Goal: Task Accomplishment & Management: Use online tool/utility

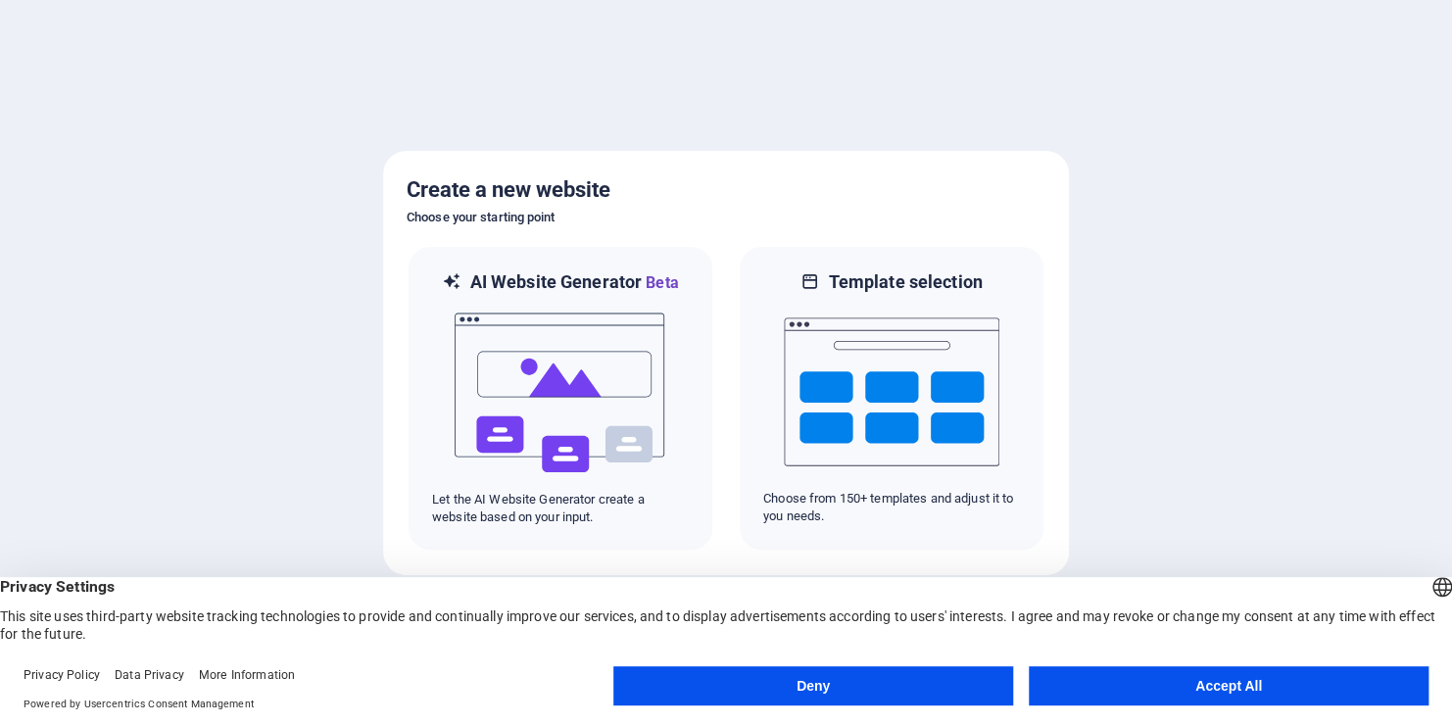
click at [1224, 697] on button "Accept All" at bounding box center [1229, 685] width 400 height 39
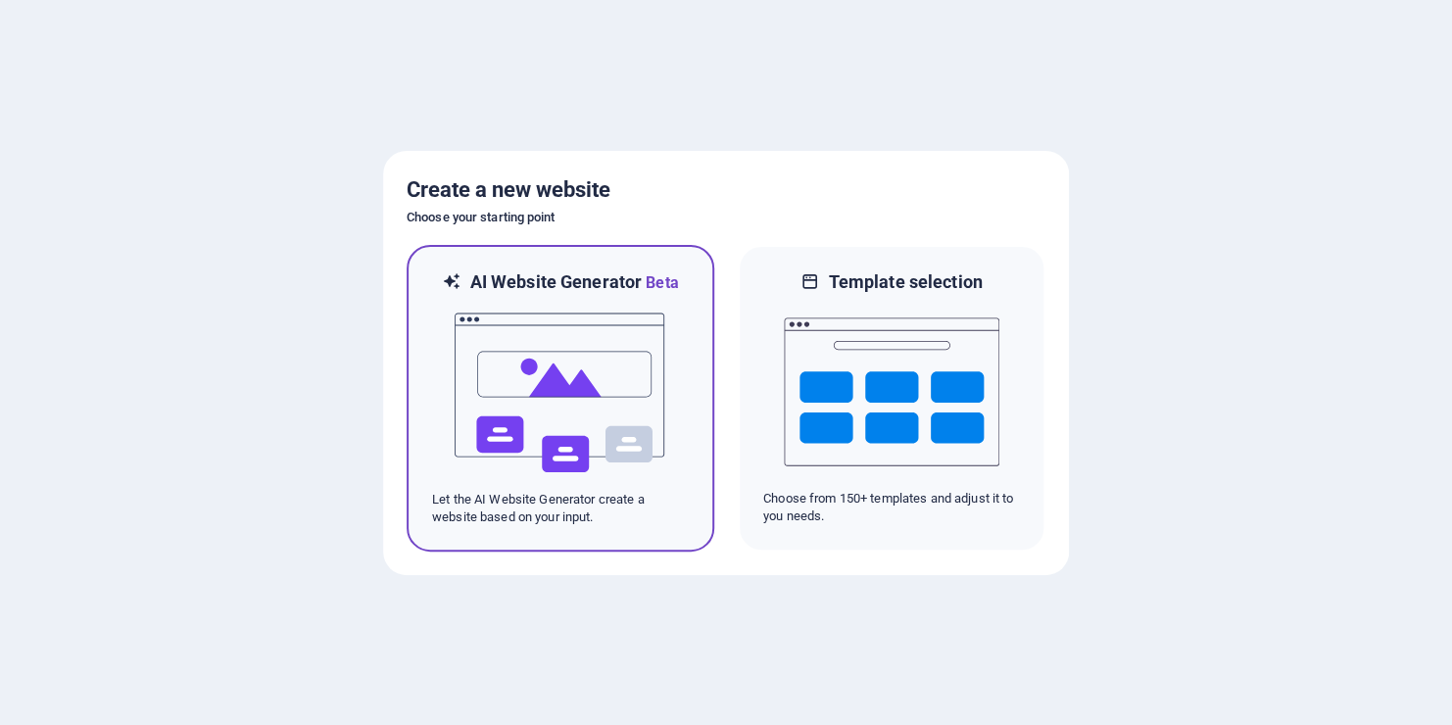
click at [554, 410] on img at bounding box center [561, 393] width 216 height 196
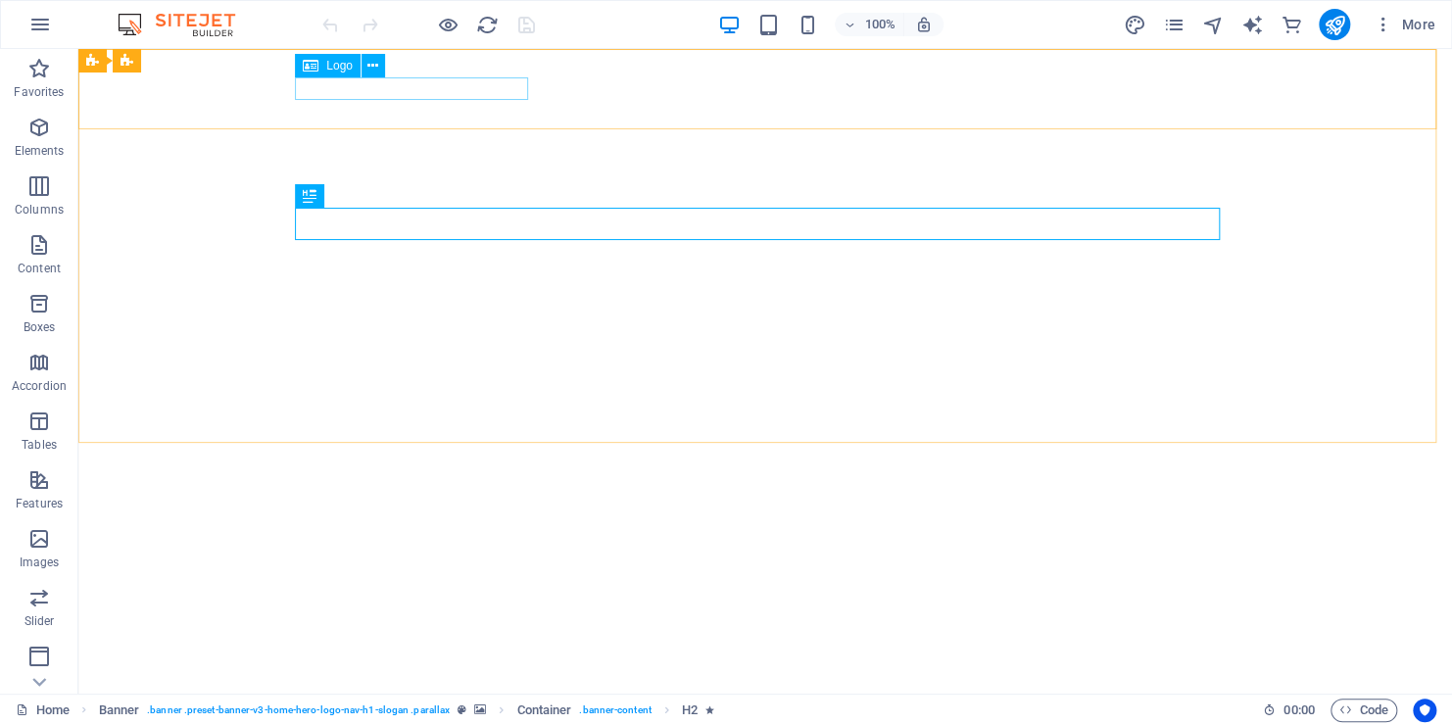
click at [324, 63] on div "Logo" at bounding box center [328, 66] width 66 height 24
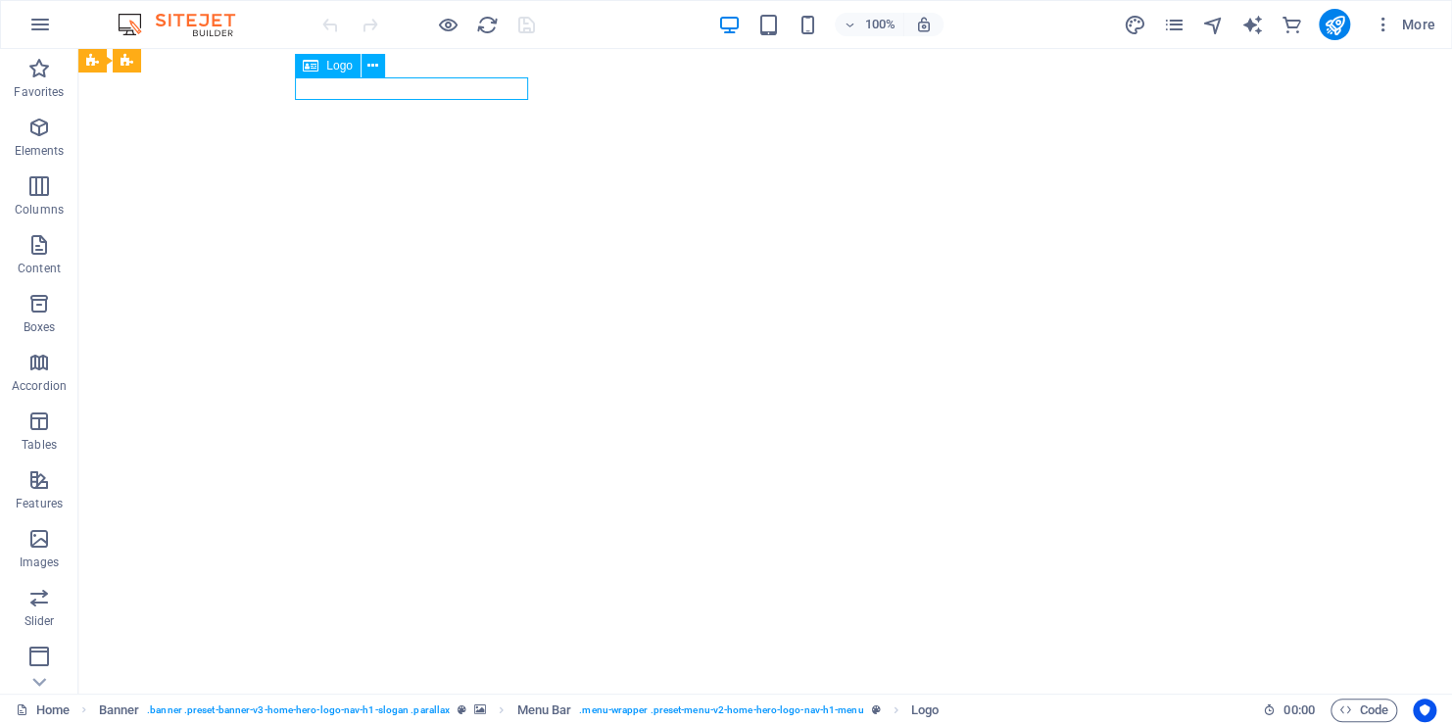
click at [329, 71] on span "Logo" at bounding box center [339, 66] width 26 height 12
click at [366, 68] on button at bounding box center [374, 66] width 24 height 24
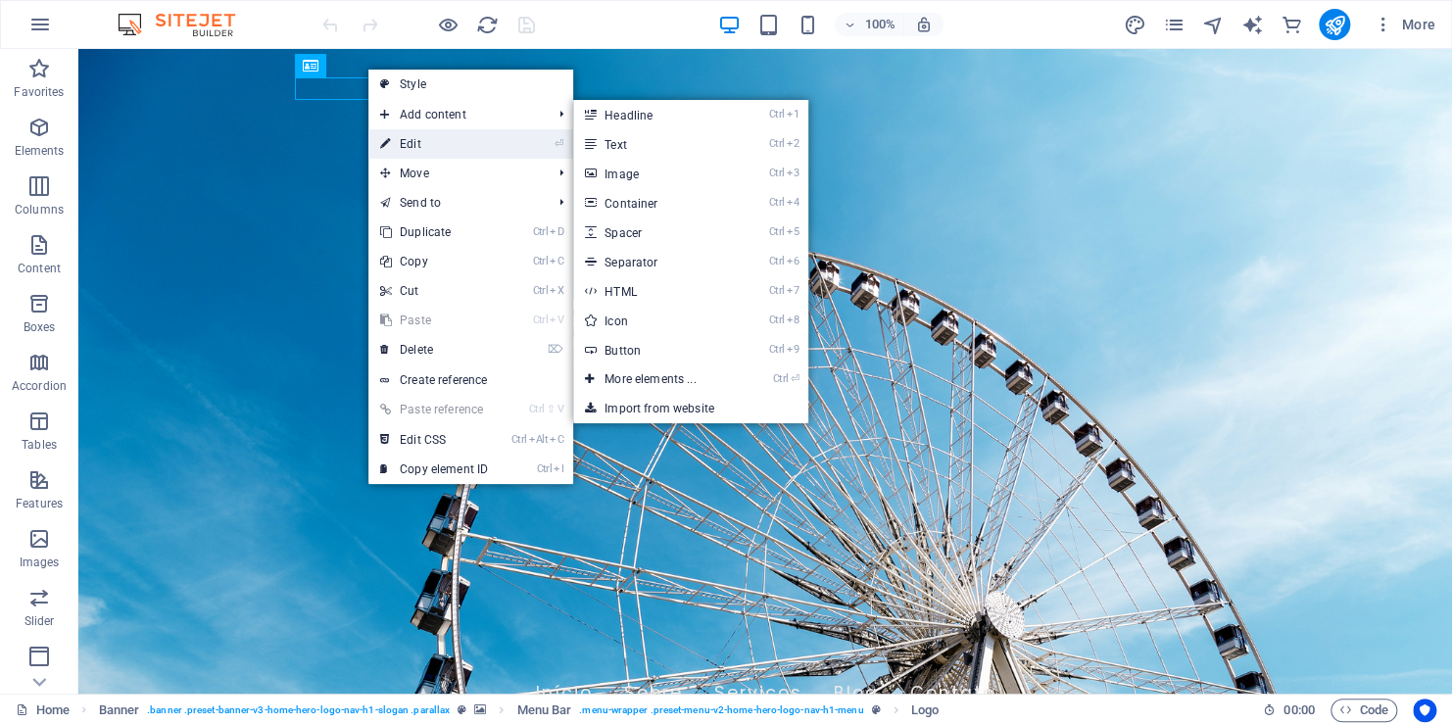
click at [440, 147] on link "⏎ Edit" at bounding box center [433, 143] width 131 height 29
select select "px"
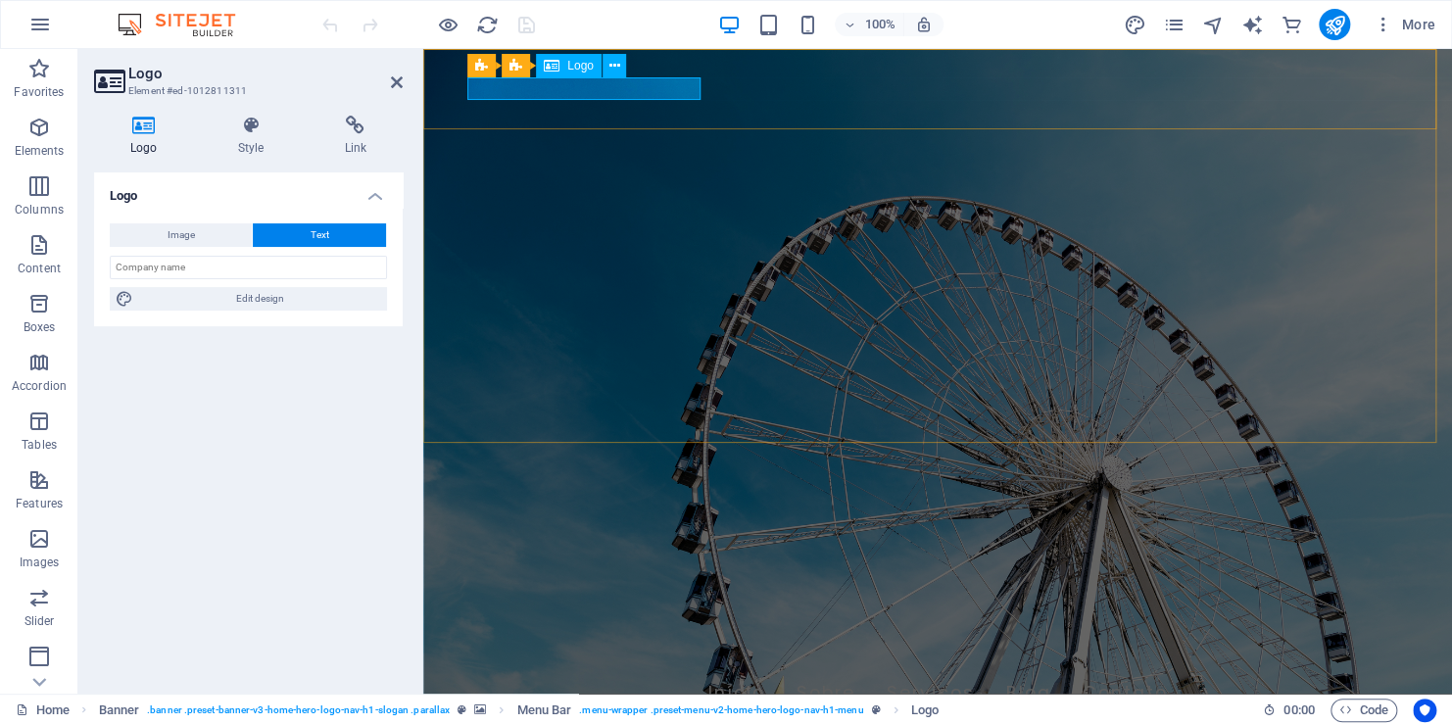
click at [563, 647] on div "[DOMAIN_NAME]" at bounding box center [937, 658] width 925 height 23
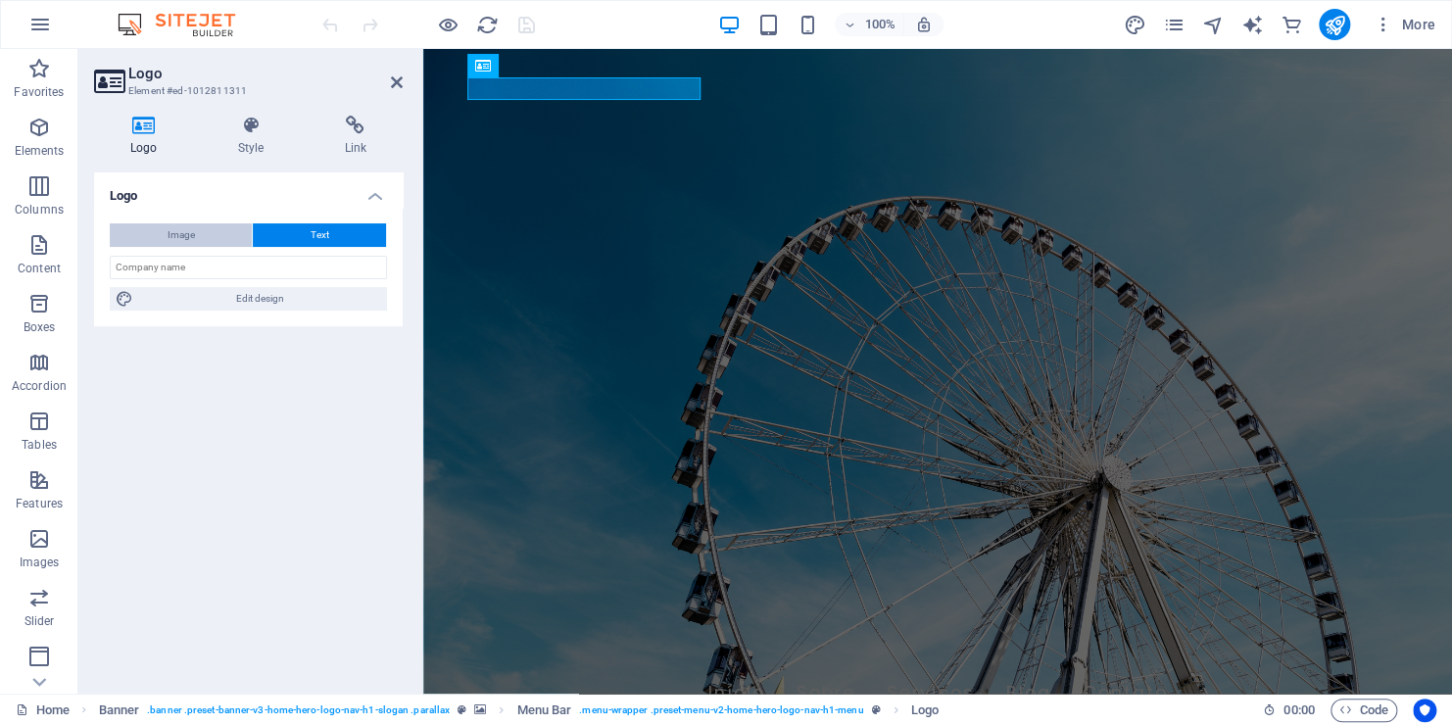
click at [206, 229] on button "Image" at bounding box center [181, 235] width 142 height 24
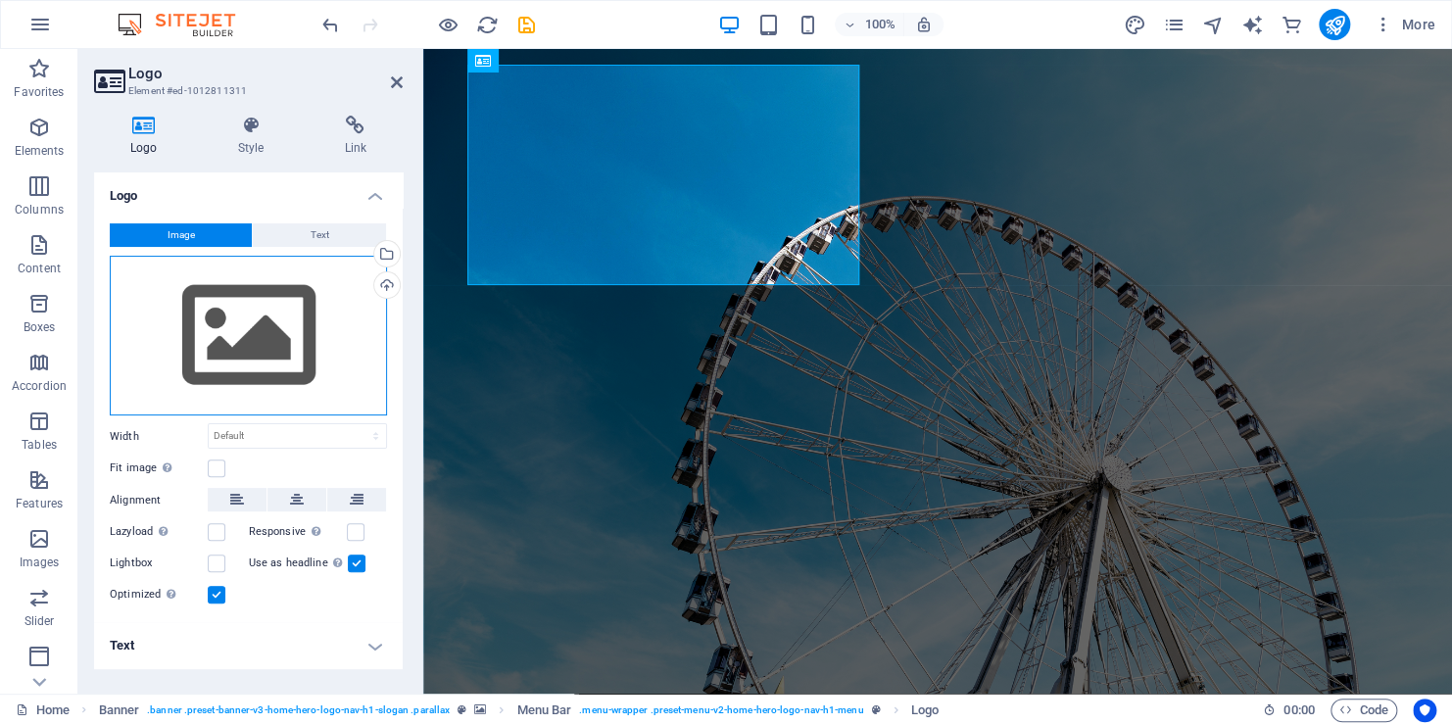
click at [267, 339] on div "Drag files here, click to choose files or select files from Files or our free s…" at bounding box center [248, 336] width 277 height 161
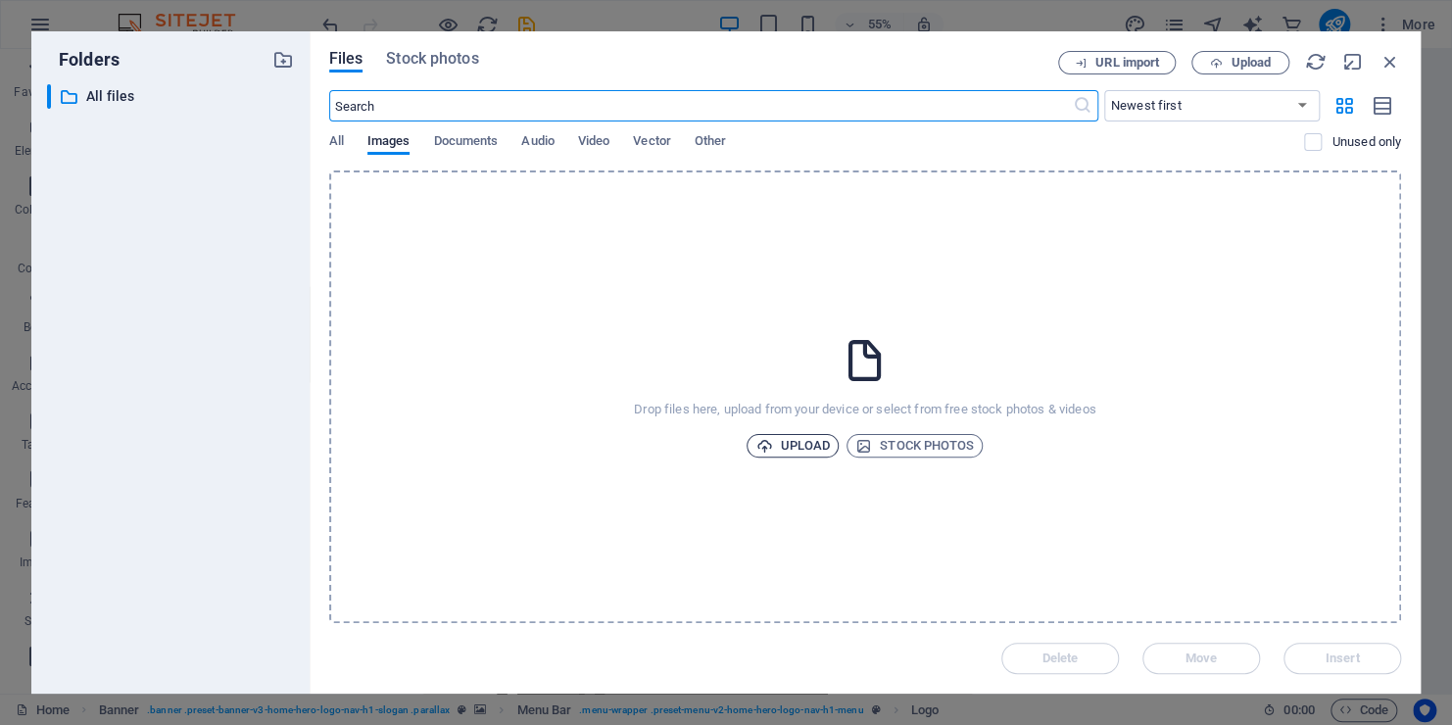
click at [794, 450] on span "Upload" at bounding box center [792, 446] width 74 height 24
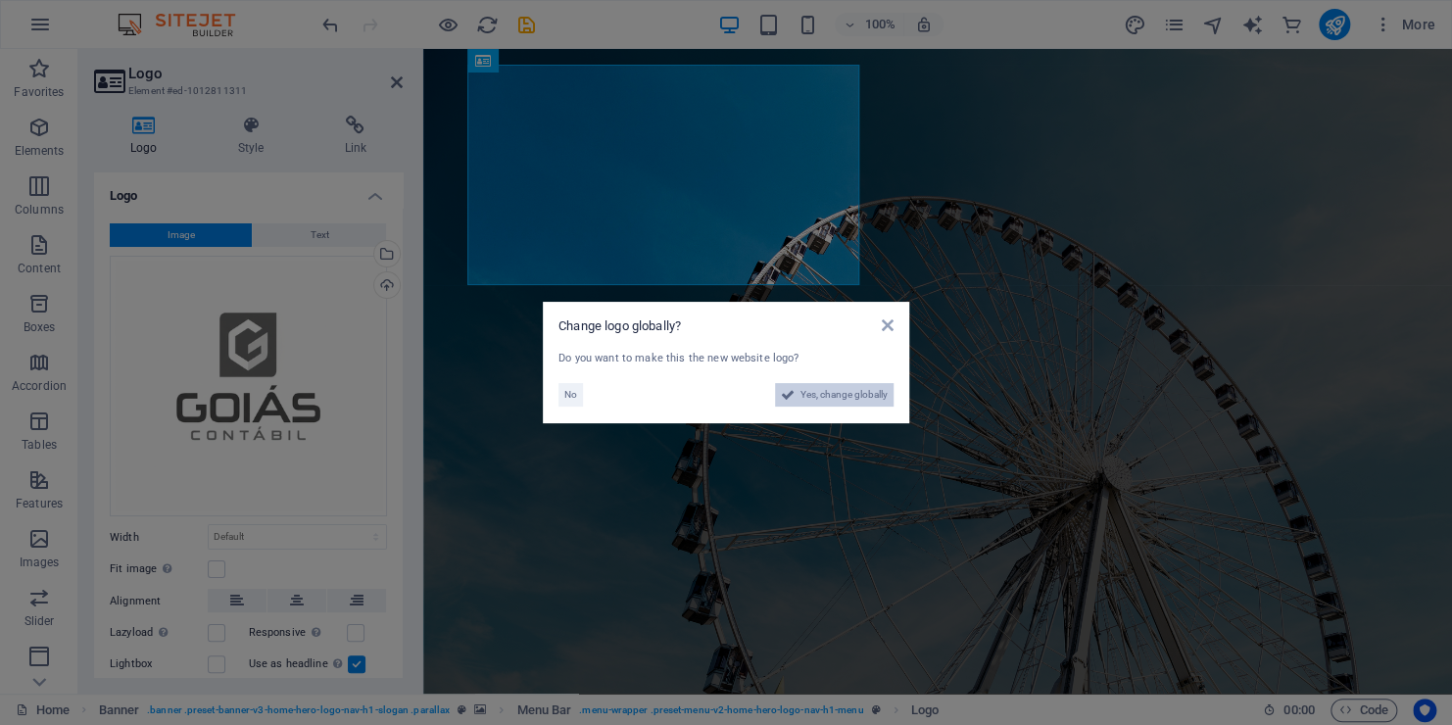
click at [853, 388] on span "Yes, change globally" at bounding box center [843, 395] width 87 height 24
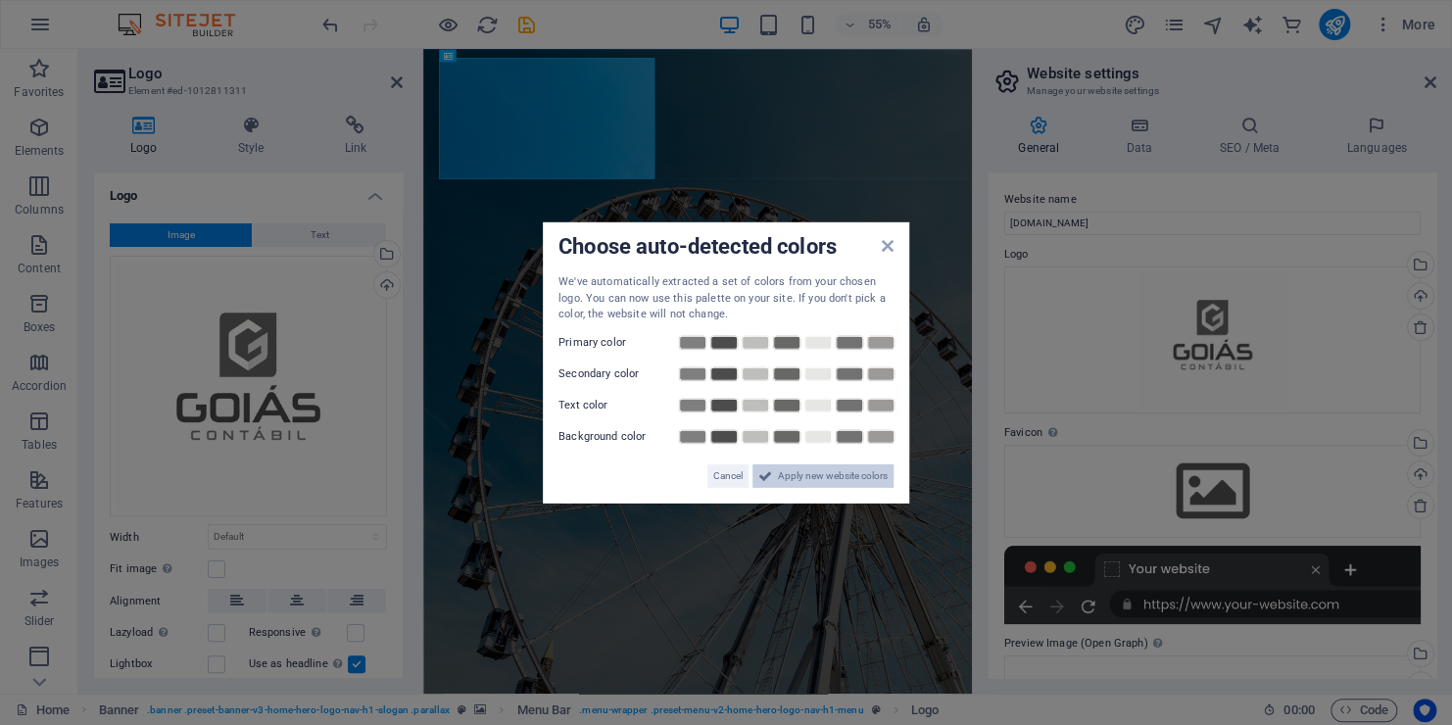
drag, startPoint x: 614, startPoint y: 778, endPoint x: 787, endPoint y: 477, distance: 346.7
click at [787, 477] on span "Apply new website colors" at bounding box center [833, 475] width 110 height 24
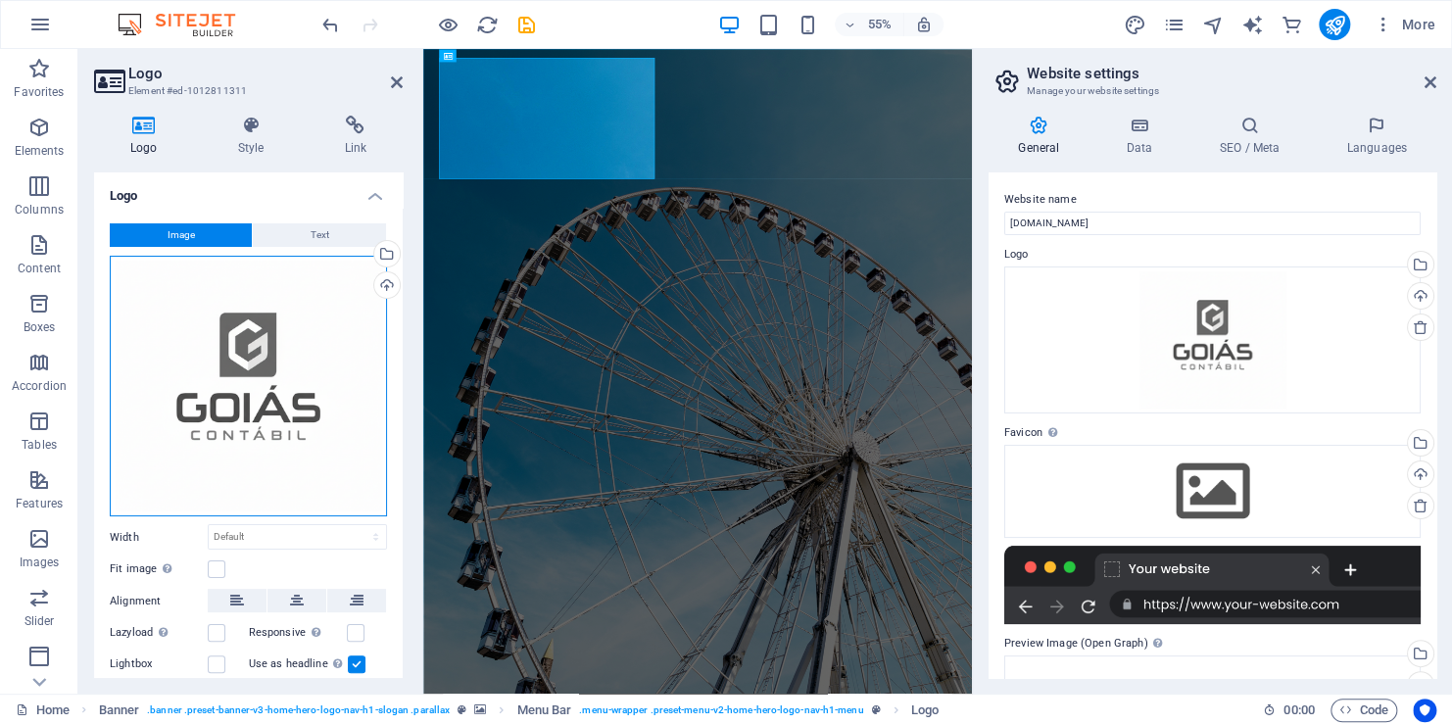
click at [295, 408] on div "Drag files here, click to choose files or select files from Files or our free s…" at bounding box center [248, 387] width 277 height 262
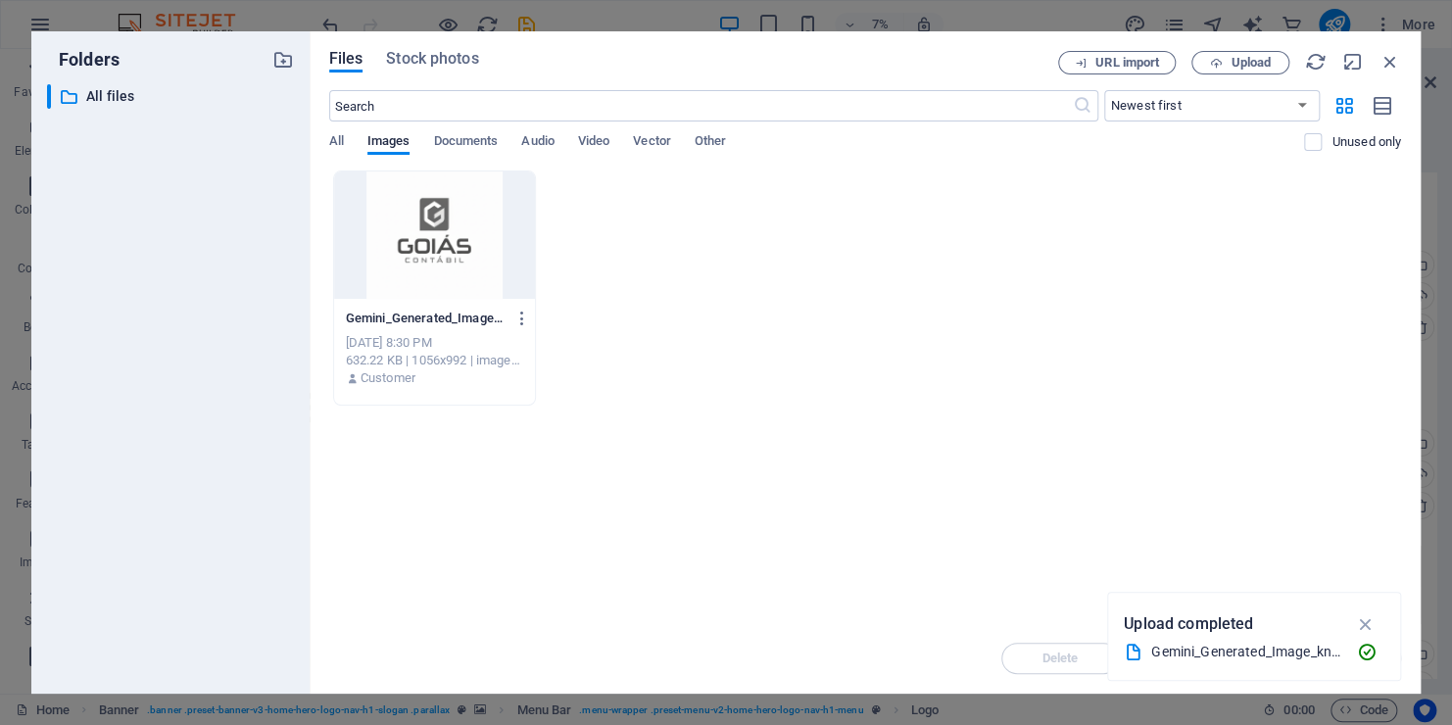
click at [440, 263] on div at bounding box center [435, 234] width 202 height 127
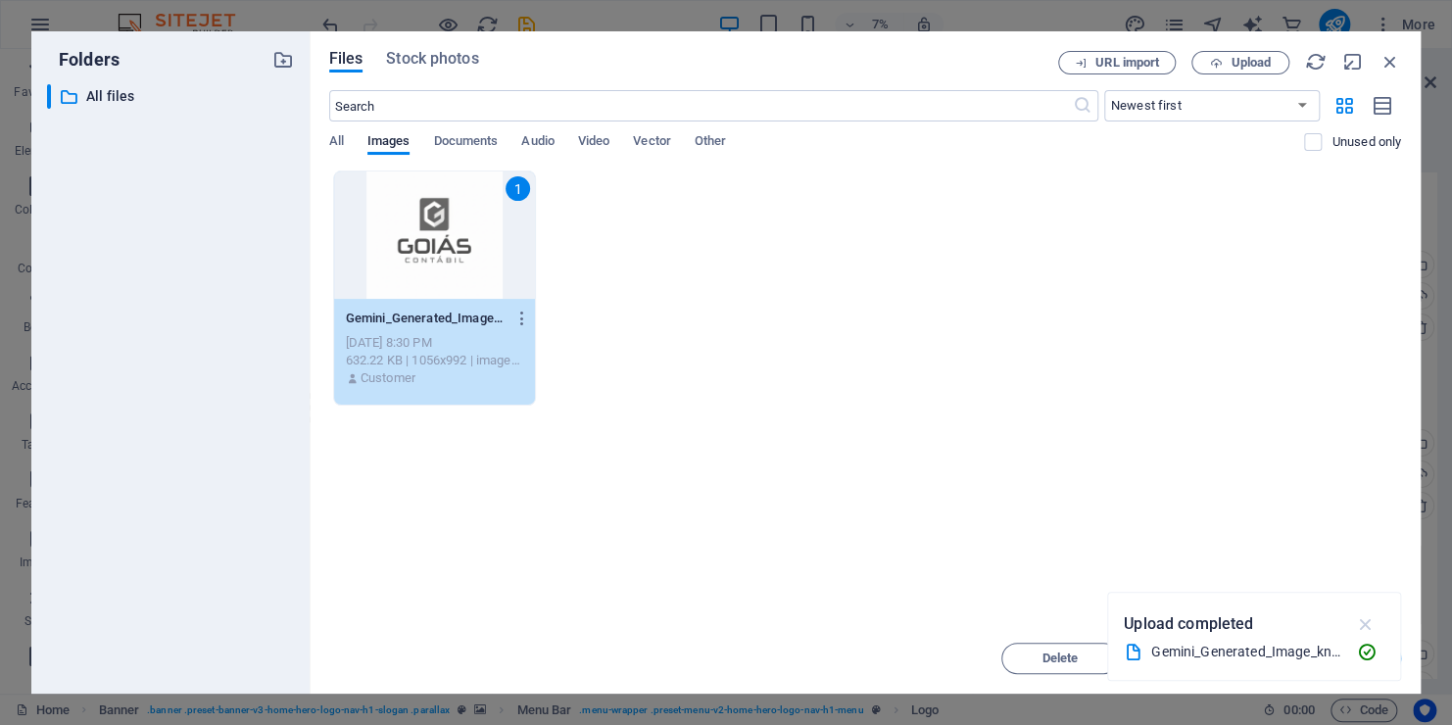
click at [1358, 622] on icon "button" at bounding box center [1365, 624] width 23 height 22
click at [1329, 652] on span "Insert" at bounding box center [1343, 658] width 34 height 12
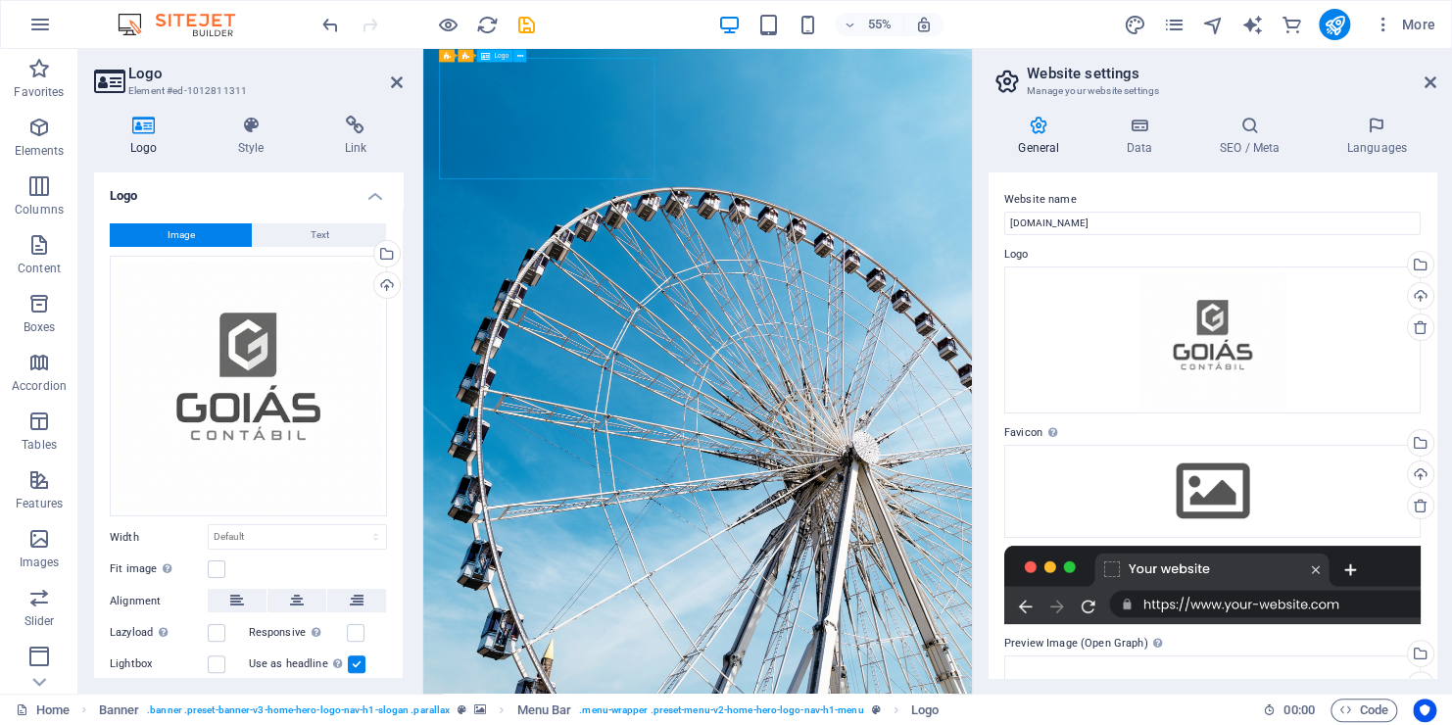
drag, startPoint x: 677, startPoint y: 246, endPoint x: 615, endPoint y: 236, distance: 62.5
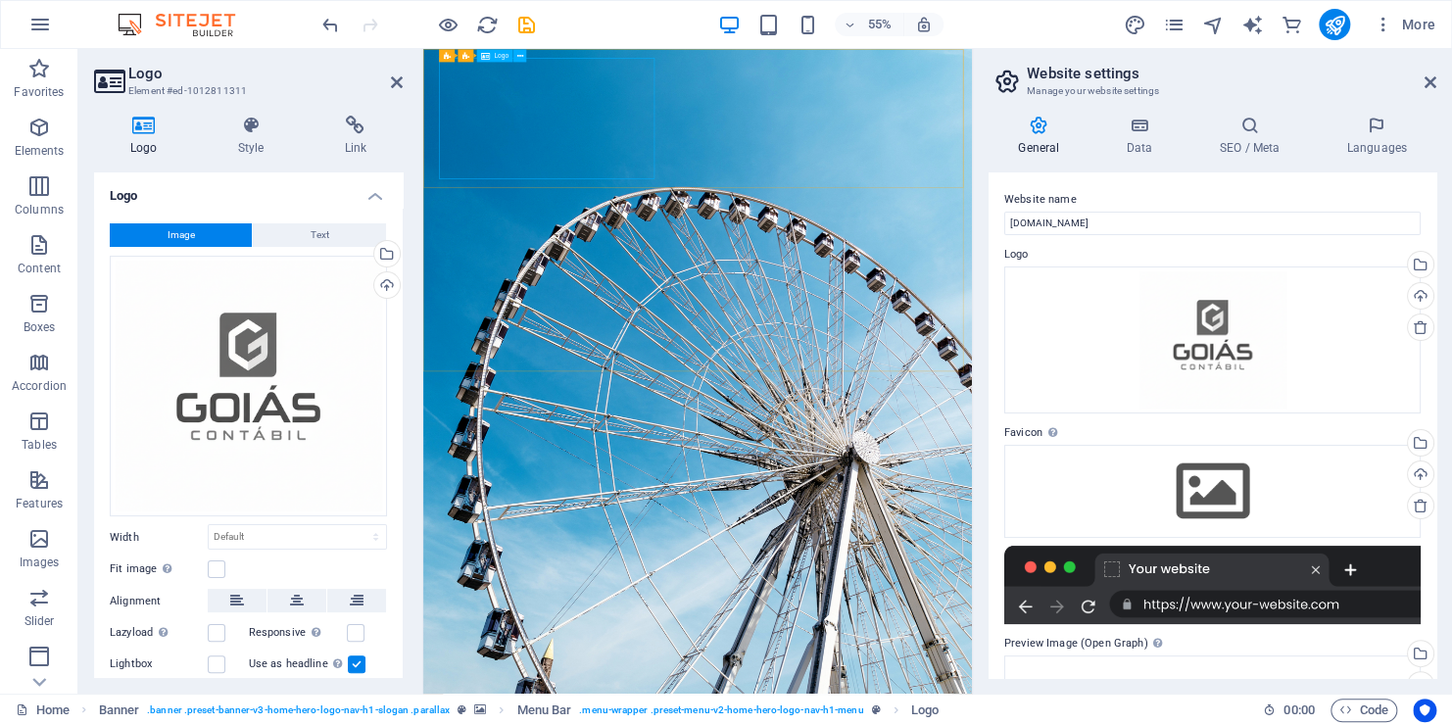
click at [290, 447] on div "Drag files here, click to choose files or select files from Files or our free s…" at bounding box center [248, 387] width 277 height 262
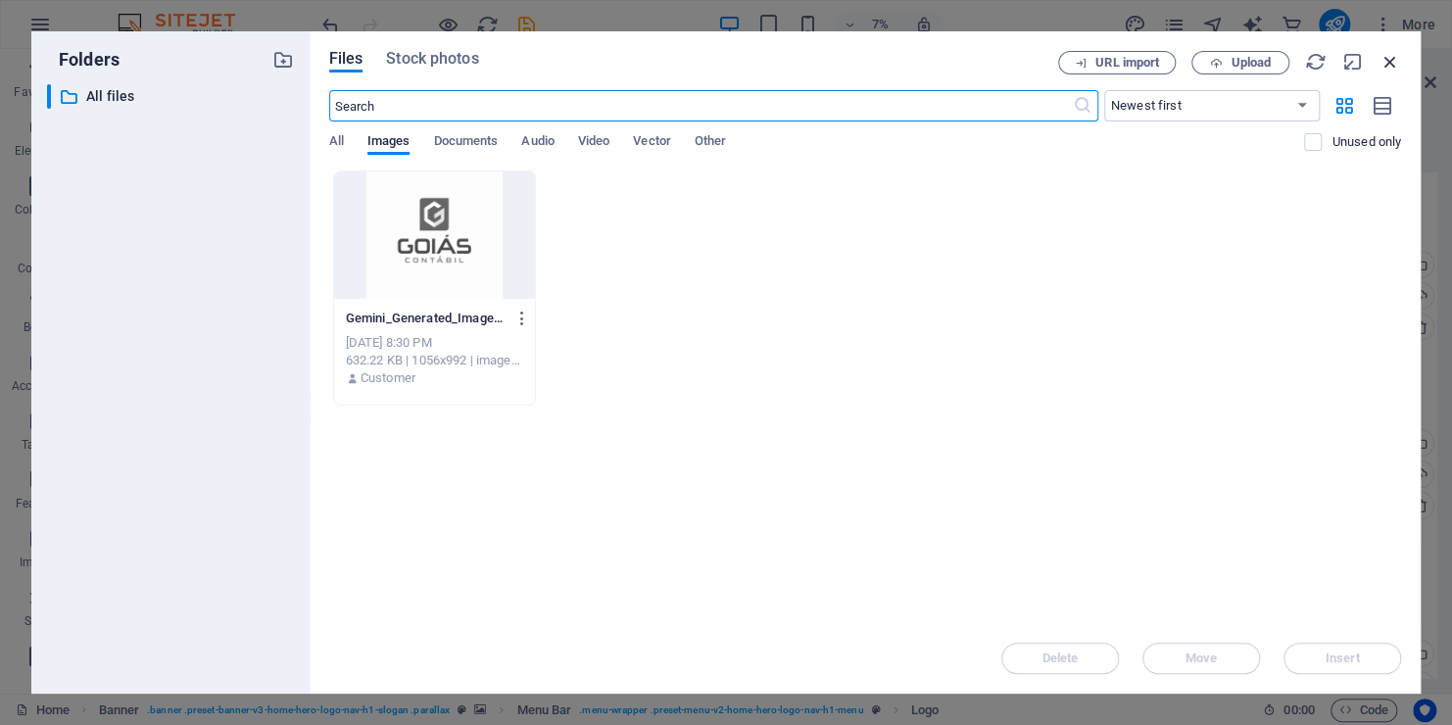
click at [1394, 63] on icon "button" at bounding box center [1390, 62] width 22 height 22
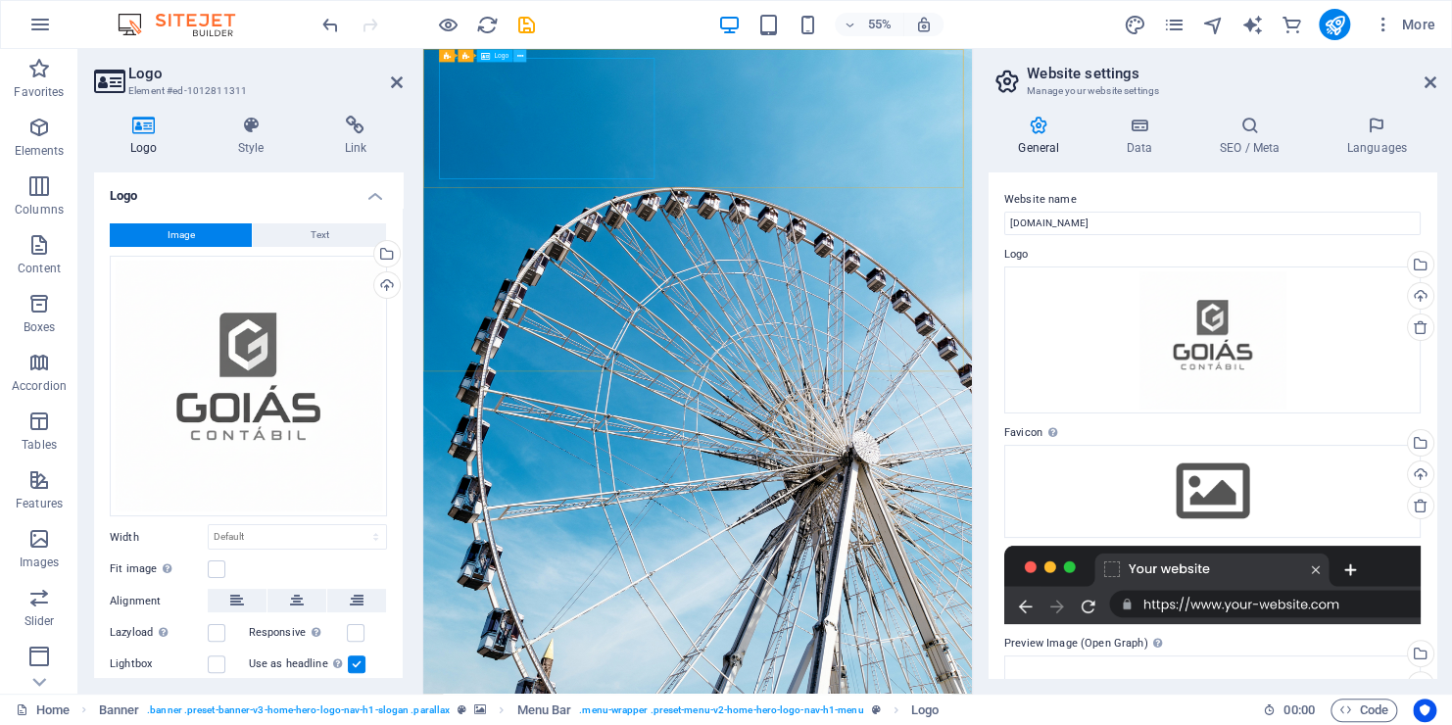
click at [524, 53] on button at bounding box center [519, 55] width 13 height 13
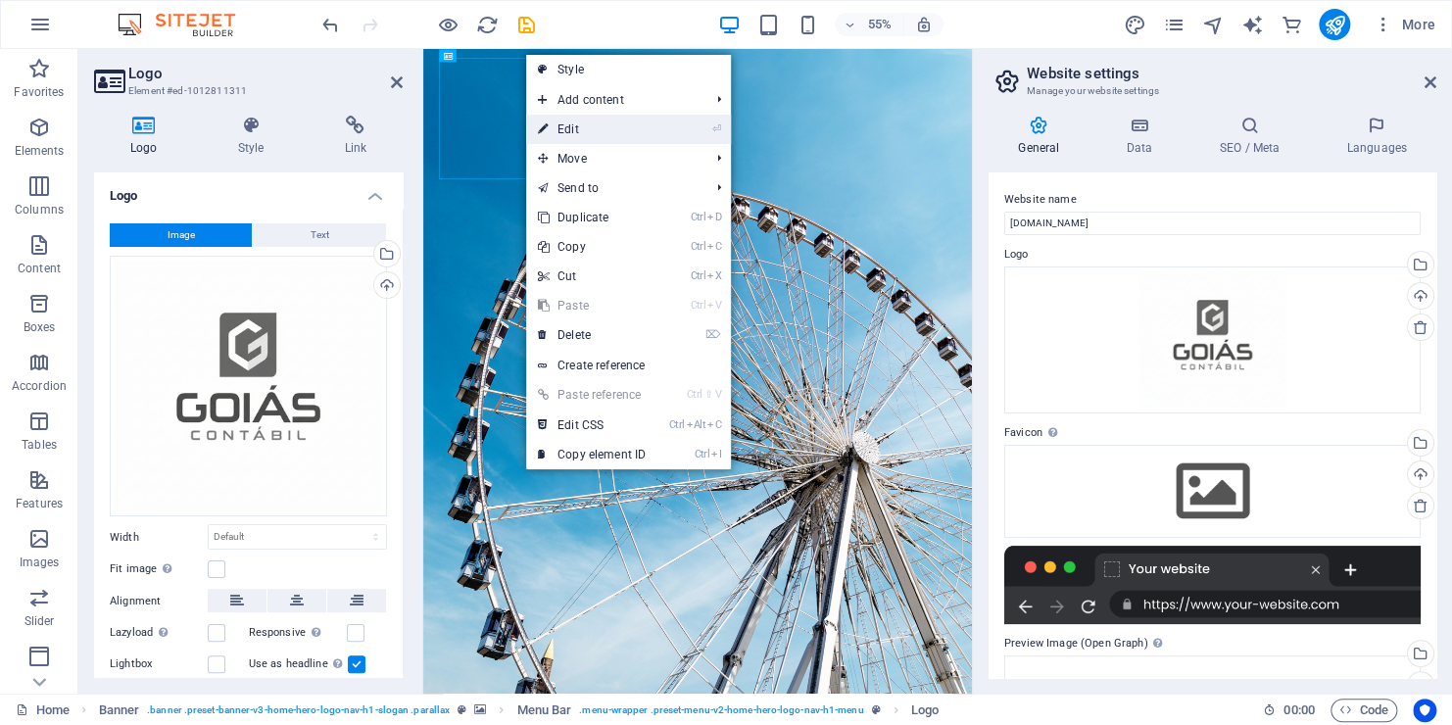
click at [566, 129] on link "⏎ Edit" at bounding box center [591, 129] width 131 height 29
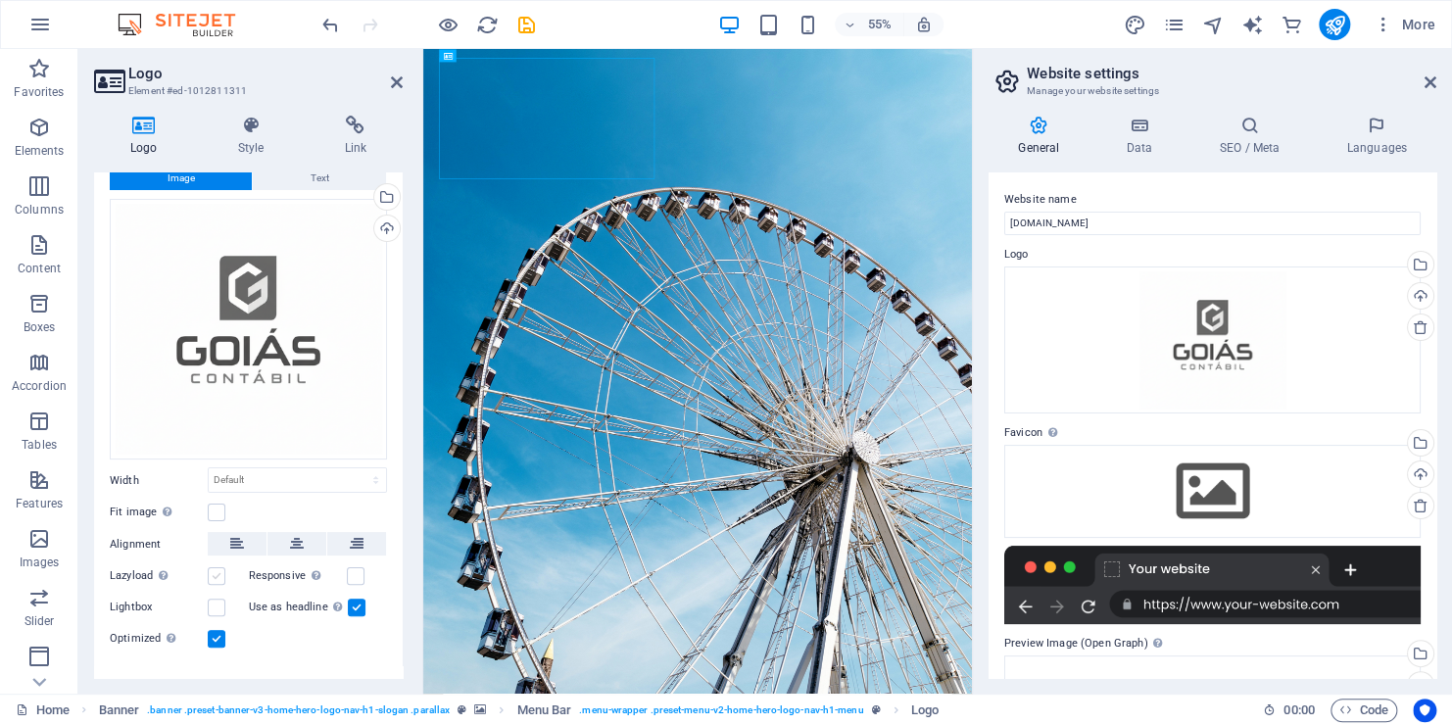
scroll to position [87, 0]
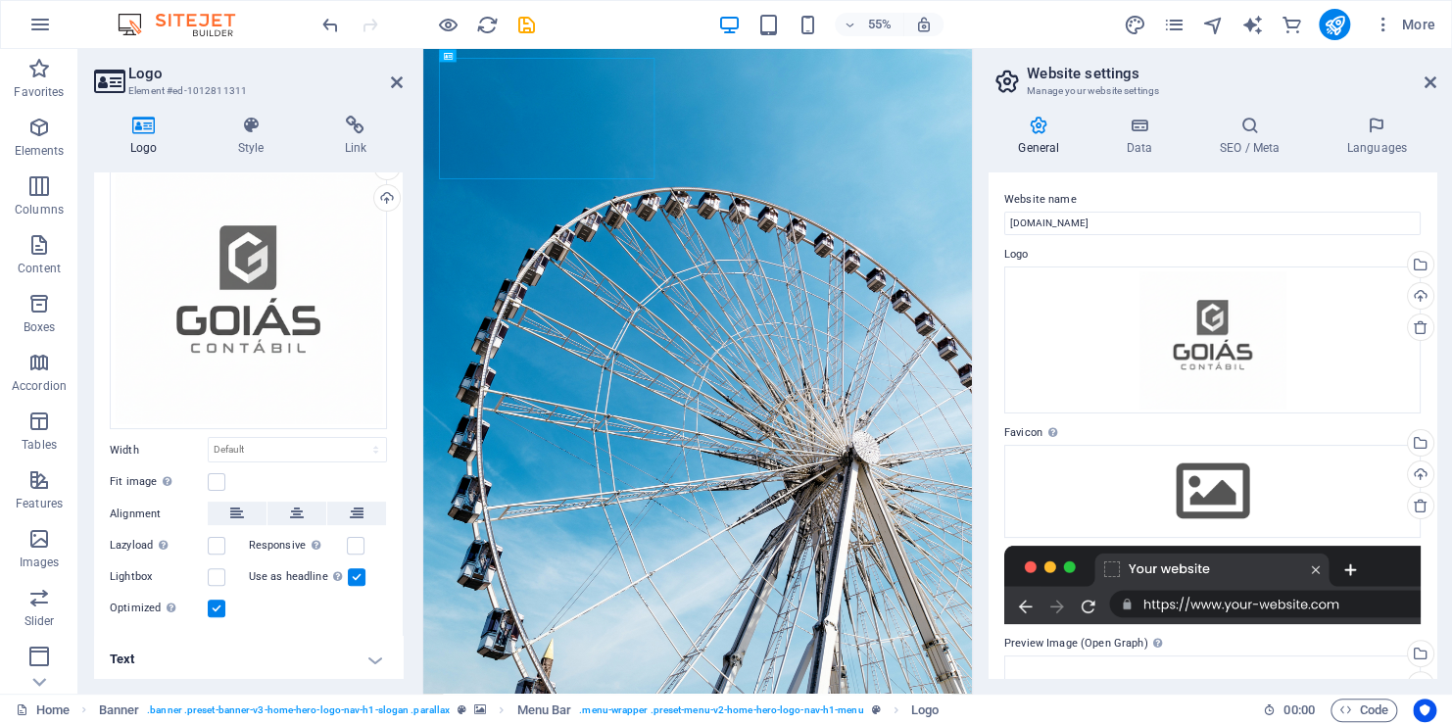
click at [214, 605] on label at bounding box center [217, 609] width 18 height 18
click at [0, 0] on input "Optimized Images are compressed to improve page speed." at bounding box center [0, 0] width 0 height 0
click at [217, 603] on label at bounding box center [217, 609] width 18 height 18
click at [0, 0] on input "Optimized Images are compressed to improve page speed." at bounding box center [0, 0] width 0 height 0
click at [216, 574] on label at bounding box center [217, 577] width 18 height 18
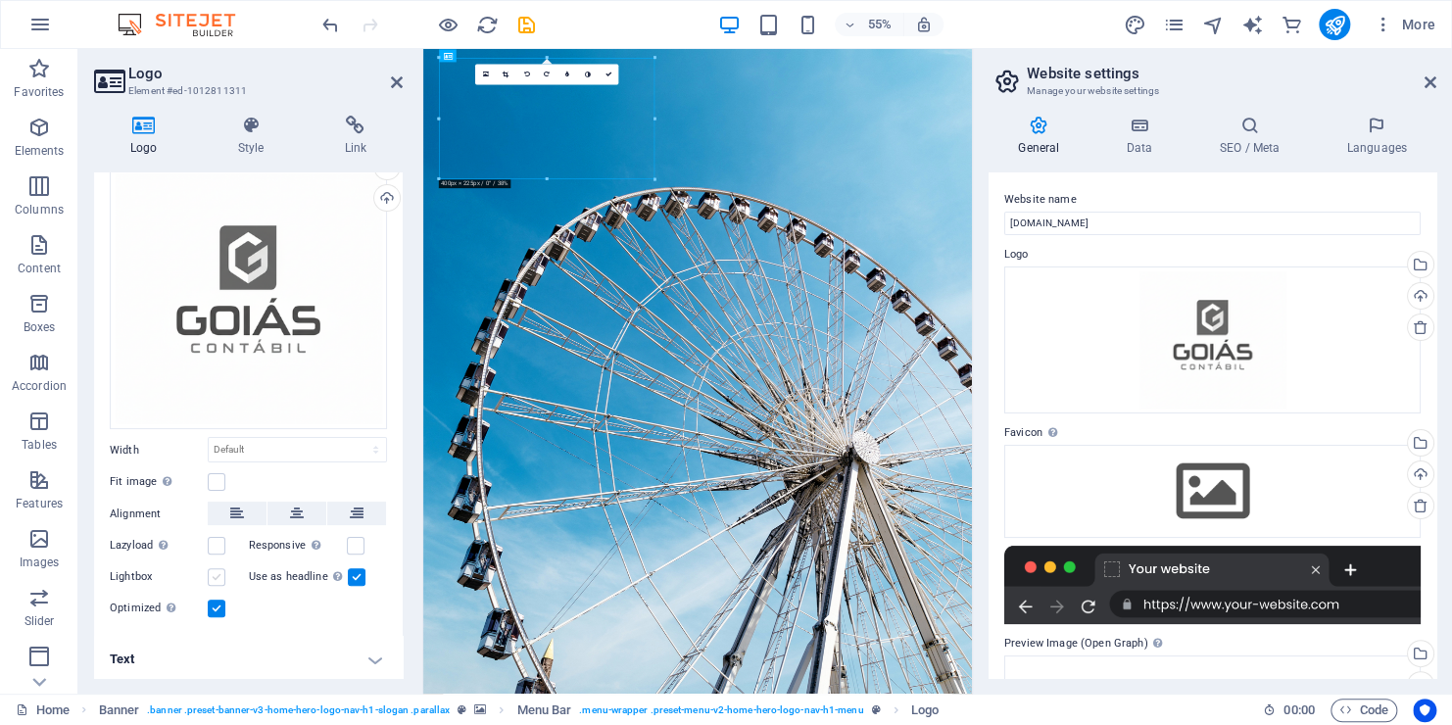
click at [0, 0] on input "Lightbox" at bounding box center [0, 0] width 0 height 0
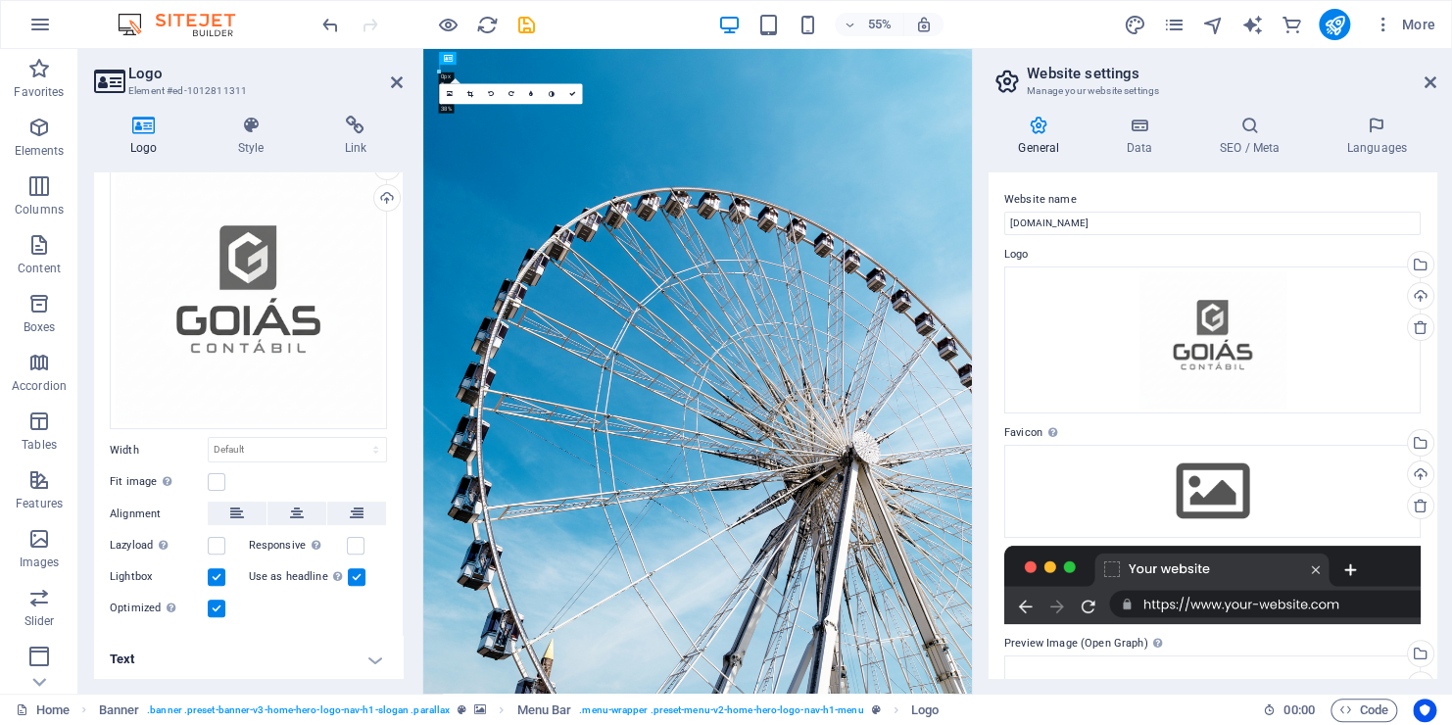
click at [216, 573] on label at bounding box center [217, 577] width 18 height 18
click at [0, 0] on input "Lightbox" at bounding box center [0, 0] width 0 height 0
click at [218, 600] on label at bounding box center [217, 609] width 18 height 18
click at [0, 0] on input "Optimized Images are compressed to improve page speed." at bounding box center [0, 0] width 0 height 0
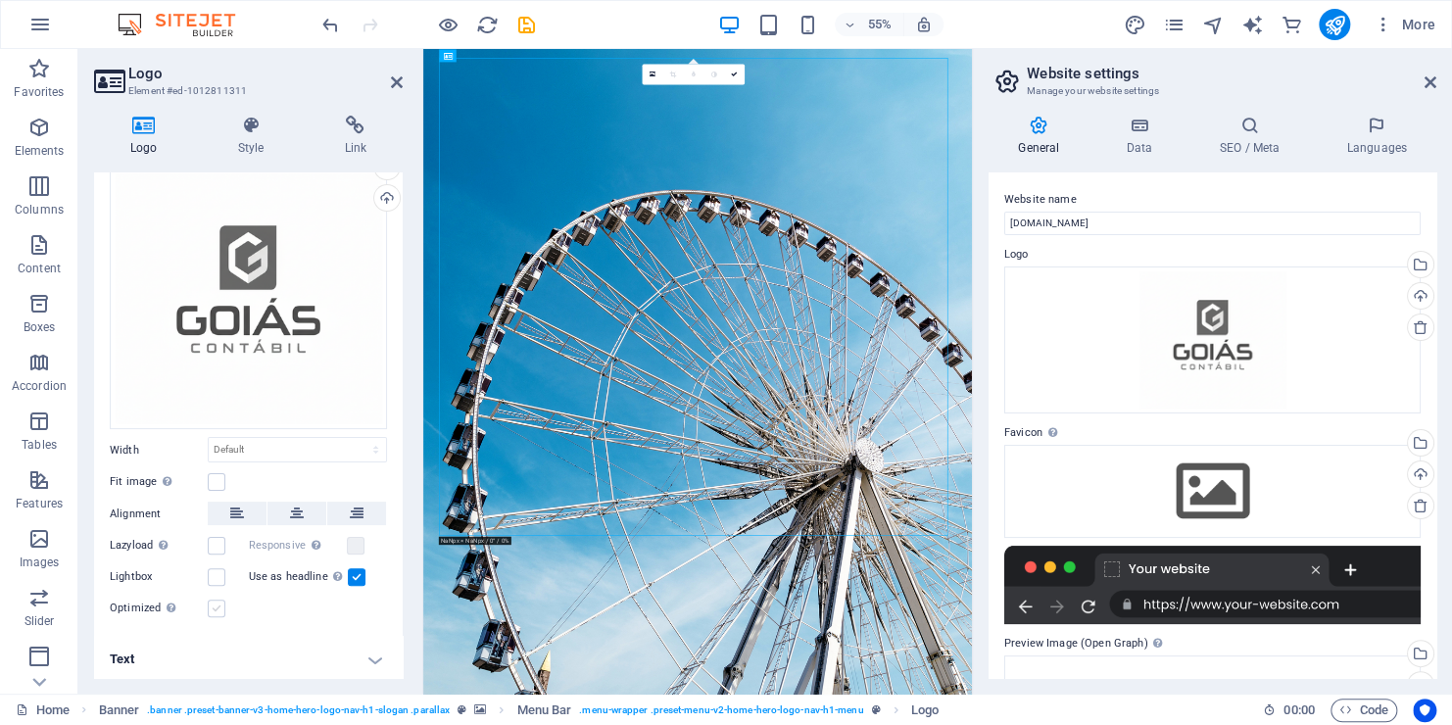
click at [218, 600] on label at bounding box center [217, 609] width 18 height 18
click at [0, 0] on input "Optimized Images are compressed to improve page speed." at bounding box center [0, 0] width 0 height 0
click at [217, 570] on label at bounding box center [217, 577] width 18 height 18
click at [0, 0] on input "Lightbox" at bounding box center [0, 0] width 0 height 0
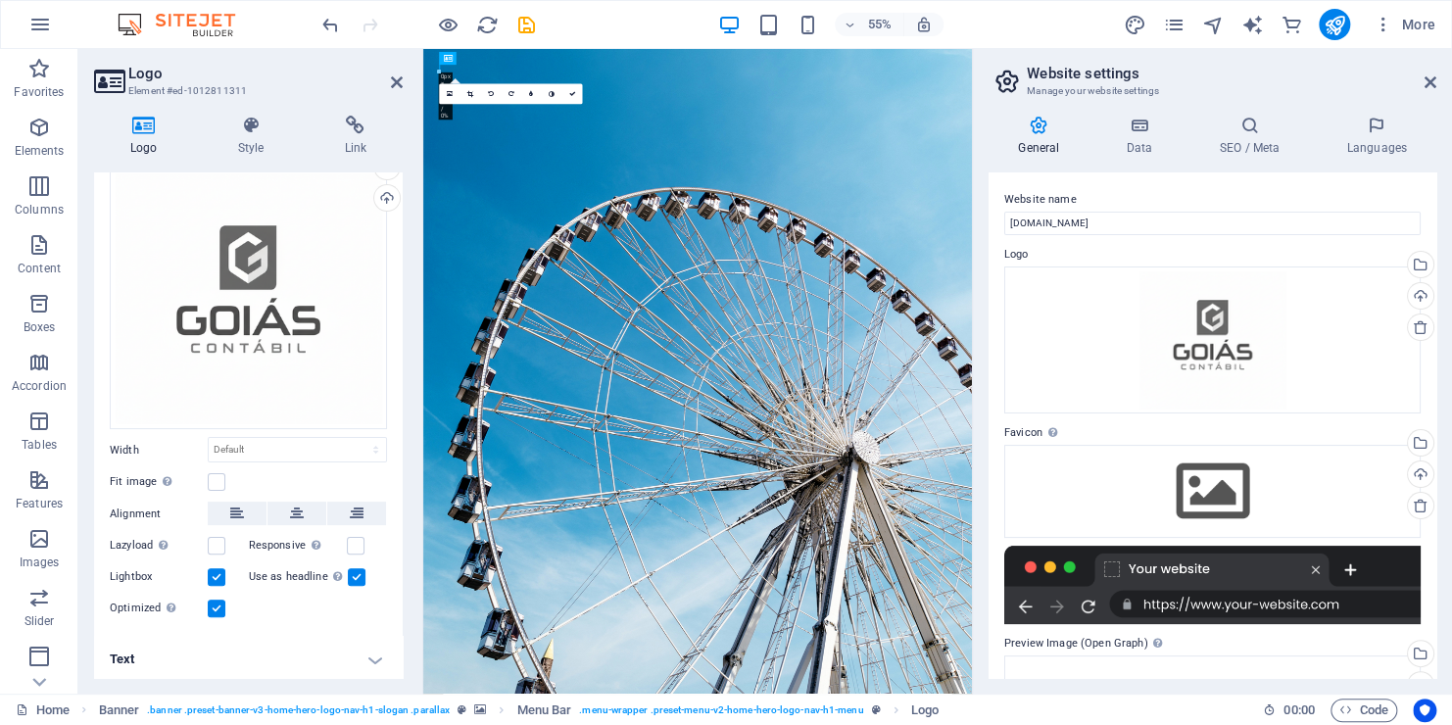
click at [217, 570] on label at bounding box center [217, 577] width 18 height 18
click at [0, 0] on input "Lightbox" at bounding box center [0, 0] width 0 height 0
click at [216, 607] on label at bounding box center [217, 609] width 18 height 18
click at [0, 0] on input "Optimized Images are compressed to improve page speed." at bounding box center [0, 0] width 0 height 0
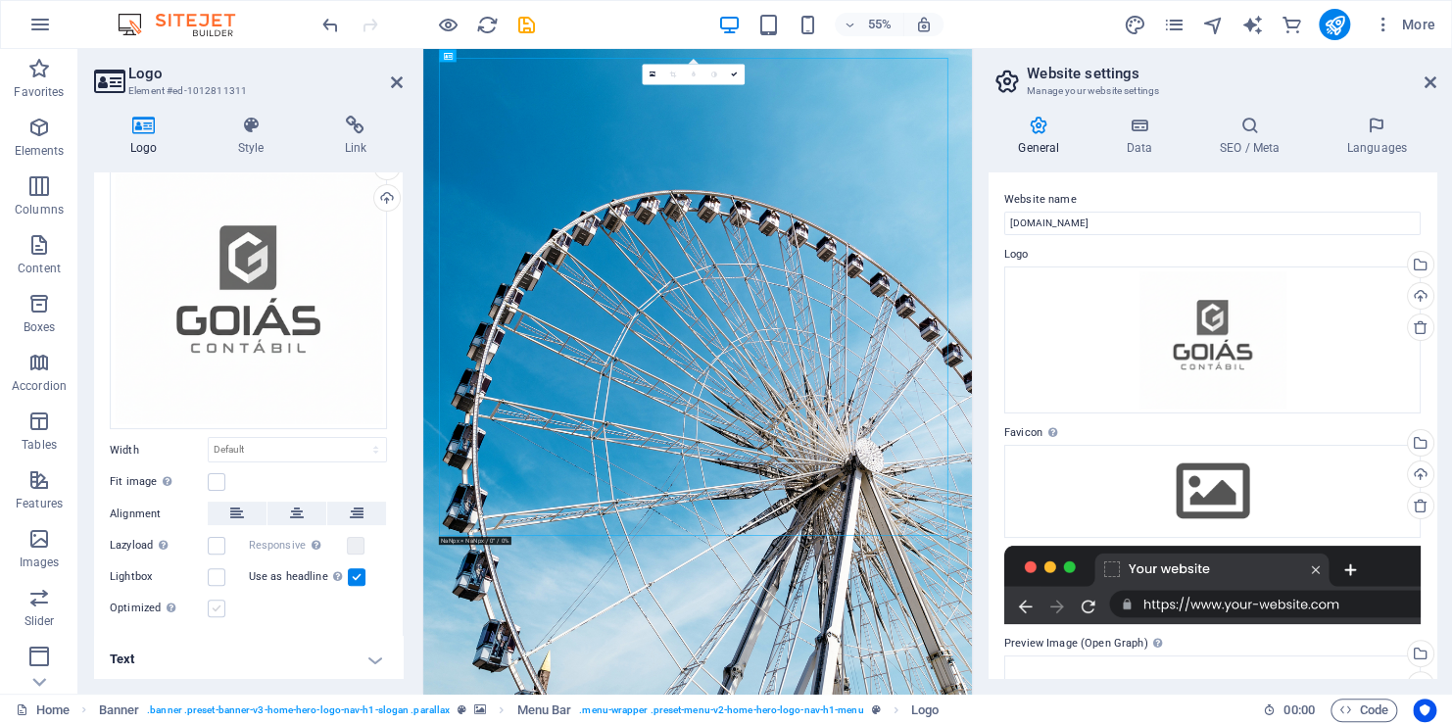
click at [220, 603] on label at bounding box center [217, 609] width 18 height 18
click at [0, 0] on input "Optimized Images are compressed to improve page speed." at bounding box center [0, 0] width 0 height 0
click at [282, 445] on select "Default auto px rem % em vh vw" at bounding box center [297, 450] width 177 height 24
click at [209, 438] on select "Default auto px rem % em vh vw" at bounding box center [297, 450] width 177 height 24
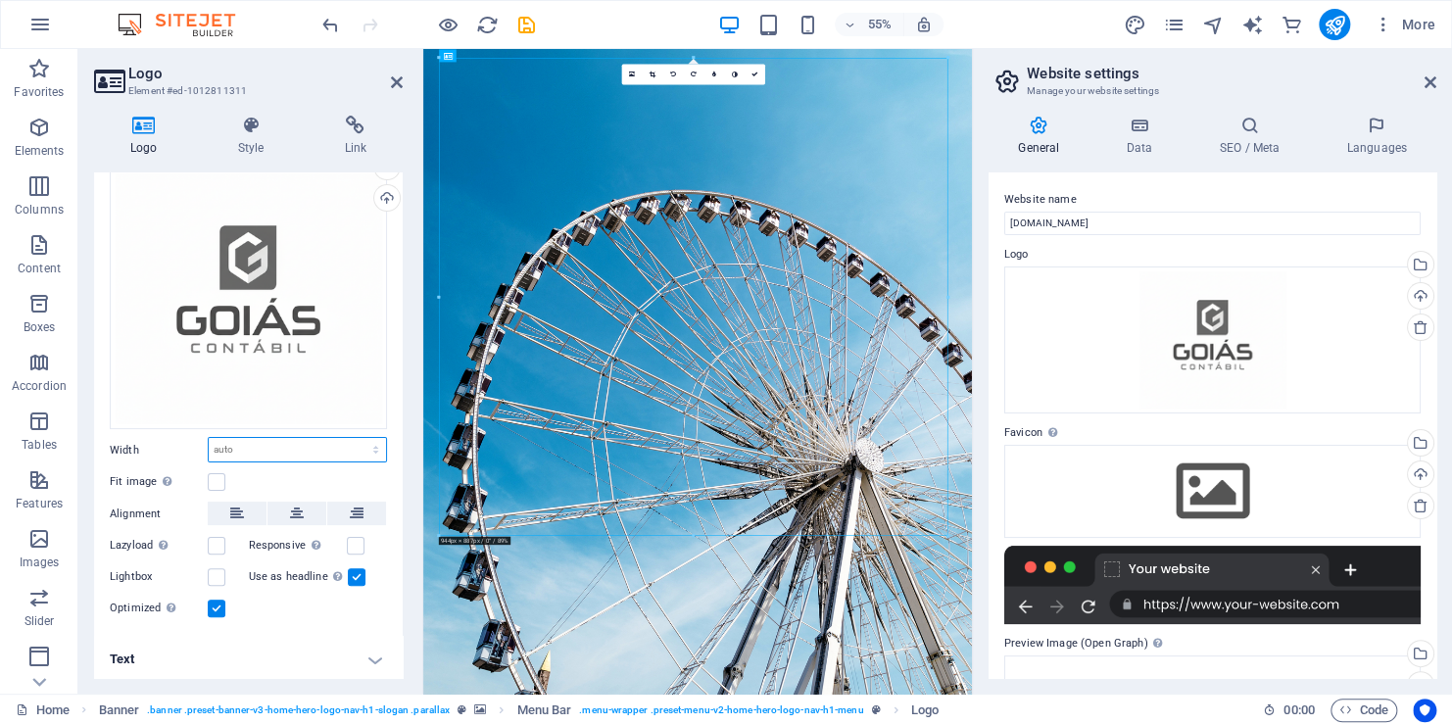
click at [324, 447] on select "Default auto px rem % em vh vw" at bounding box center [297, 450] width 177 height 24
click at [209, 438] on select "Default auto px rem % em vh vw" at bounding box center [297, 450] width 177 height 24
click at [325, 456] on select "Default auto px rem % em vh vw" at bounding box center [297, 450] width 177 height 24
click at [209, 438] on select "Default auto px rem % em vh vw" at bounding box center [297, 450] width 177 height 24
select select "DISABLED_OPTION_VALUE"
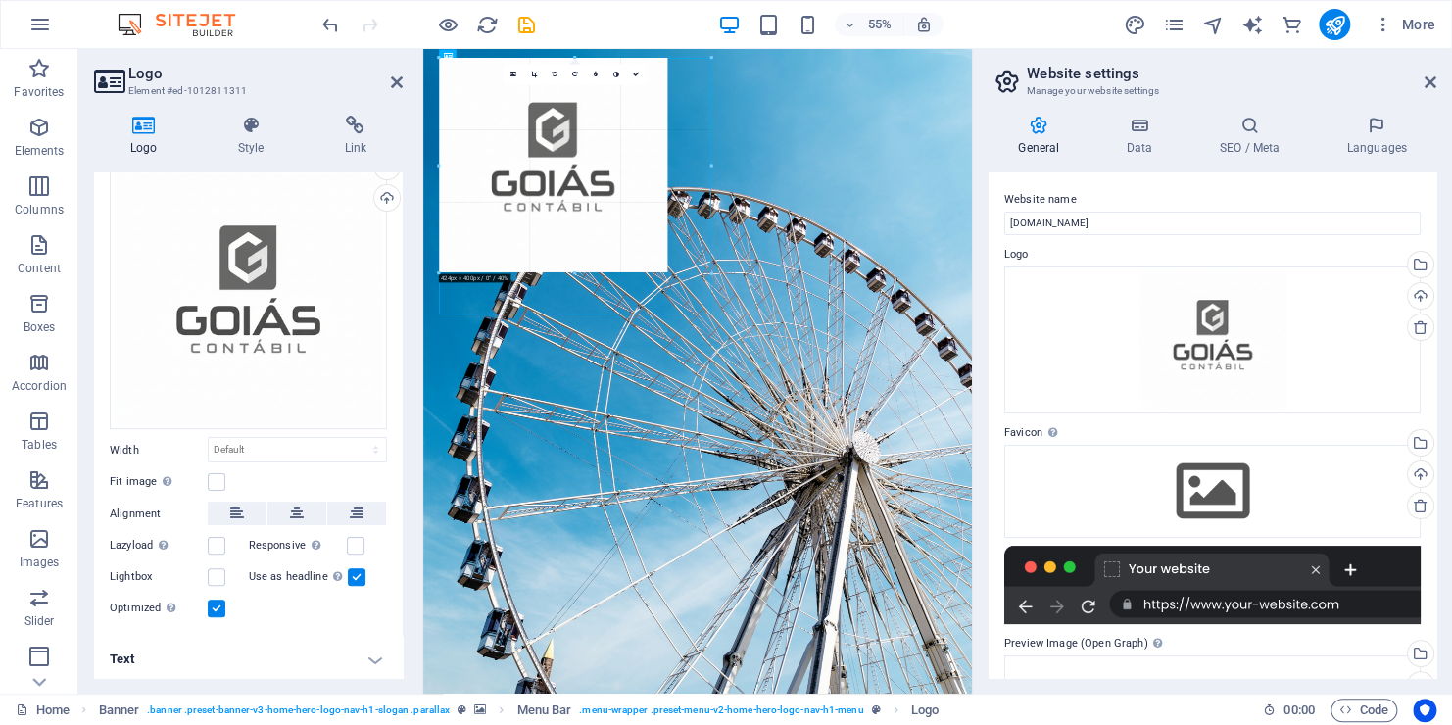
drag, startPoint x: 948, startPoint y: 537, endPoint x: 150, endPoint y: 156, distance: 884.7
type input "504"
select select "px"
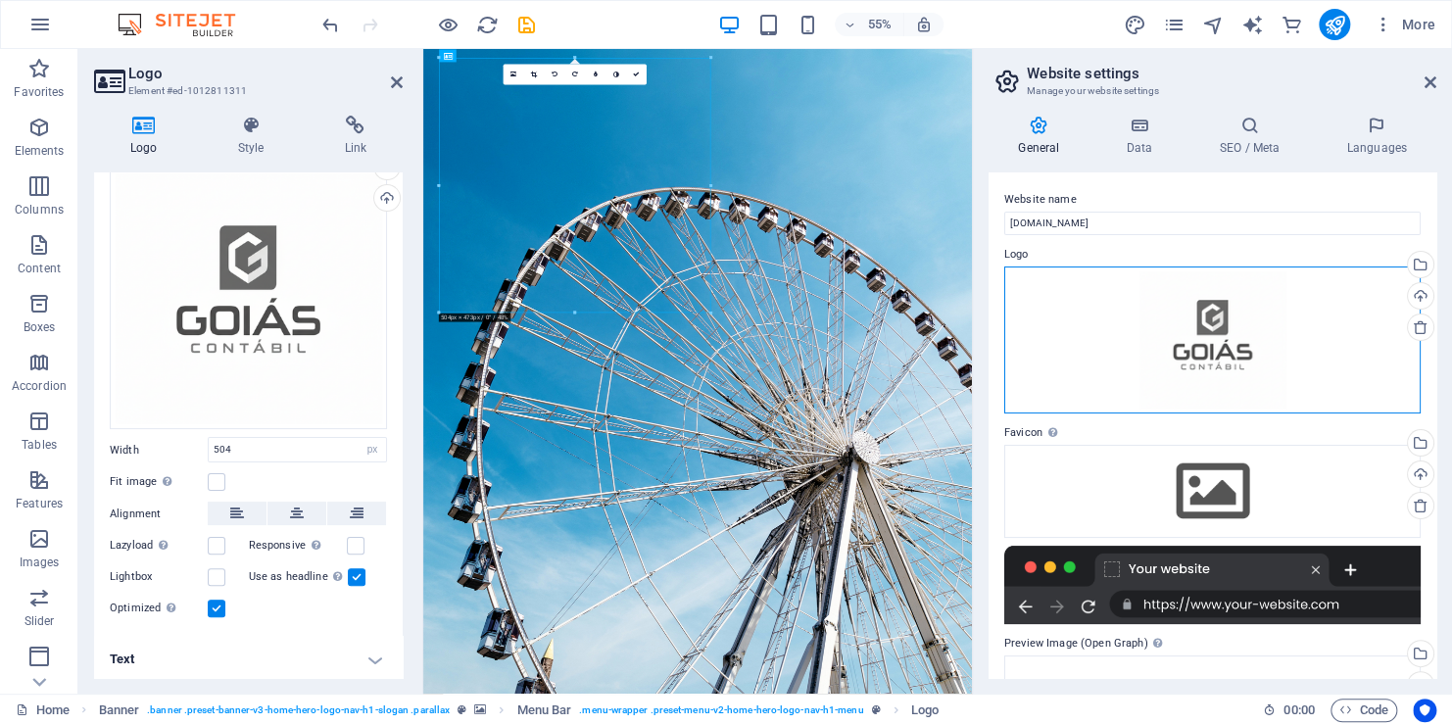
click at [1219, 314] on div "Drag files here, click to choose files or select files from Files or our free s…" at bounding box center [1212, 340] width 416 height 148
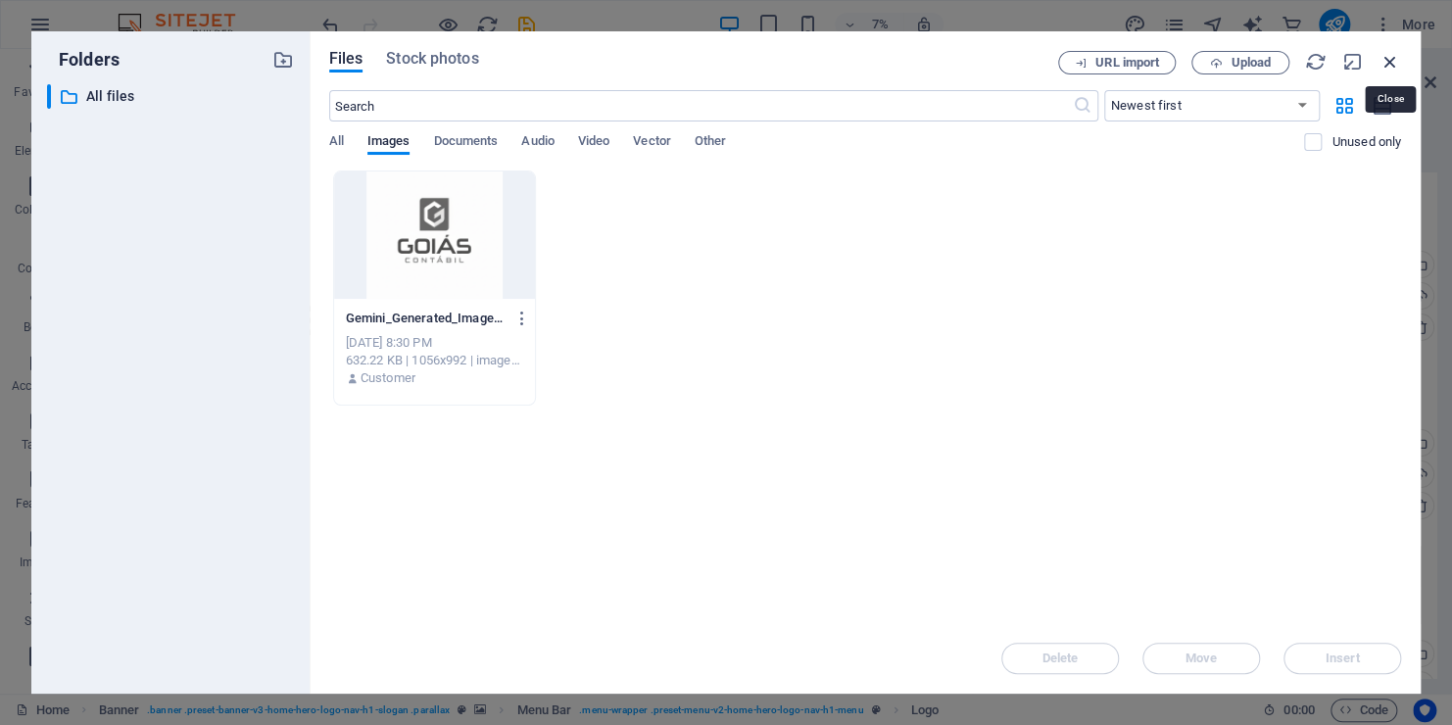
click at [1399, 51] on icon "button" at bounding box center [1390, 62] width 22 height 22
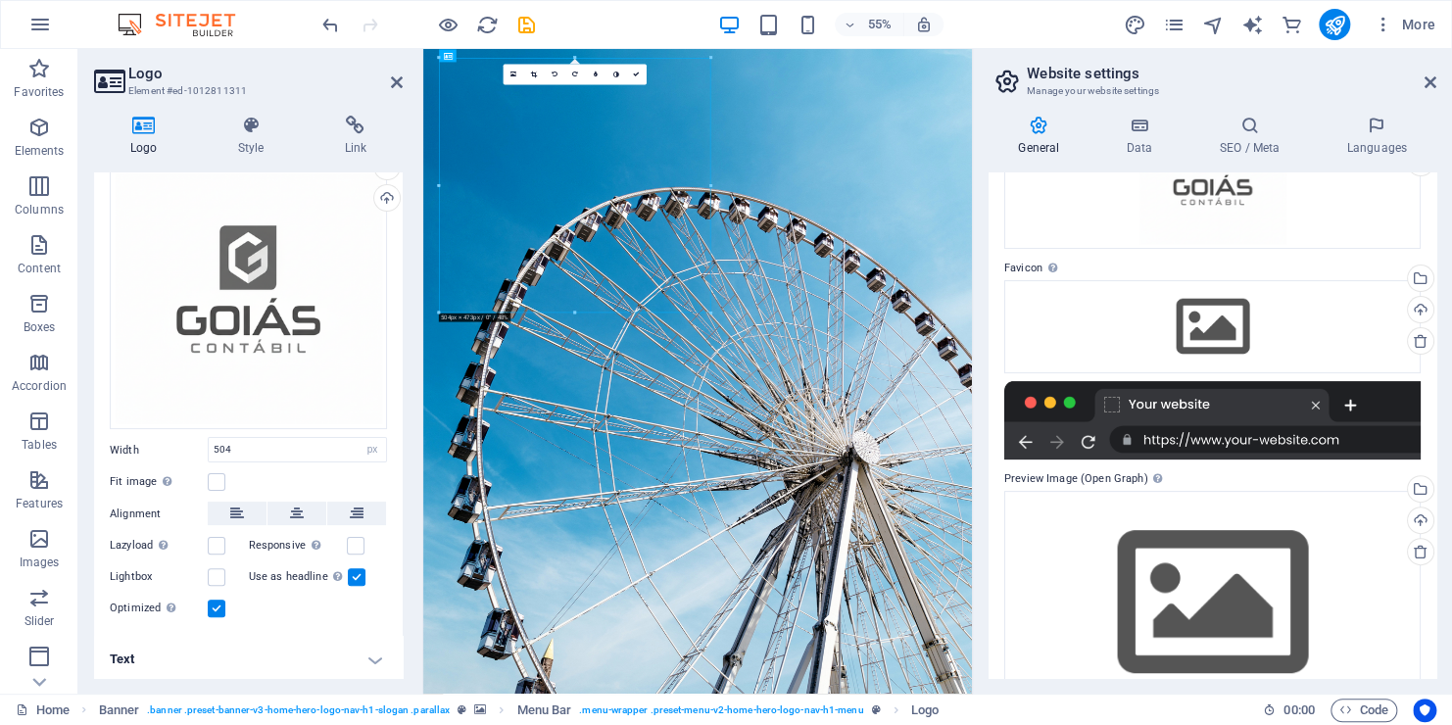
scroll to position [196, 0]
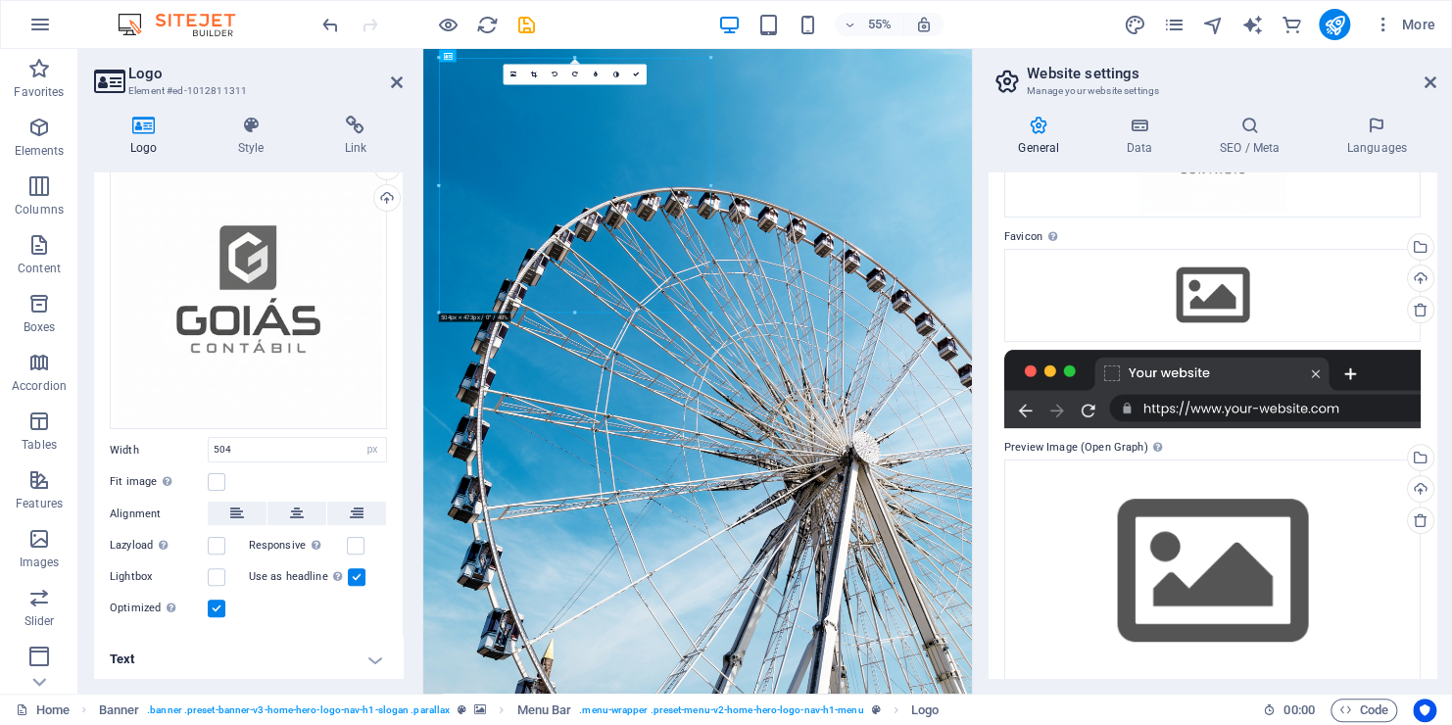
drag, startPoint x: 1227, startPoint y: 404, endPoint x: 1239, endPoint y: 400, distance: 13.3
click at [1353, 402] on div at bounding box center [1212, 389] width 416 height 78
click at [1209, 421] on div at bounding box center [1212, 389] width 416 height 78
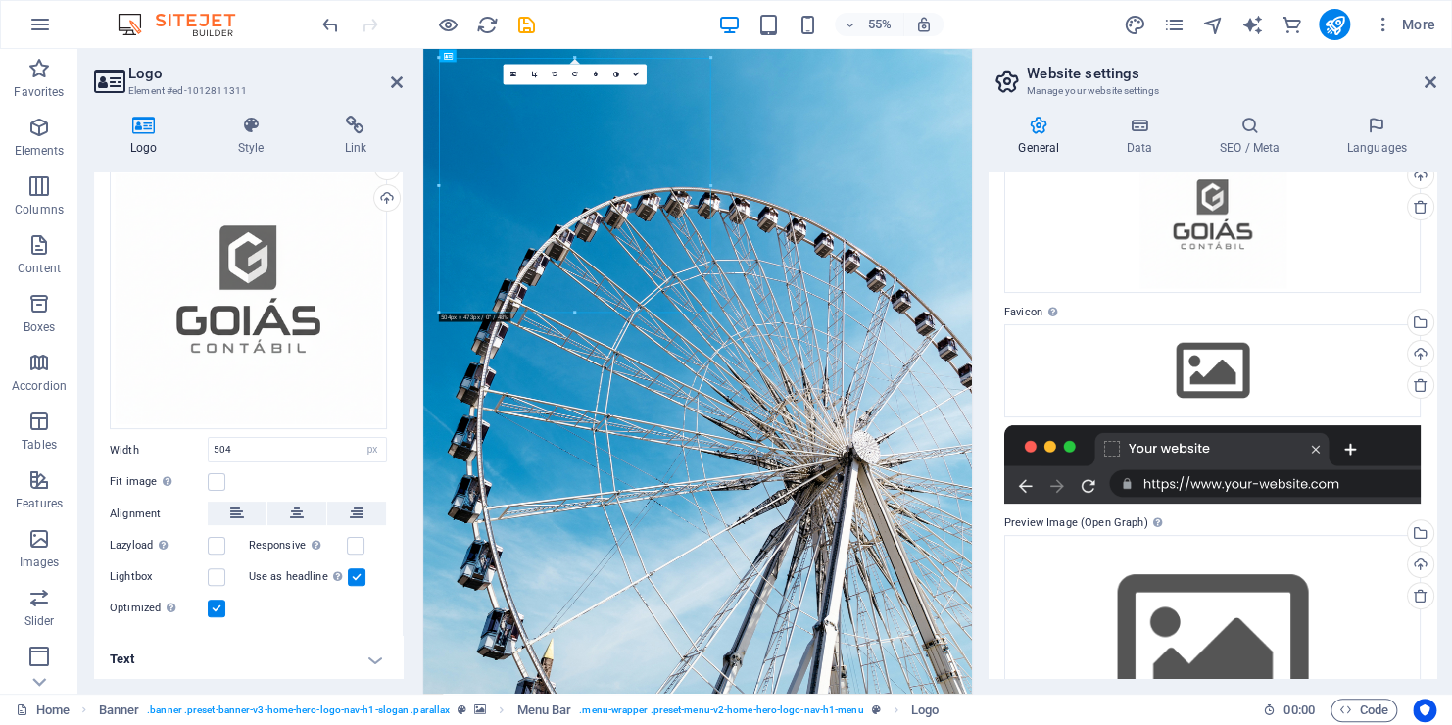
scroll to position [0, 0]
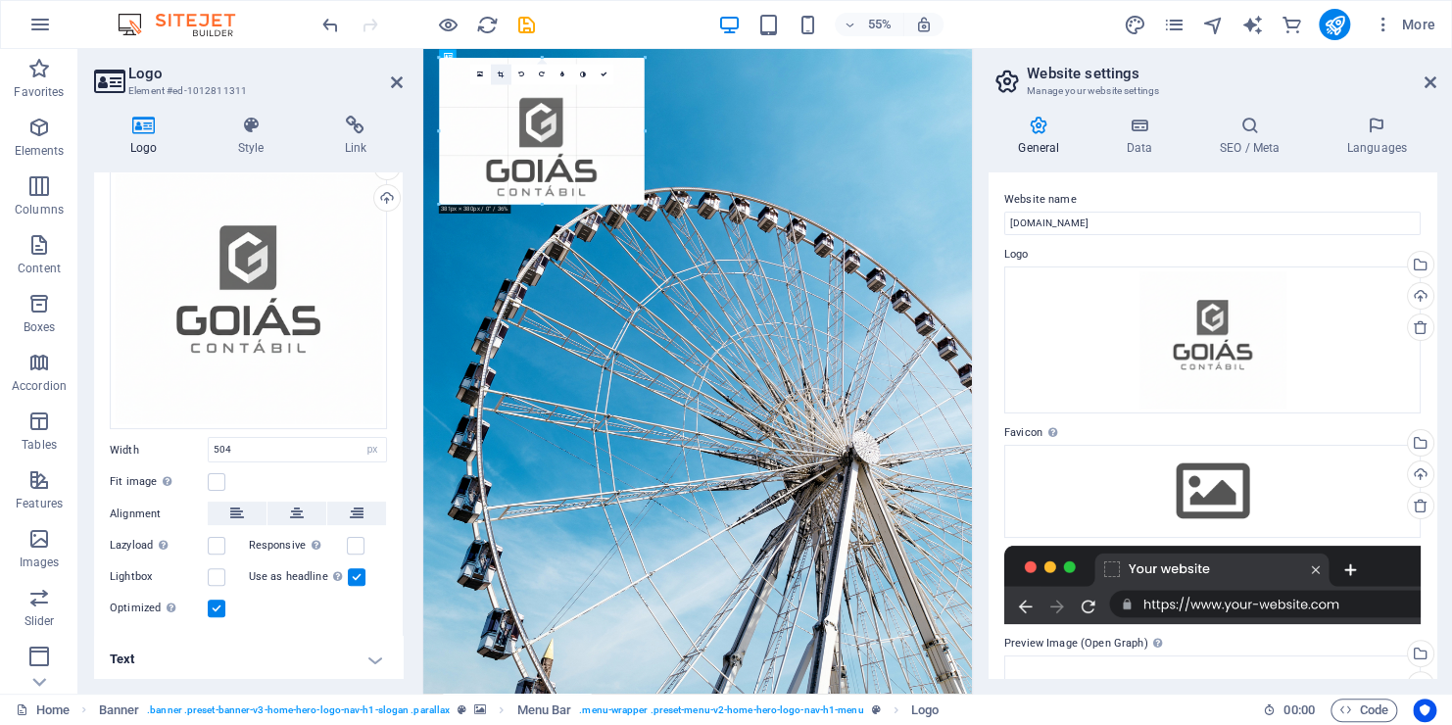
drag, startPoint x: 708, startPoint y: 312, endPoint x: 484, endPoint y: 76, distance: 325.0
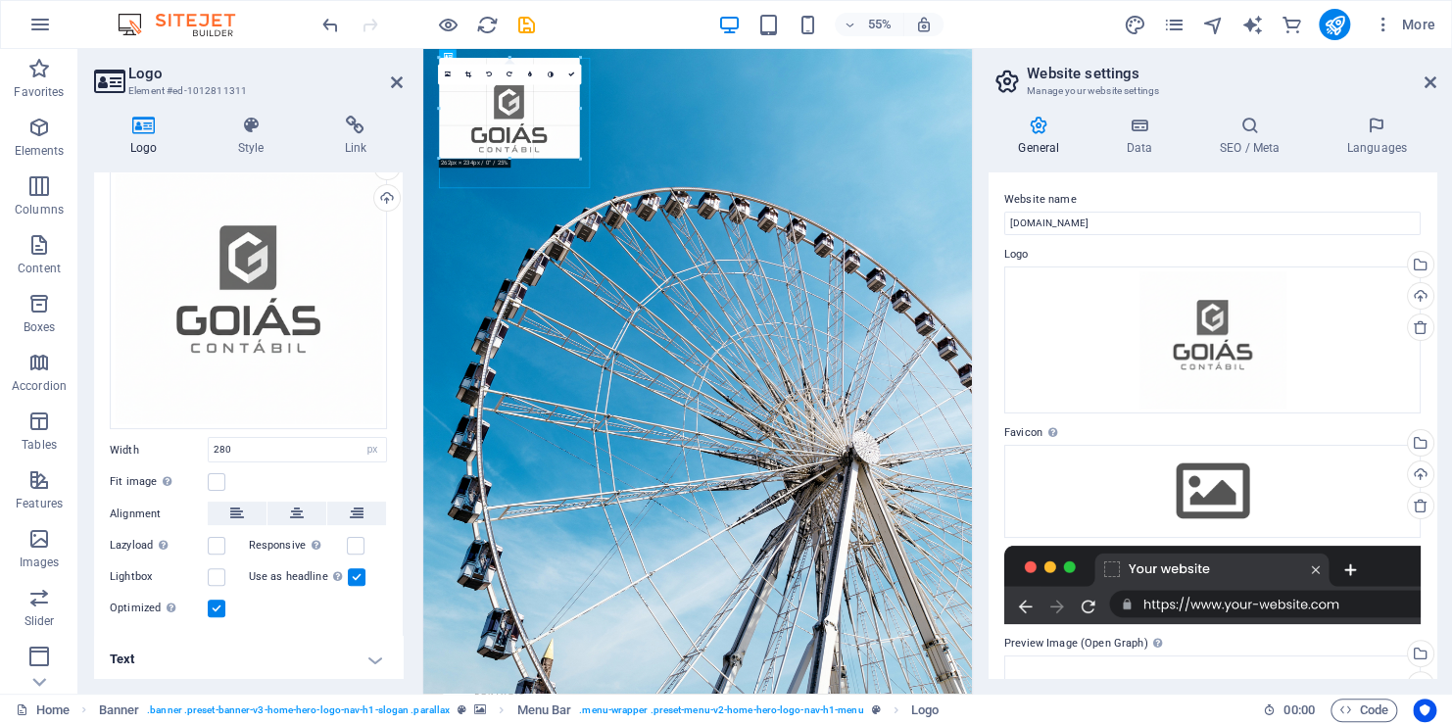
drag, startPoint x: 590, startPoint y: 201, endPoint x: 519, endPoint y: 108, distance: 116.8
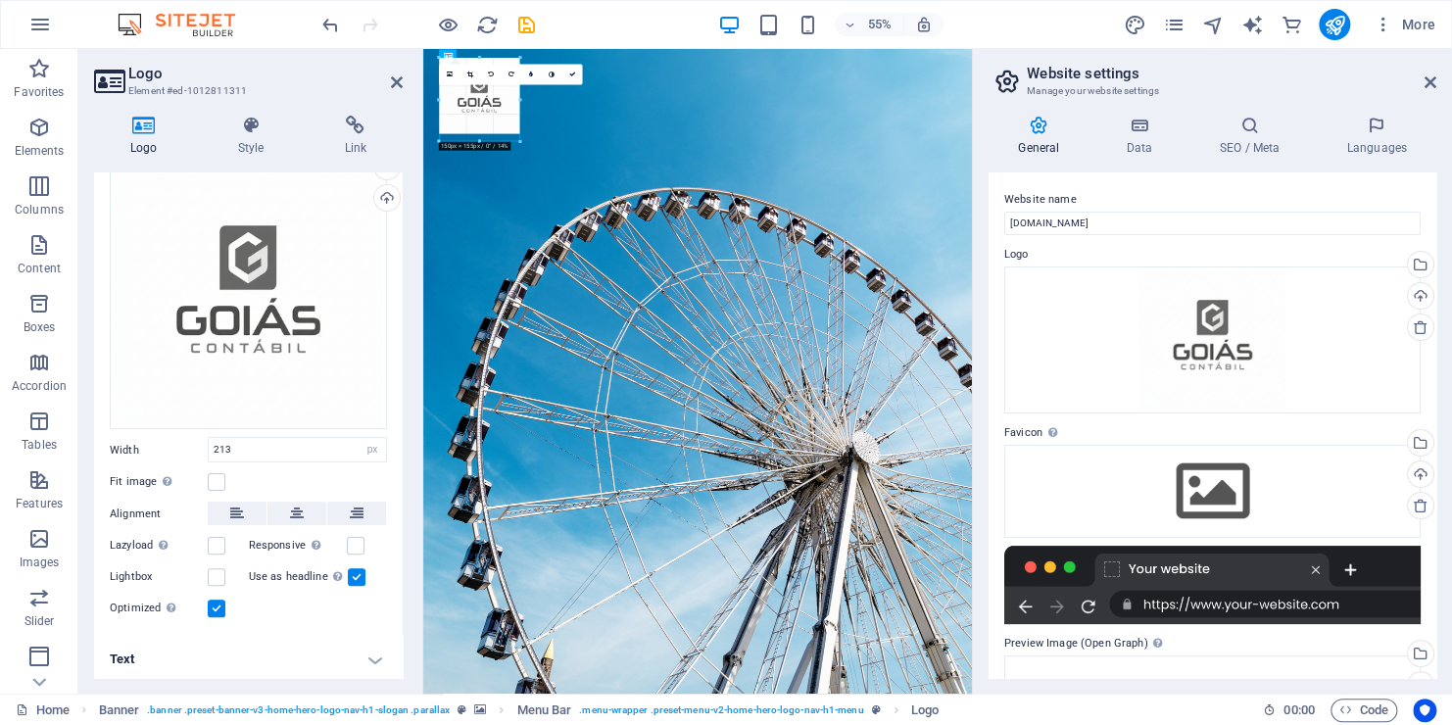
drag, startPoint x: 555, startPoint y: 170, endPoint x: 489, endPoint y: 47, distance: 140.3
type input "149"
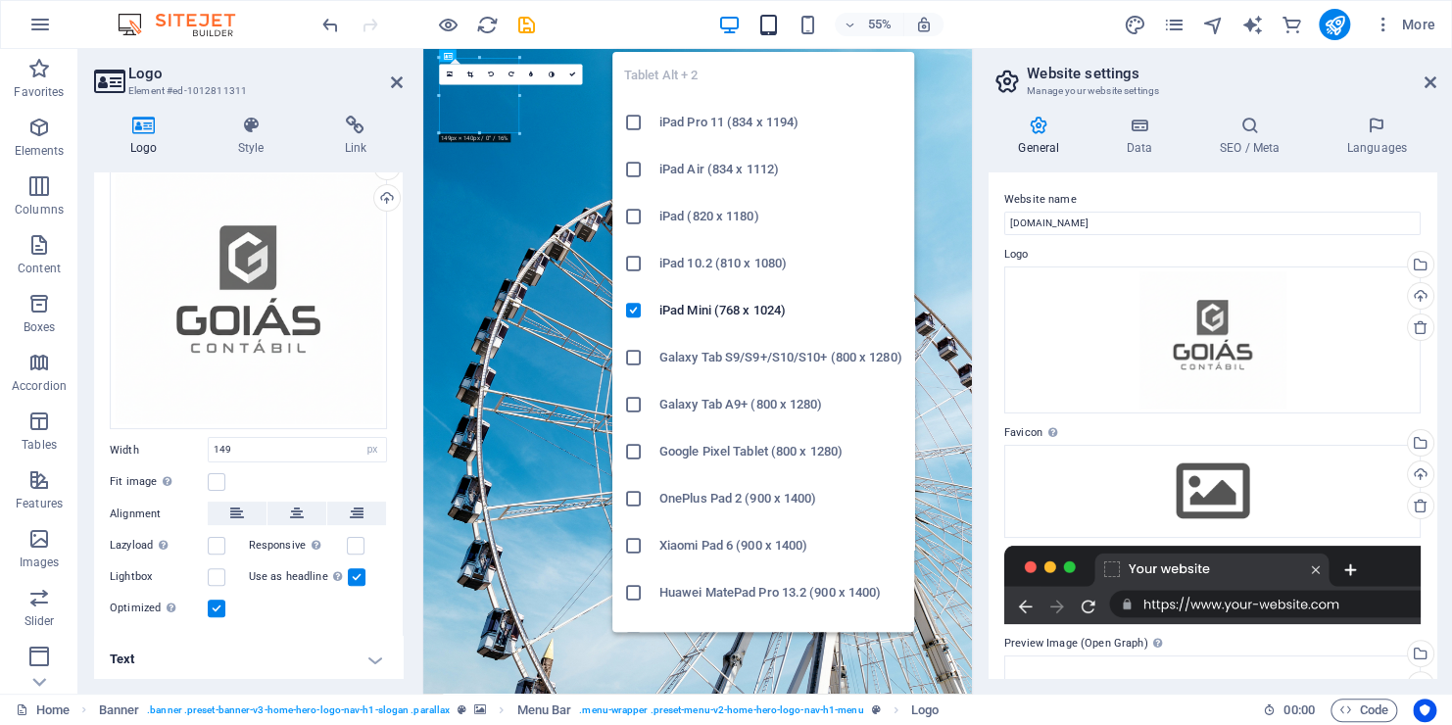
click at [766, 18] on icon "button" at bounding box center [767, 25] width 23 height 23
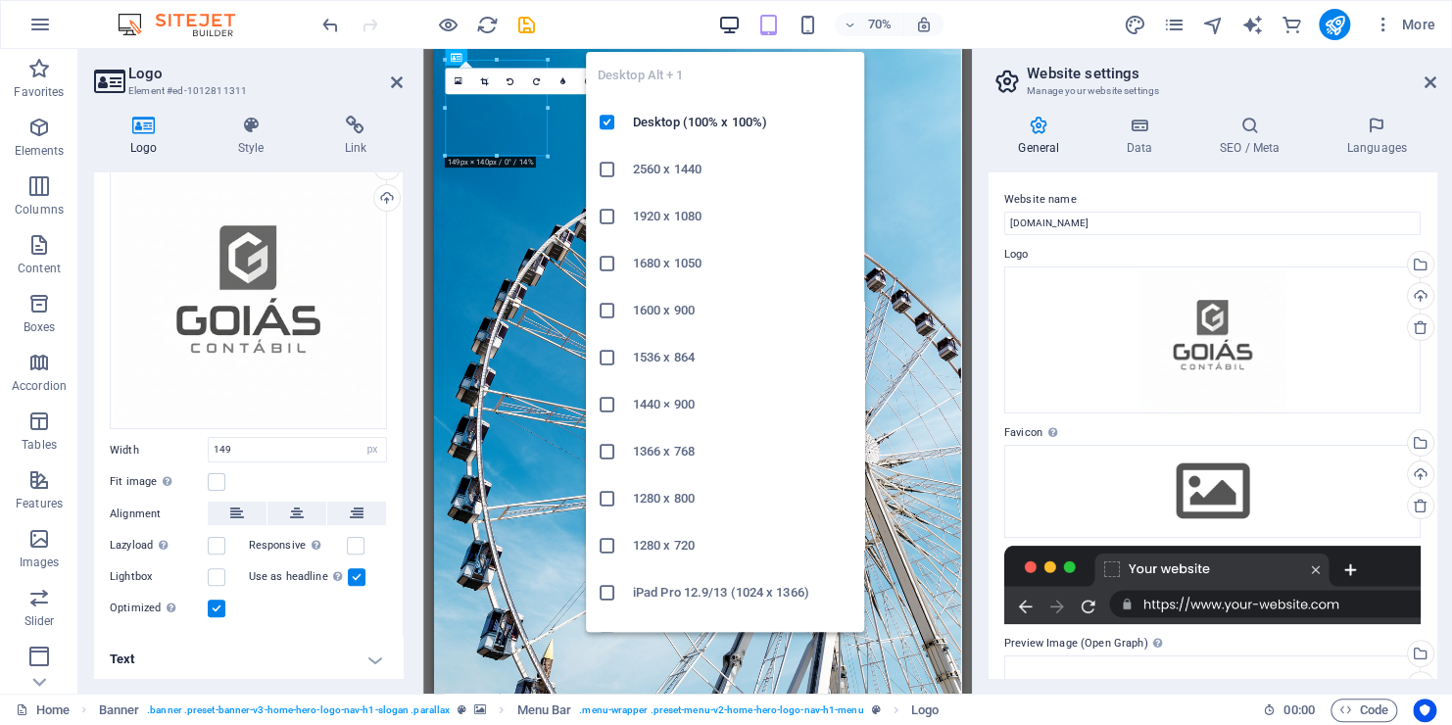
click at [734, 15] on icon "button" at bounding box center [728, 25] width 23 height 23
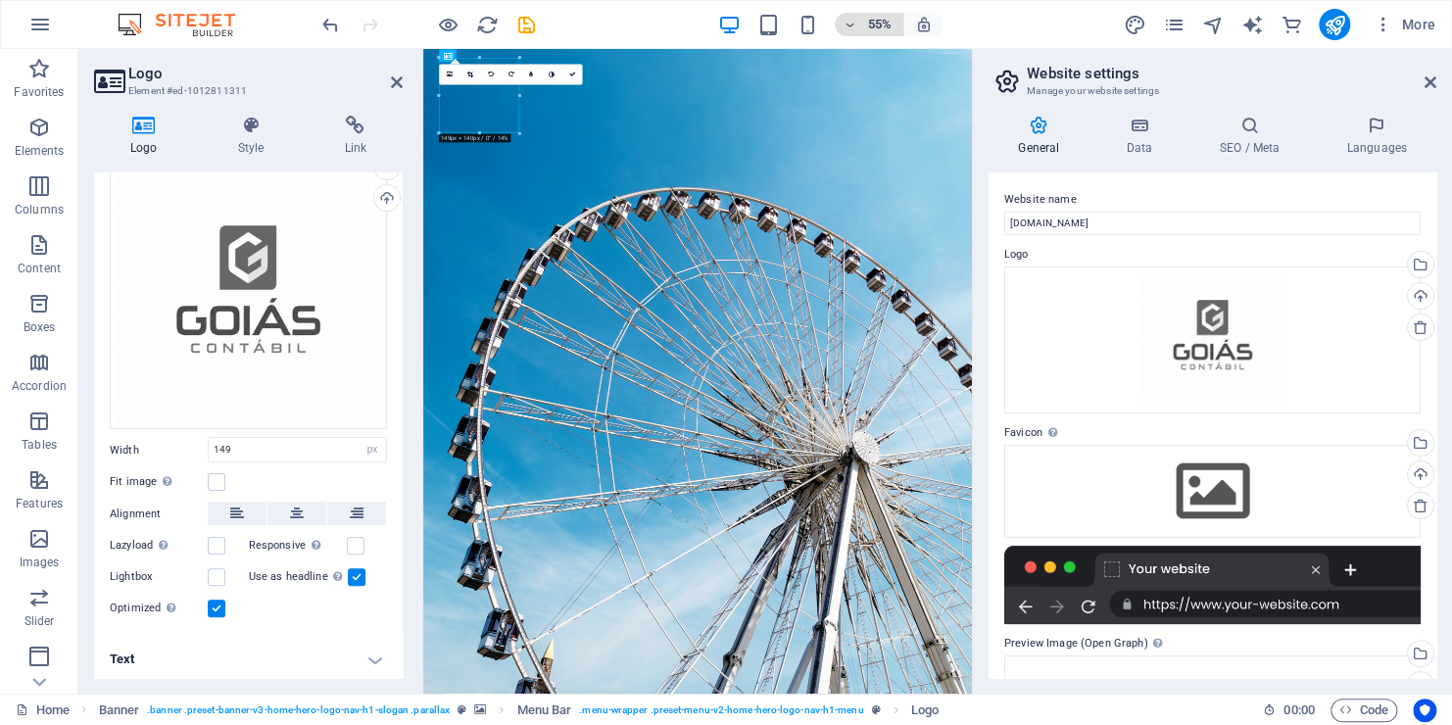
click at [869, 24] on h6 "55%" at bounding box center [879, 25] width 31 height 24
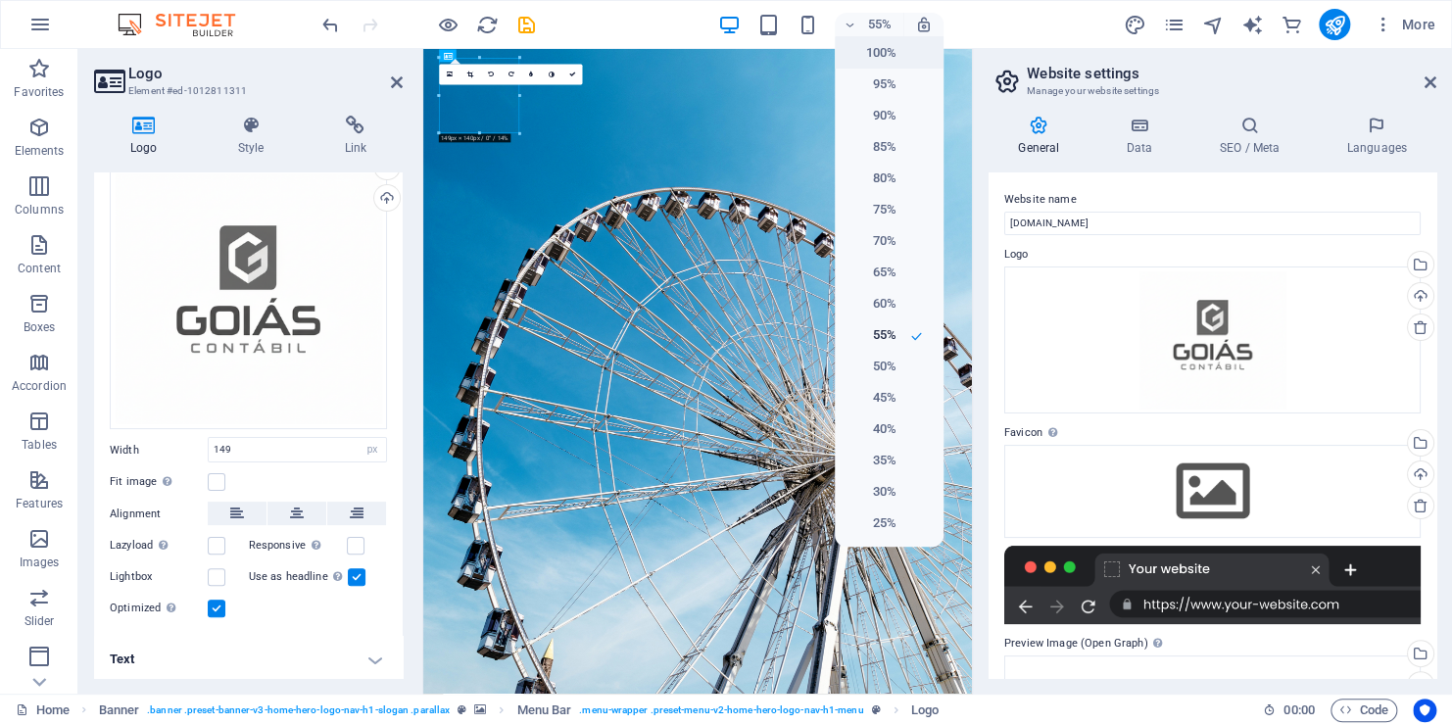
click at [879, 51] on h6 "100%" at bounding box center [871, 53] width 50 height 24
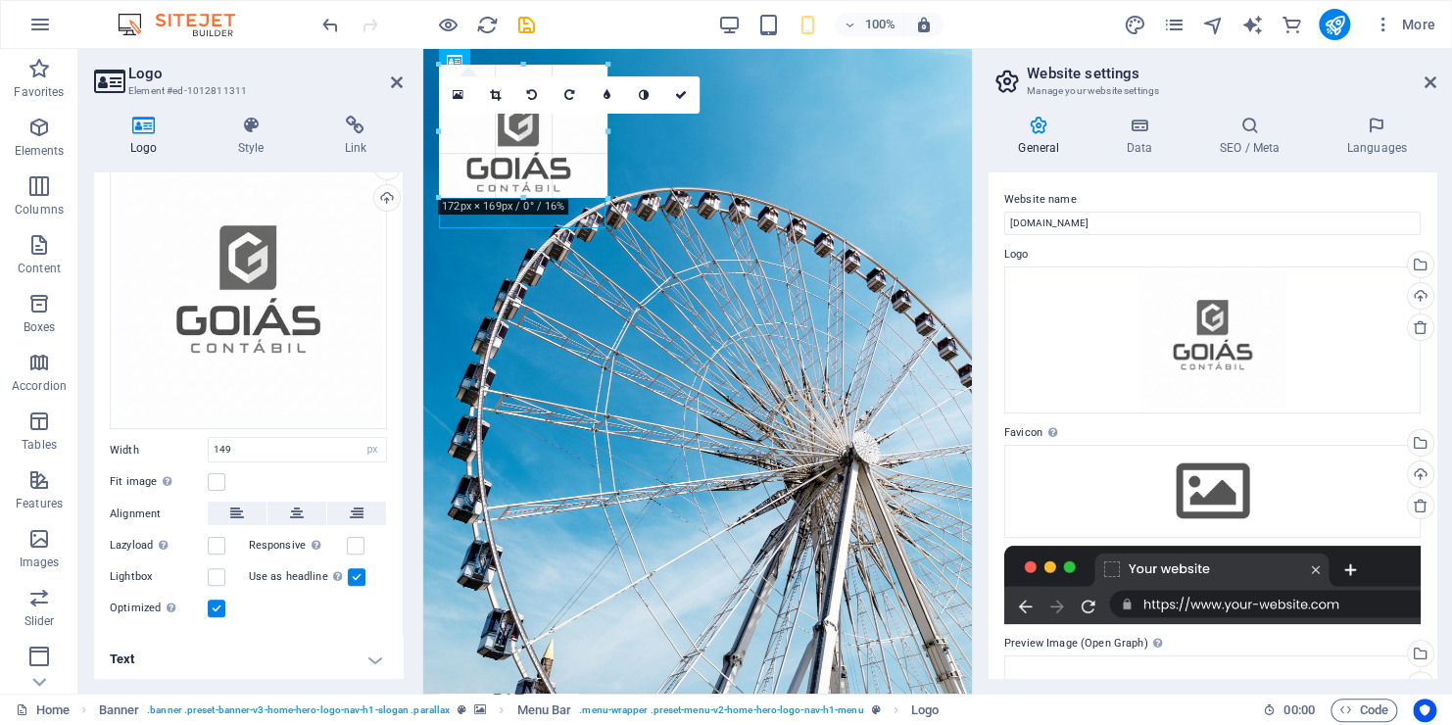
drag, startPoint x: 585, startPoint y: 200, endPoint x: 579, endPoint y: 123, distance: 76.6
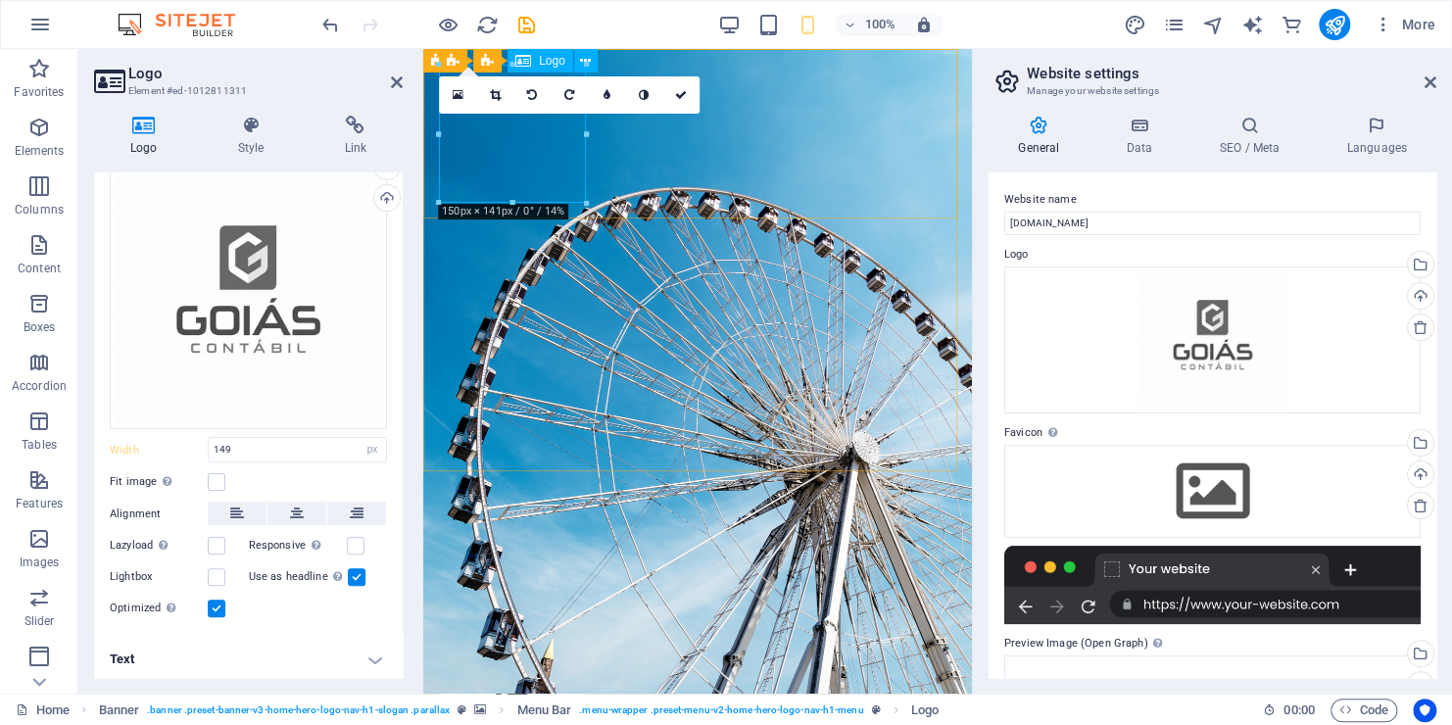
click at [538, 654] on div at bounding box center [697, 722] width 517 height 137
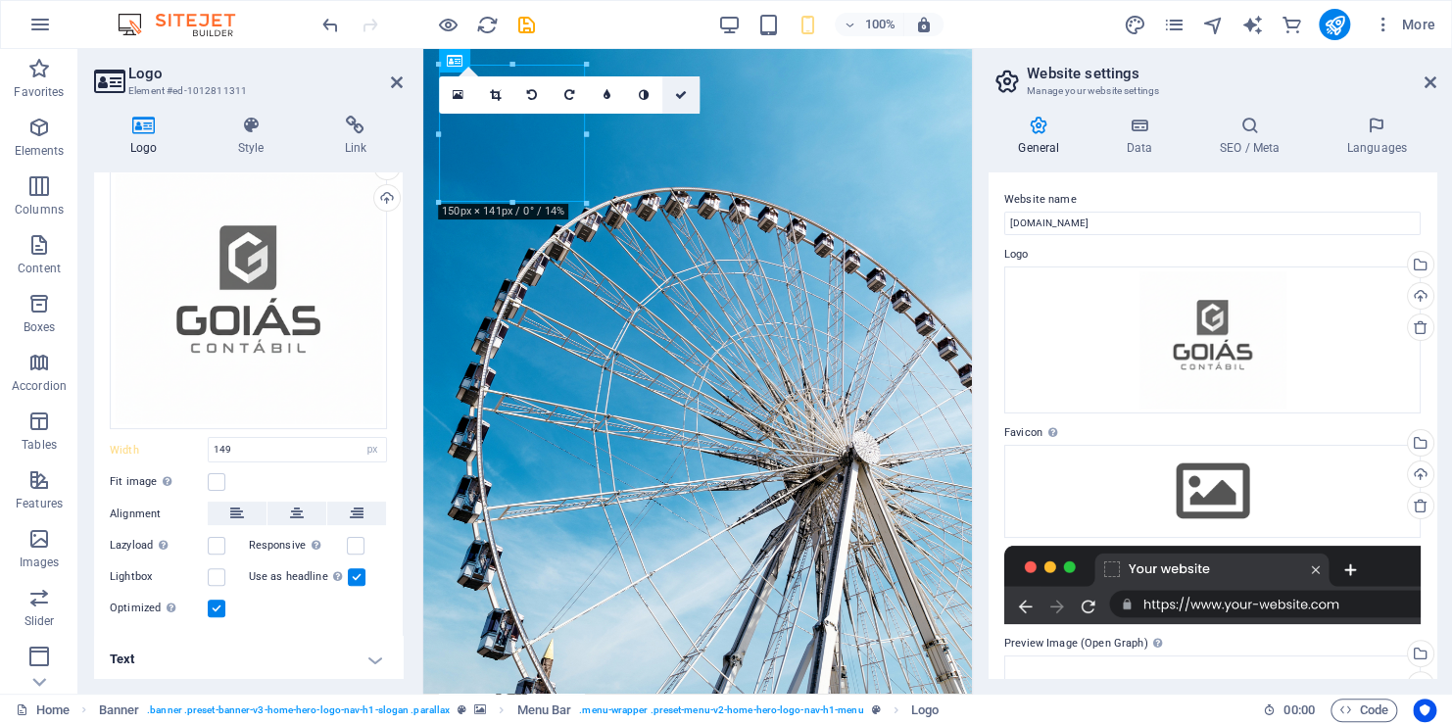
click at [672, 98] on link at bounding box center [680, 94] width 37 height 37
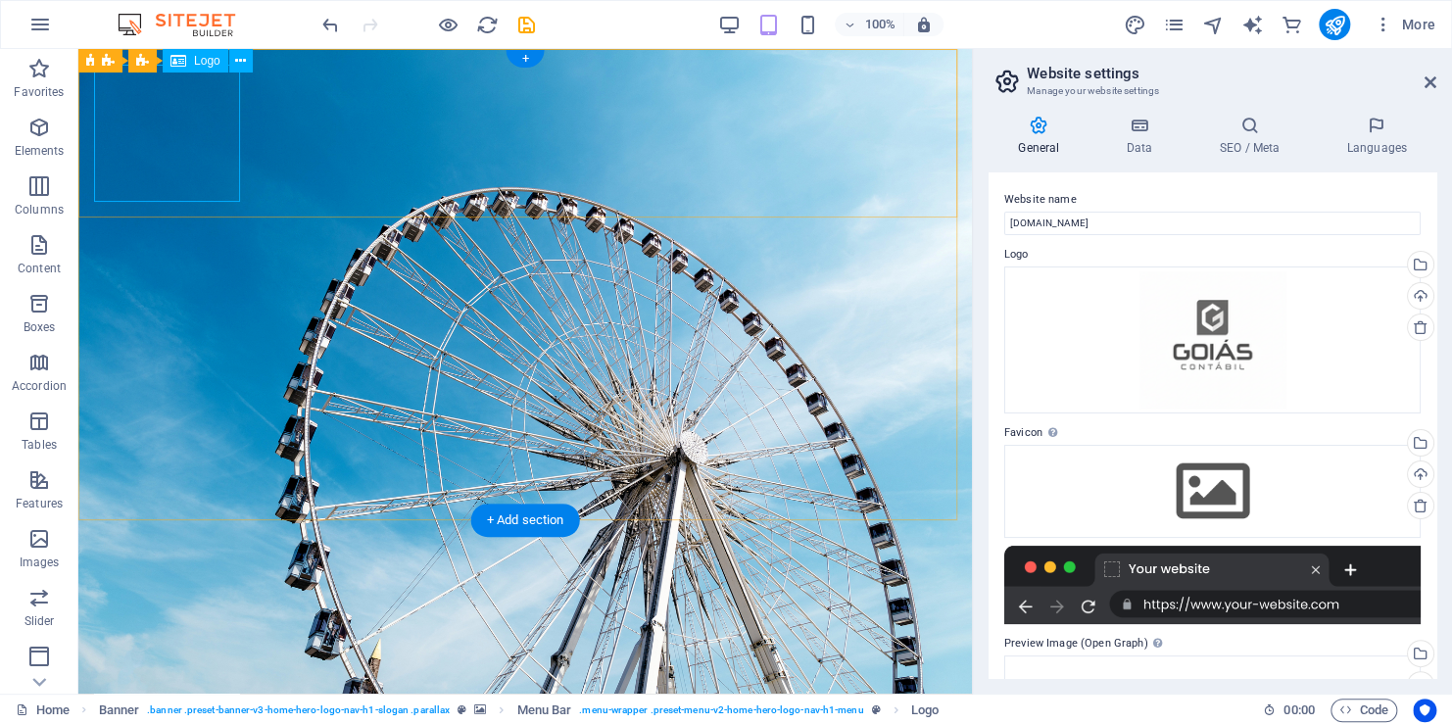
click at [228, 666] on div at bounding box center [525, 734] width 862 height 137
click at [178, 64] on button at bounding box center [190, 61] width 24 height 24
select select "preset-banner-v3-home-hero-logo-nav-h1-slogan"
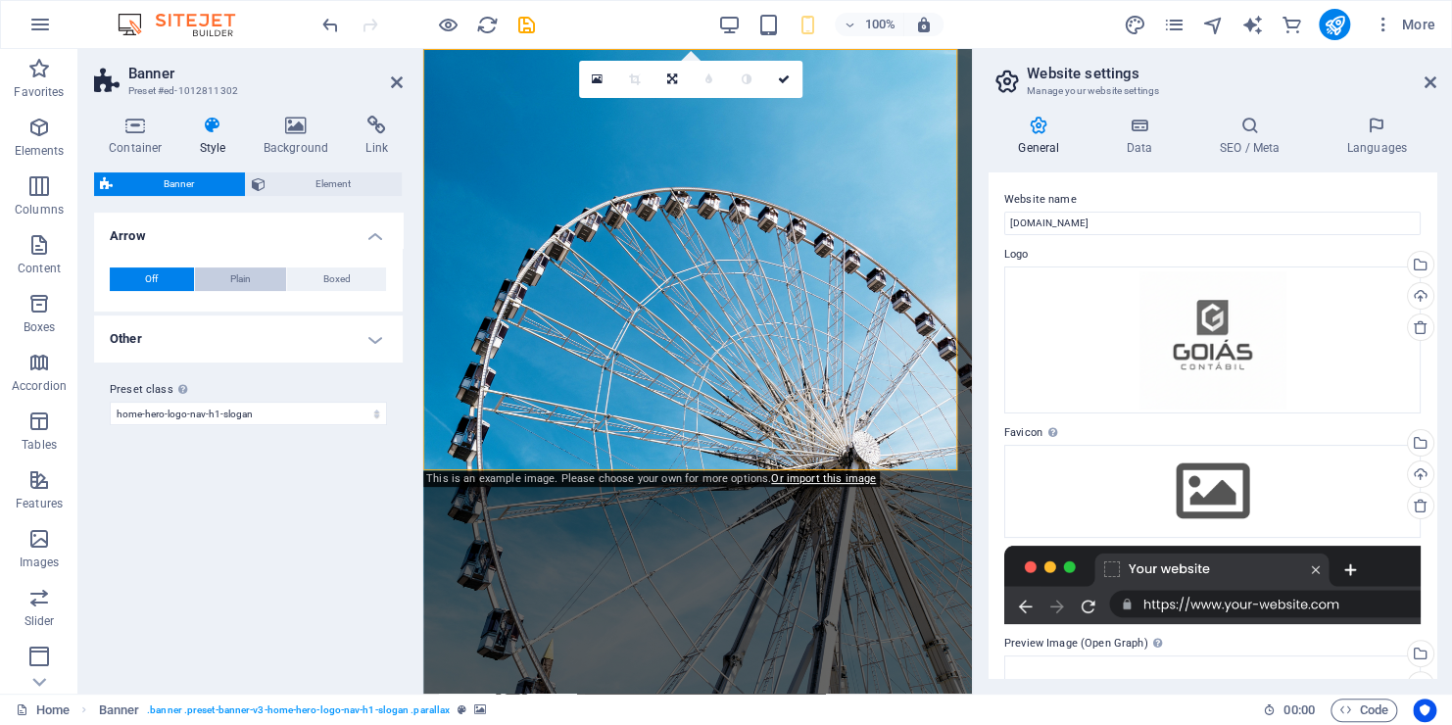
click at [248, 278] on span "Plain" at bounding box center [240, 279] width 21 height 24
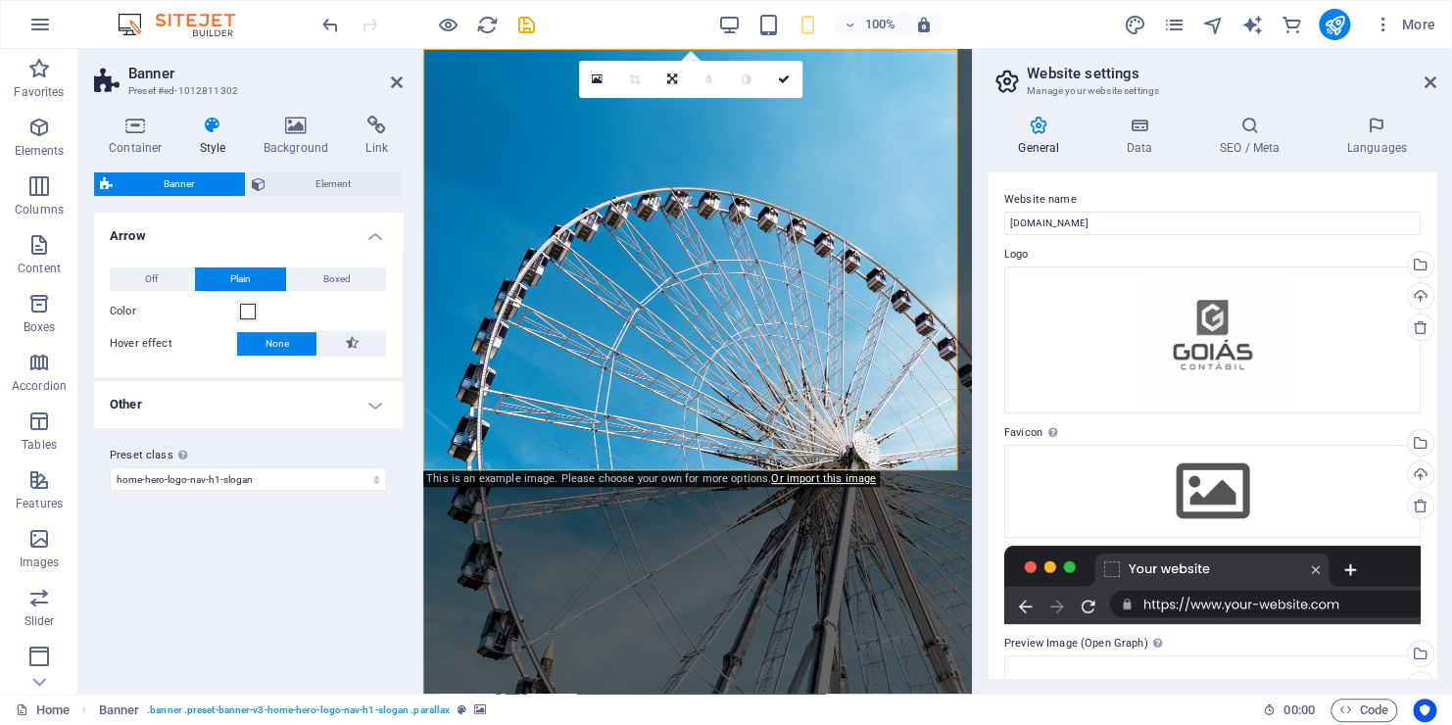
click at [165, 271] on button "Off" at bounding box center [152, 279] width 84 height 24
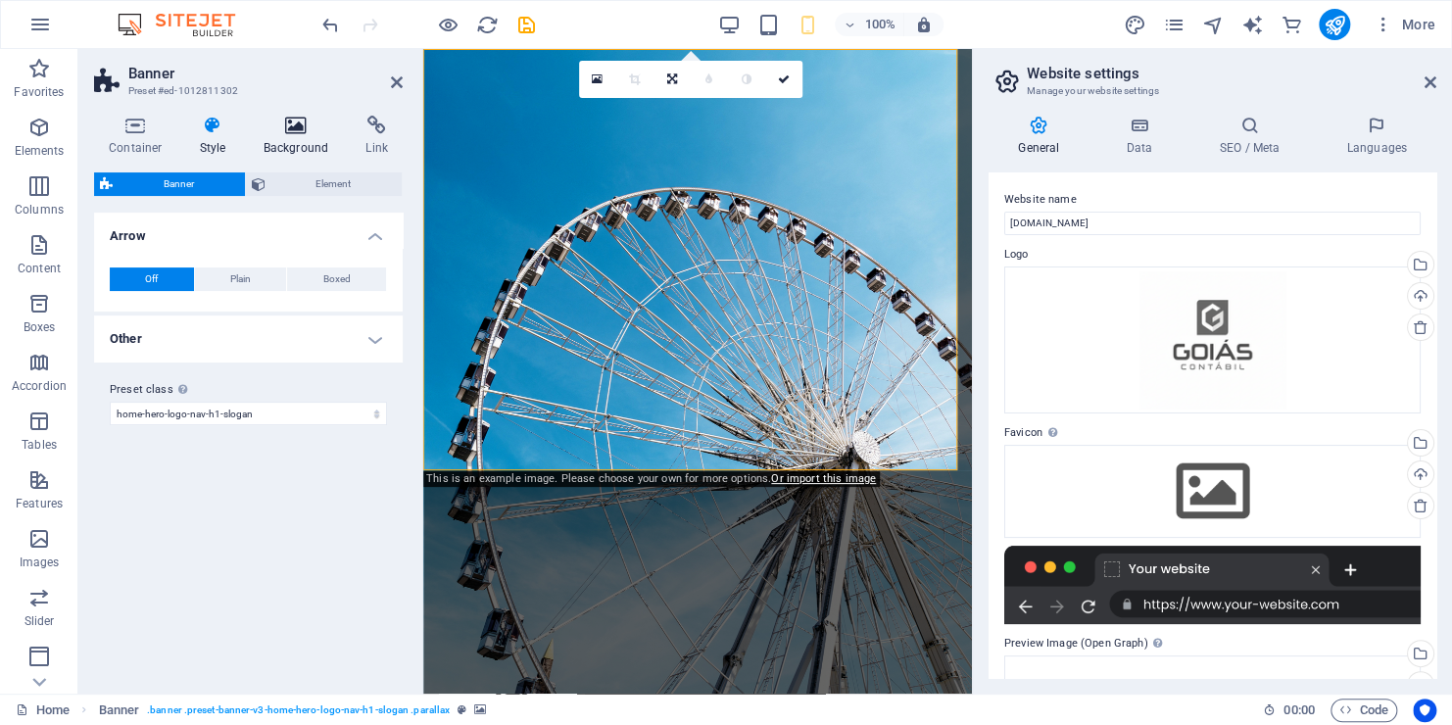
click at [281, 138] on h4 "Background" at bounding box center [300, 136] width 103 height 41
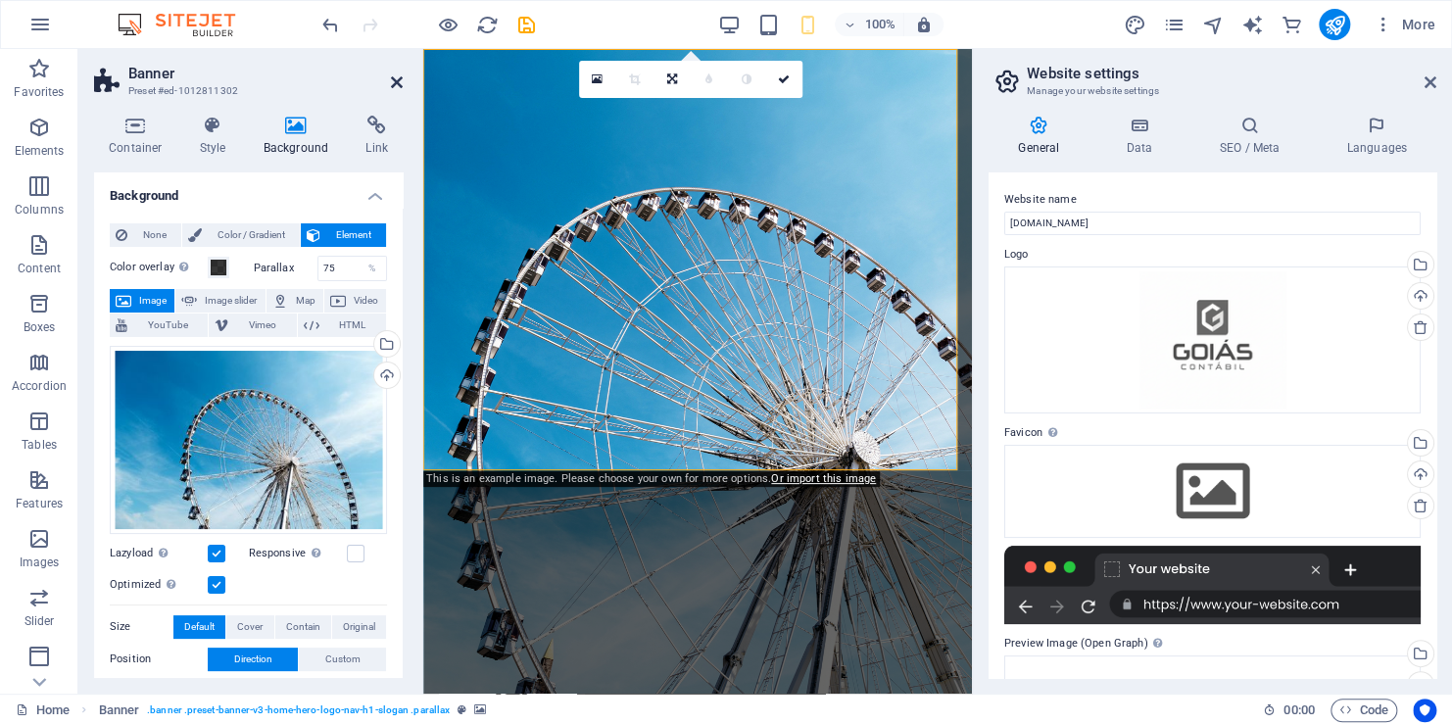
drag, startPoint x: 322, startPoint y: 29, endPoint x: 401, endPoint y: 76, distance: 91.4
click at [401, 76] on icon at bounding box center [397, 82] width 12 height 16
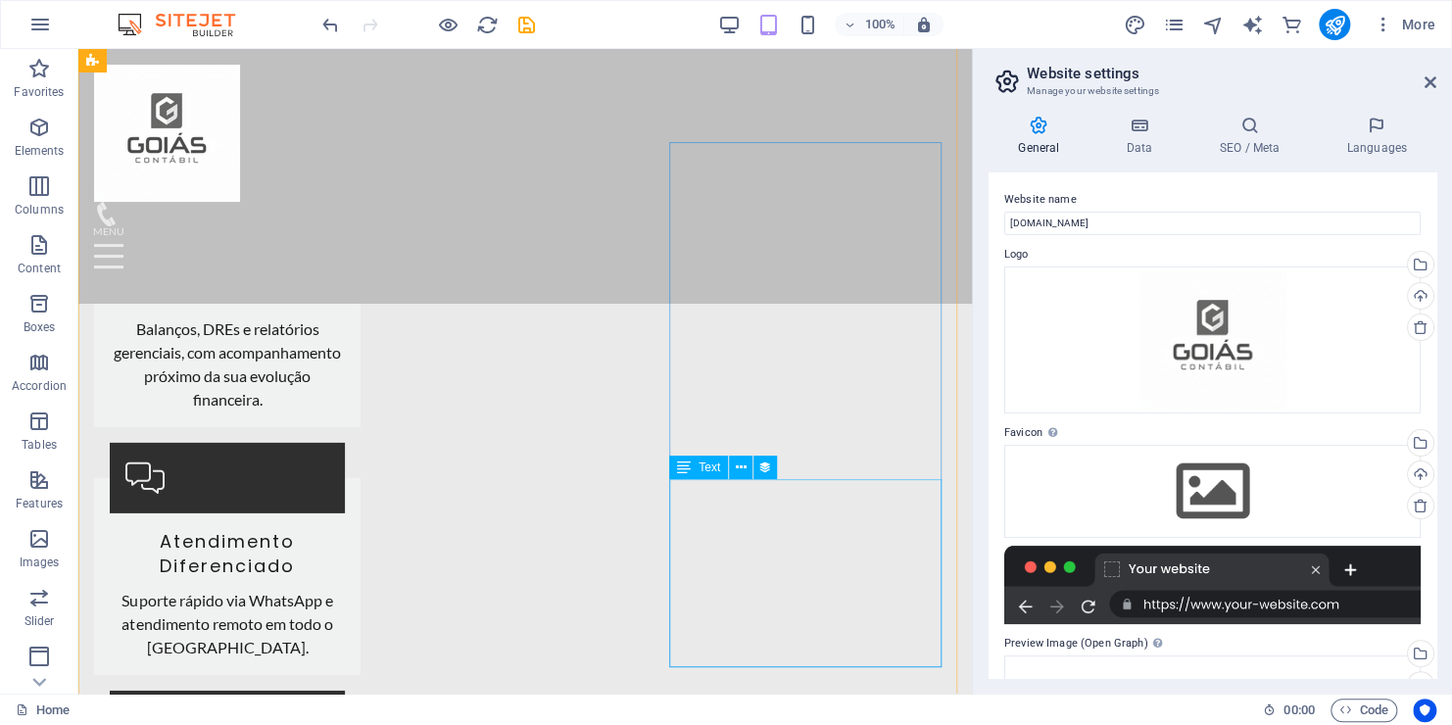
scroll to position [2939, 0]
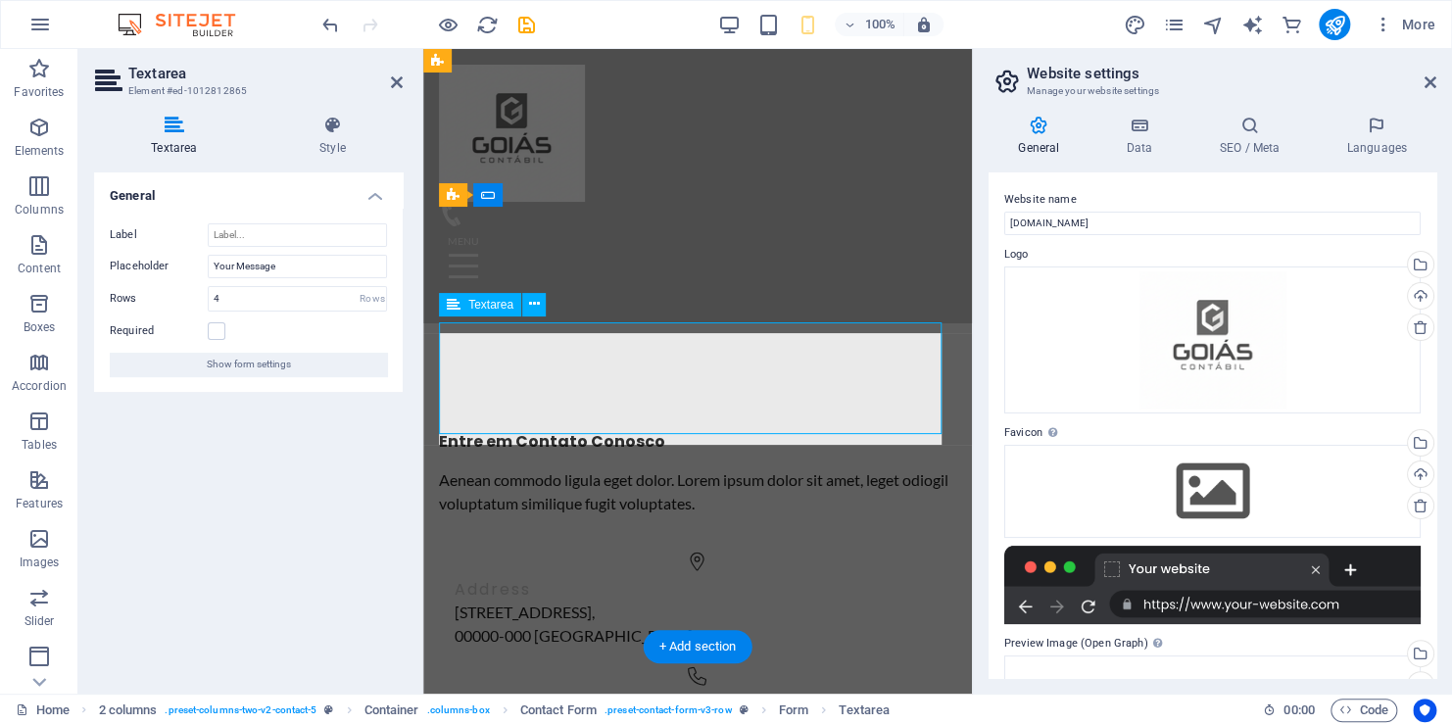
scroll to position [5687, 0]
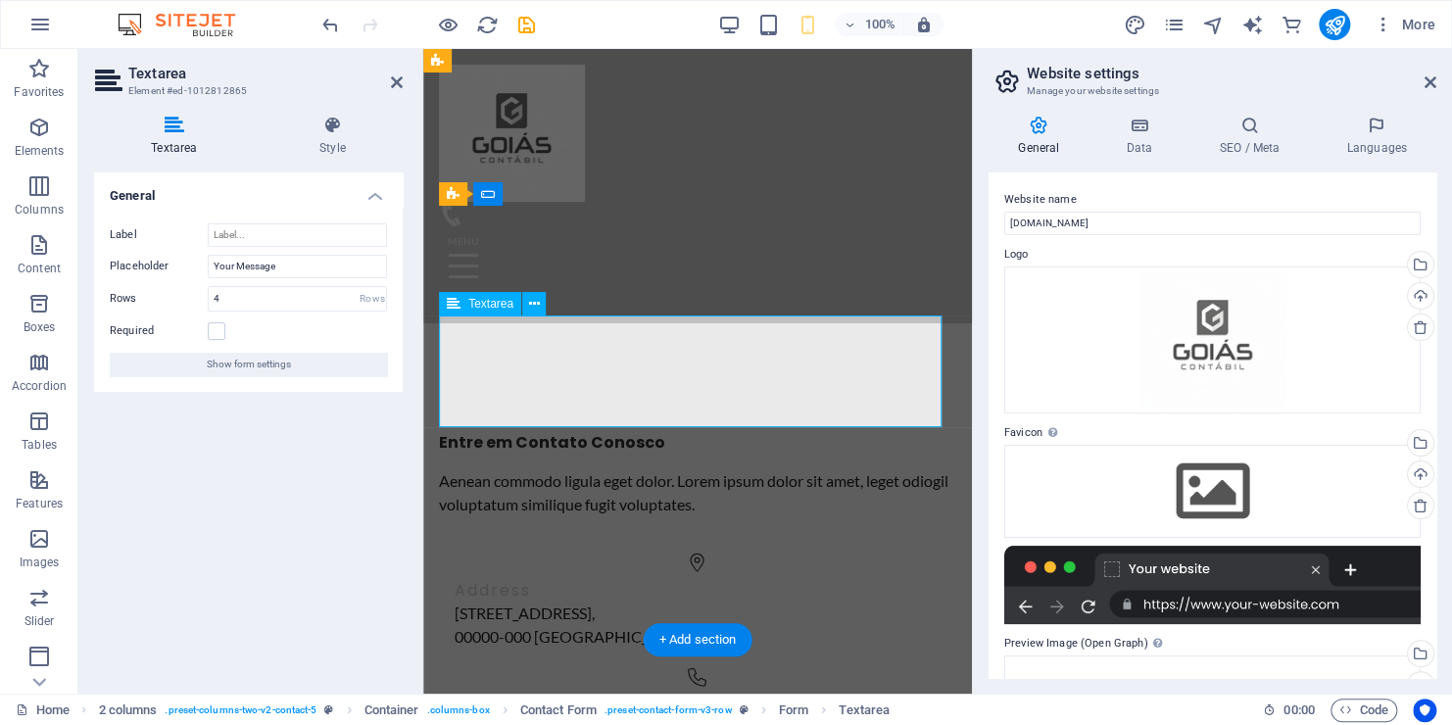
drag, startPoint x: 573, startPoint y: 338, endPoint x: 489, endPoint y: 335, distance: 84.3
type textarea "a"
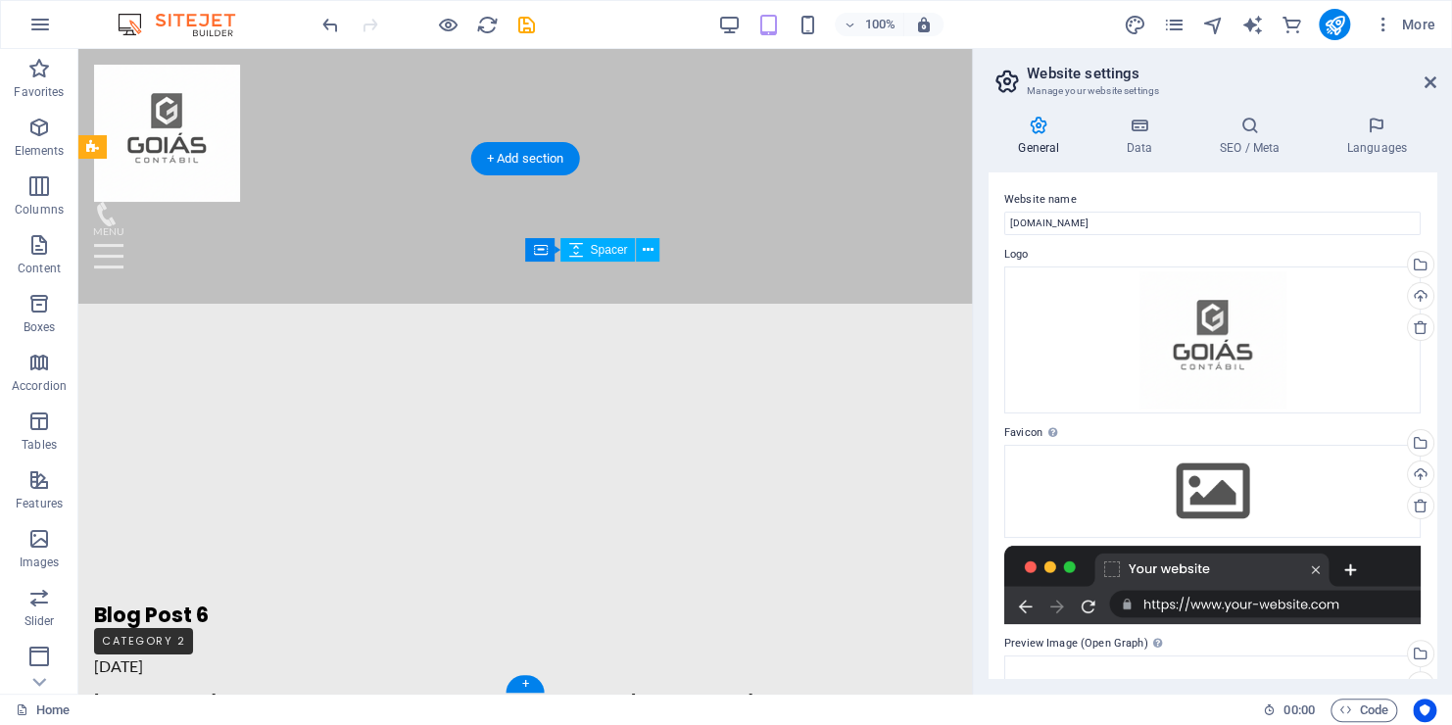
type textarea "texto"
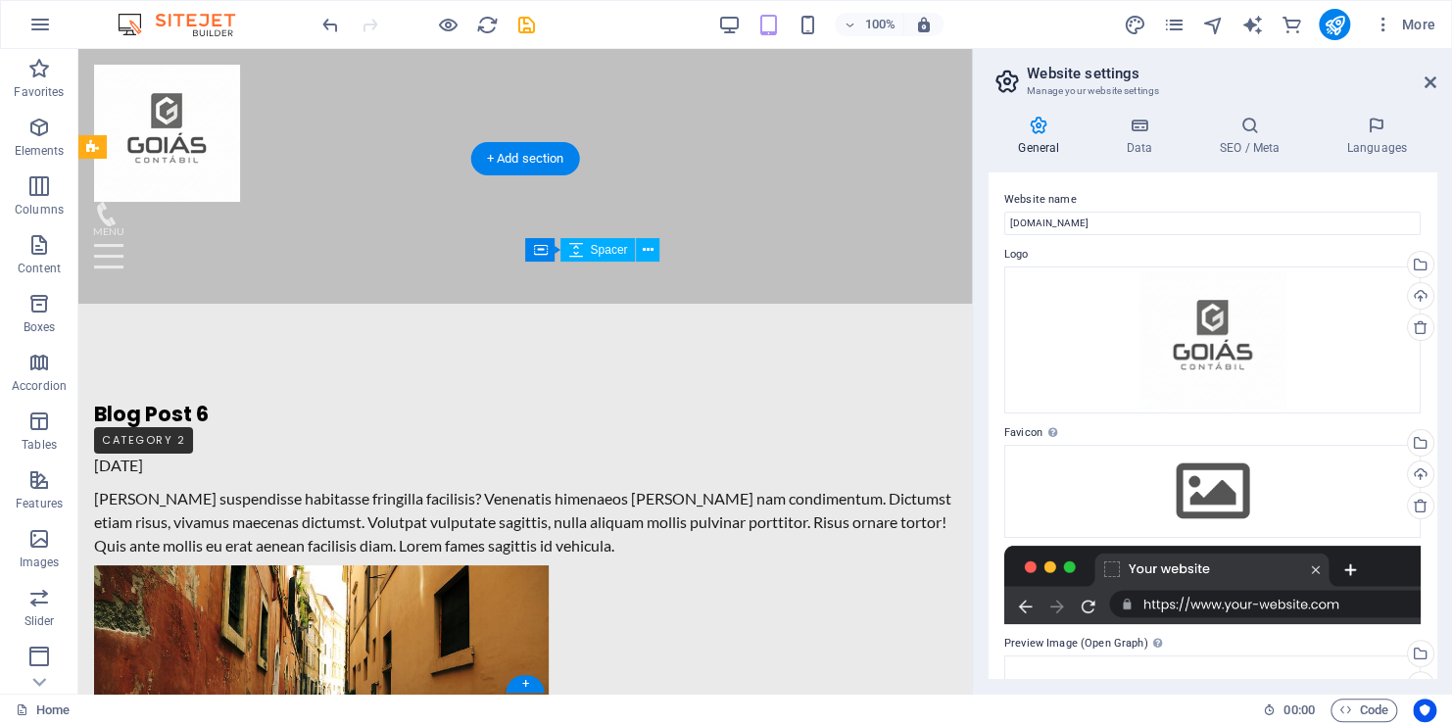
select select "px"
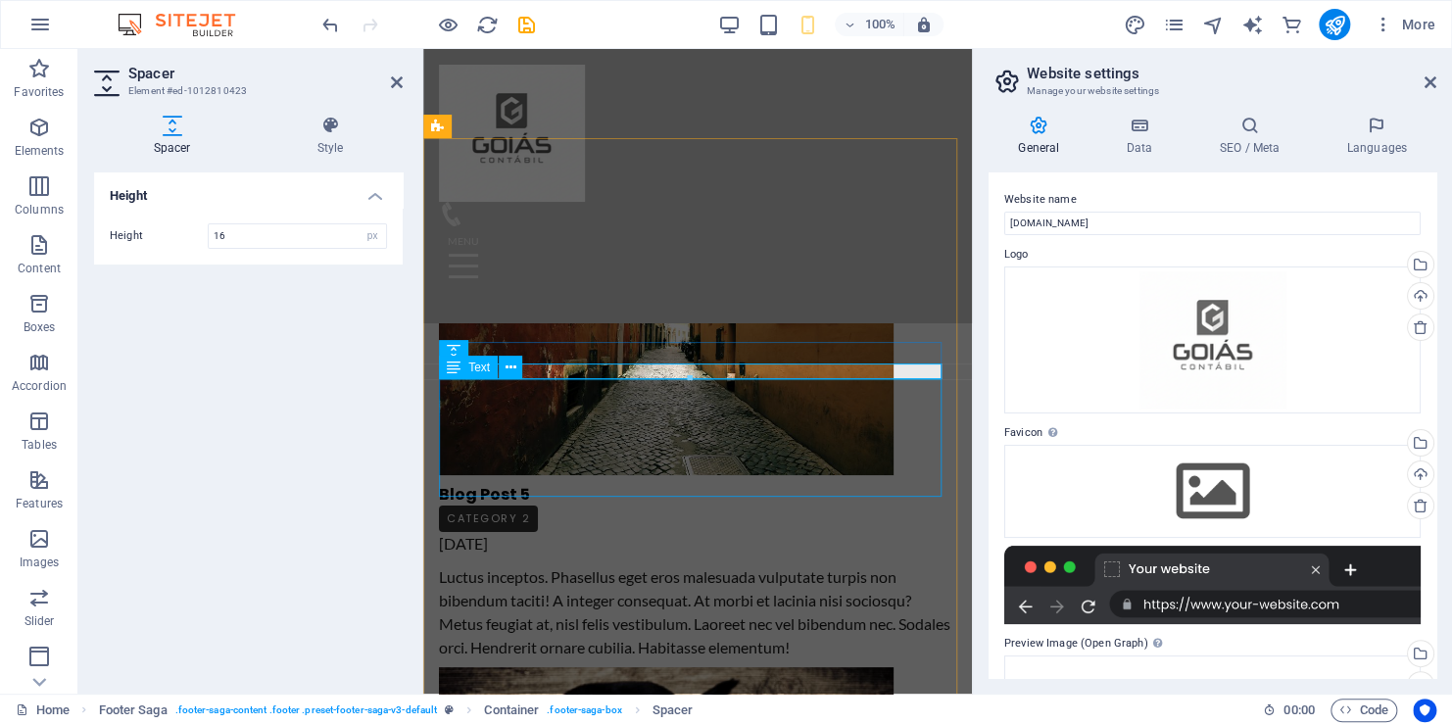
scroll to position [6190, 0]
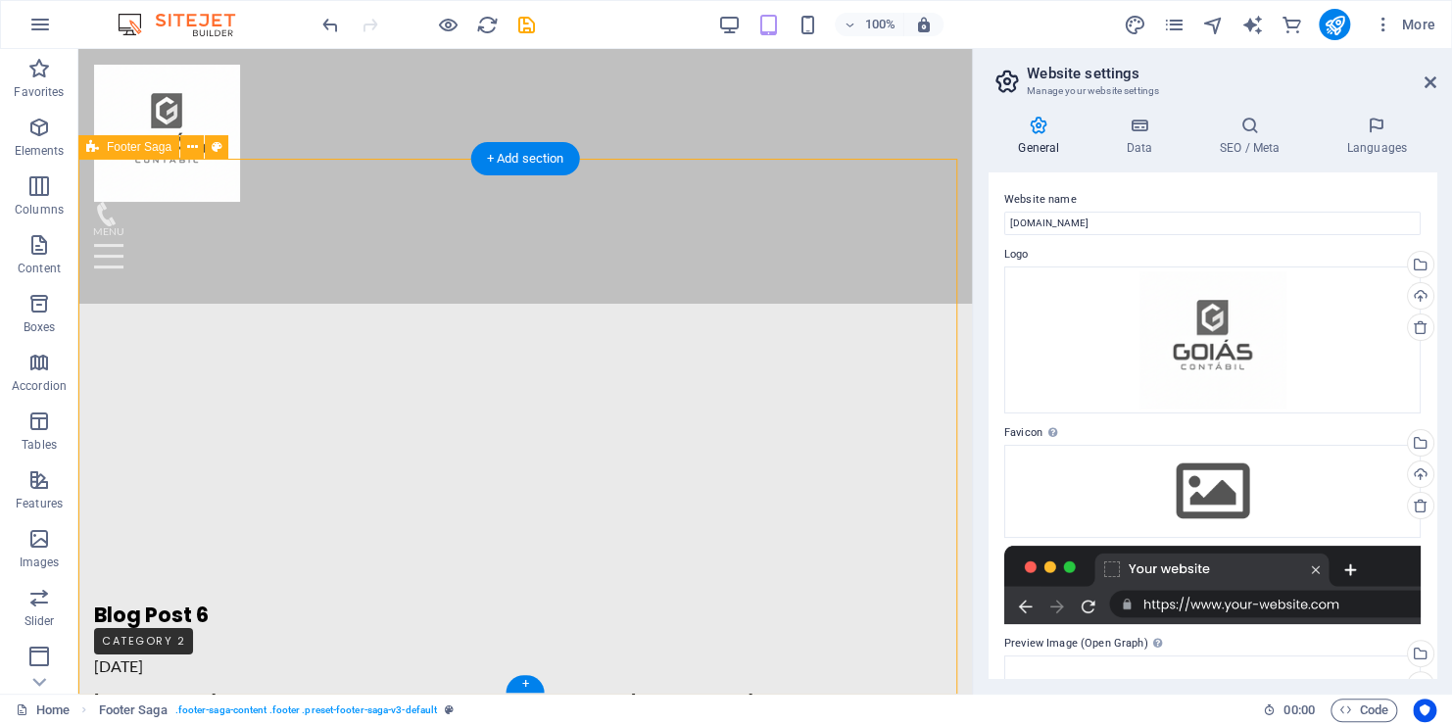
drag, startPoint x: 831, startPoint y: 545, endPoint x: 1190, endPoint y: 206, distance: 494.1
select select "footer"
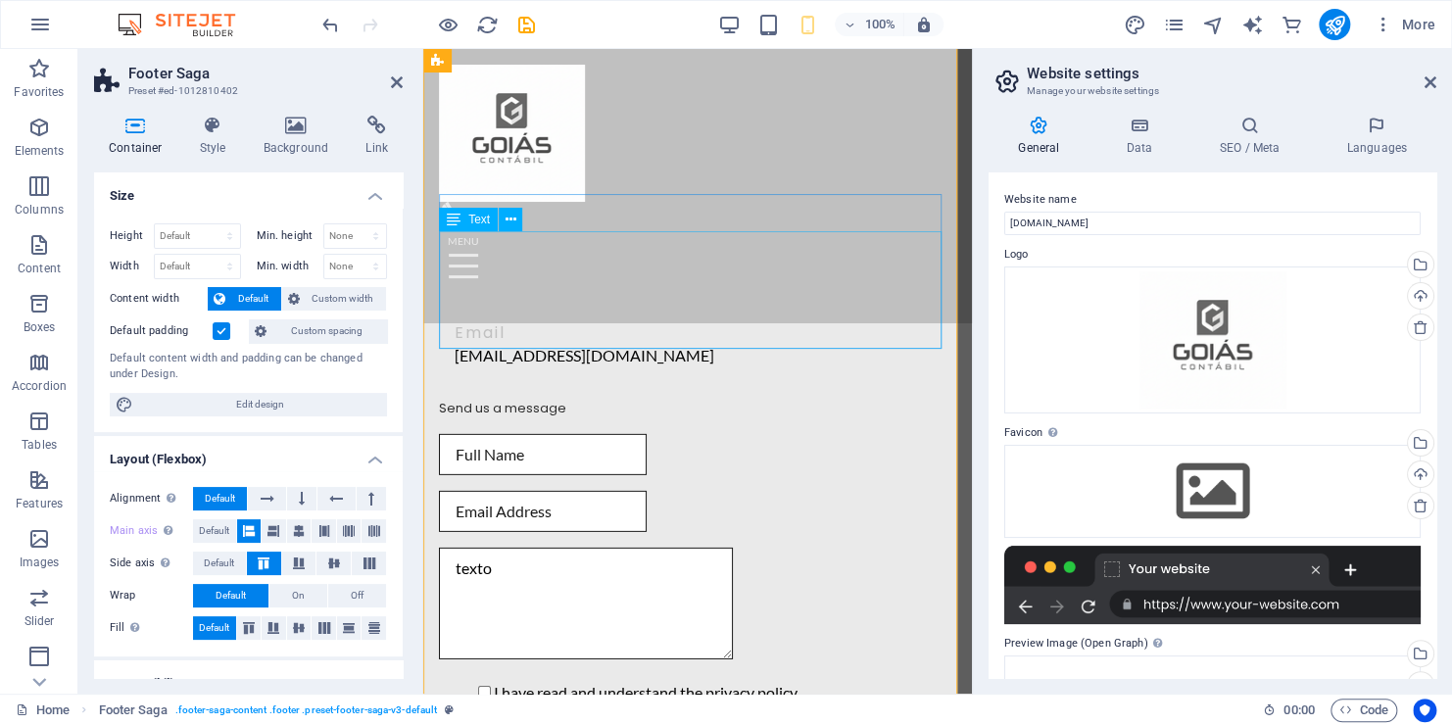
scroll to position [3331, 0]
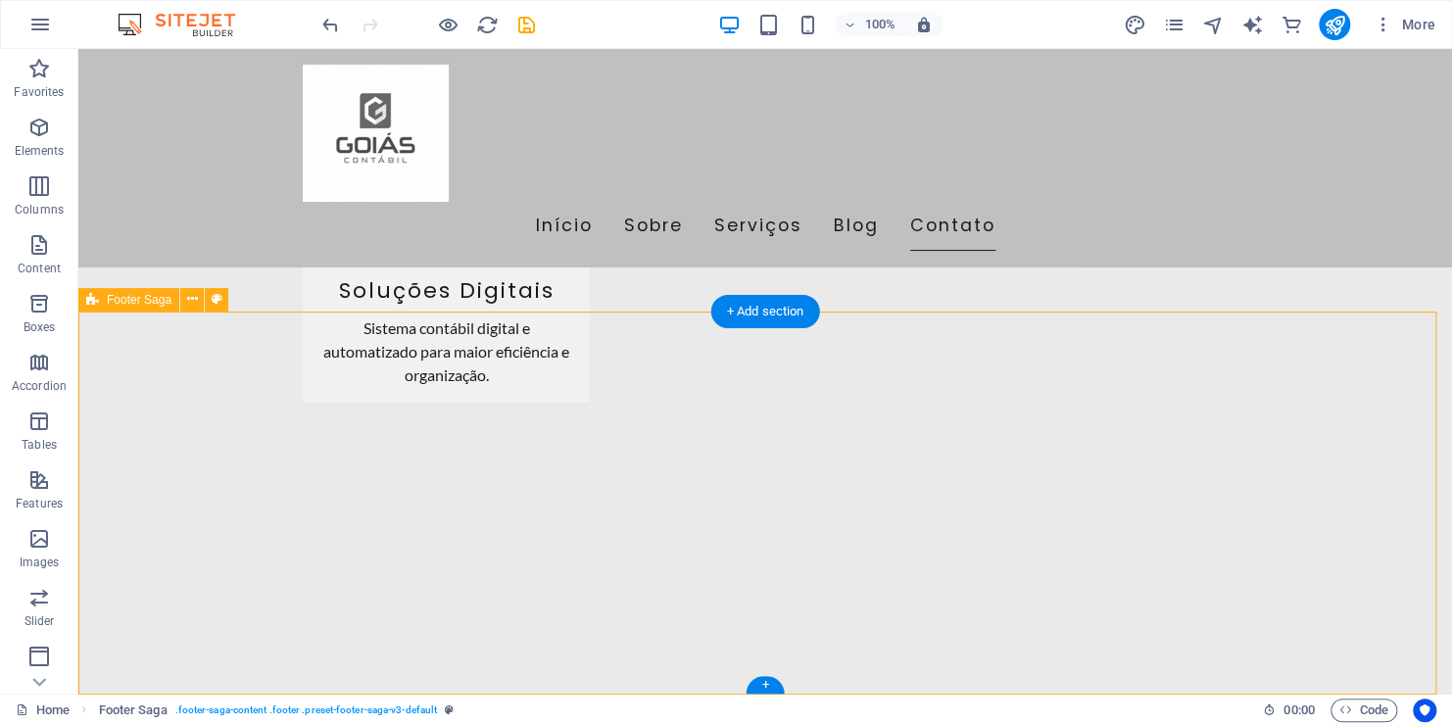
select select "footer"
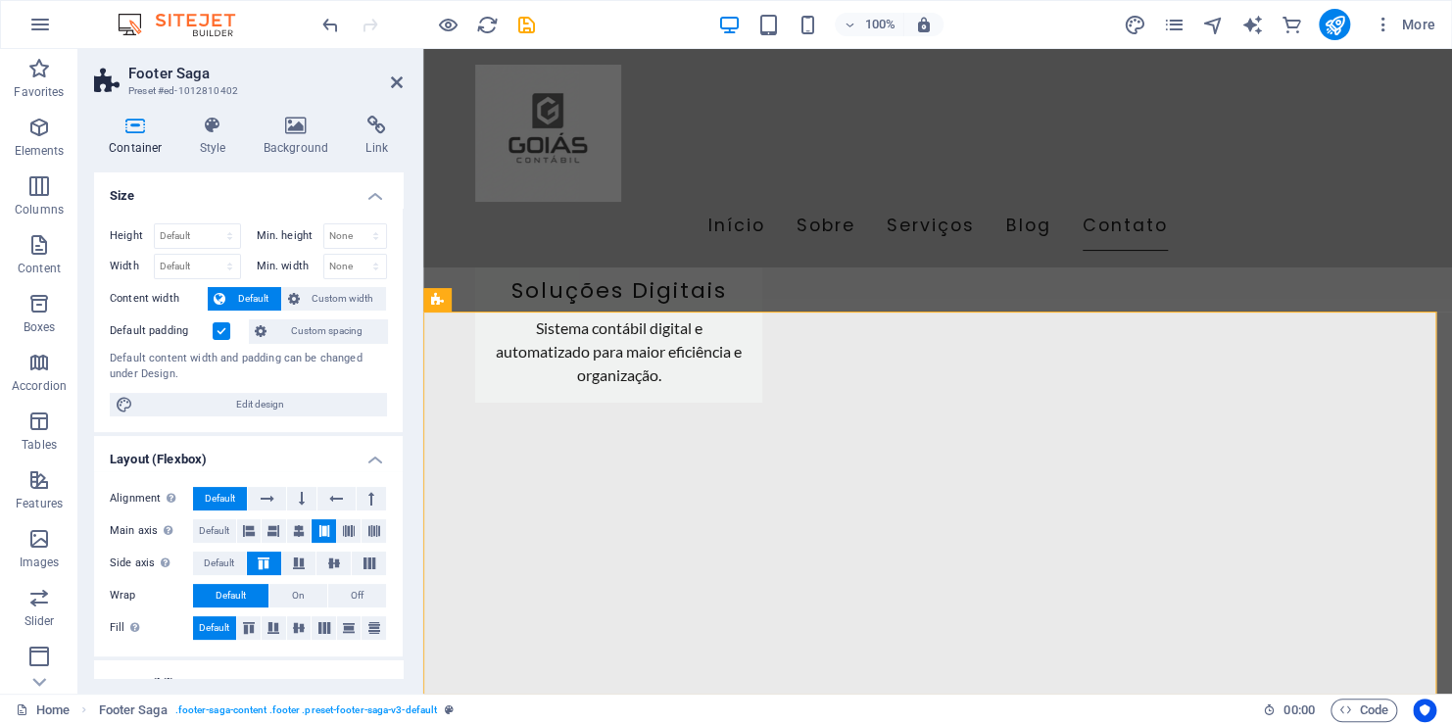
click at [399, 71] on h2 "Footer Saga" at bounding box center [265, 74] width 274 height 18
click at [397, 78] on icon at bounding box center [397, 82] width 12 height 16
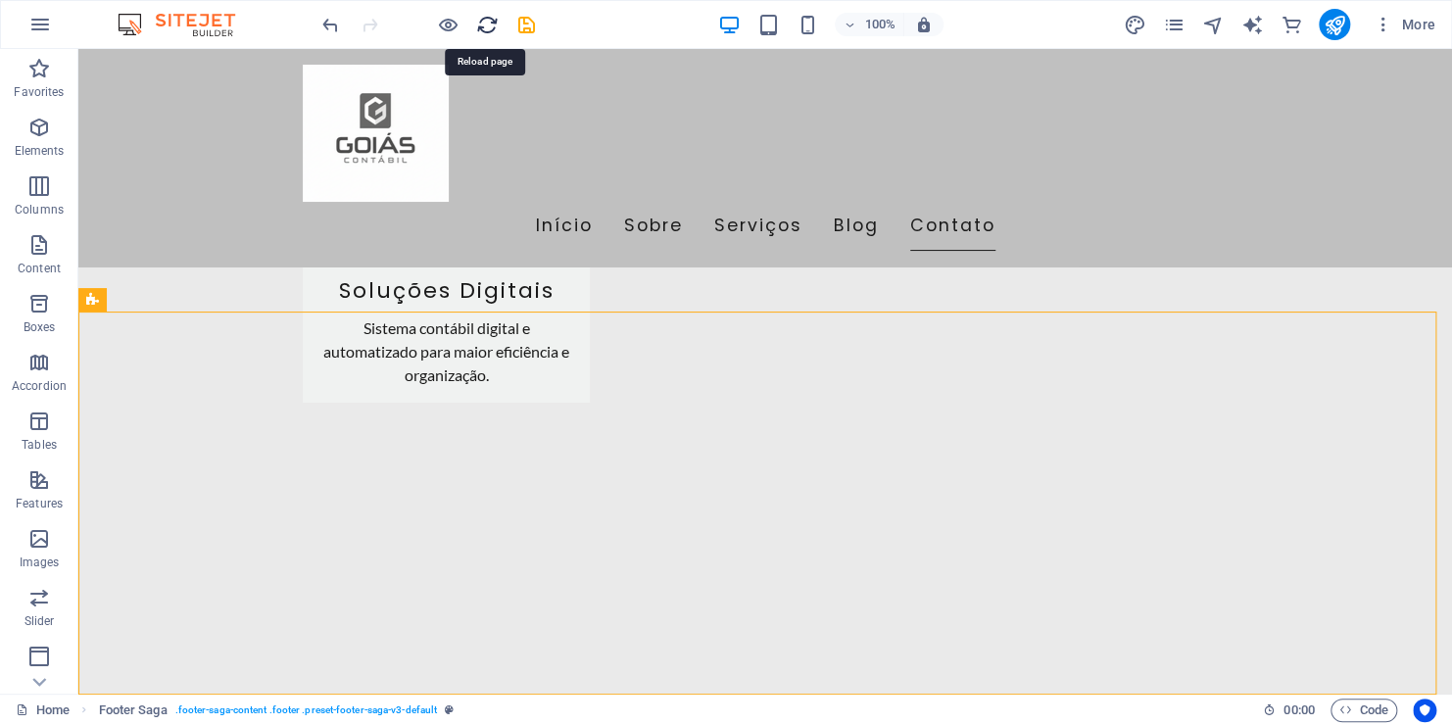
click at [495, 23] on icon "reload" at bounding box center [487, 25] width 23 height 23
click at [533, 25] on icon "save" at bounding box center [526, 25] width 23 height 23
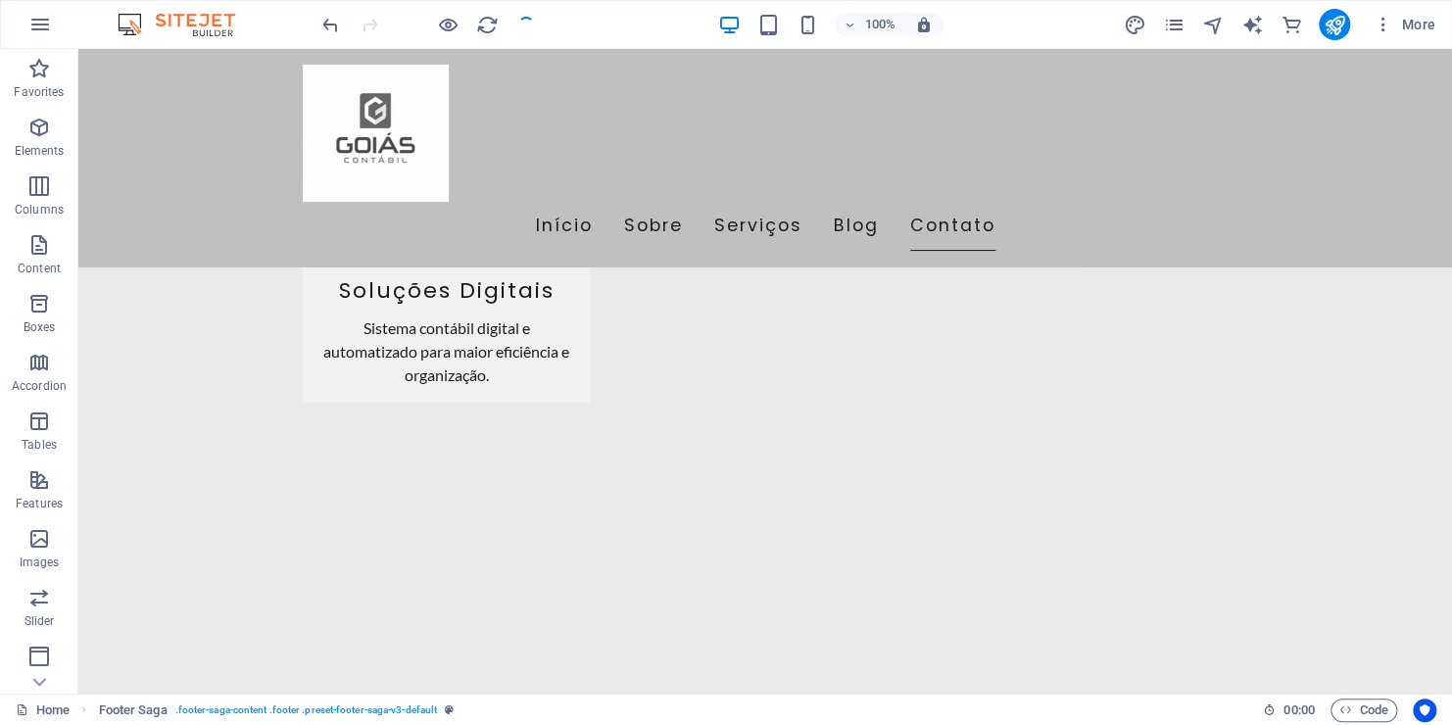
checkbox input "false"
click at [487, 25] on icon "reload" at bounding box center [487, 25] width 23 height 23
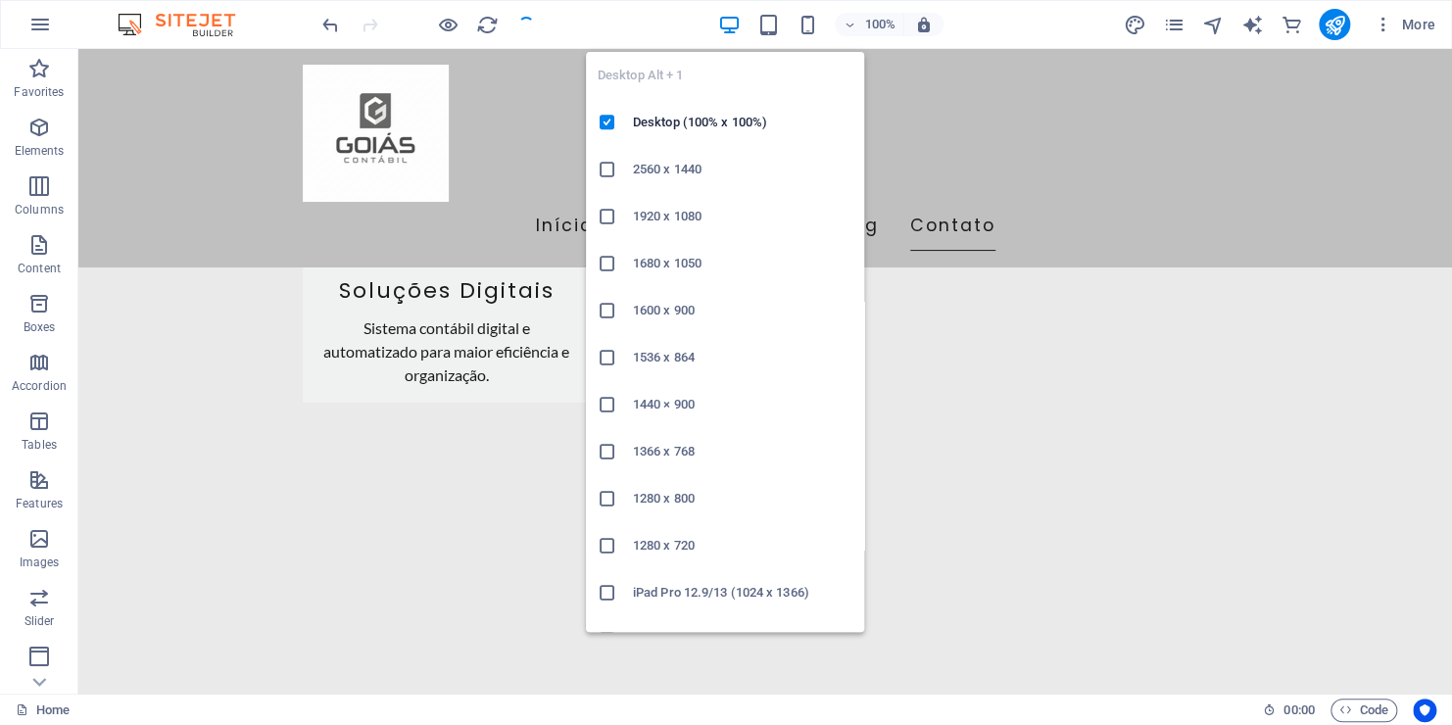
scroll to position [31, 0]
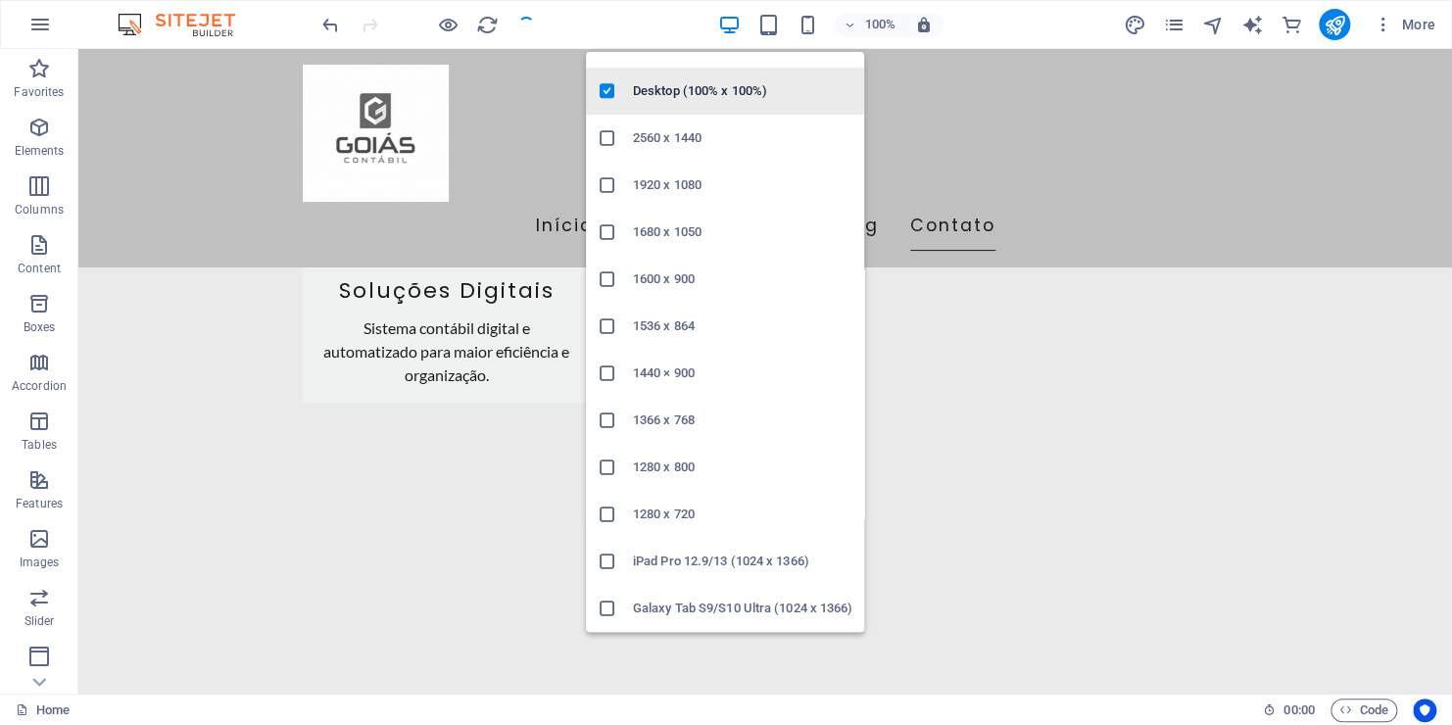
drag, startPoint x: 714, startPoint y: 98, endPoint x: 511, endPoint y: 41, distance: 210.6
click at [714, 98] on h6 "Desktop (100% x 100%)" at bounding box center [742, 91] width 219 height 24
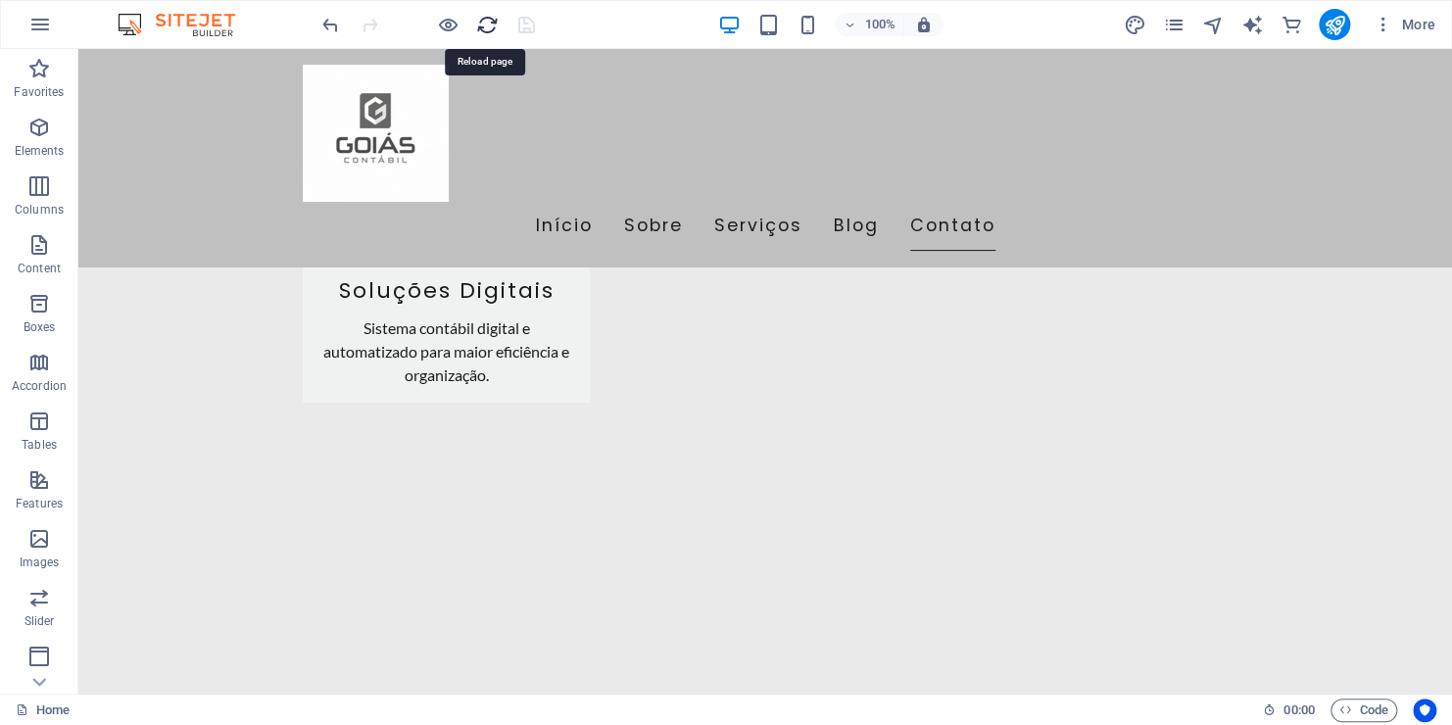
click at [487, 29] on icon "reload" at bounding box center [487, 25] width 23 height 23
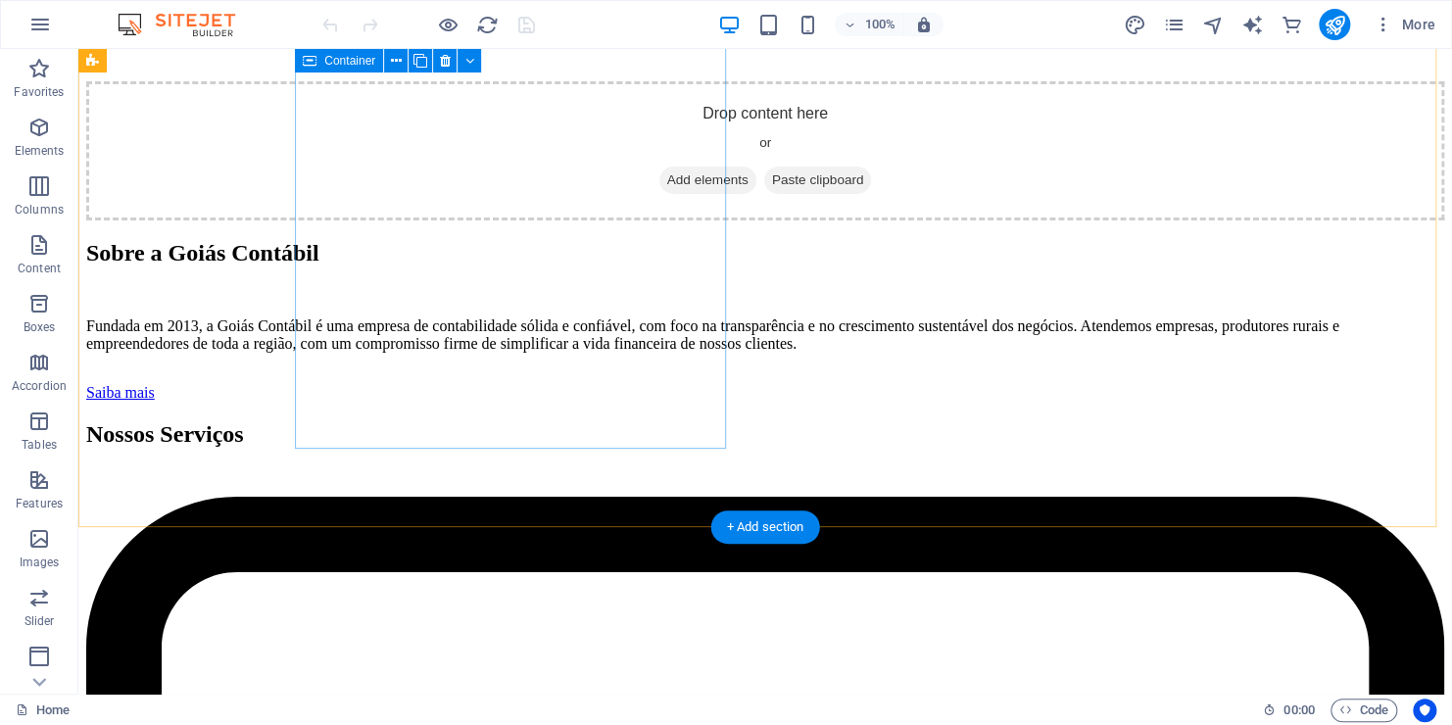
scroll to position [3331, 0]
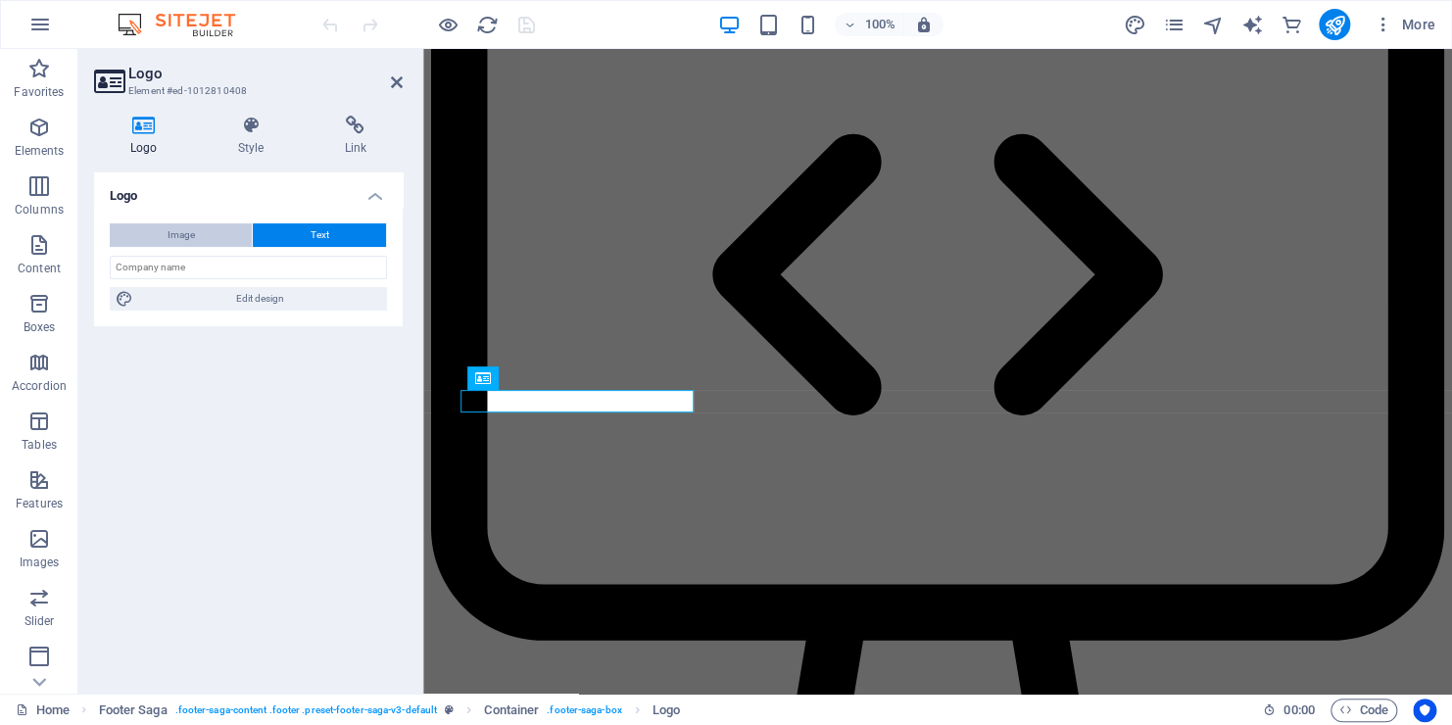
click at [216, 230] on button "Image" at bounding box center [181, 235] width 142 height 24
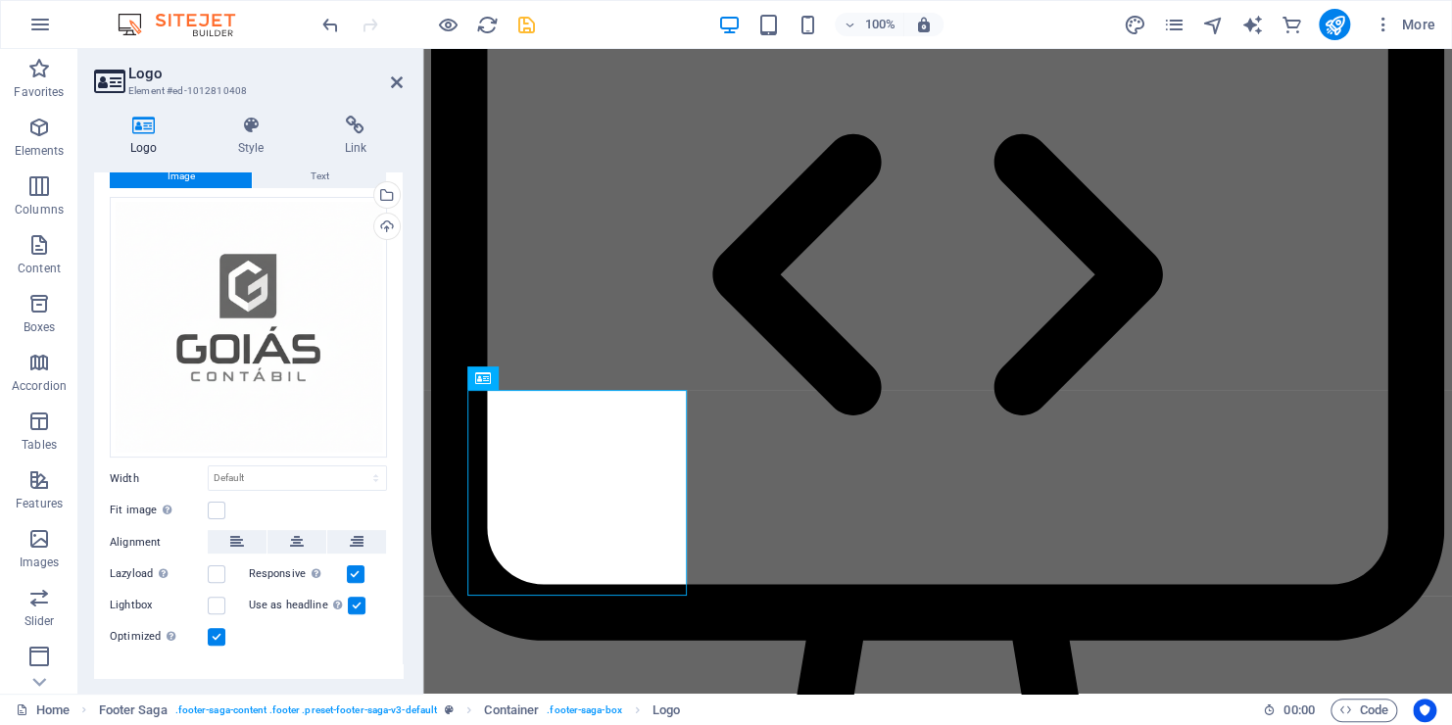
scroll to position [87, 0]
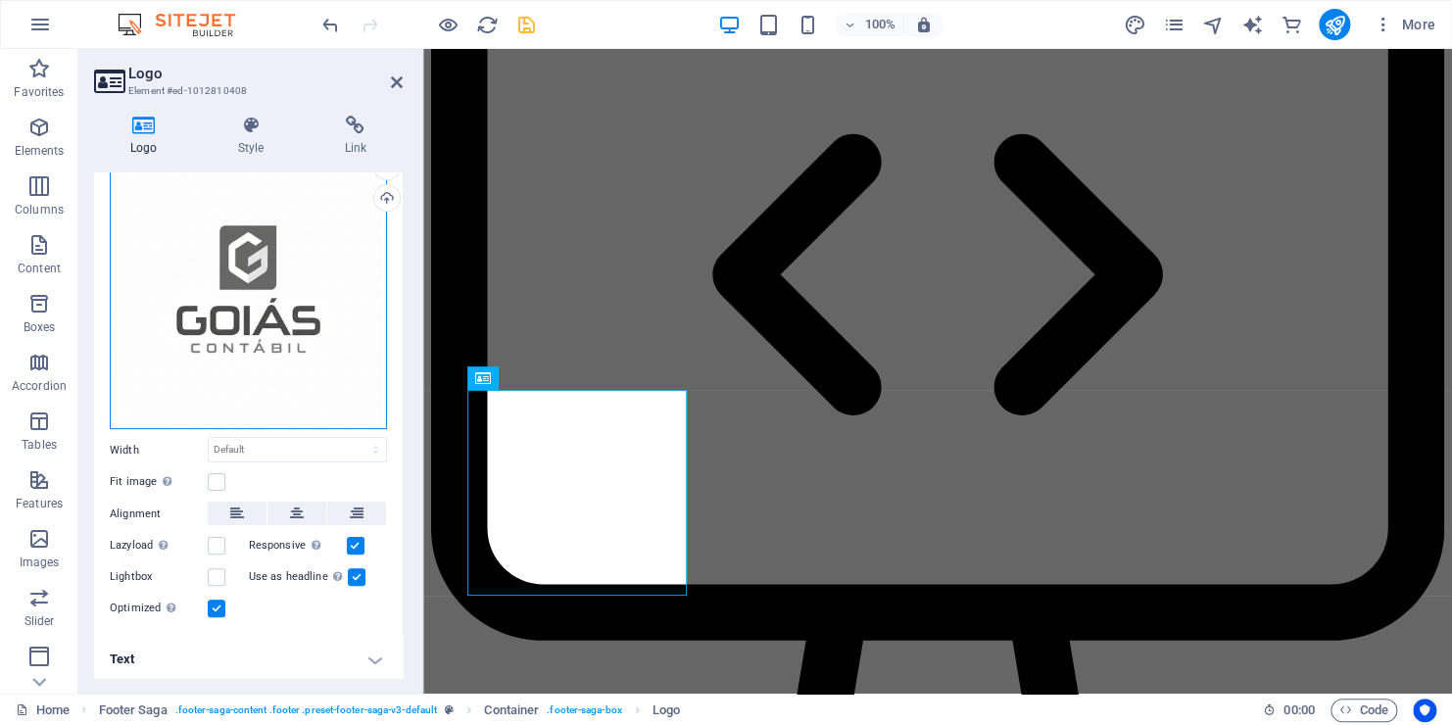
click at [343, 406] on div "Drag files here, click to choose files or select files from Files or our free s…" at bounding box center [248, 300] width 277 height 262
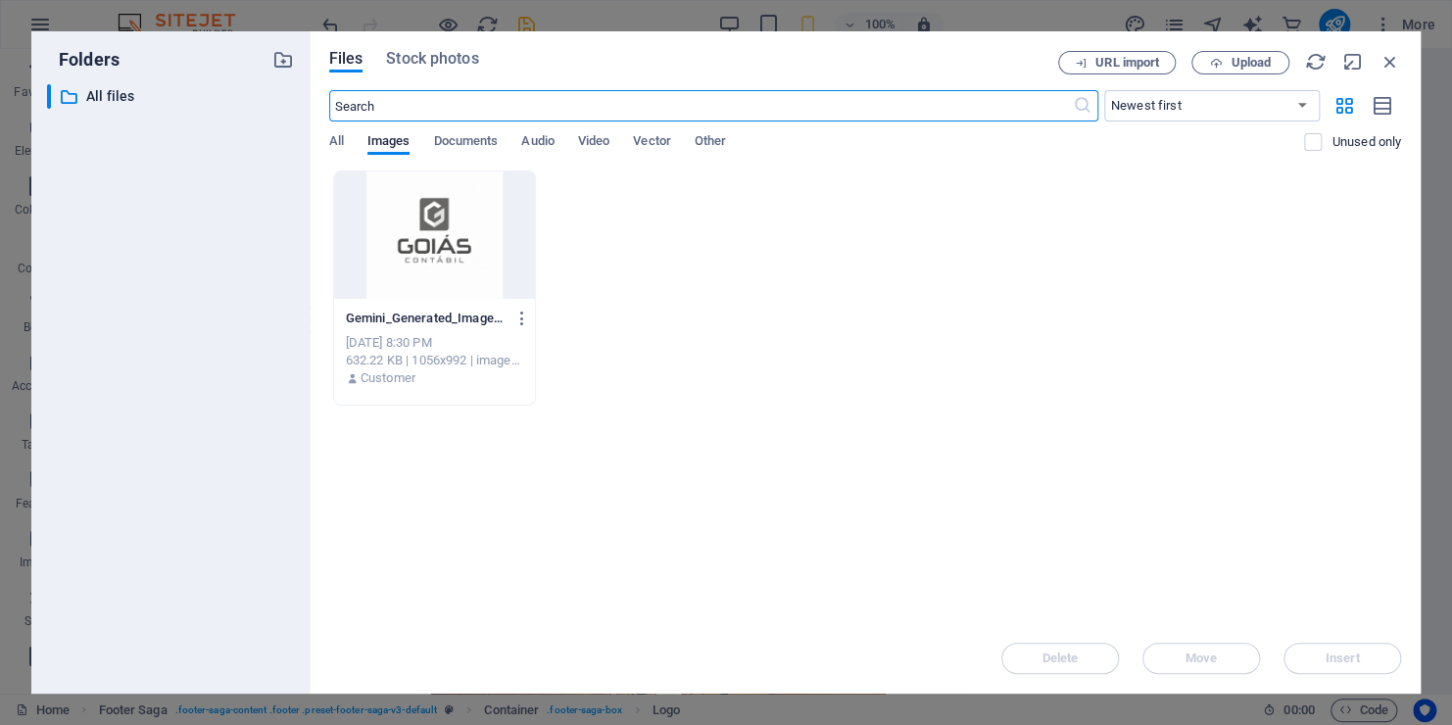
scroll to position [6255, 0]
click at [1389, 55] on icon "button" at bounding box center [1390, 62] width 22 height 22
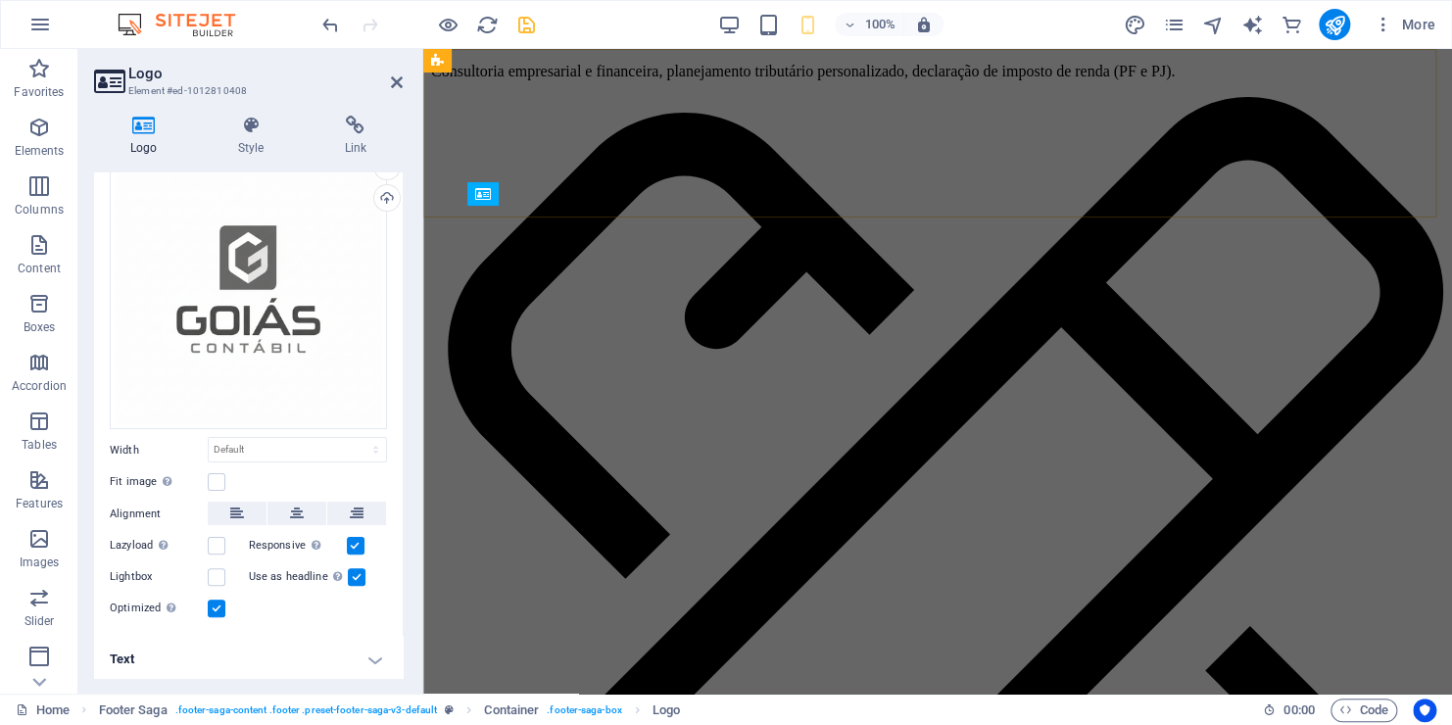
scroll to position [3515, 0]
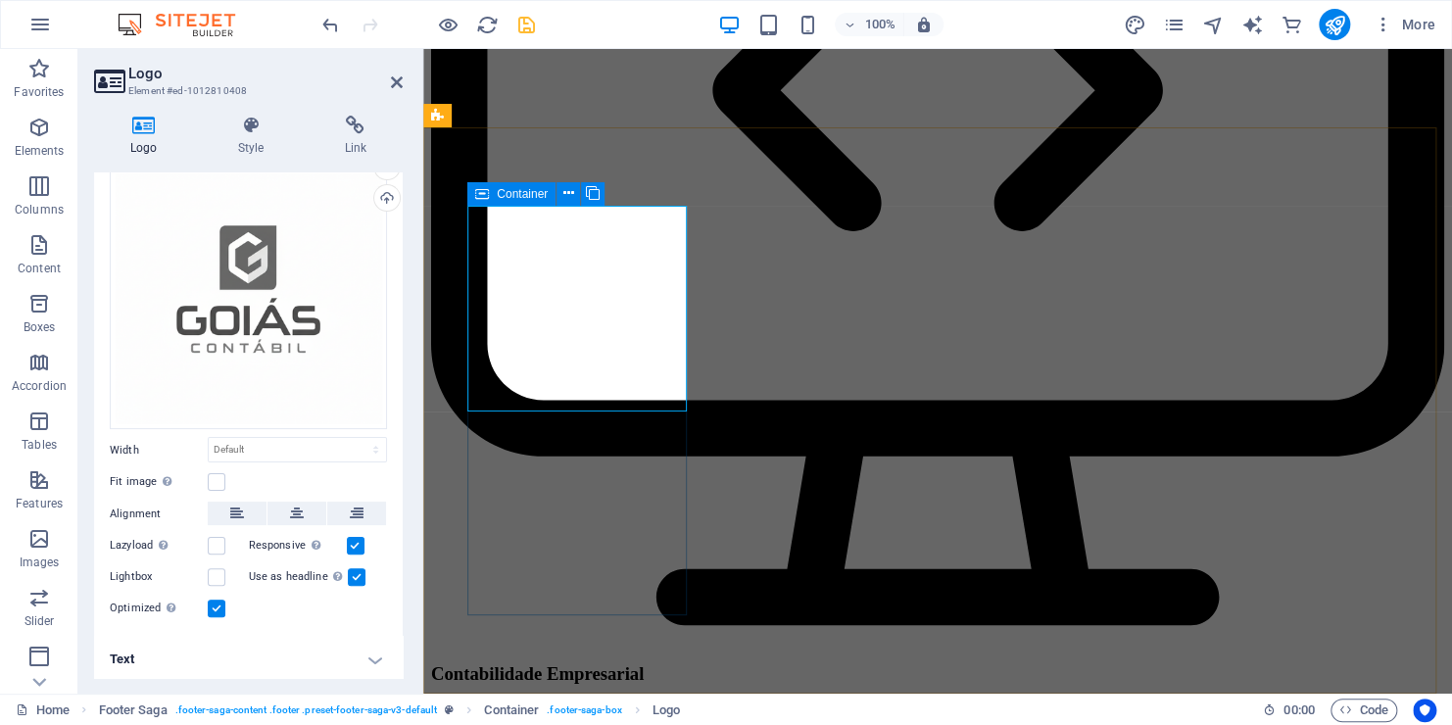
click at [479, 189] on icon at bounding box center [482, 194] width 14 height 24
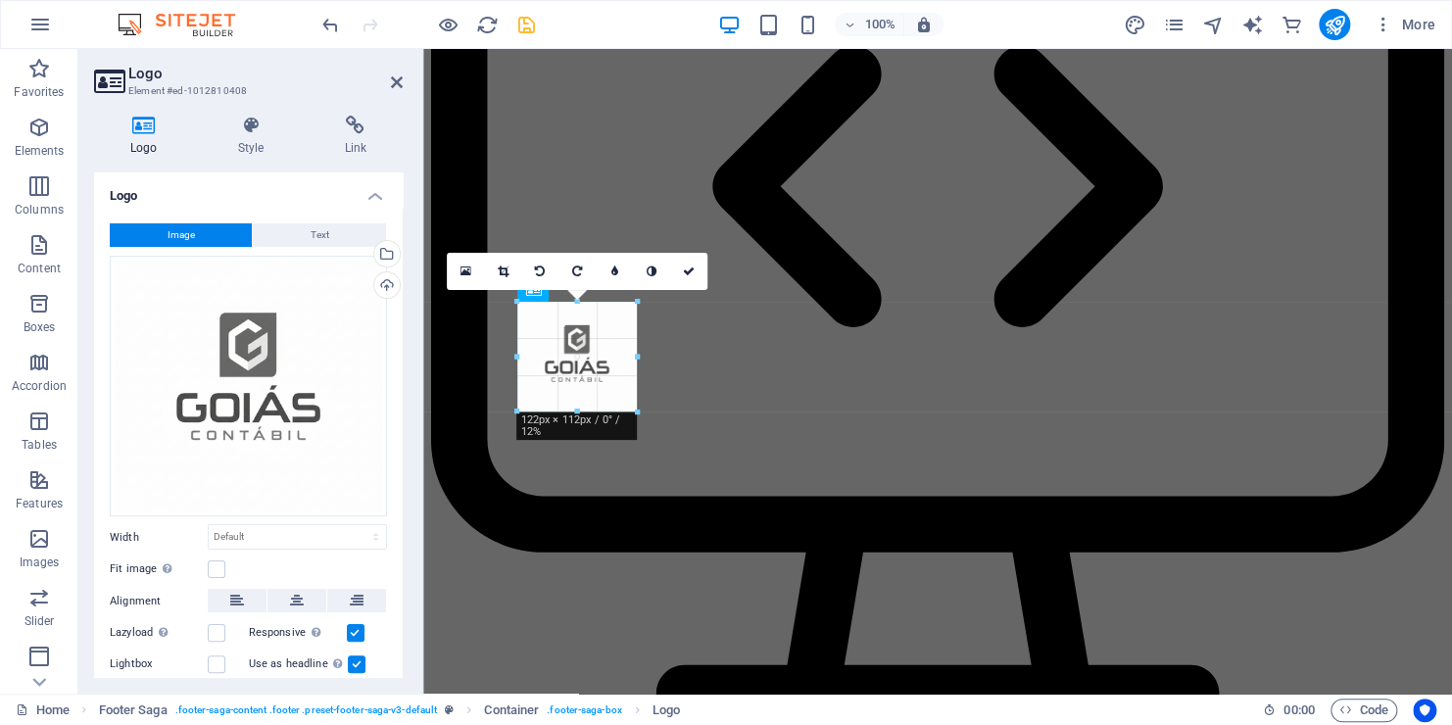
drag, startPoint x: 691, startPoint y: 411, endPoint x: 471, endPoint y: 524, distance: 246.7
type input "123"
select select "px"
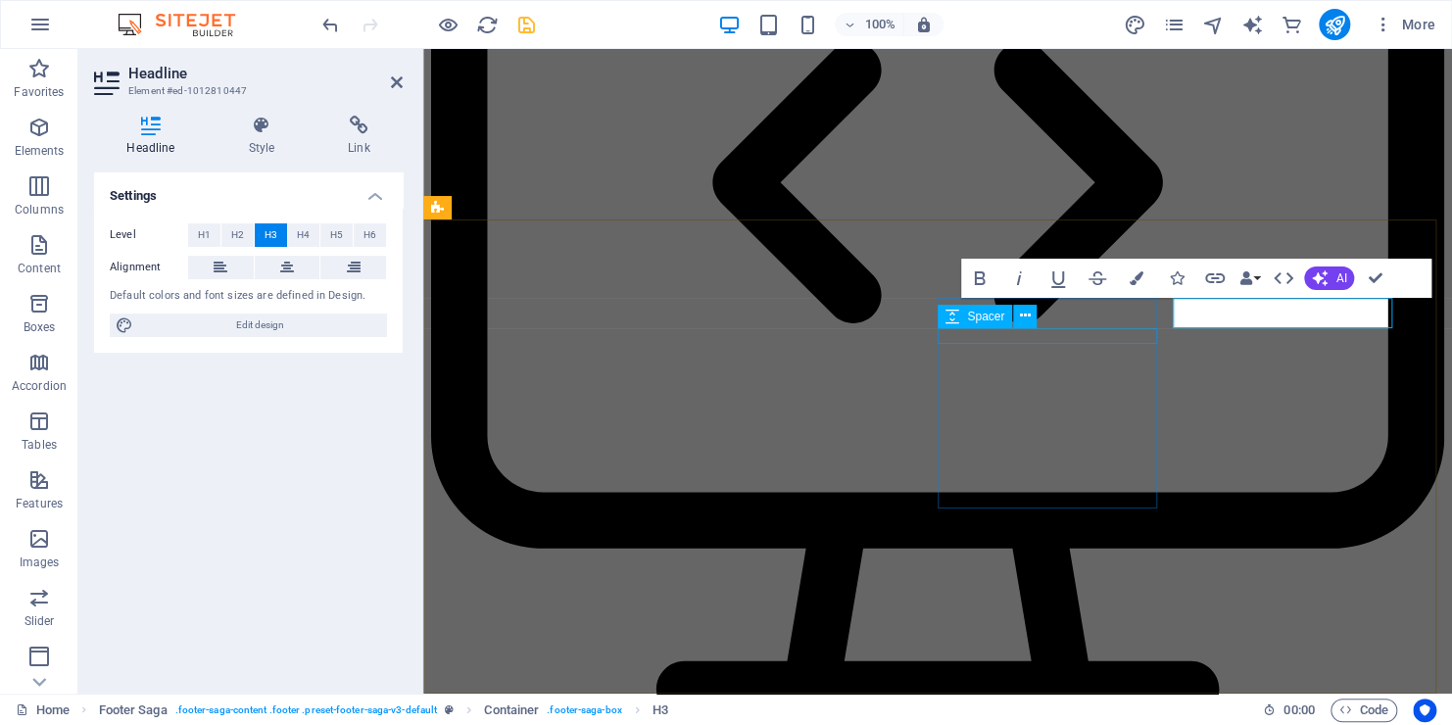
click at [1043, 324] on div "Spacer" at bounding box center [994, 317] width 112 height 24
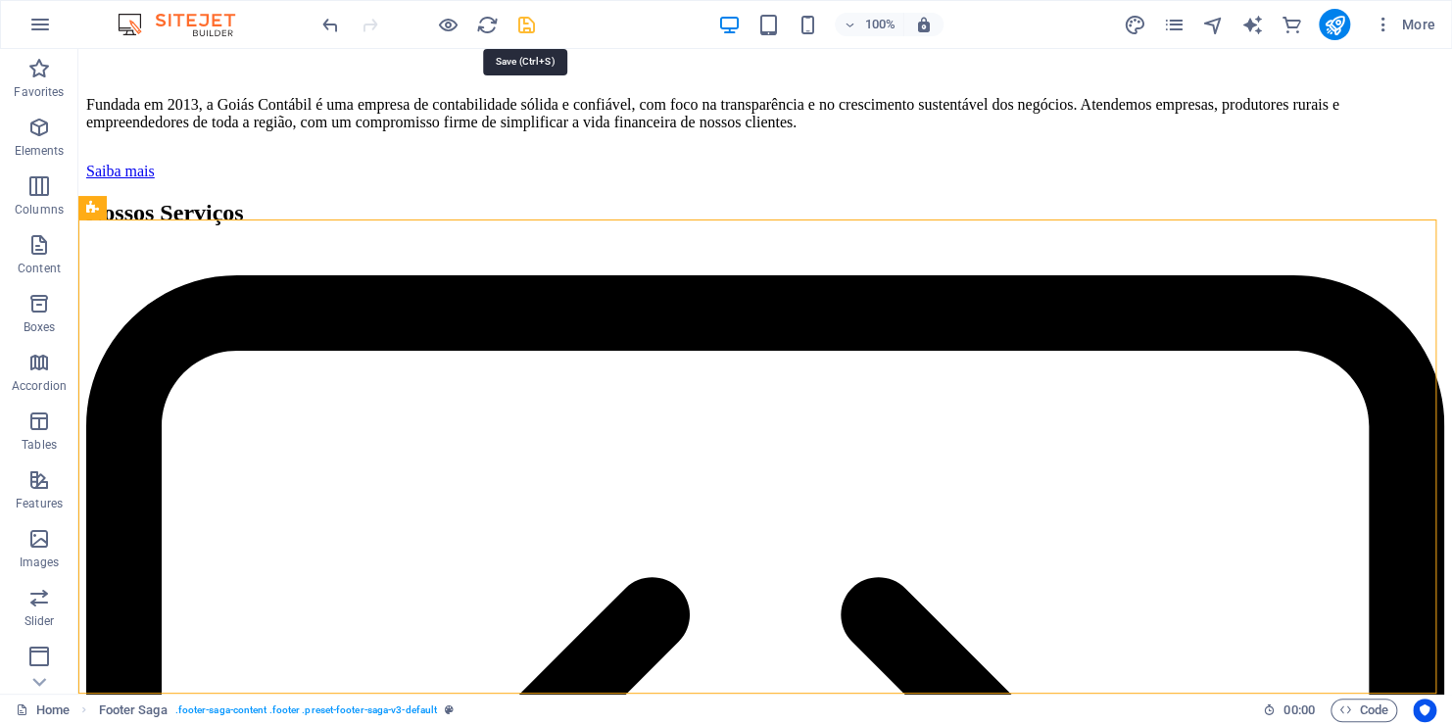
click at [529, 21] on icon "save" at bounding box center [526, 25] width 23 height 23
checkbox input "false"
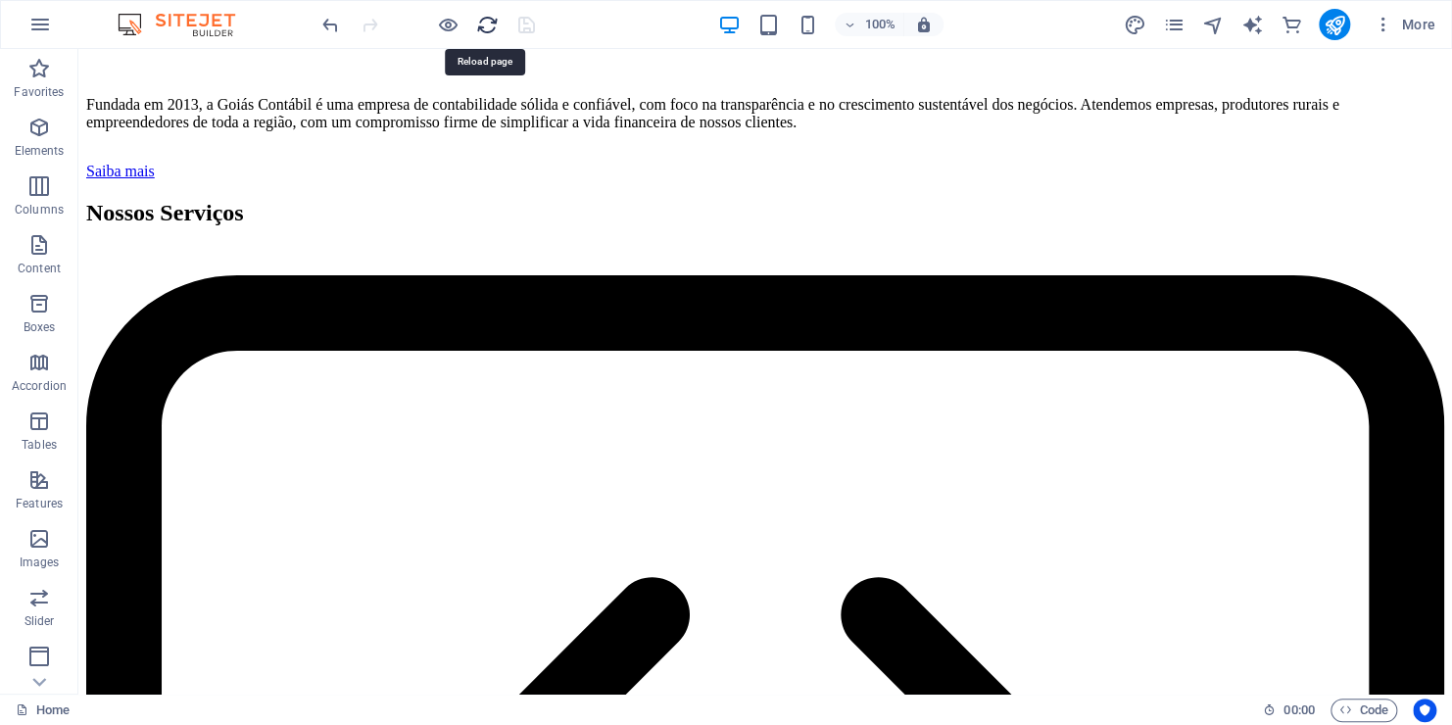
click at [491, 29] on icon "reload" at bounding box center [487, 25] width 23 height 23
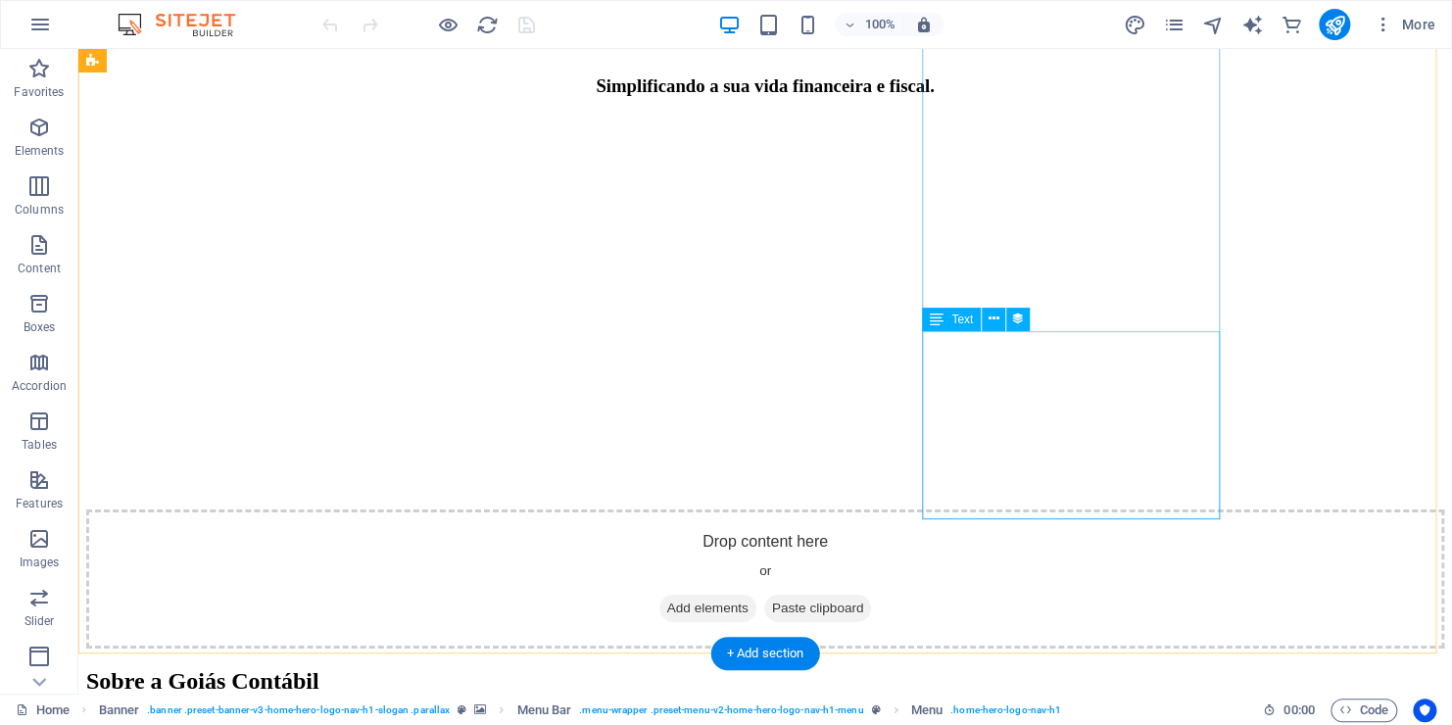
scroll to position [2939, 0]
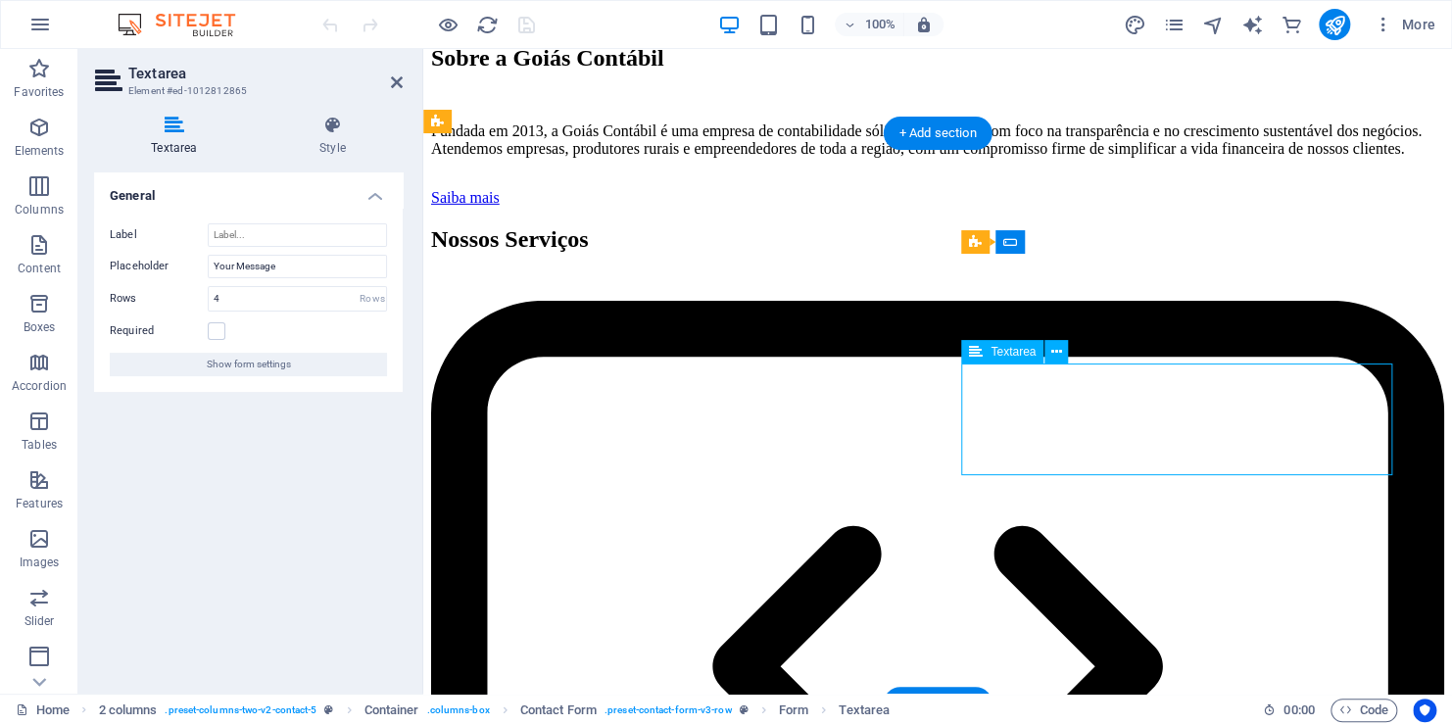
drag, startPoint x: 1102, startPoint y: 388, endPoint x: 947, endPoint y: 388, distance: 154.8
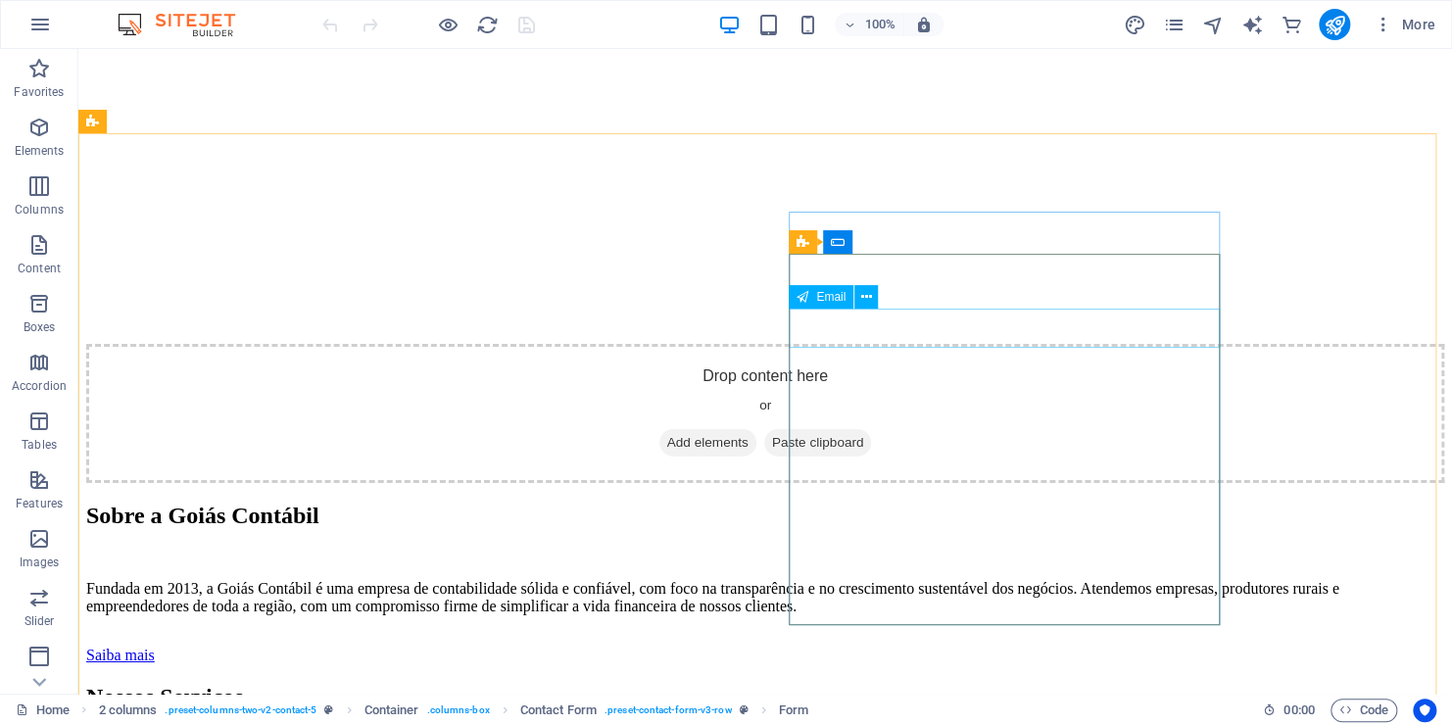
type textarea "Texto"
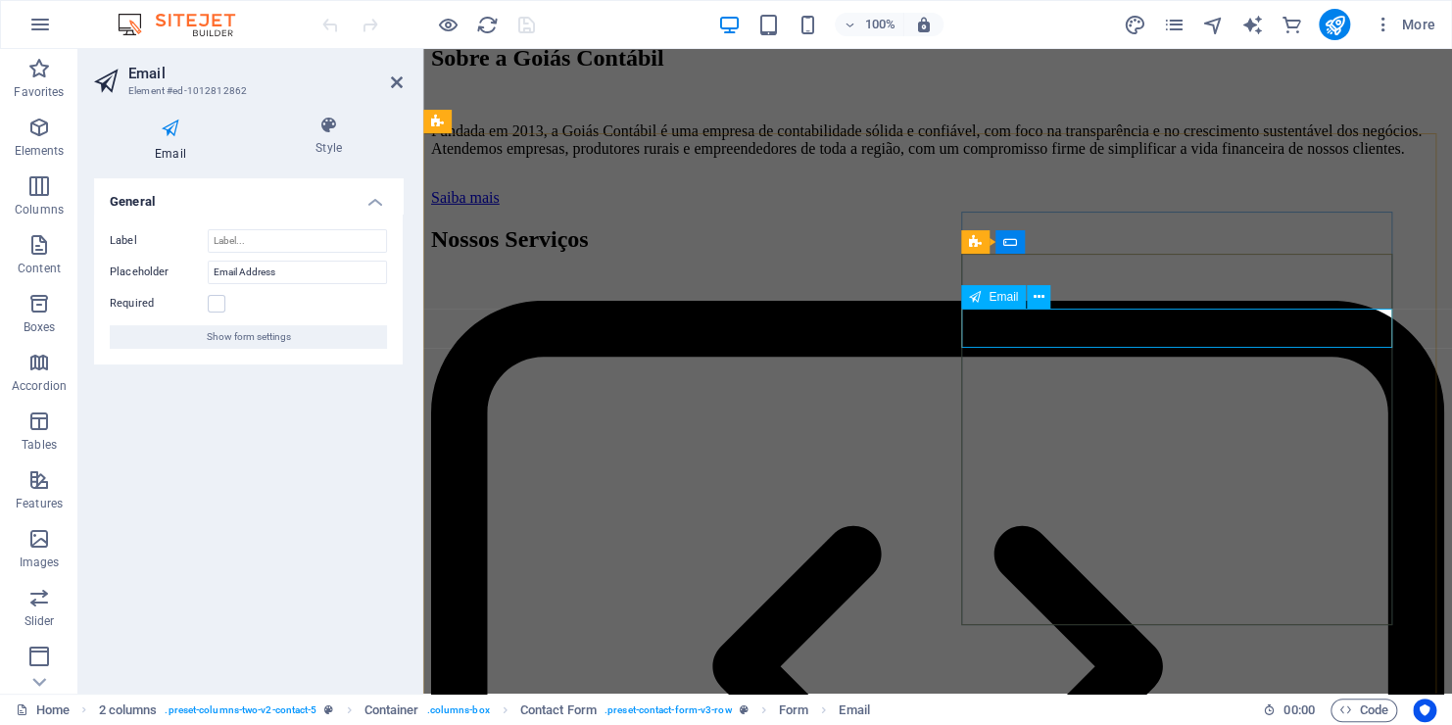
type input "e"
type input "Email"
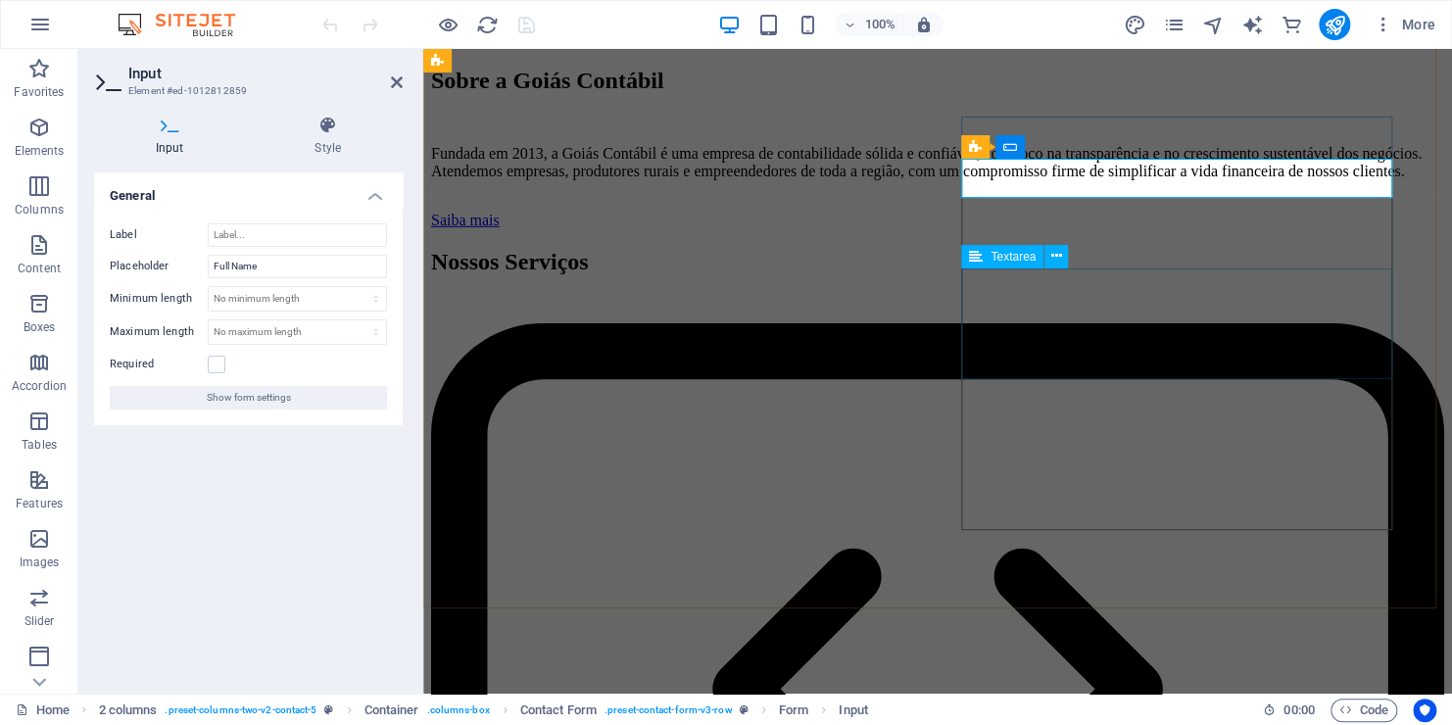
scroll to position [2865, 0]
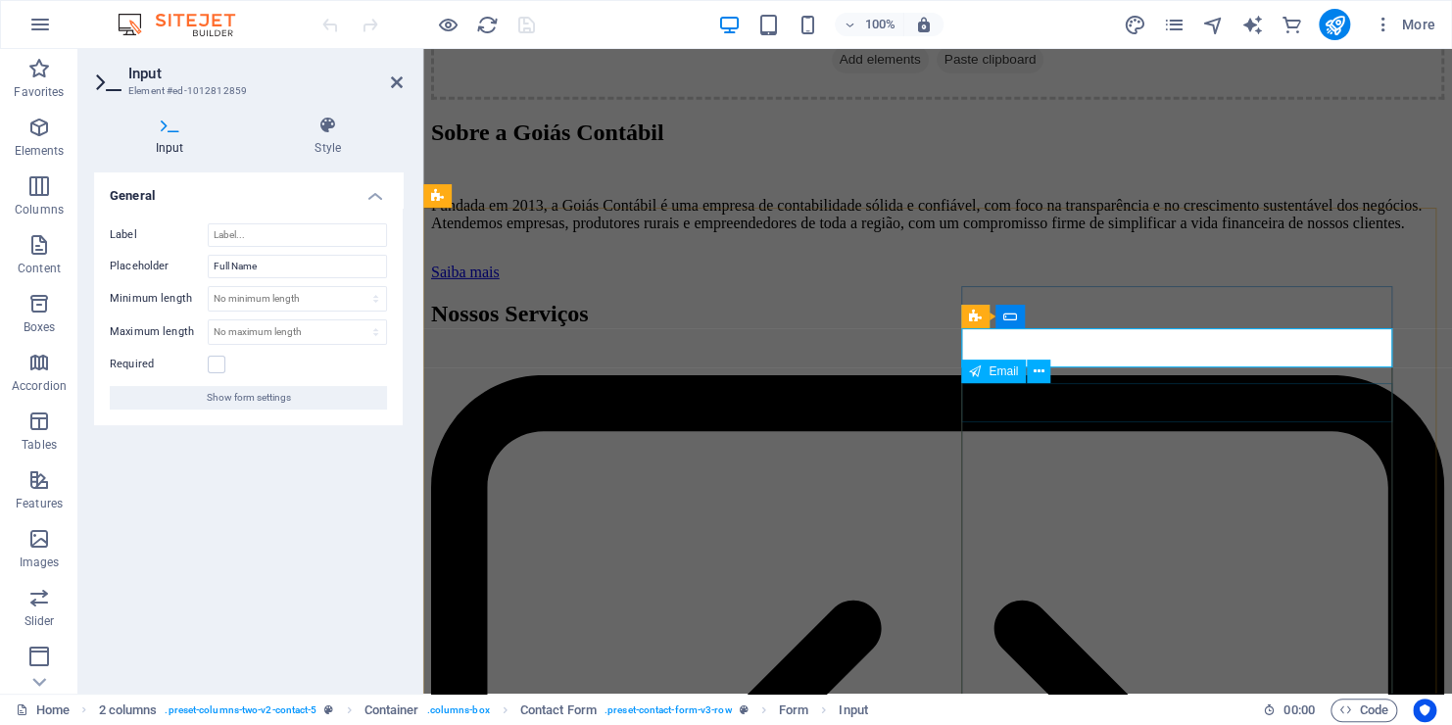
drag, startPoint x: 1039, startPoint y: 359, endPoint x: 1463, endPoint y: 409, distance: 426.2
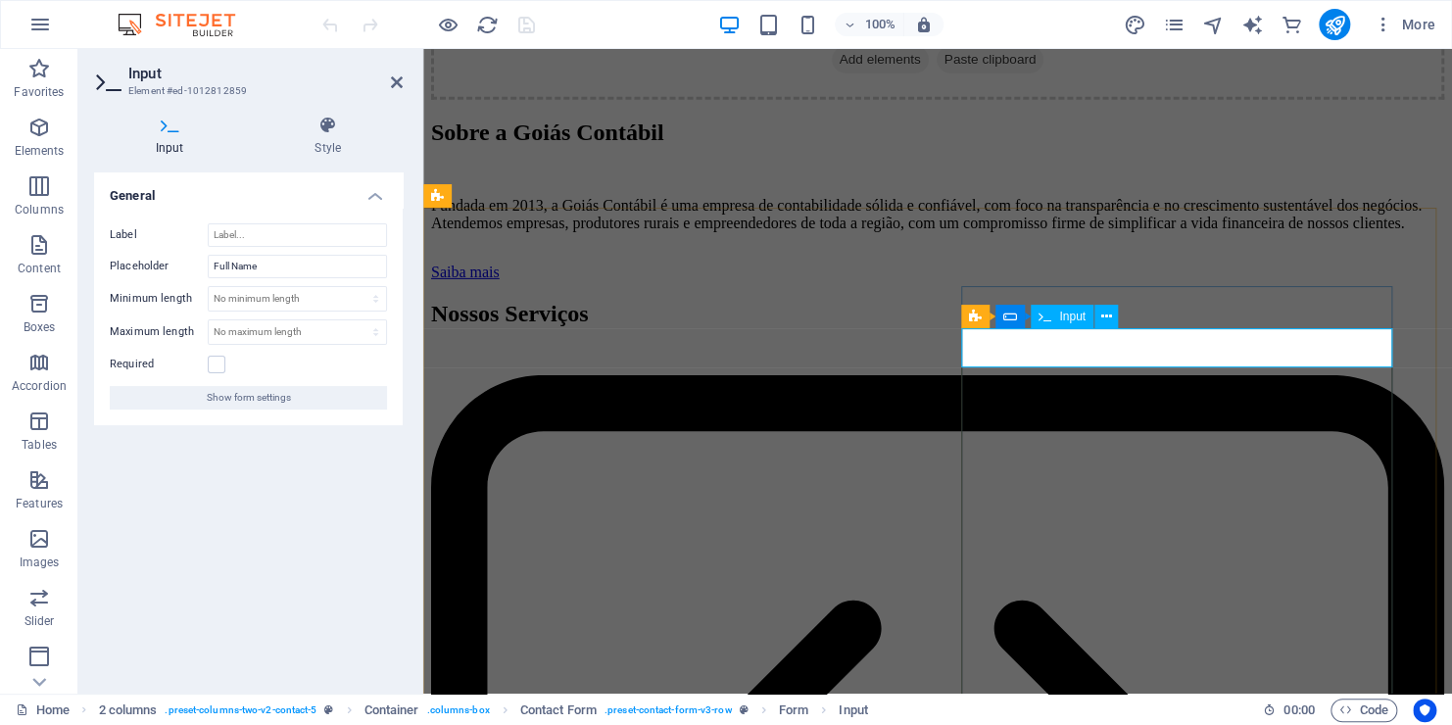
drag, startPoint x: 1001, startPoint y: 345, endPoint x: 1126, endPoint y: 358, distance: 125.1
type input "Nome Completo"
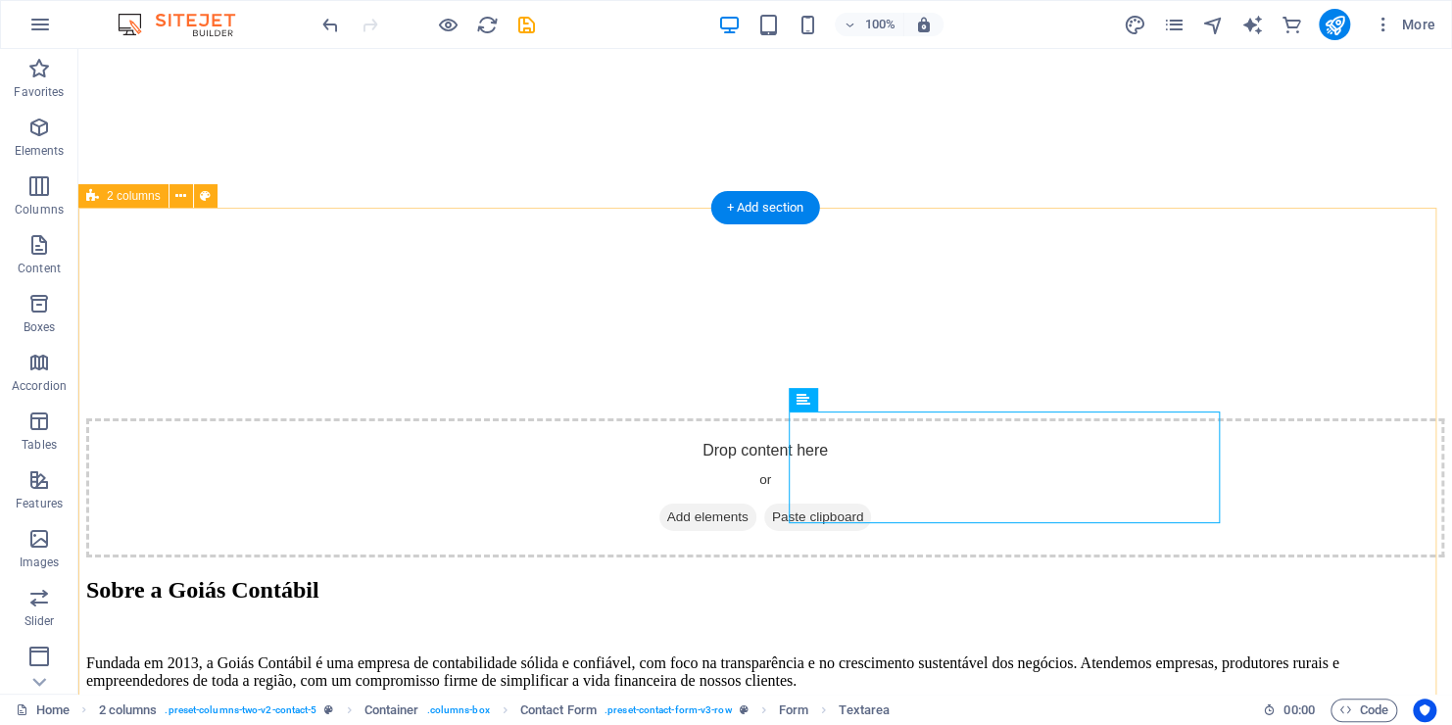
drag, startPoint x: 1207, startPoint y: 282, endPoint x: 1165, endPoint y: 286, distance: 42.3
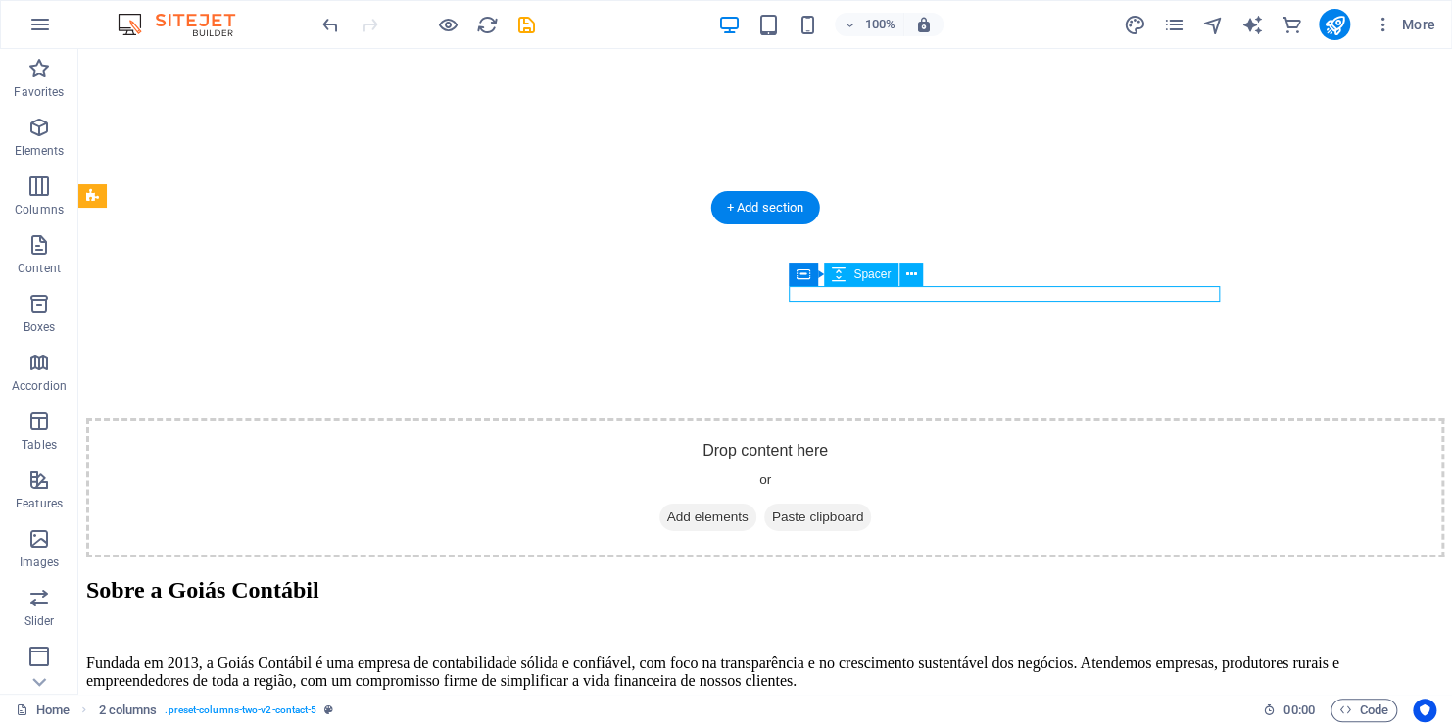
select select "px"
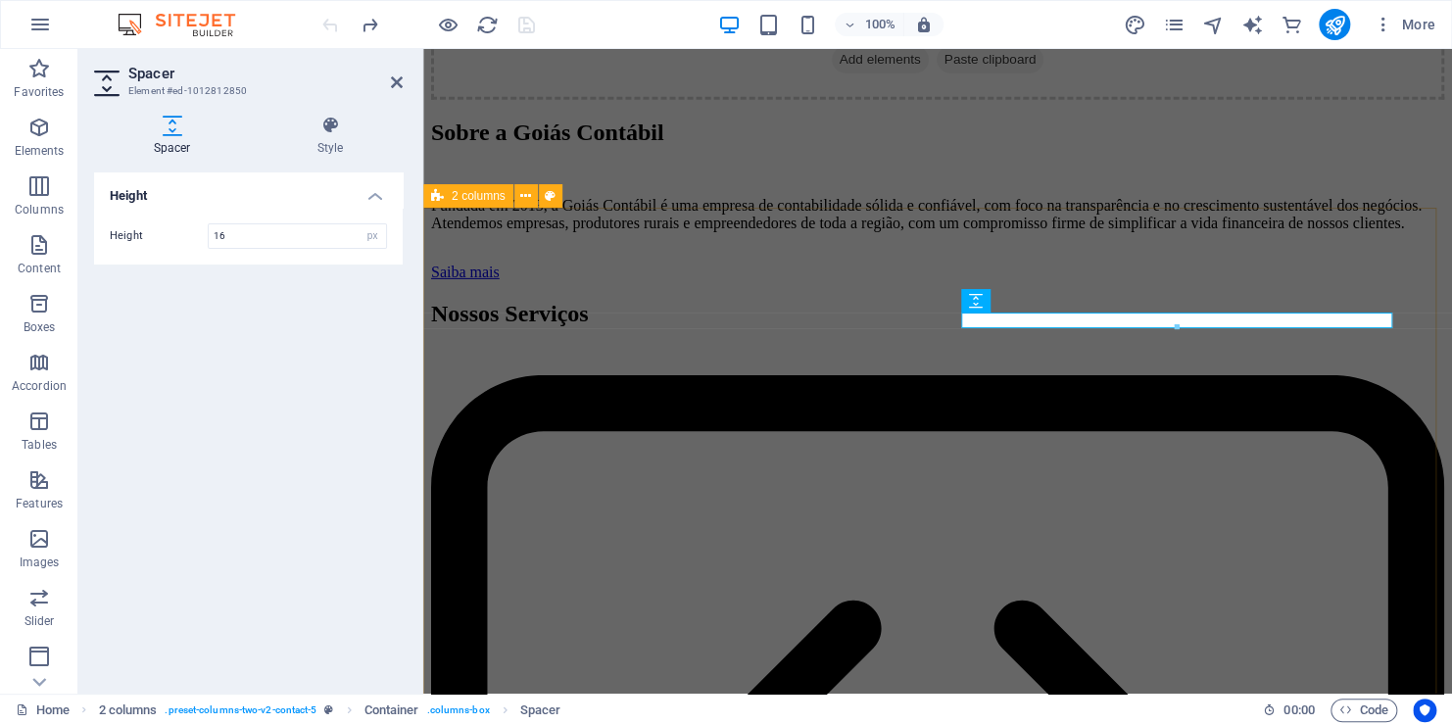
drag, startPoint x: 1115, startPoint y: 284, endPoint x: 1460, endPoint y: 293, distance: 345.0
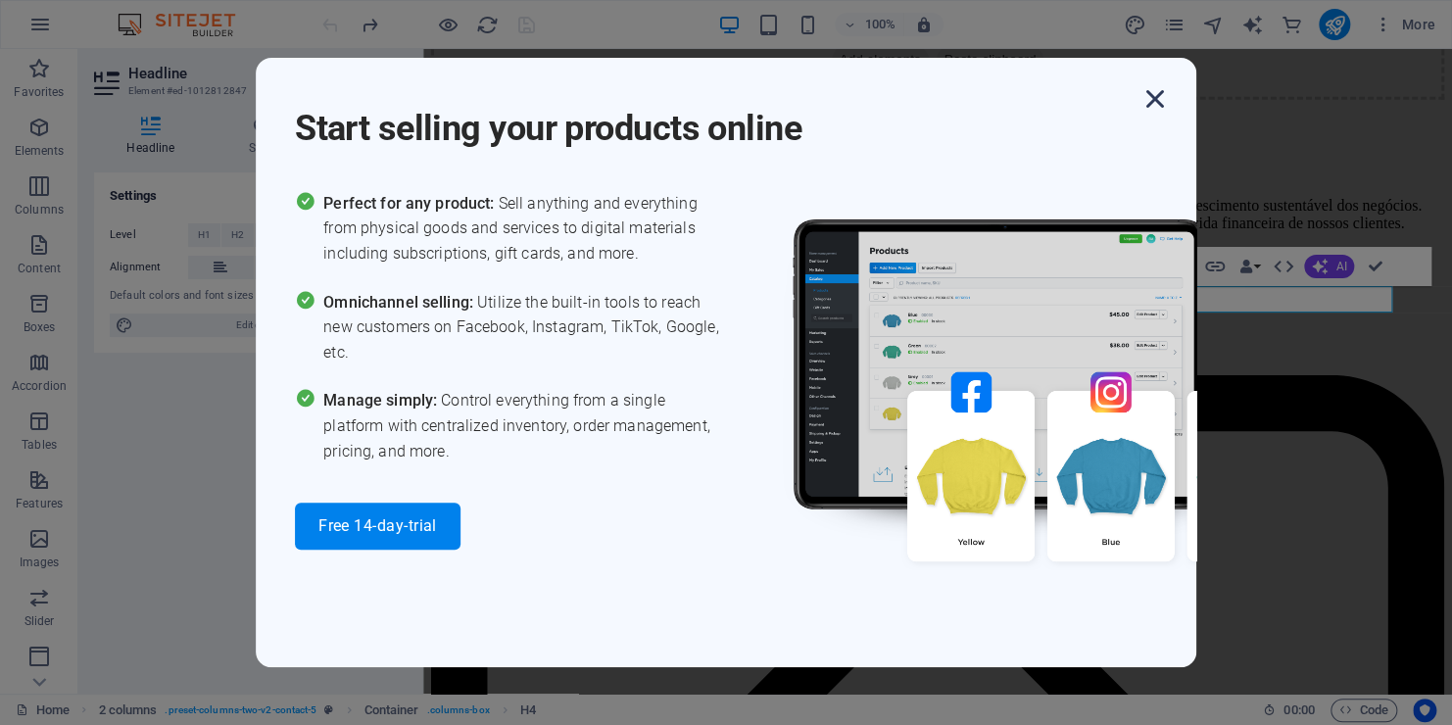
click at [1165, 90] on icon "button" at bounding box center [1154, 98] width 35 height 35
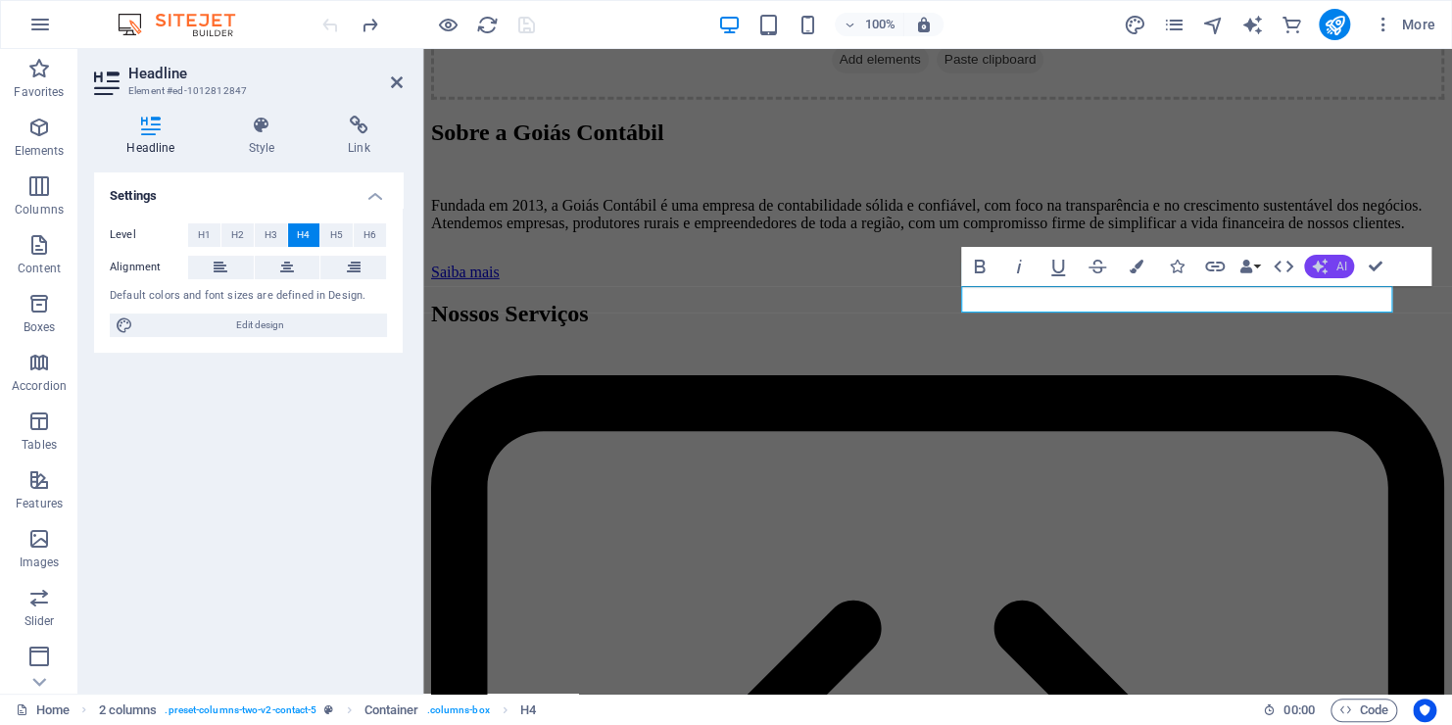
click at [1345, 264] on span "AI" at bounding box center [1340, 267] width 11 height 12
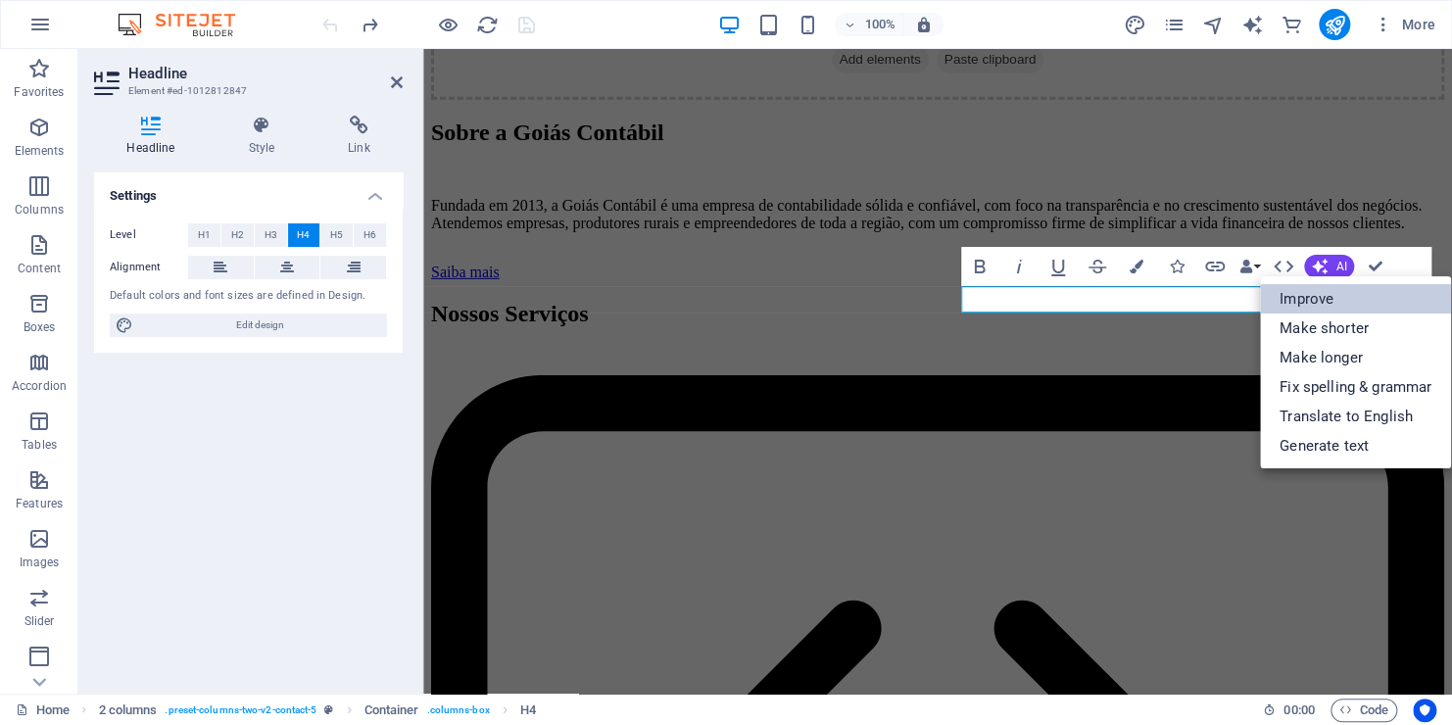
click at [1346, 294] on link "Improve" at bounding box center [1355, 298] width 191 height 29
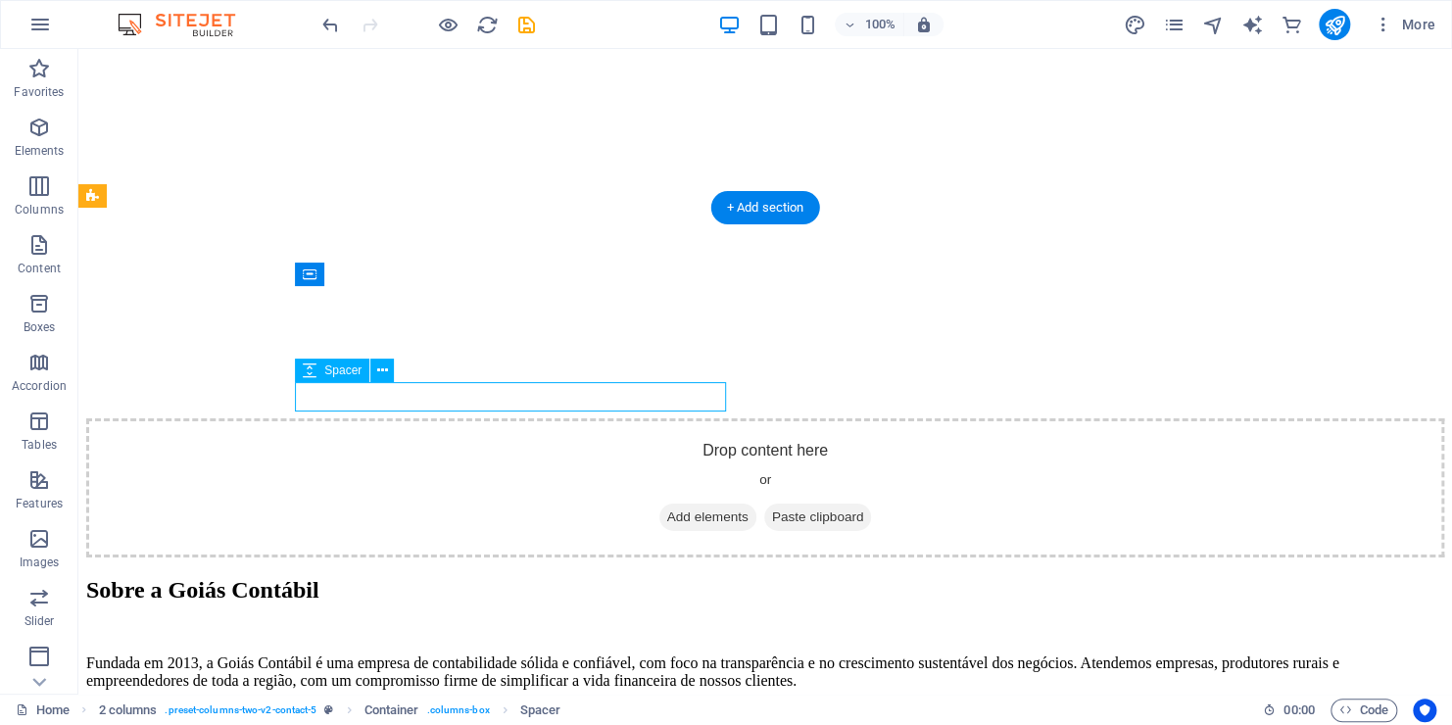
select select "px"
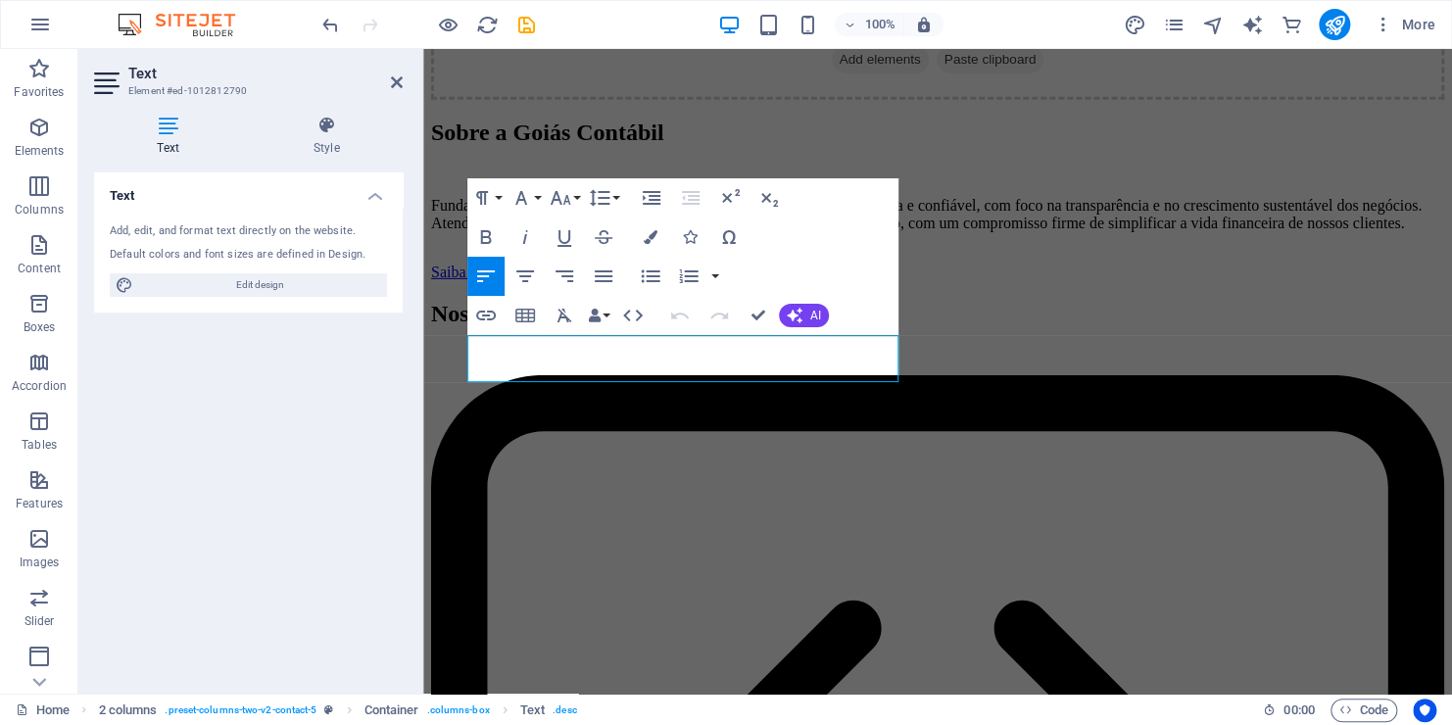
drag, startPoint x: 840, startPoint y: 380, endPoint x: 324, endPoint y: 302, distance: 521.2
copy p "Aenean commodo ligula eget dolor. Lorem ipsum dolor sit amet, leget odiogil vol…"
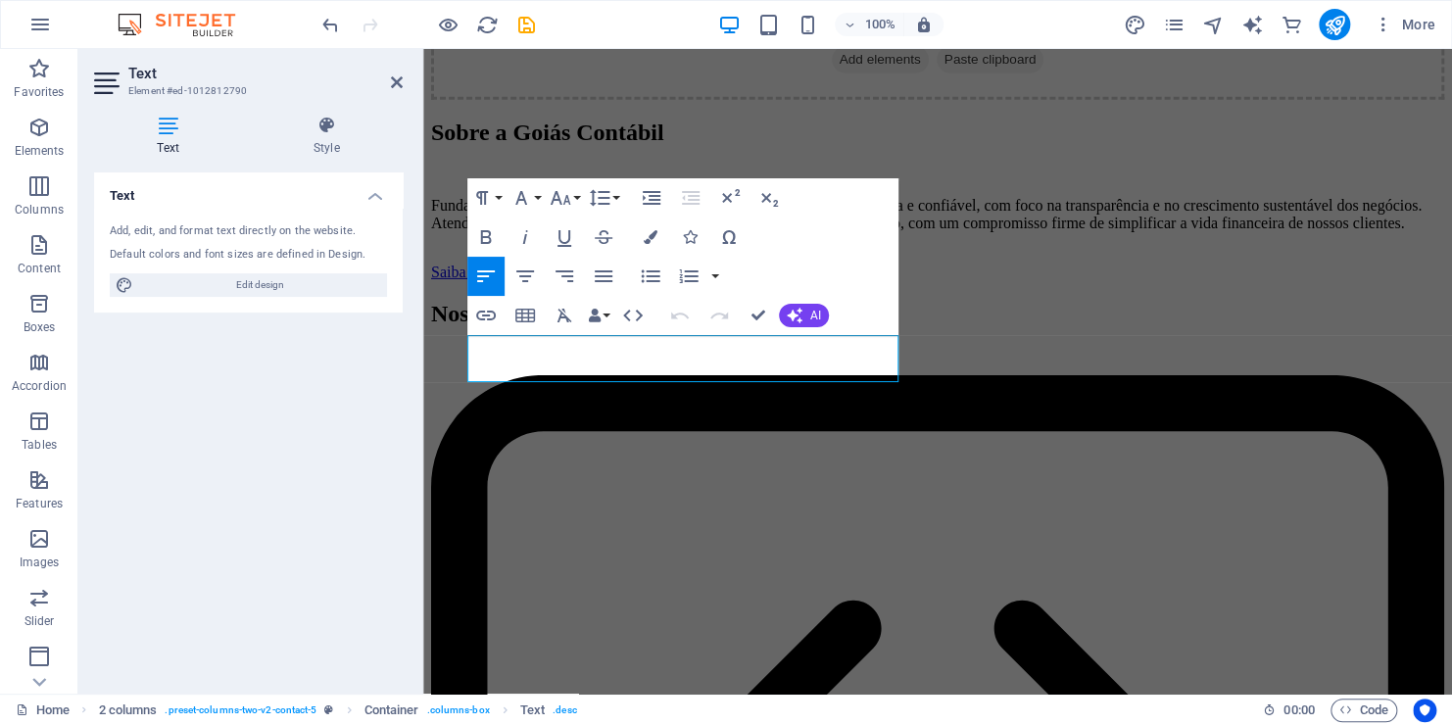
drag, startPoint x: 838, startPoint y: 364, endPoint x: 350, endPoint y: 318, distance: 490.1
copy p "Aenean commodo ligula eget dolor. Lorem ipsum dolor sit amet, leget odiogil vol…"
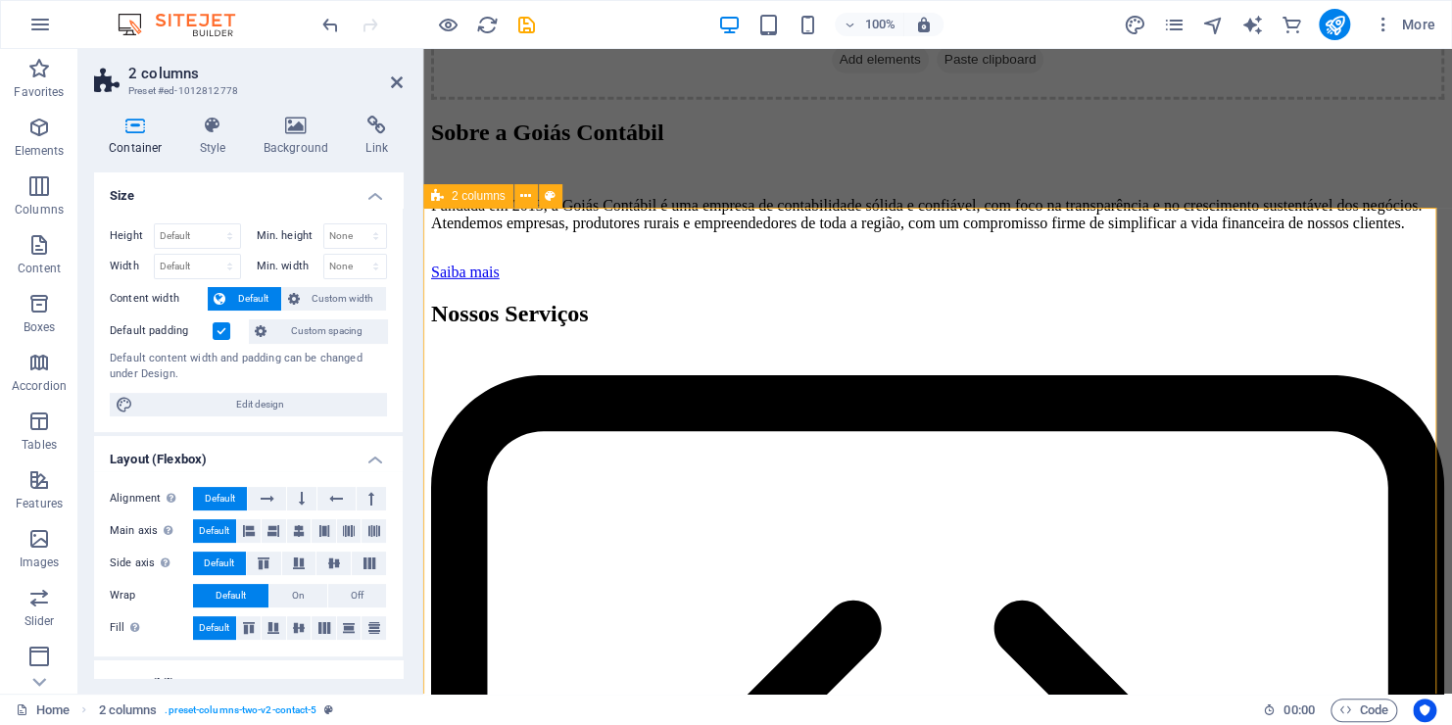
scroll to position [3159, 0]
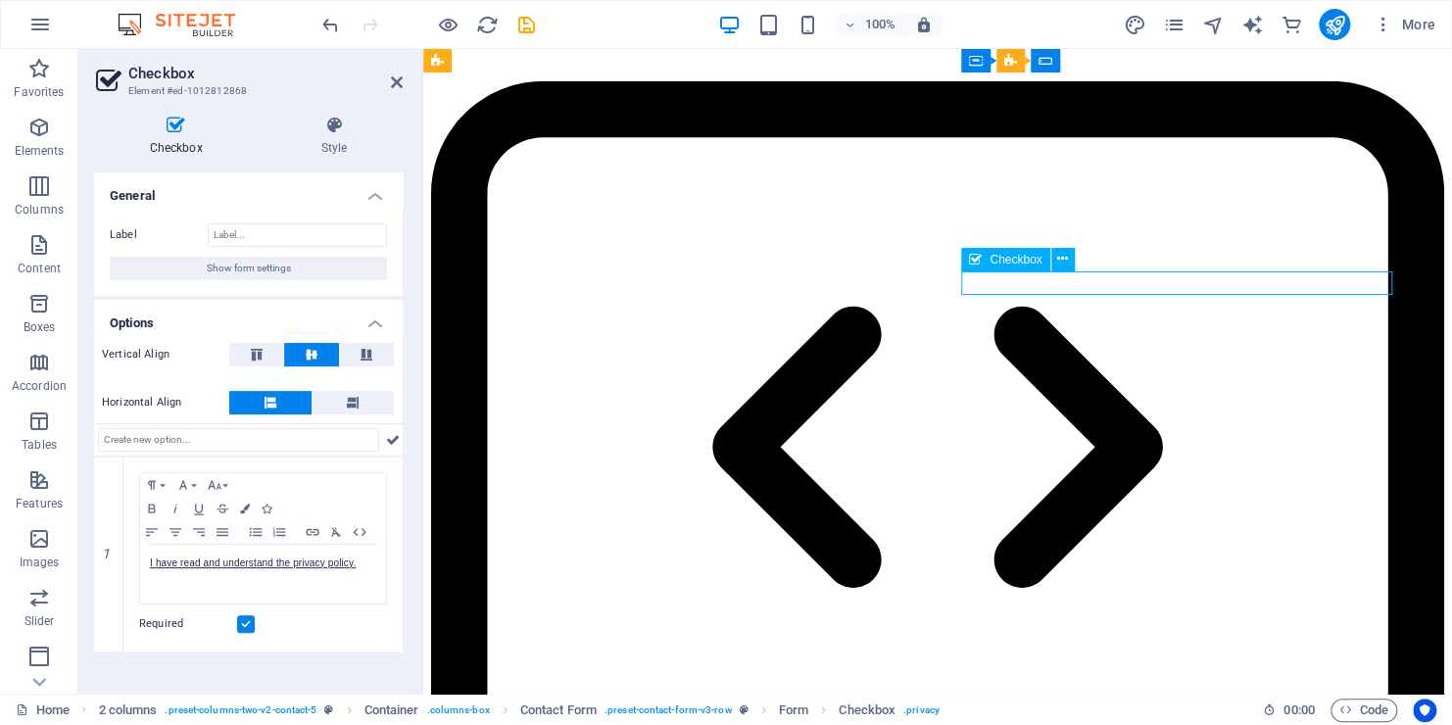
drag, startPoint x: 1298, startPoint y: 279, endPoint x: 1027, endPoint y: 289, distance: 271.6
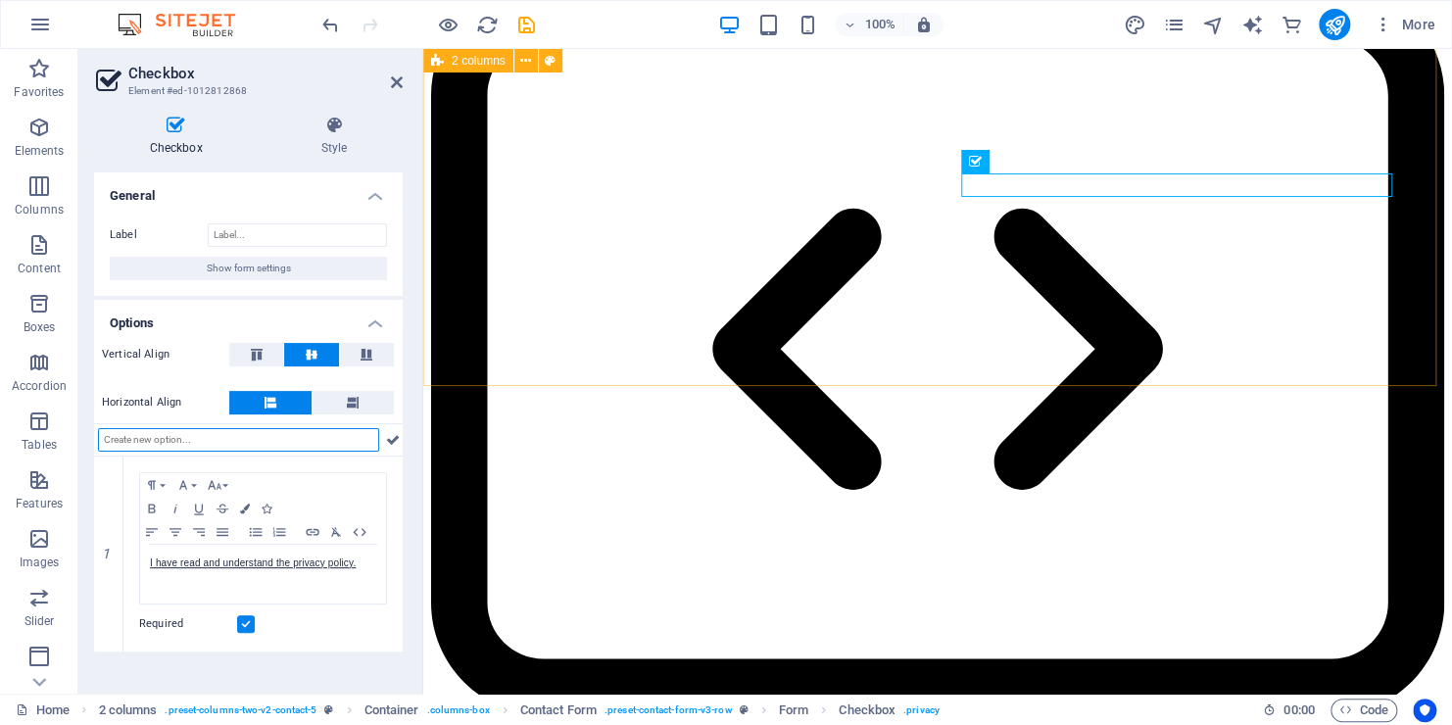
scroll to position [2963, 0]
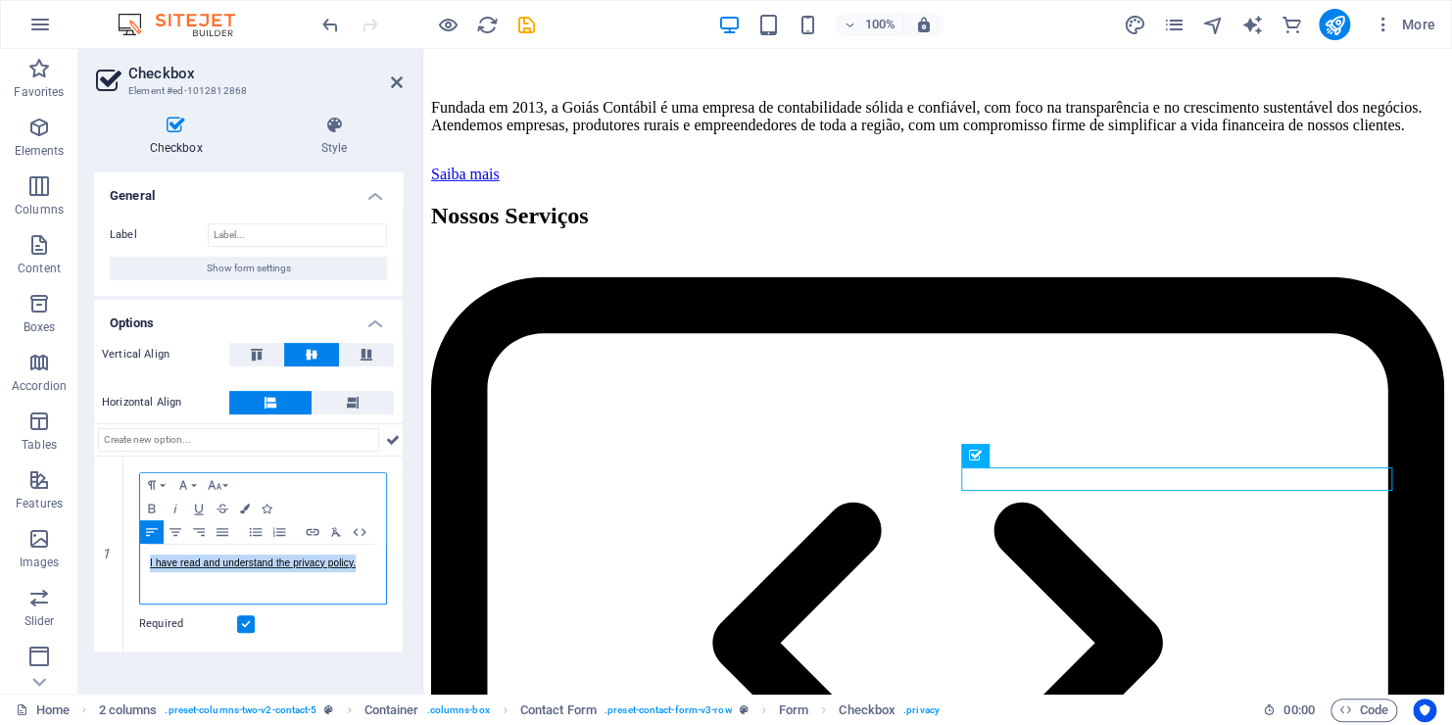
drag, startPoint x: 365, startPoint y: 560, endPoint x: -32, endPoint y: 537, distance: 398.5
click at [0, 537] on html "goiascontabilcd.com.br Home Favorites Elements Columns Content Boxes Accordion …" at bounding box center [726, 362] width 1452 height 725
copy link "I have read and understand the privacy policy."
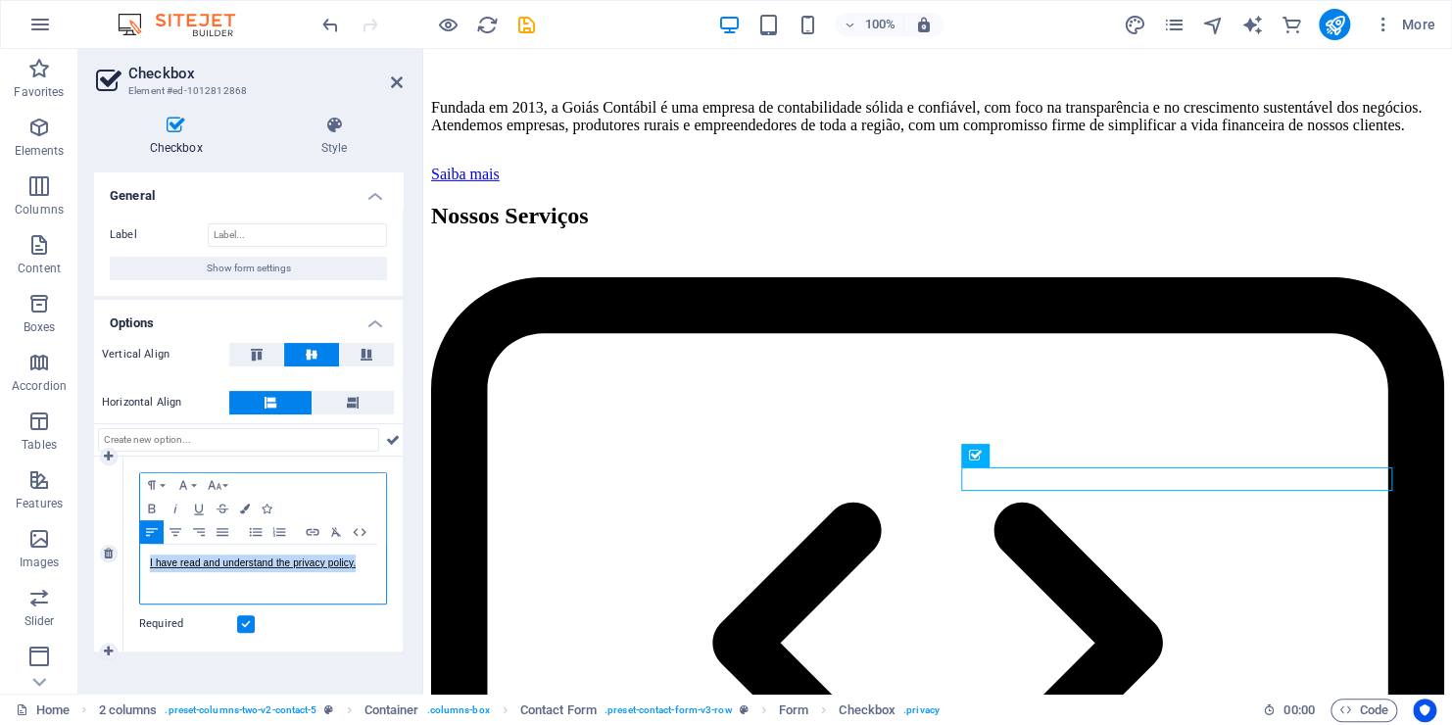
drag, startPoint x: 364, startPoint y: 564, endPoint x: 109, endPoint y: 539, distance: 257.0
click at [109, 539] on div "1 Paragraph Format Normal Heading 1 Heading 2 Heading 3 Heading 4 Heading 5 Hea…" at bounding box center [248, 554] width 309 height 195
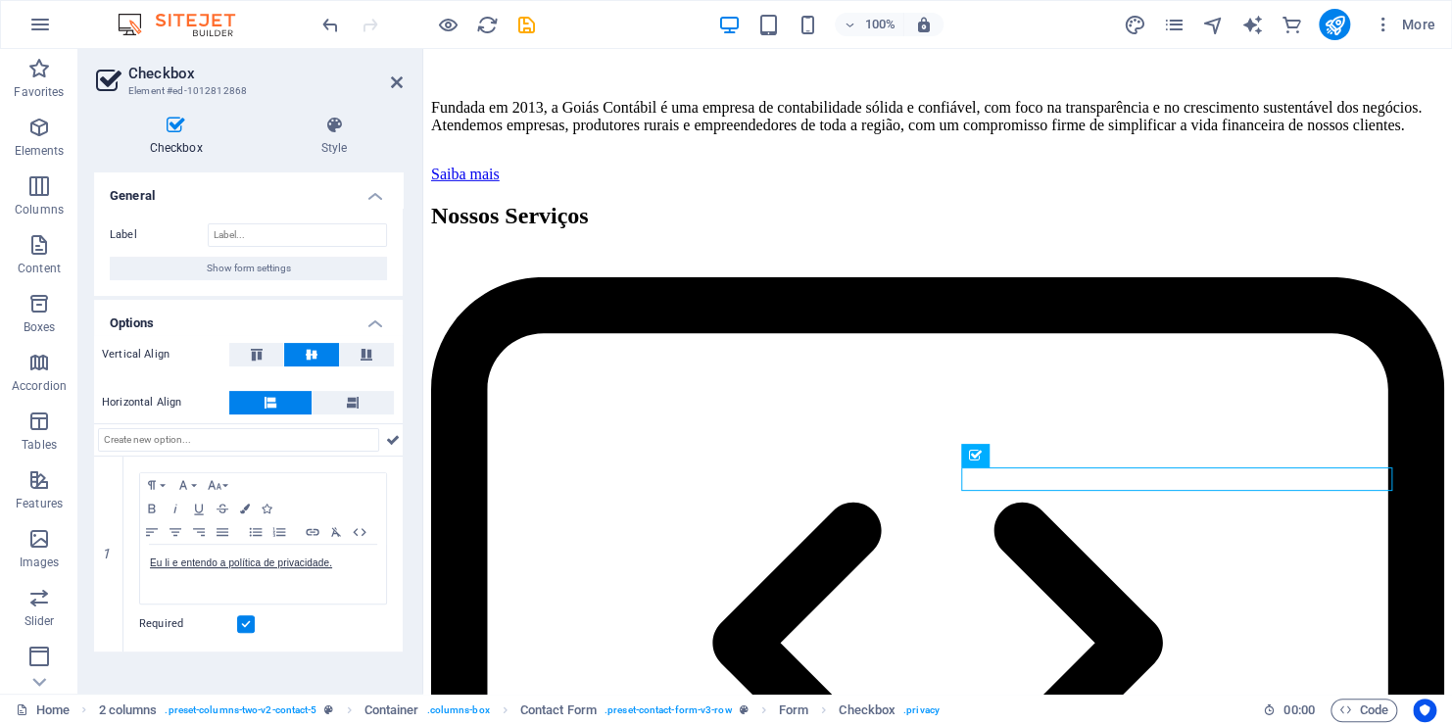
drag, startPoint x: 109, startPoint y: 74, endPoint x: 129, endPoint y: 98, distance: 31.2
click at [108, 74] on icon at bounding box center [108, 81] width 29 height 27
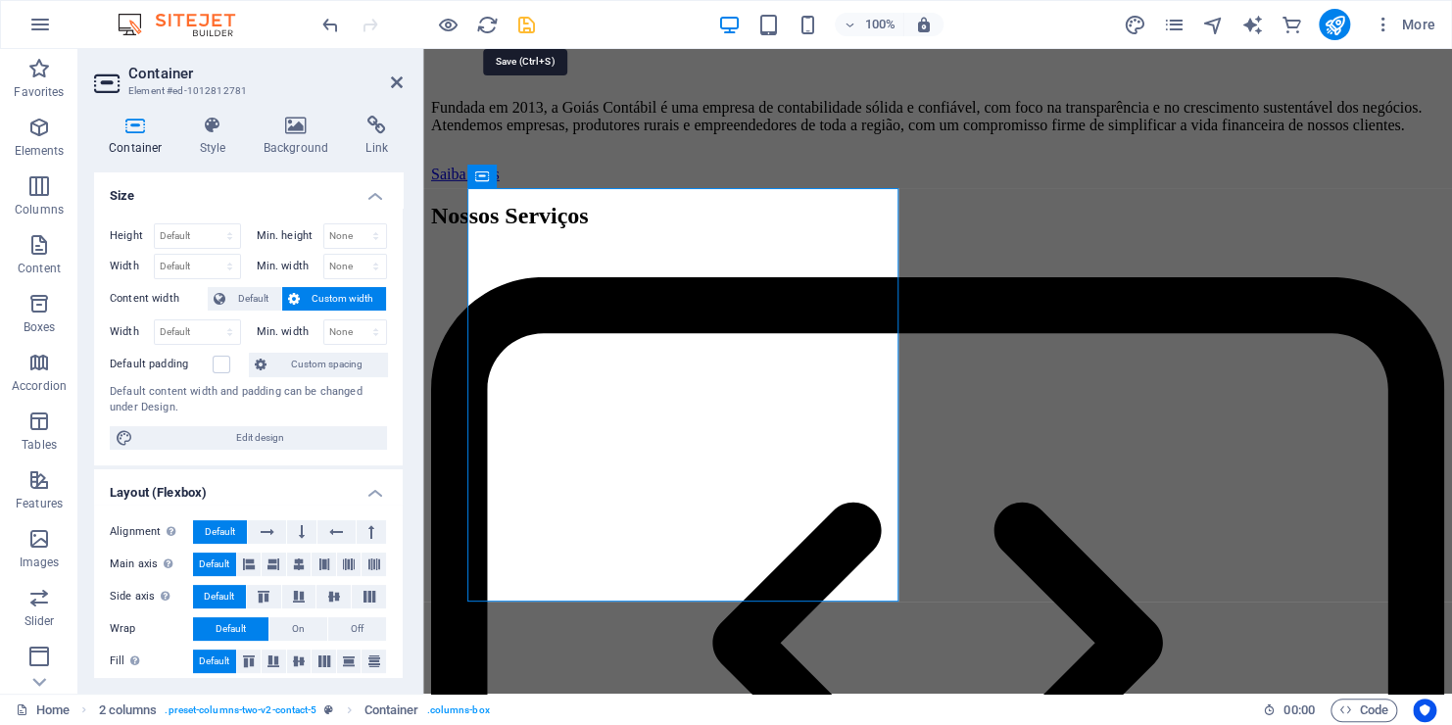
click at [530, 20] on icon "save" at bounding box center [526, 25] width 23 height 23
checkbox input "false"
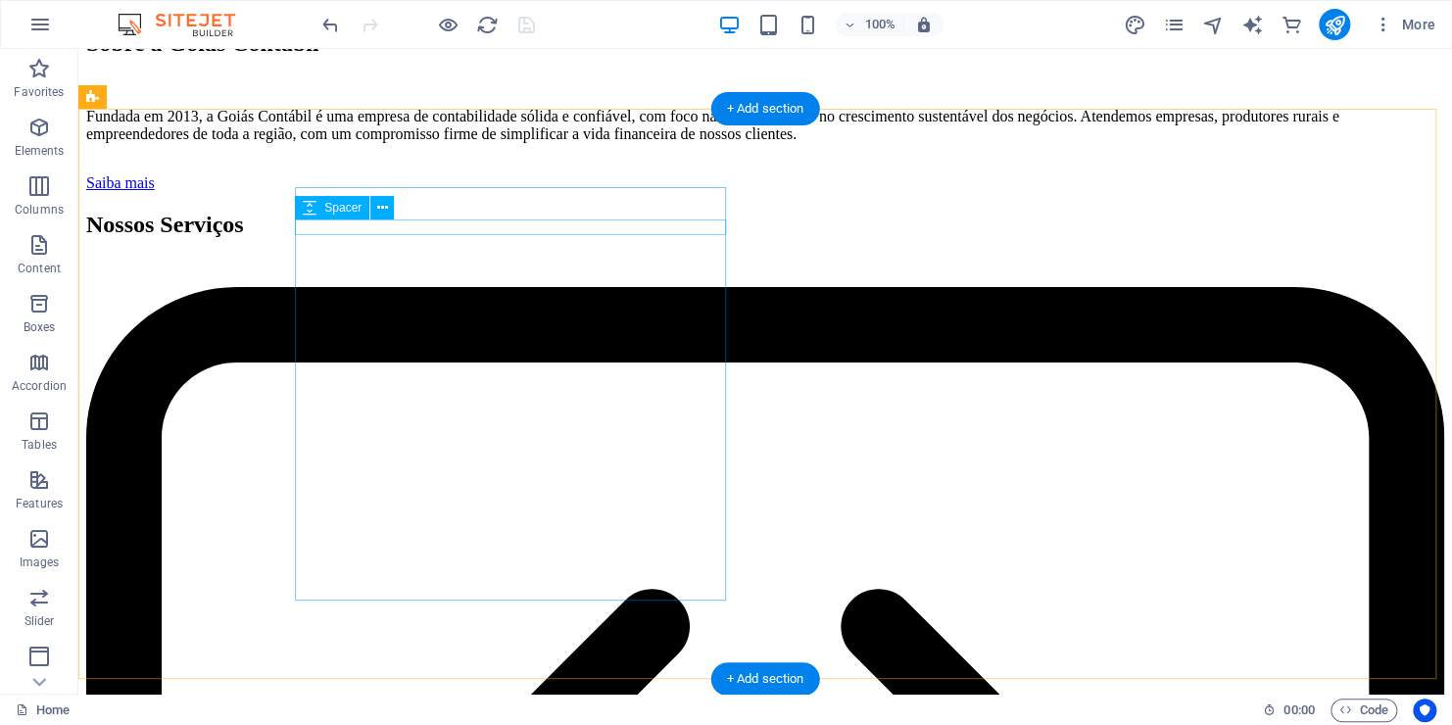
scroll to position [3423, 0]
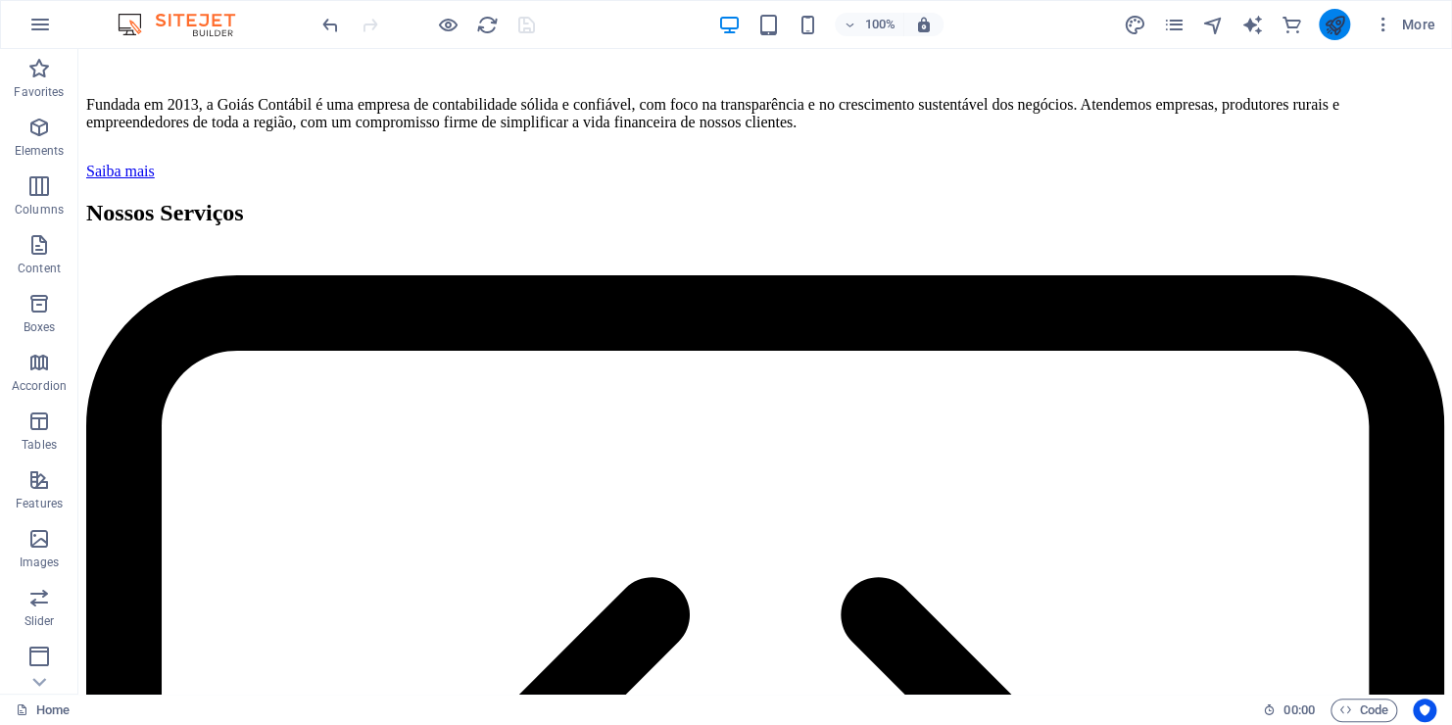
click at [1349, 20] on button "publish" at bounding box center [1334, 24] width 31 height 31
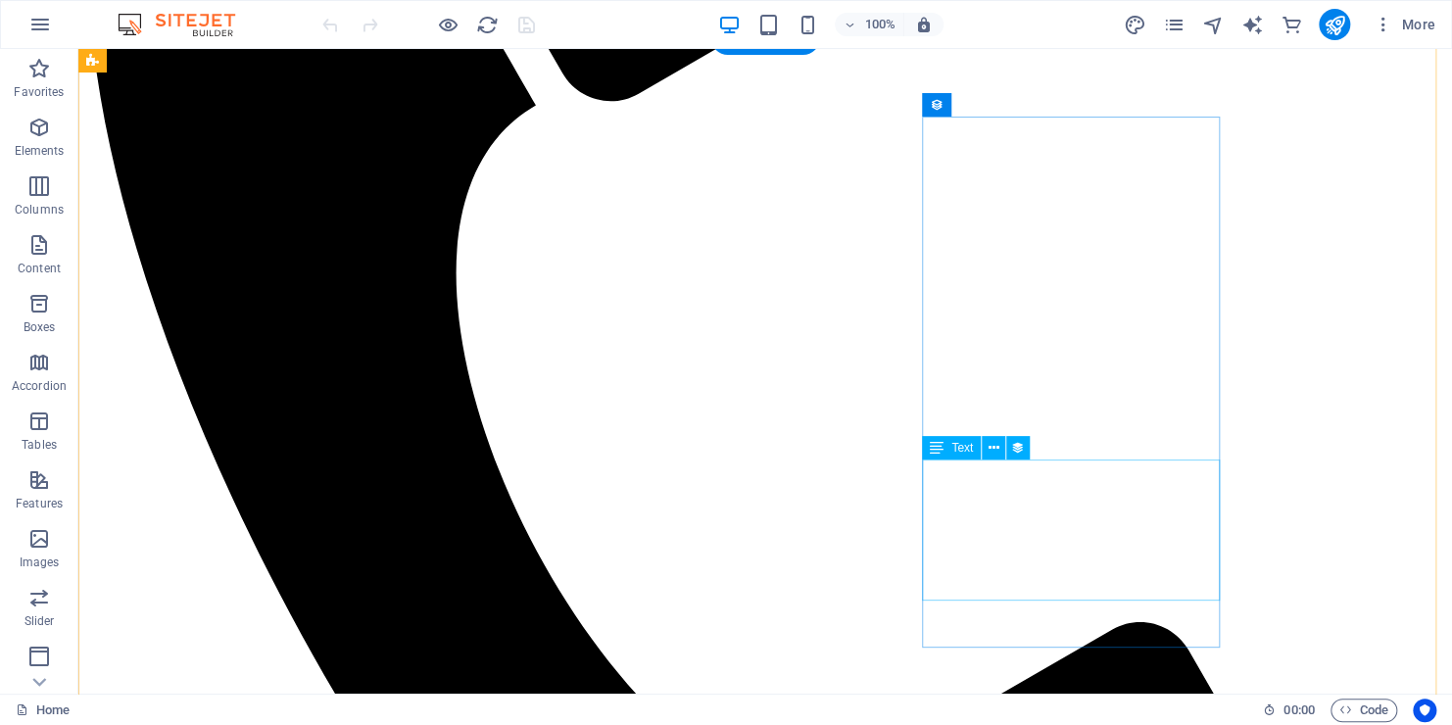
scroll to position [1372, 0]
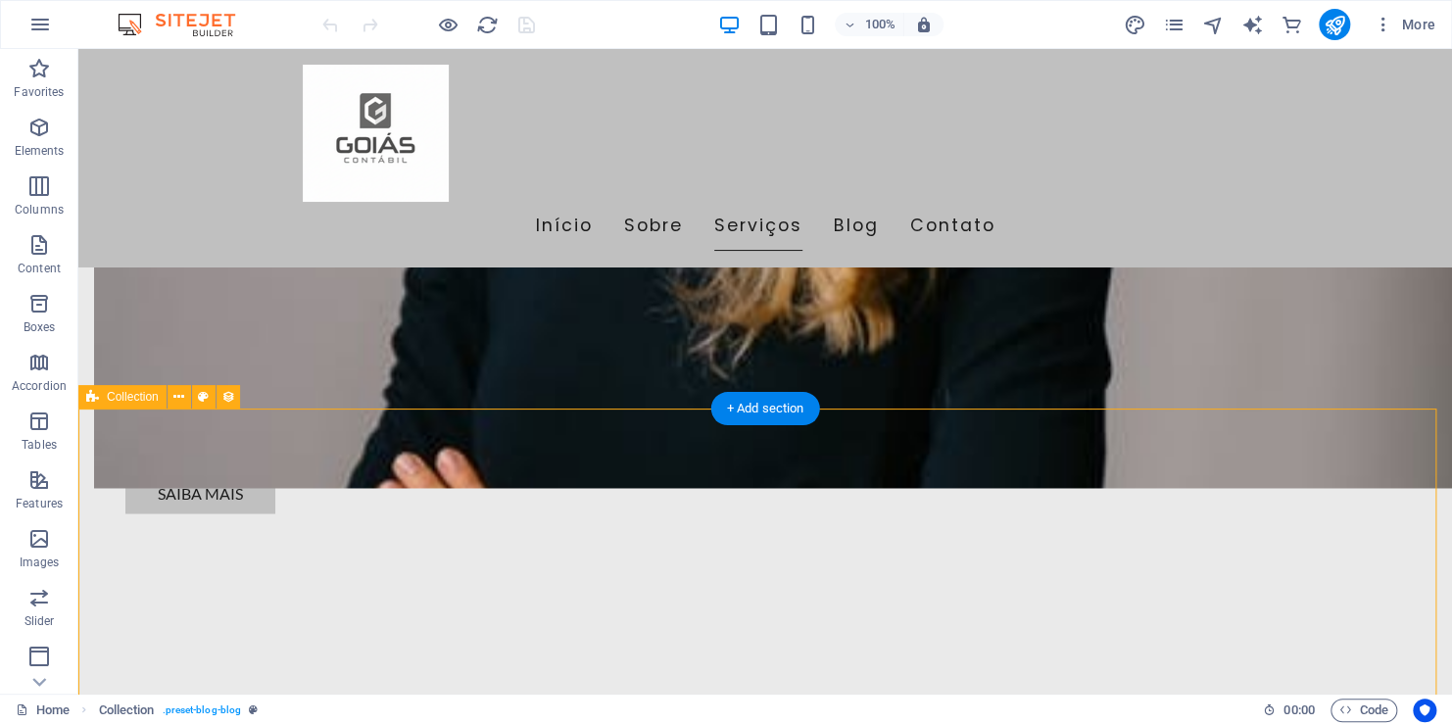
click at [180, 389] on icon at bounding box center [178, 397] width 11 height 21
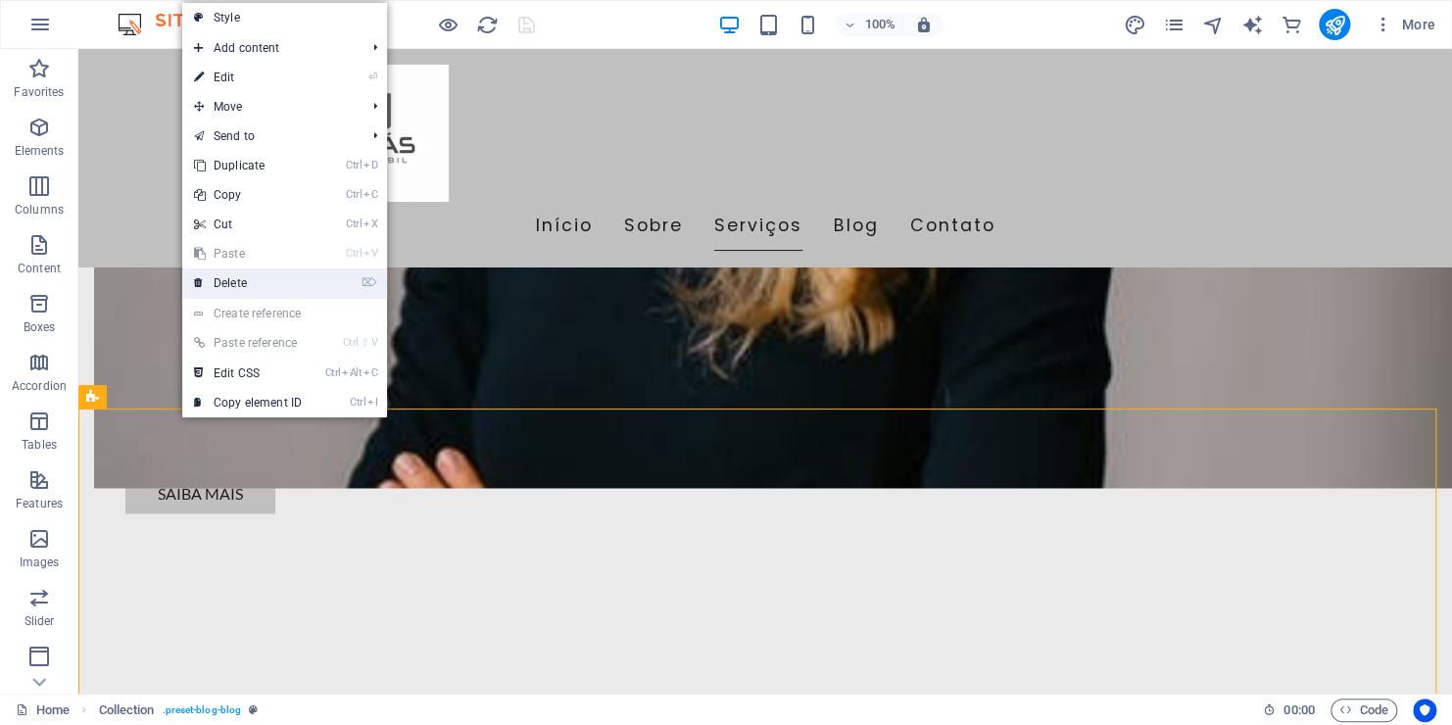
click at [271, 275] on link "⌦ Delete" at bounding box center [247, 282] width 131 height 29
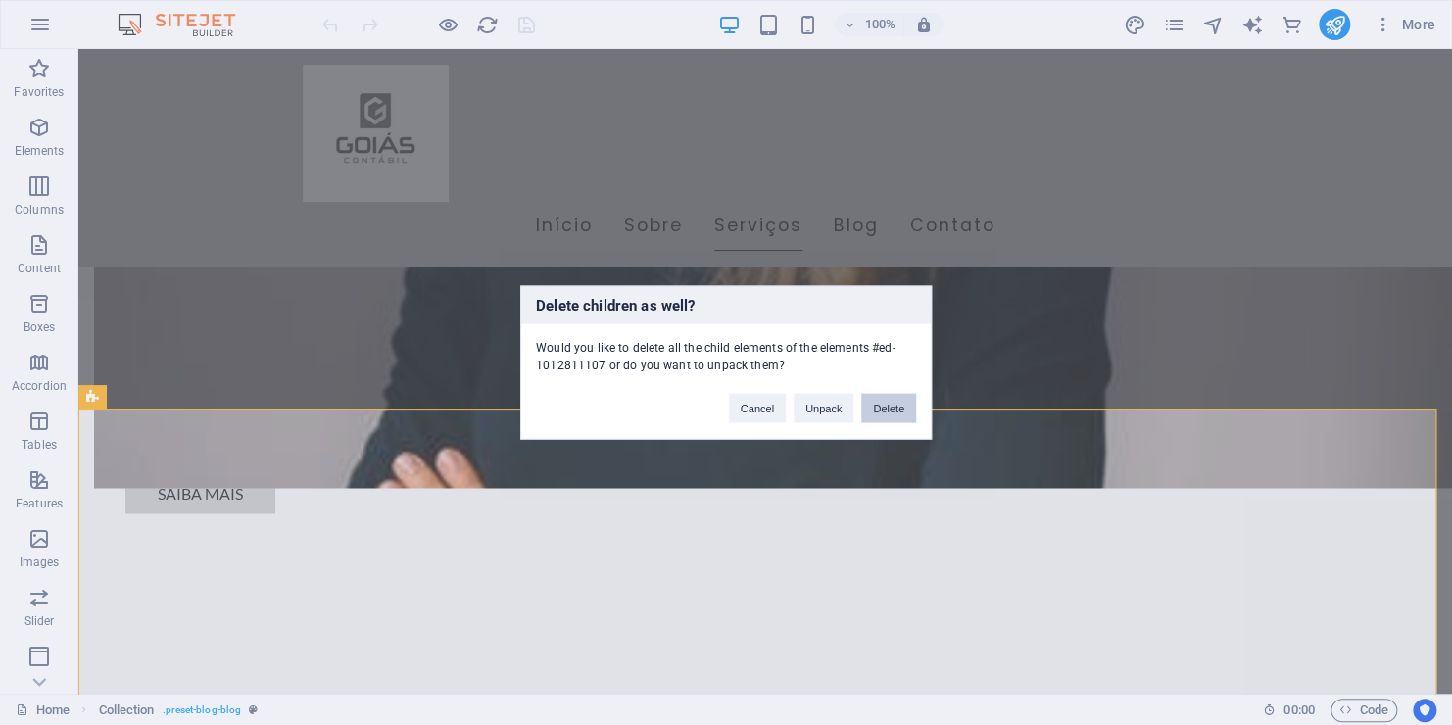
click at [868, 408] on button "Delete" at bounding box center [888, 408] width 55 height 29
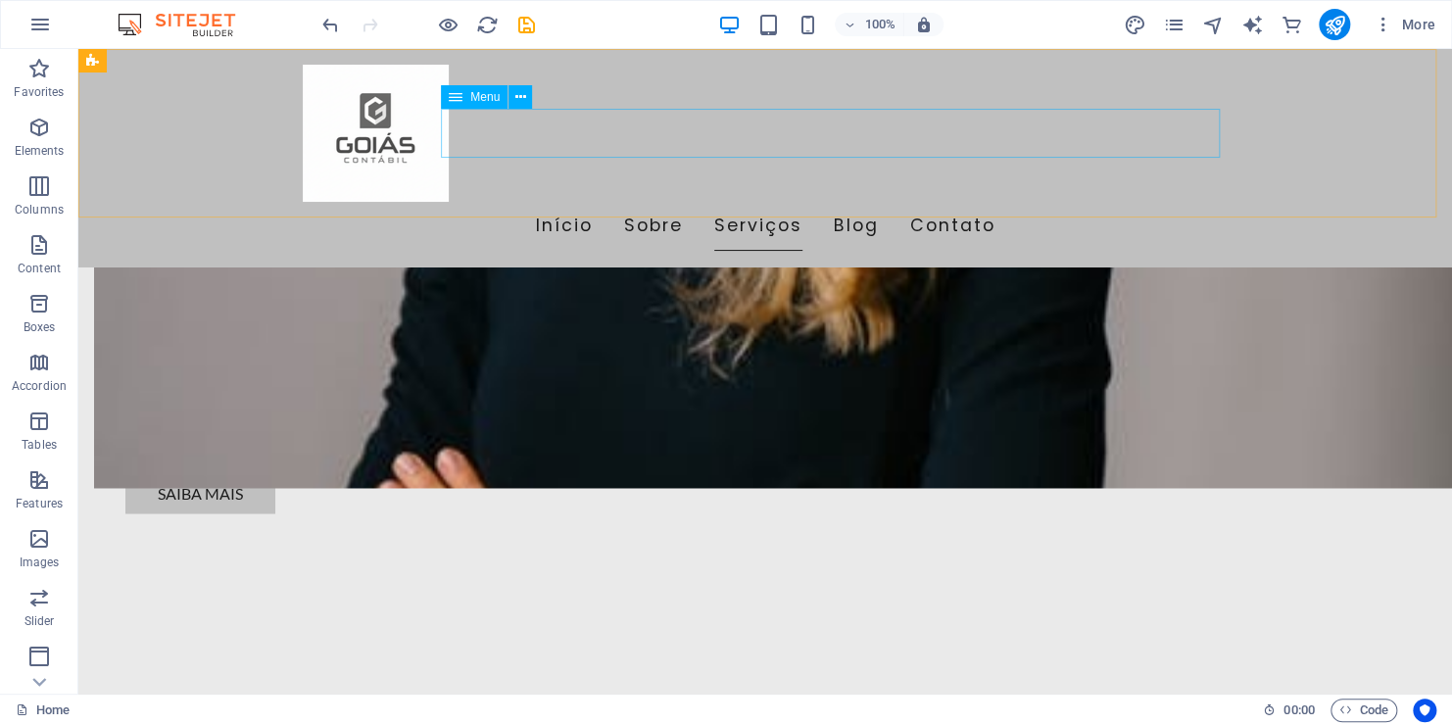
click at [772, 202] on nav "Início Sobre Serviços Blog Contato" at bounding box center [765, 226] width 925 height 49
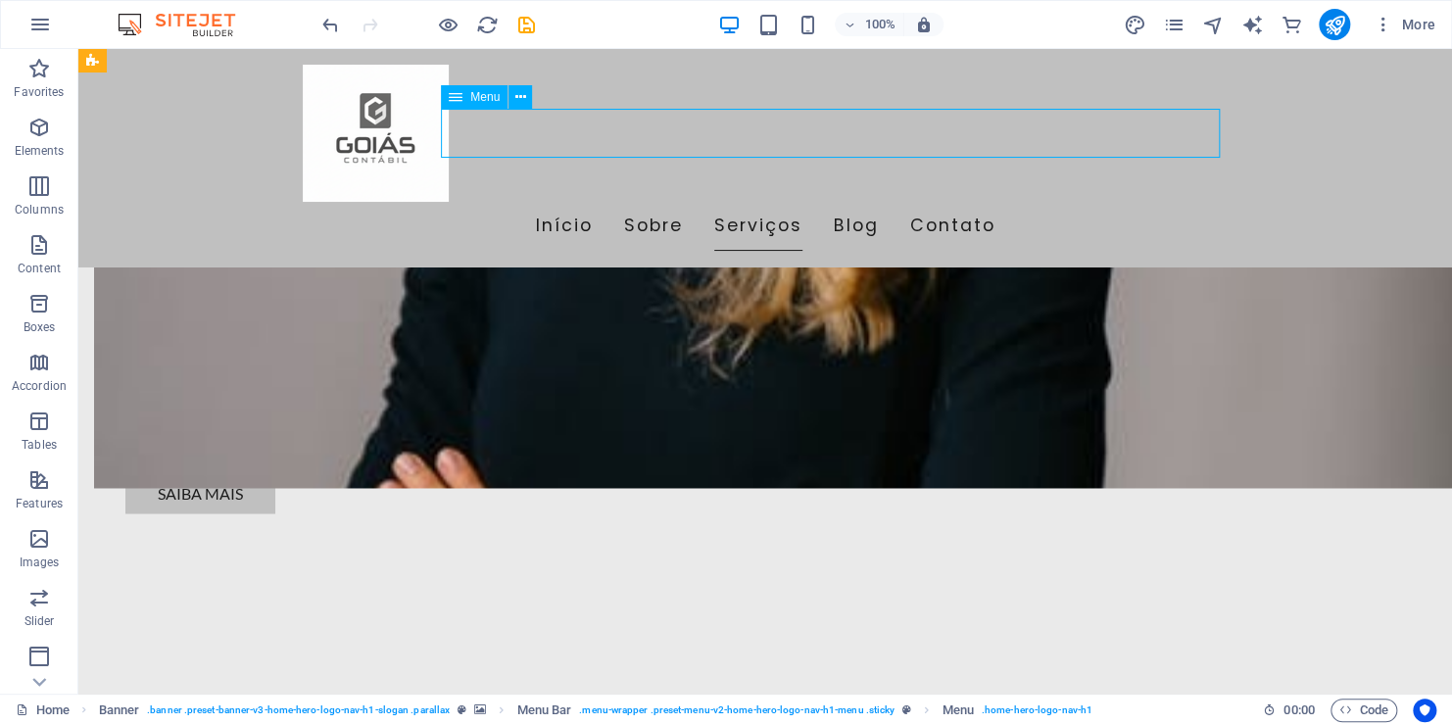
click at [734, 202] on nav "Início Sobre Serviços Blog Contato" at bounding box center [765, 226] width 925 height 49
click at [530, 24] on icon "save" at bounding box center [526, 25] width 23 height 23
checkbox input "false"
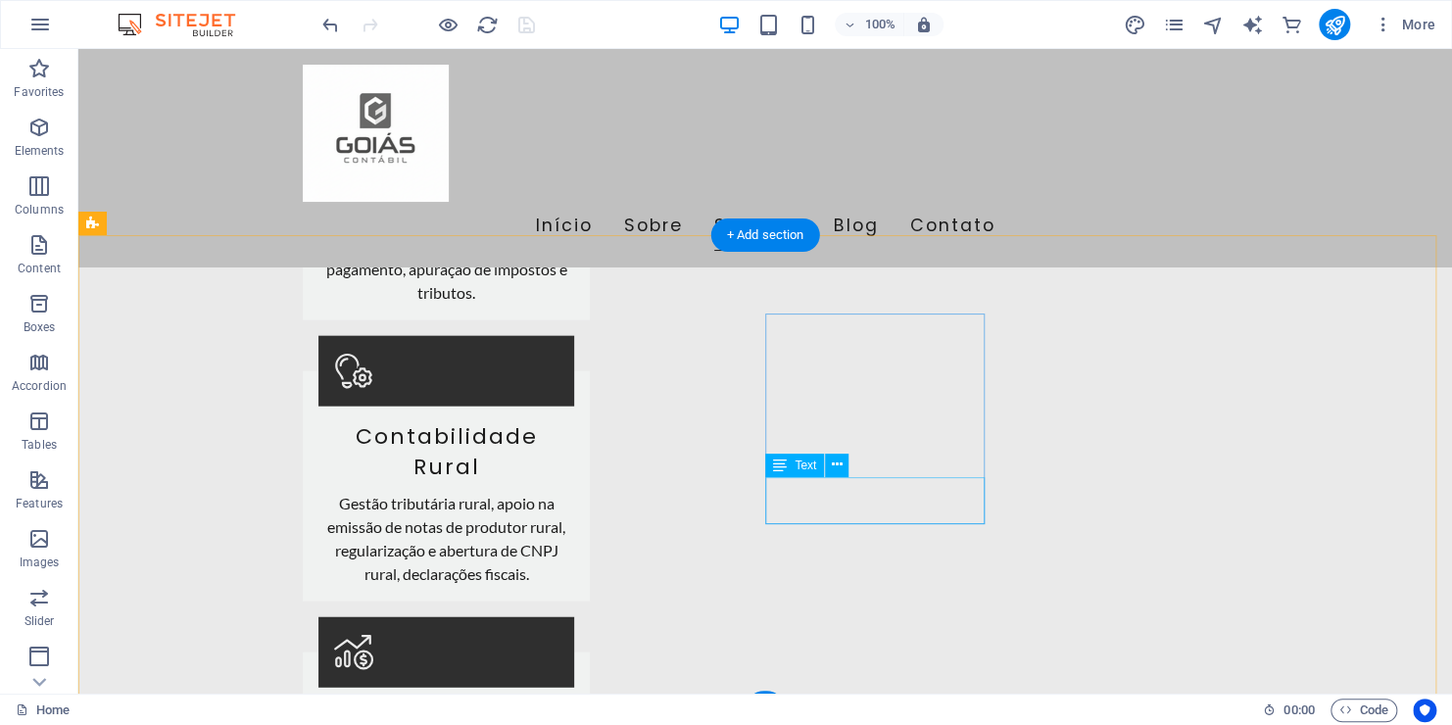
scroll to position [2131, 0]
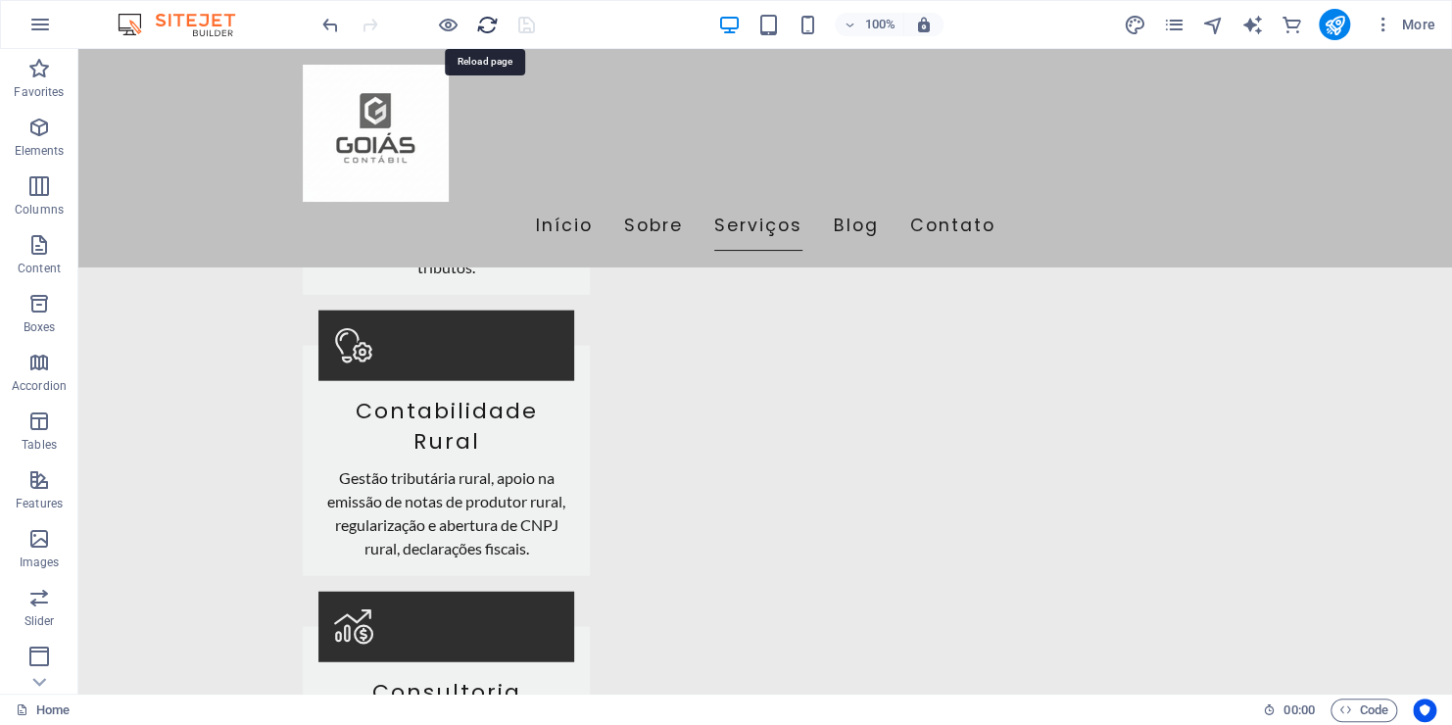
click at [489, 30] on icon "reload" at bounding box center [487, 25] width 23 height 23
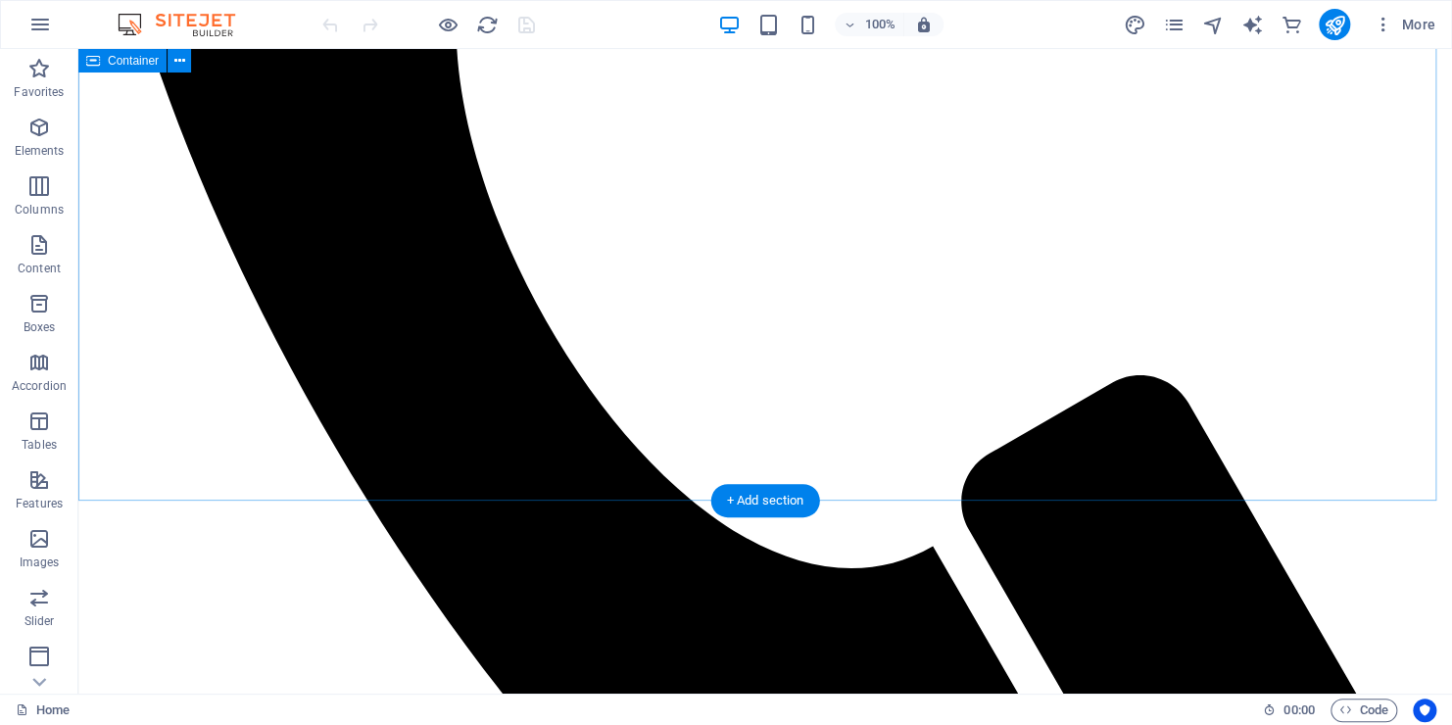
scroll to position [1959, 0]
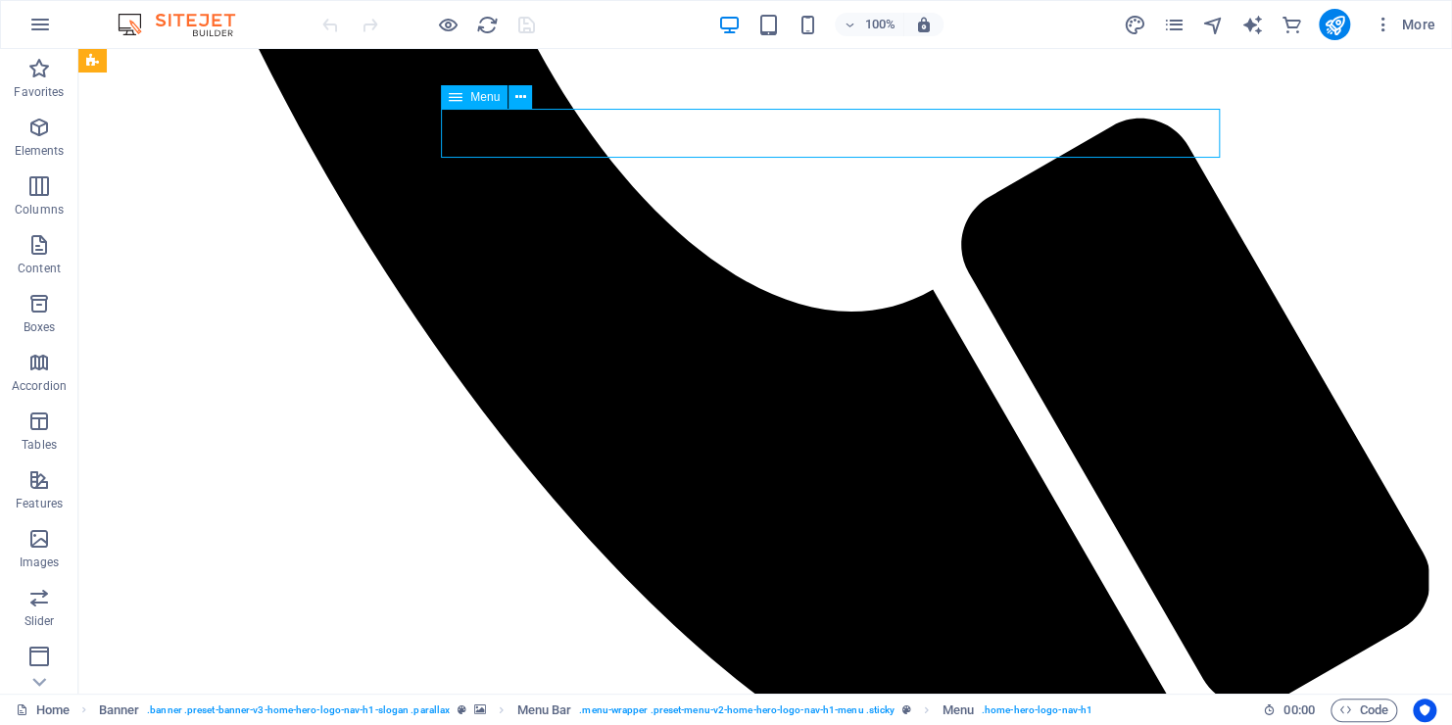
click at [1370, 19] on button "More" at bounding box center [1404, 24] width 77 height 31
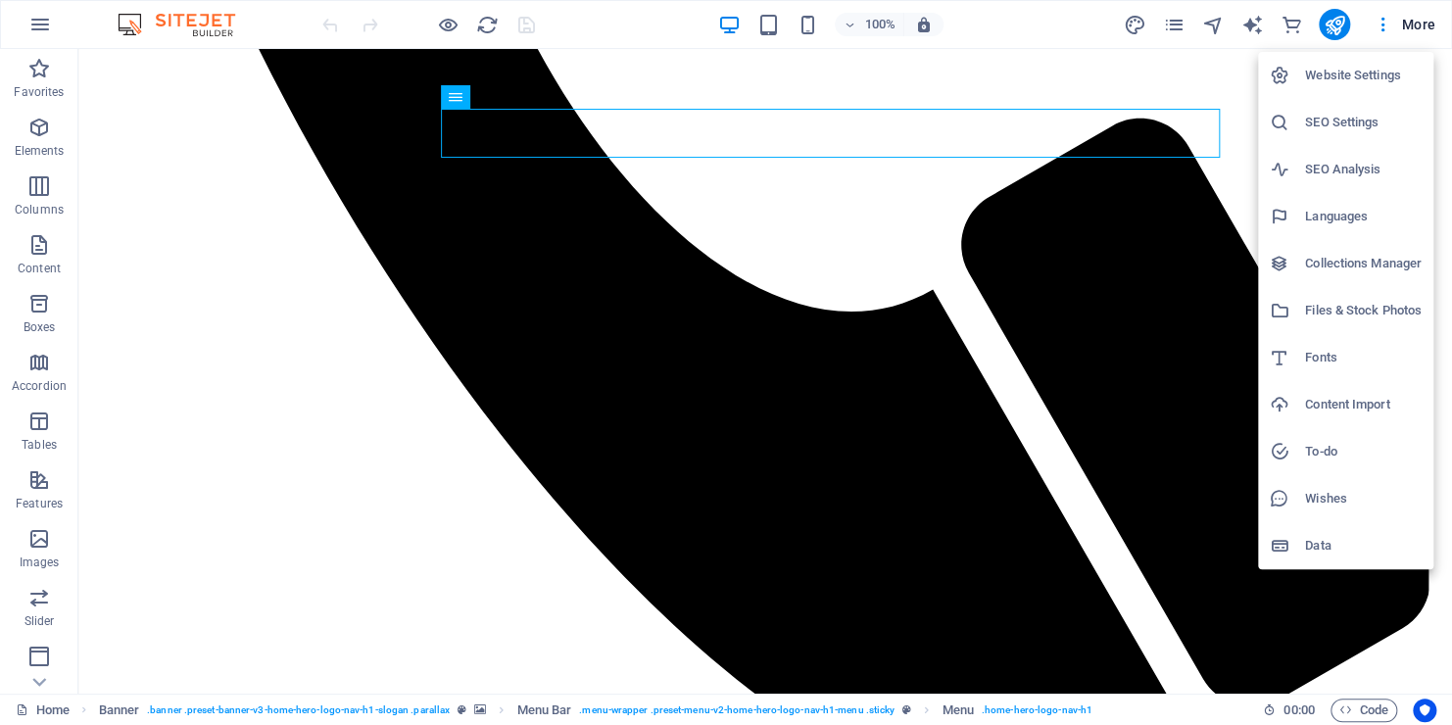
click at [1328, 18] on div at bounding box center [726, 362] width 1452 height 725
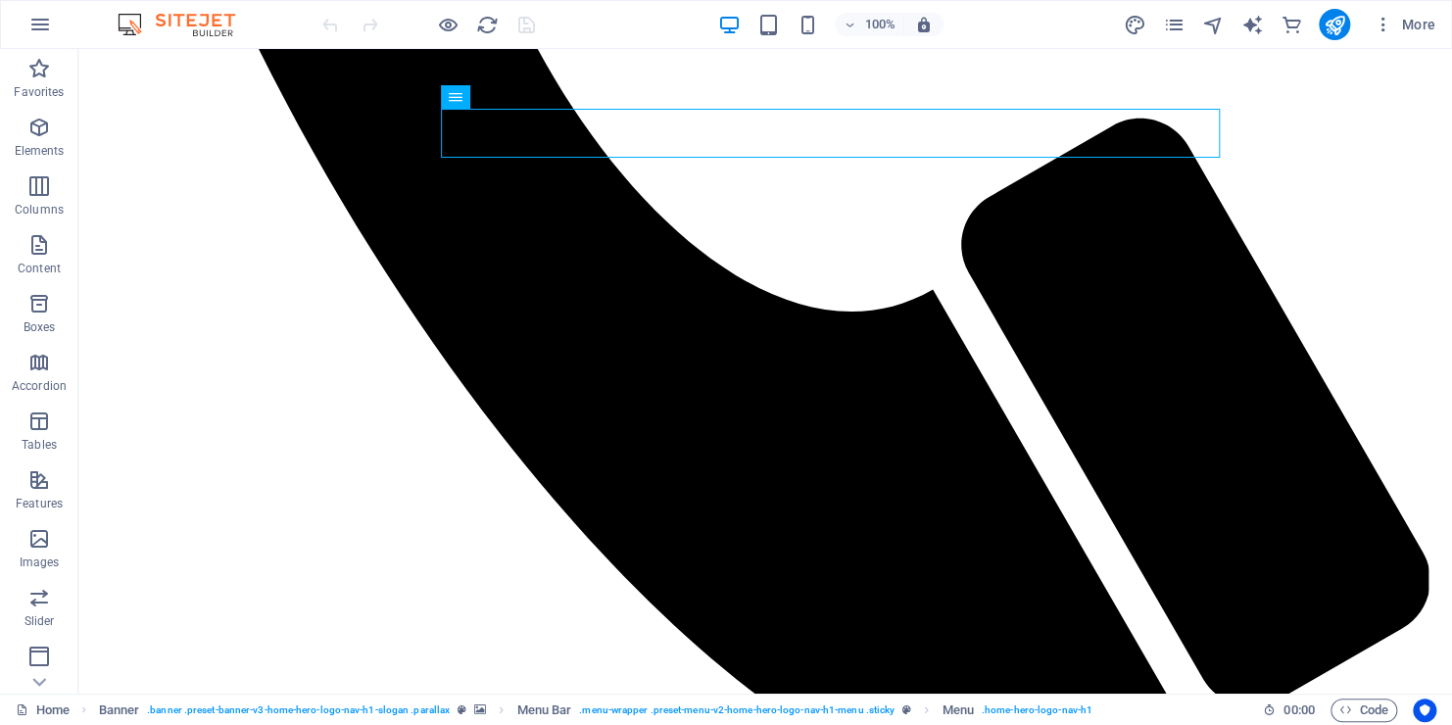
click at [1346, 27] on button "publish" at bounding box center [1334, 24] width 31 height 31
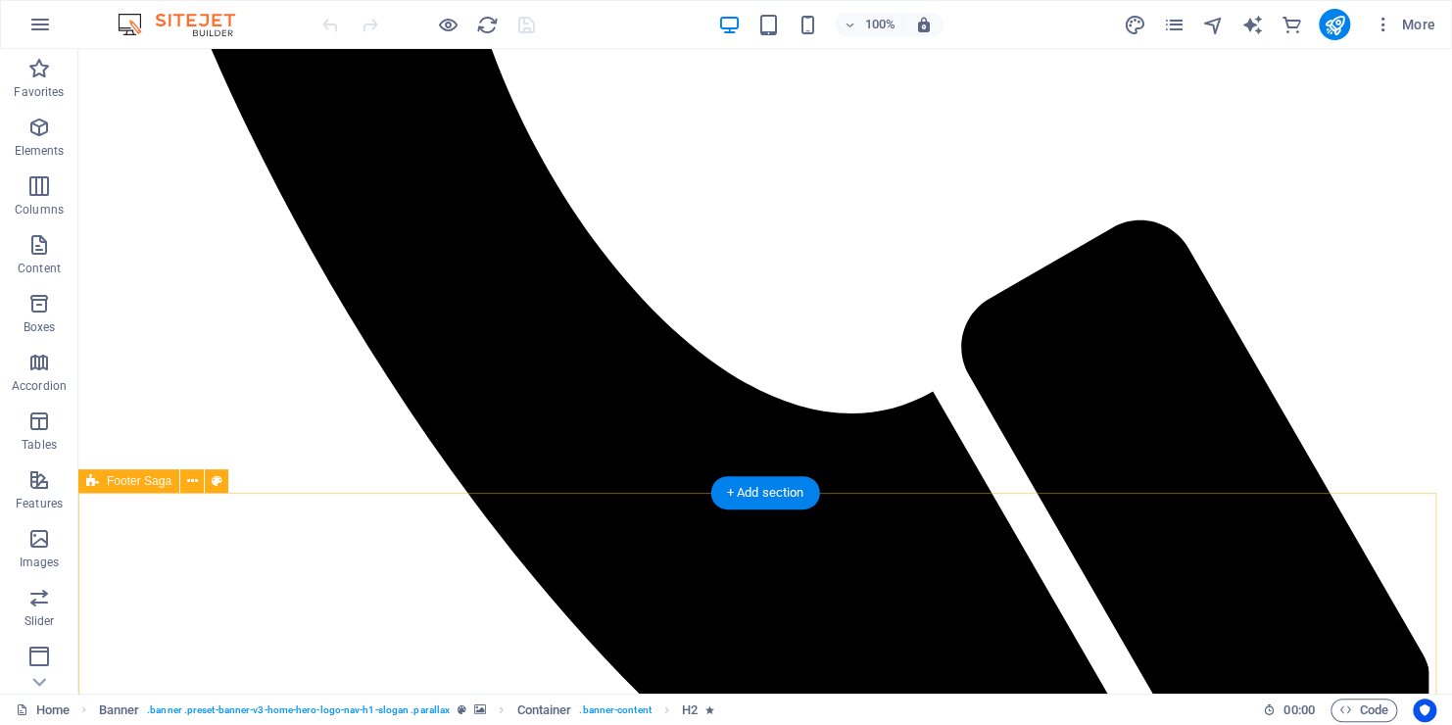
scroll to position [2131, 0]
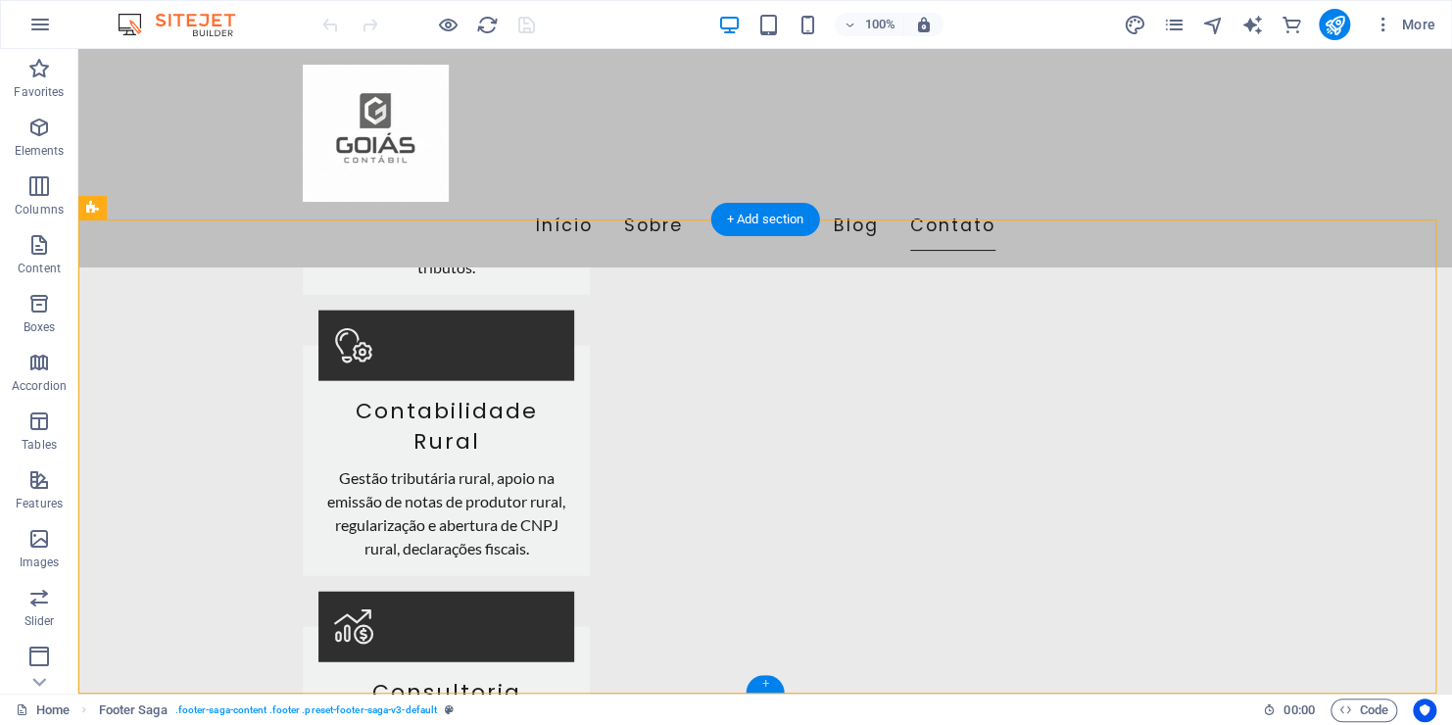
click at [756, 687] on div "+" at bounding box center [765, 684] width 38 height 18
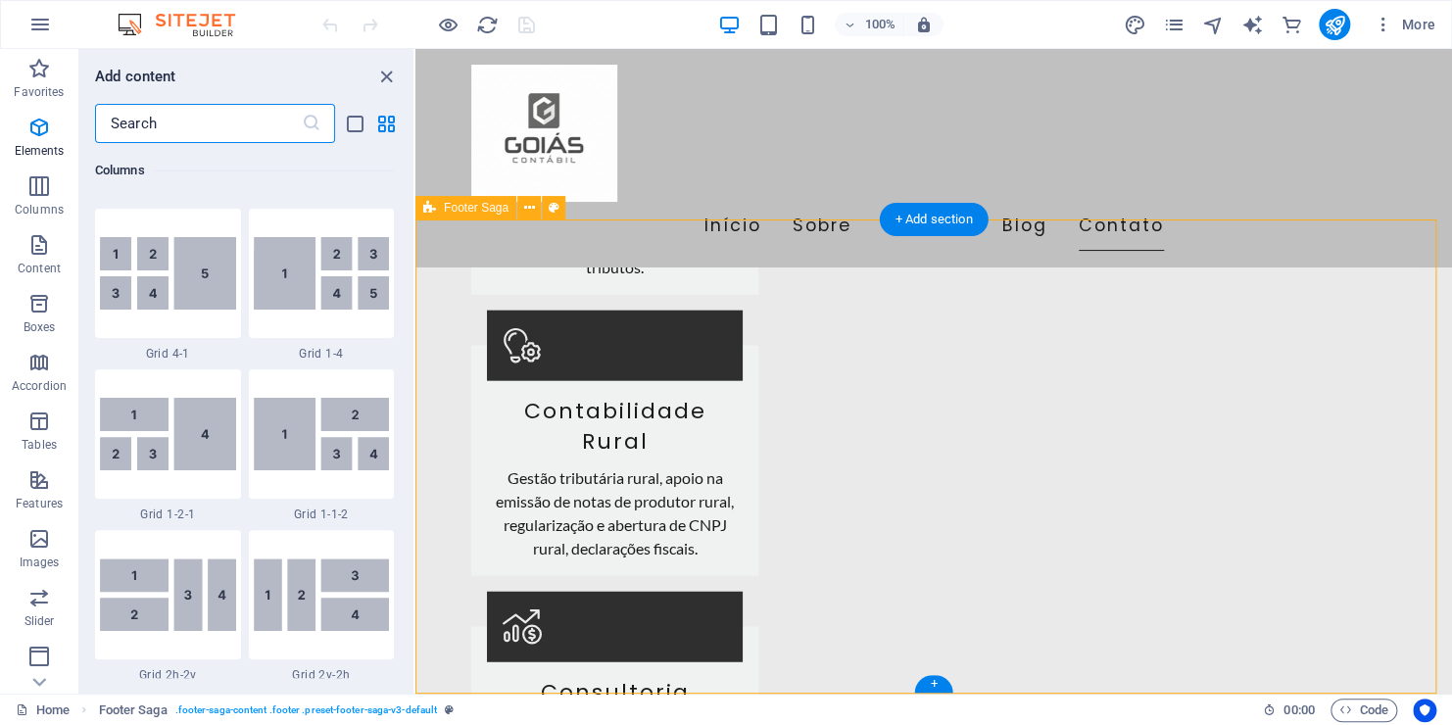
scroll to position [3428, 0]
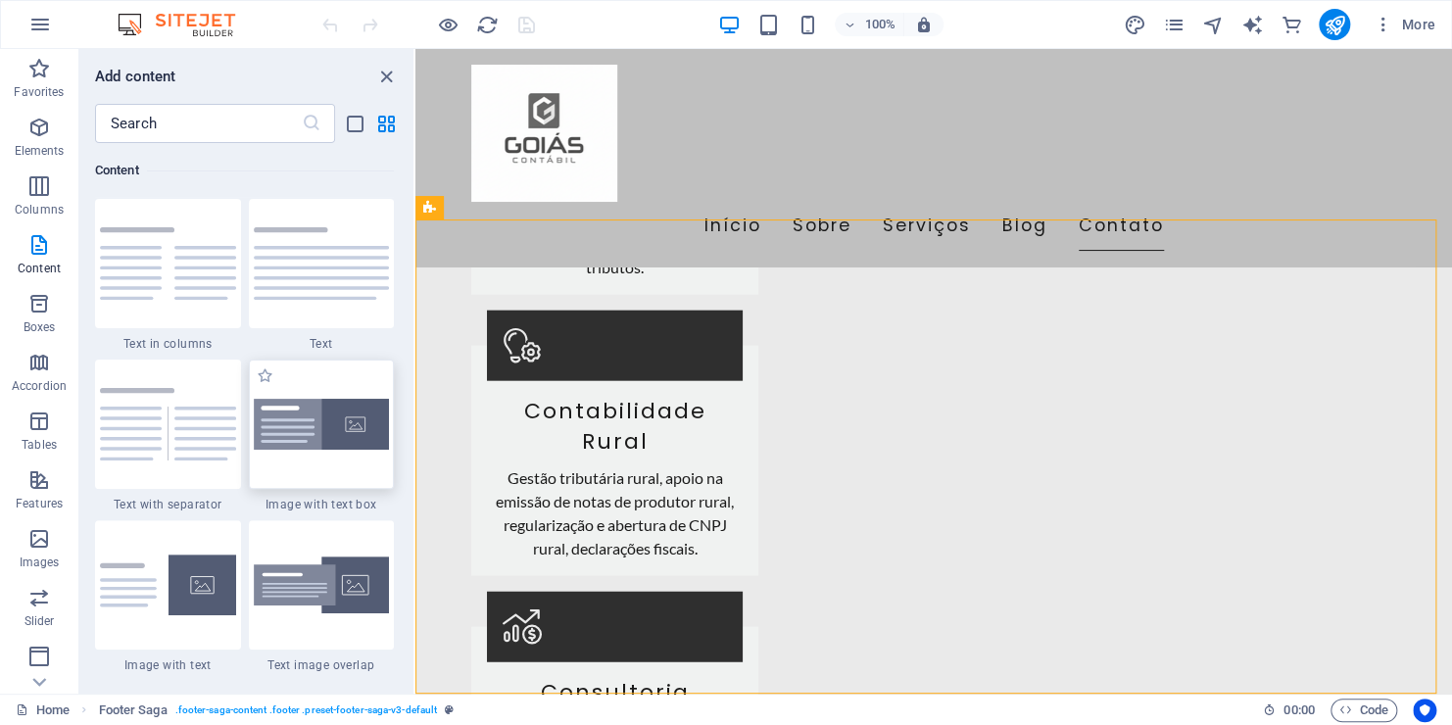
click at [339, 446] on img at bounding box center [322, 425] width 136 height 52
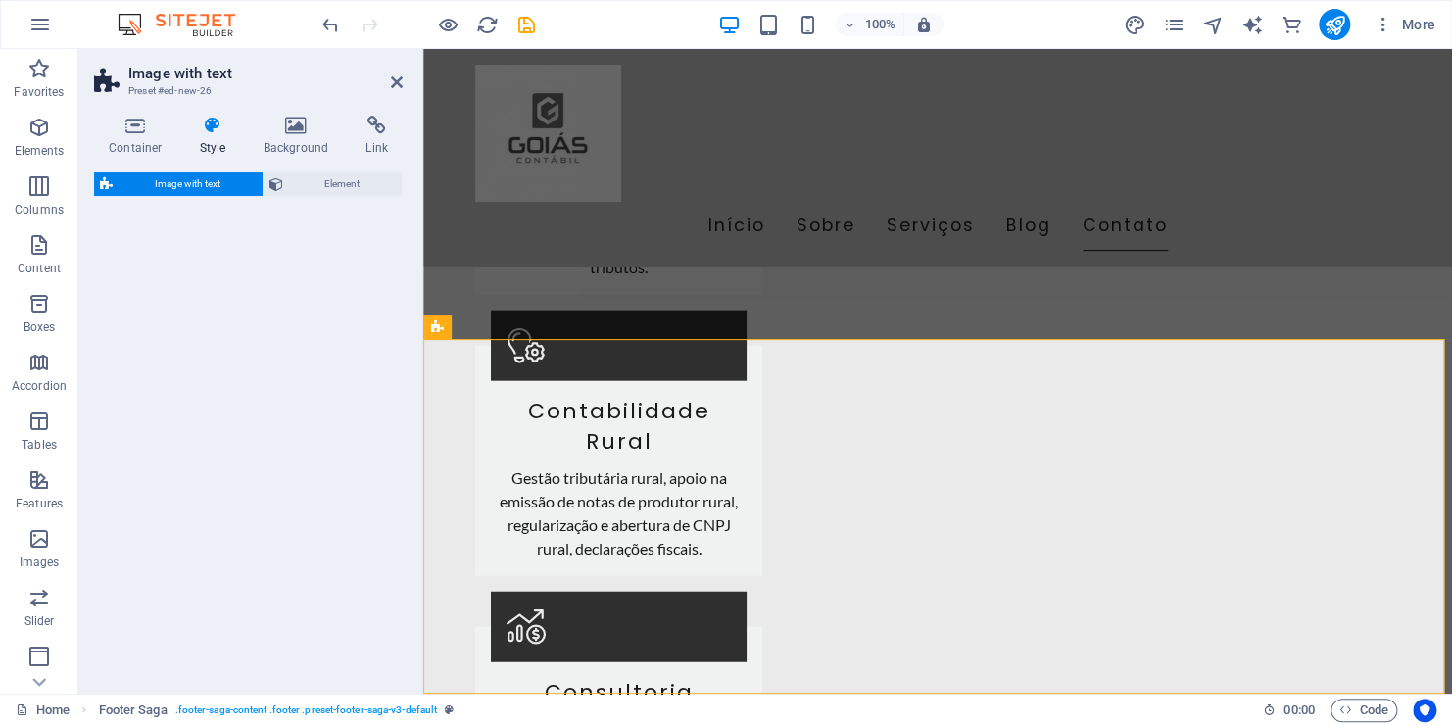
select select "rem"
select select "px"
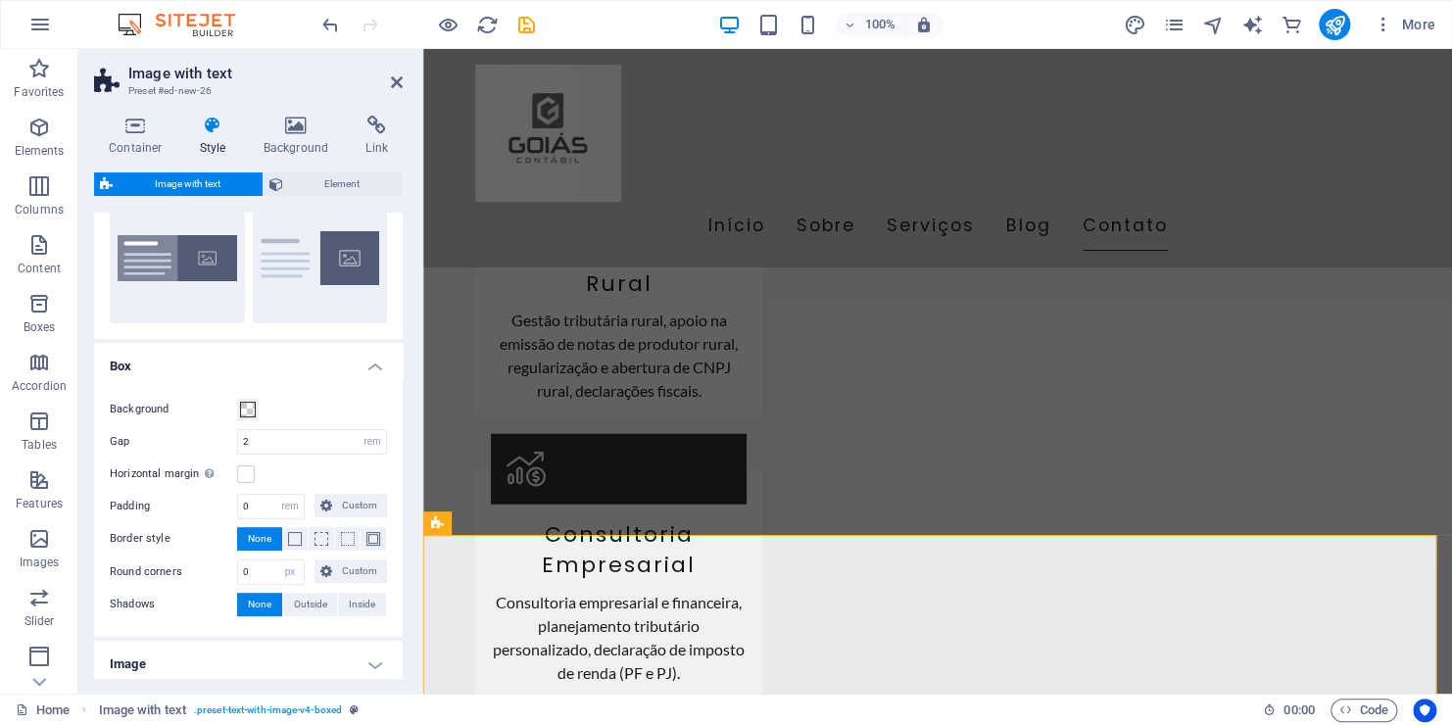
scroll to position [98, 0]
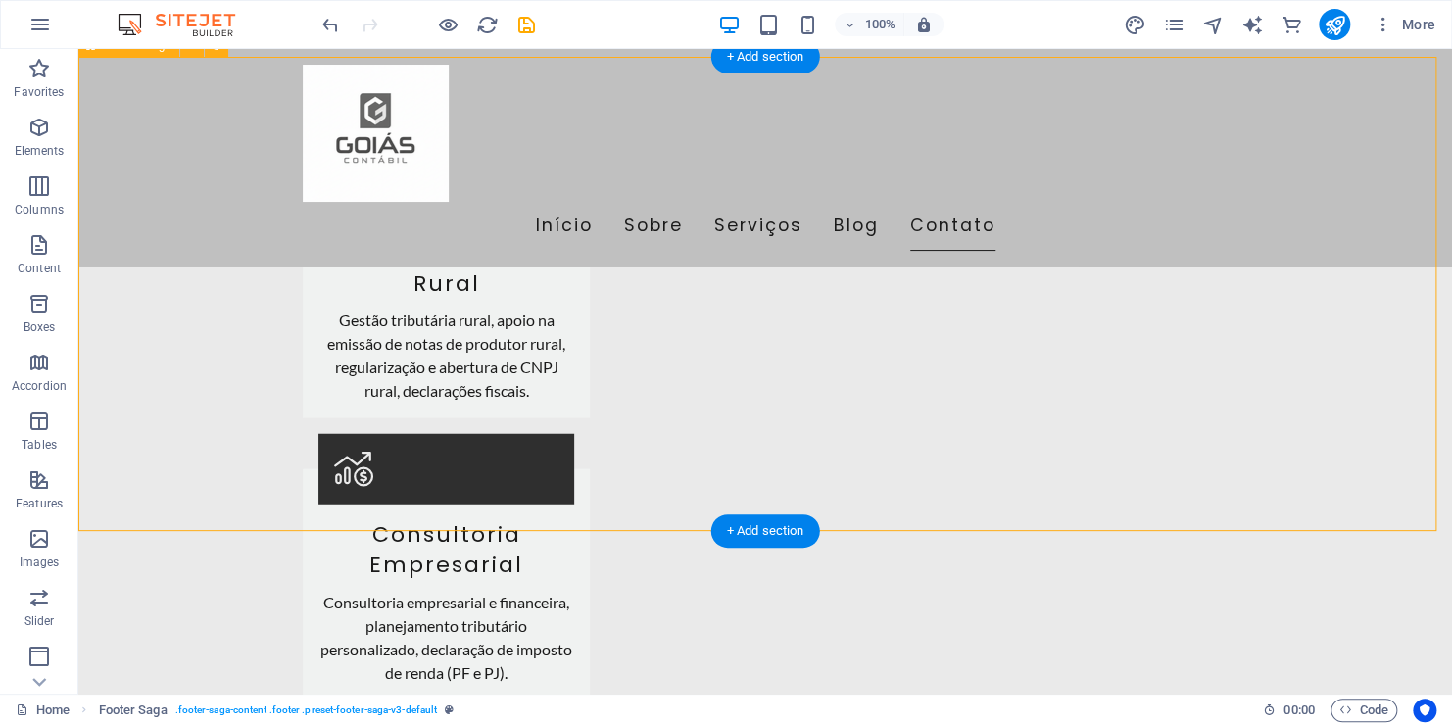
scroll to position [2485, 0]
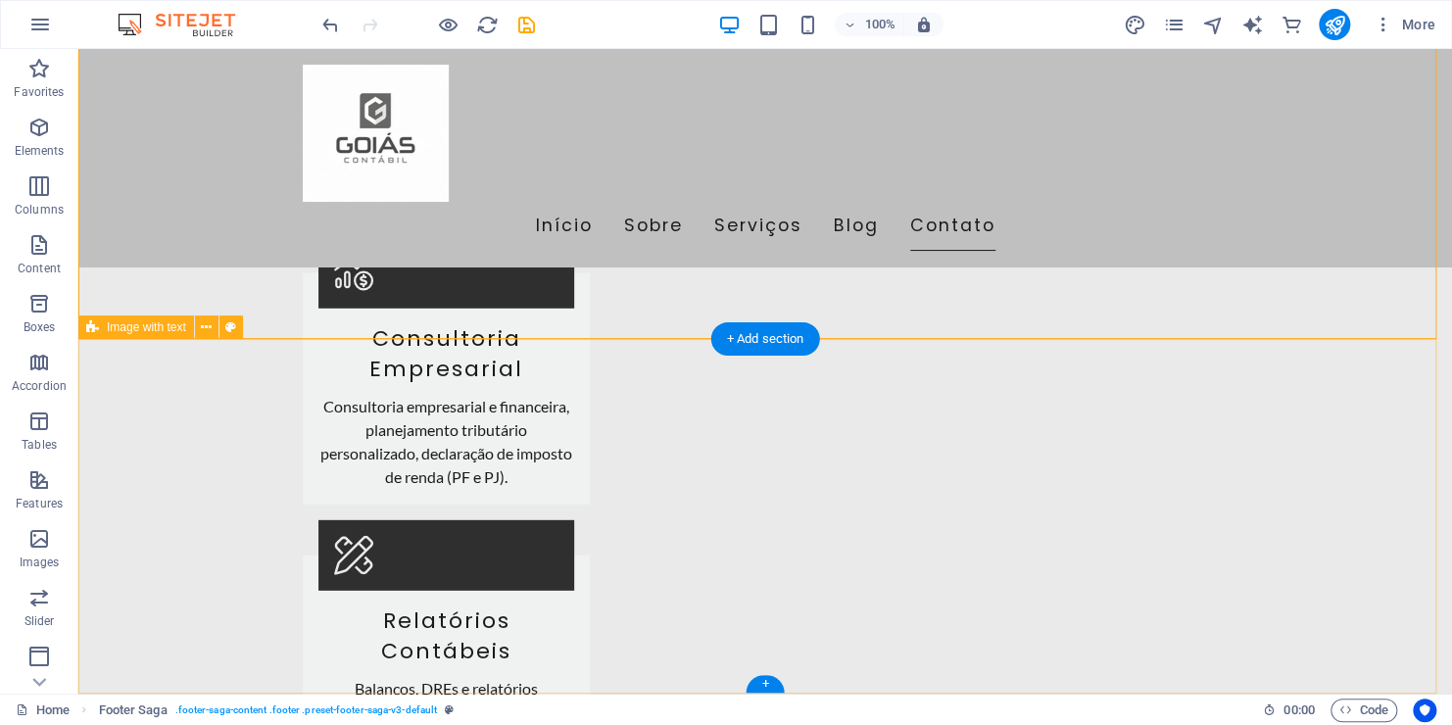
click at [209, 324] on icon at bounding box center [206, 327] width 11 height 21
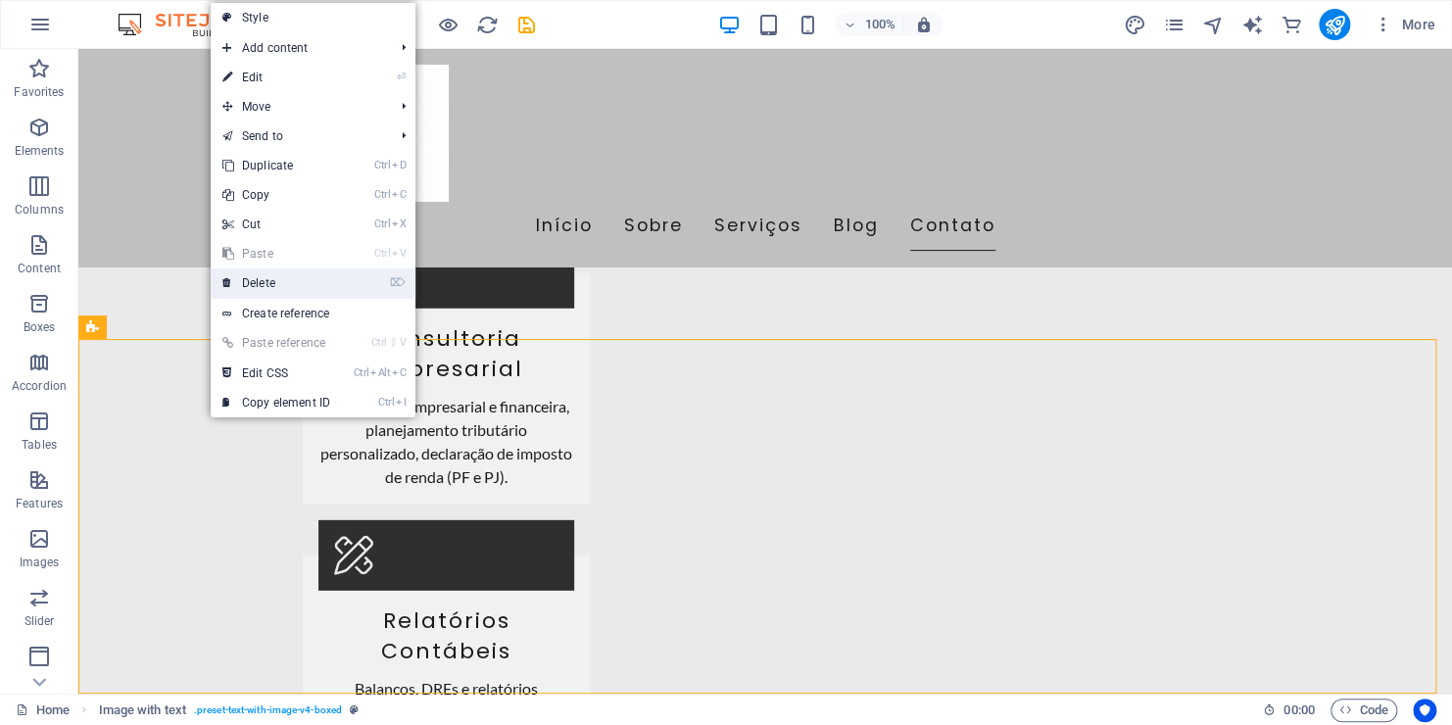
click at [275, 294] on link "⌦ Delete" at bounding box center [276, 282] width 131 height 29
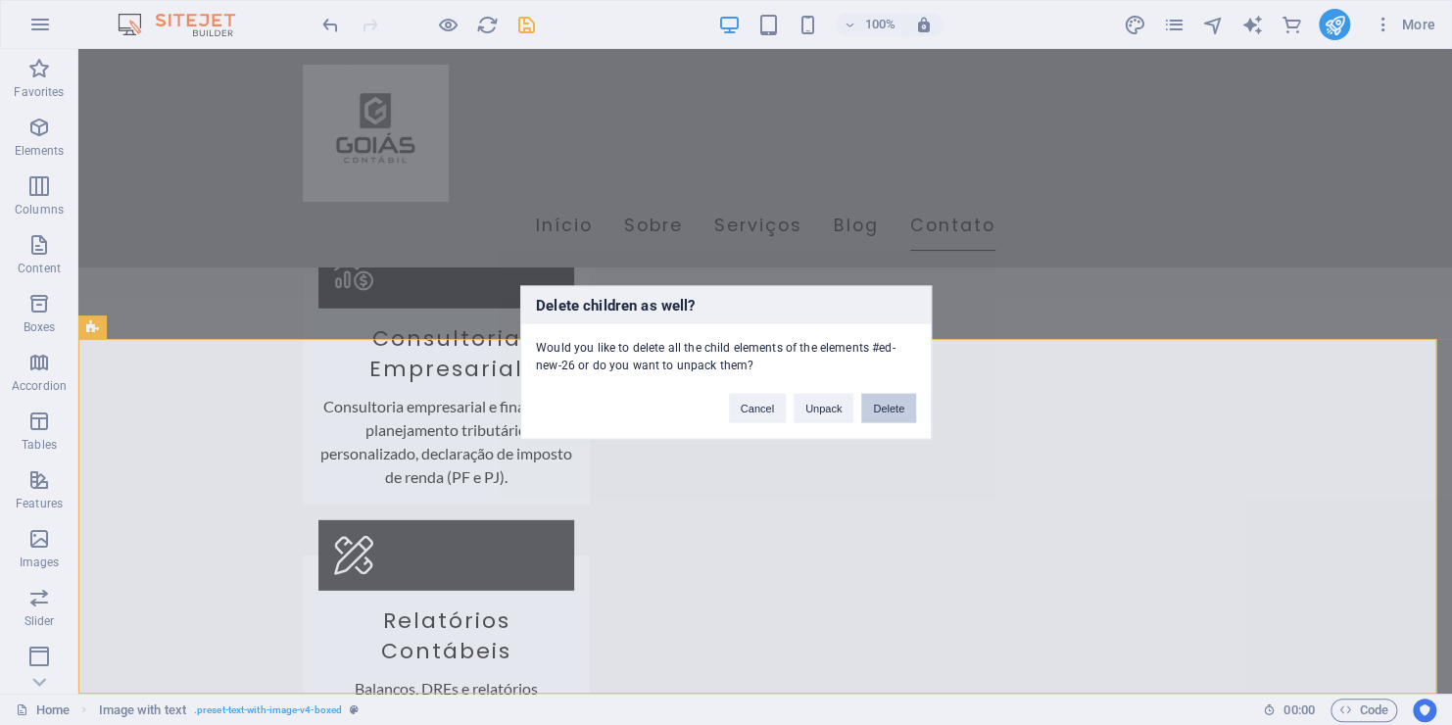
click at [906, 405] on button "Delete" at bounding box center [888, 408] width 55 height 29
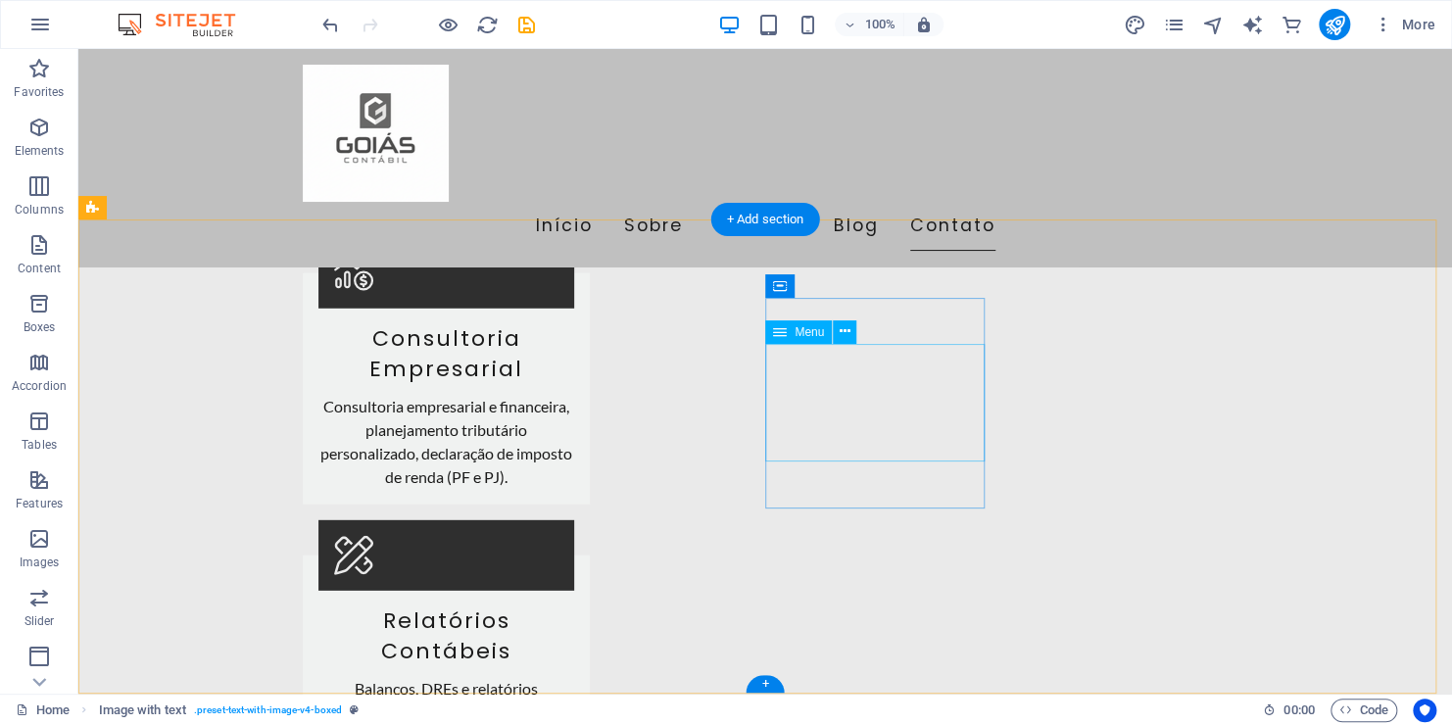
scroll to position [2131, 0]
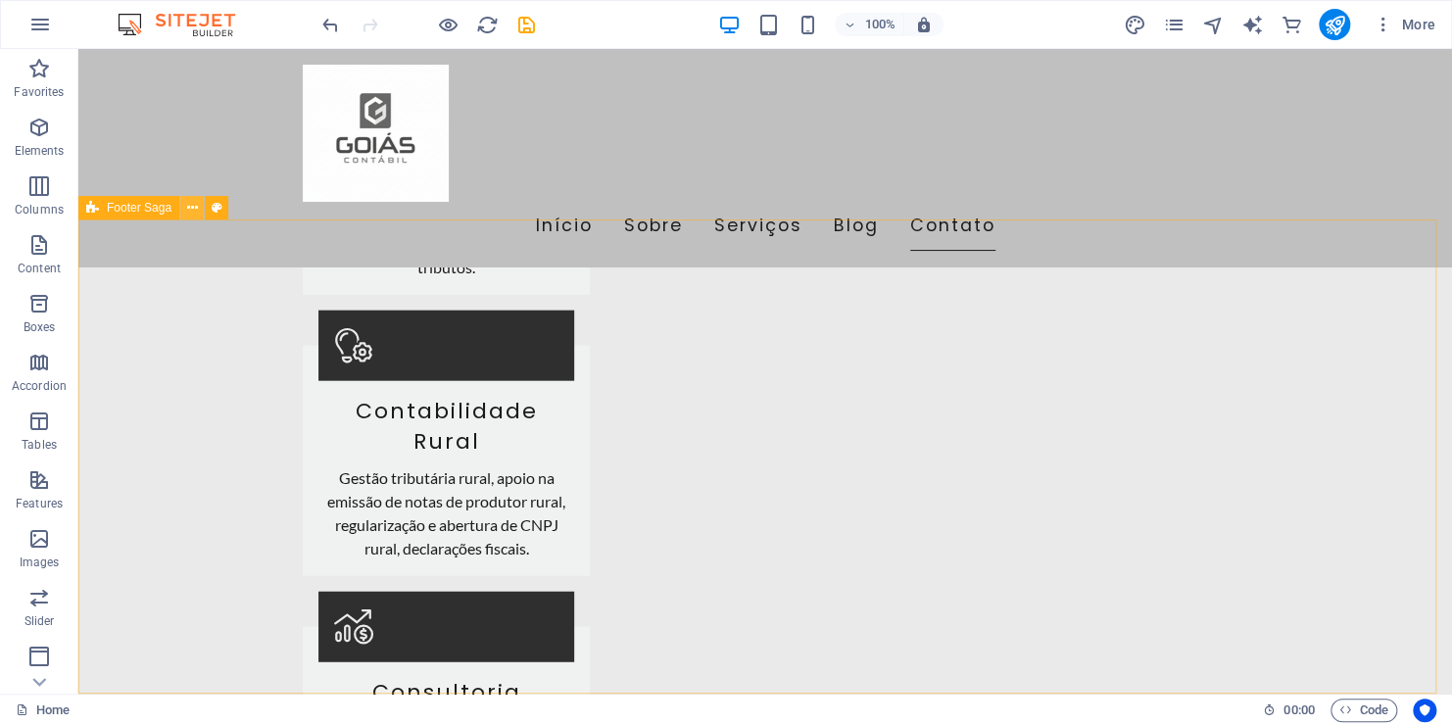
click at [197, 216] on icon at bounding box center [192, 208] width 11 height 21
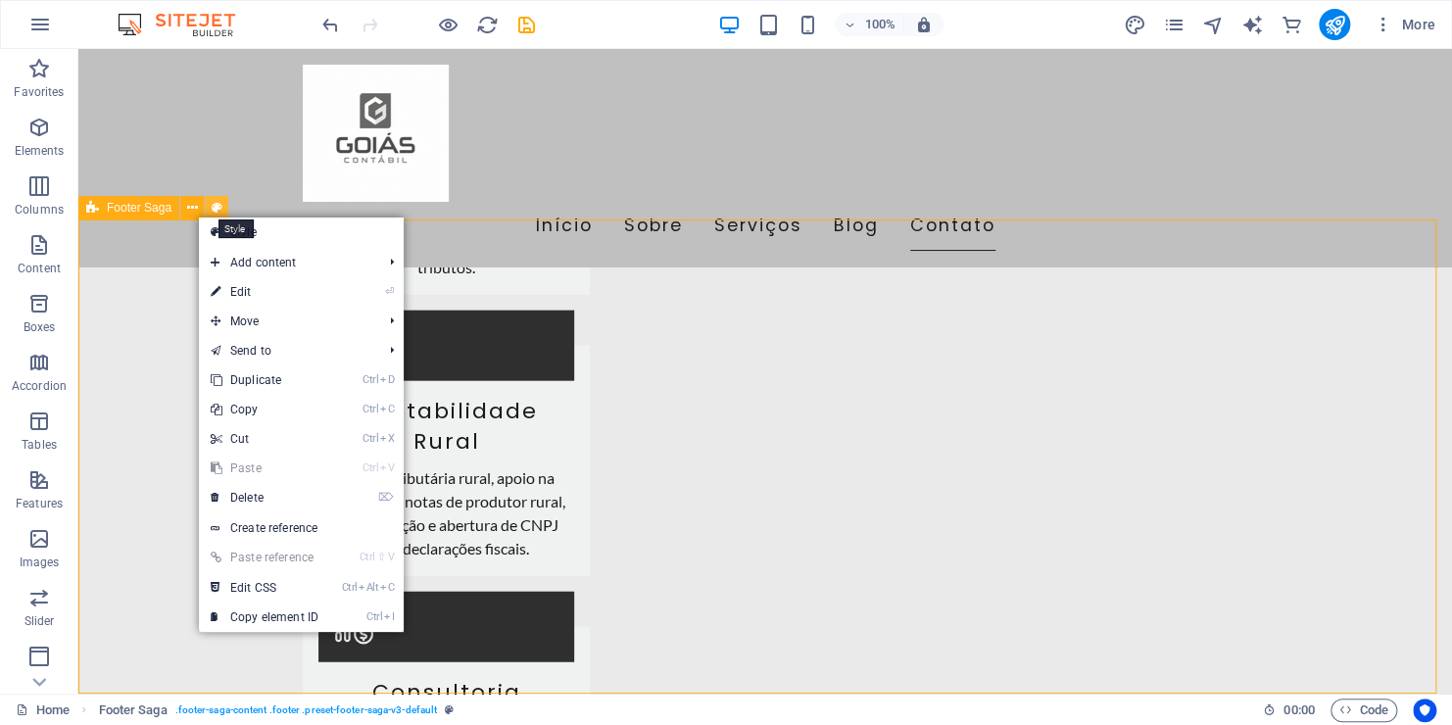
click at [209, 210] on button at bounding box center [217, 208] width 24 height 24
select select "rem"
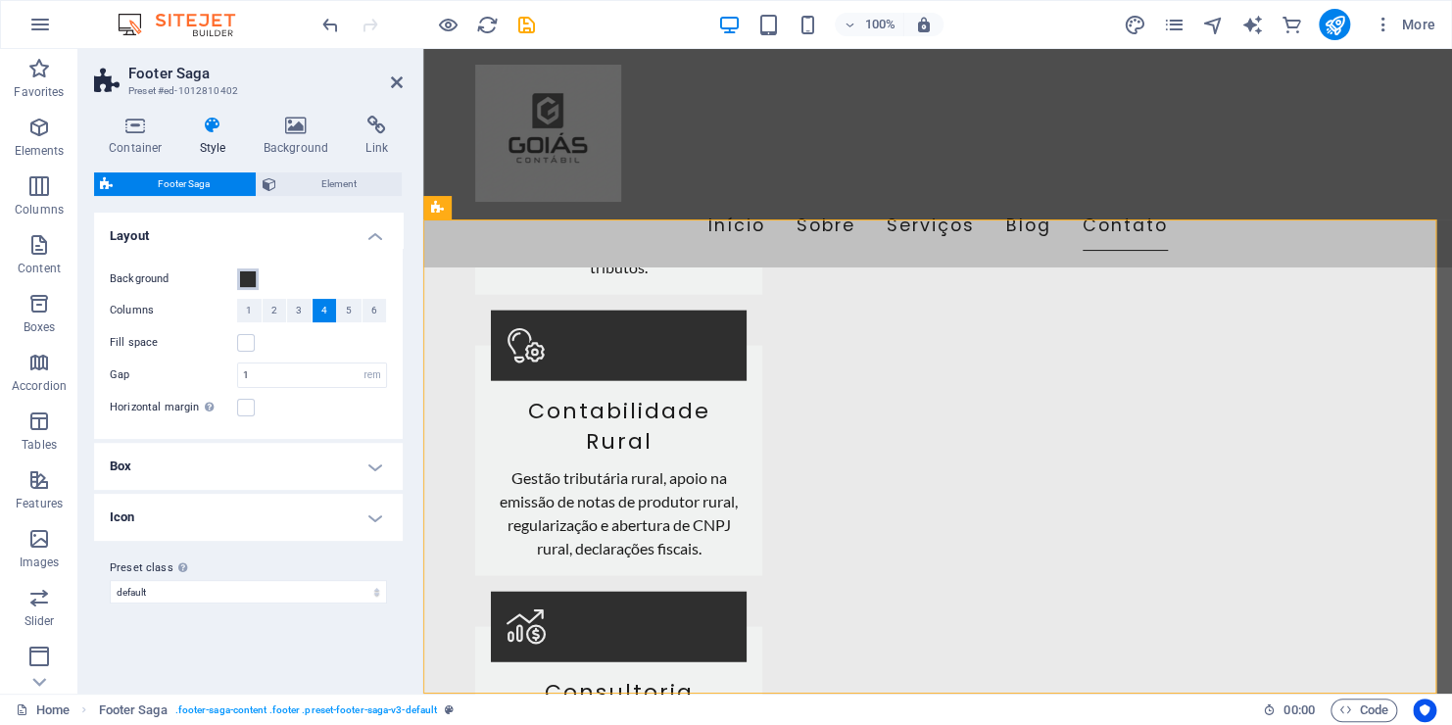
click at [249, 282] on span at bounding box center [248, 279] width 16 height 16
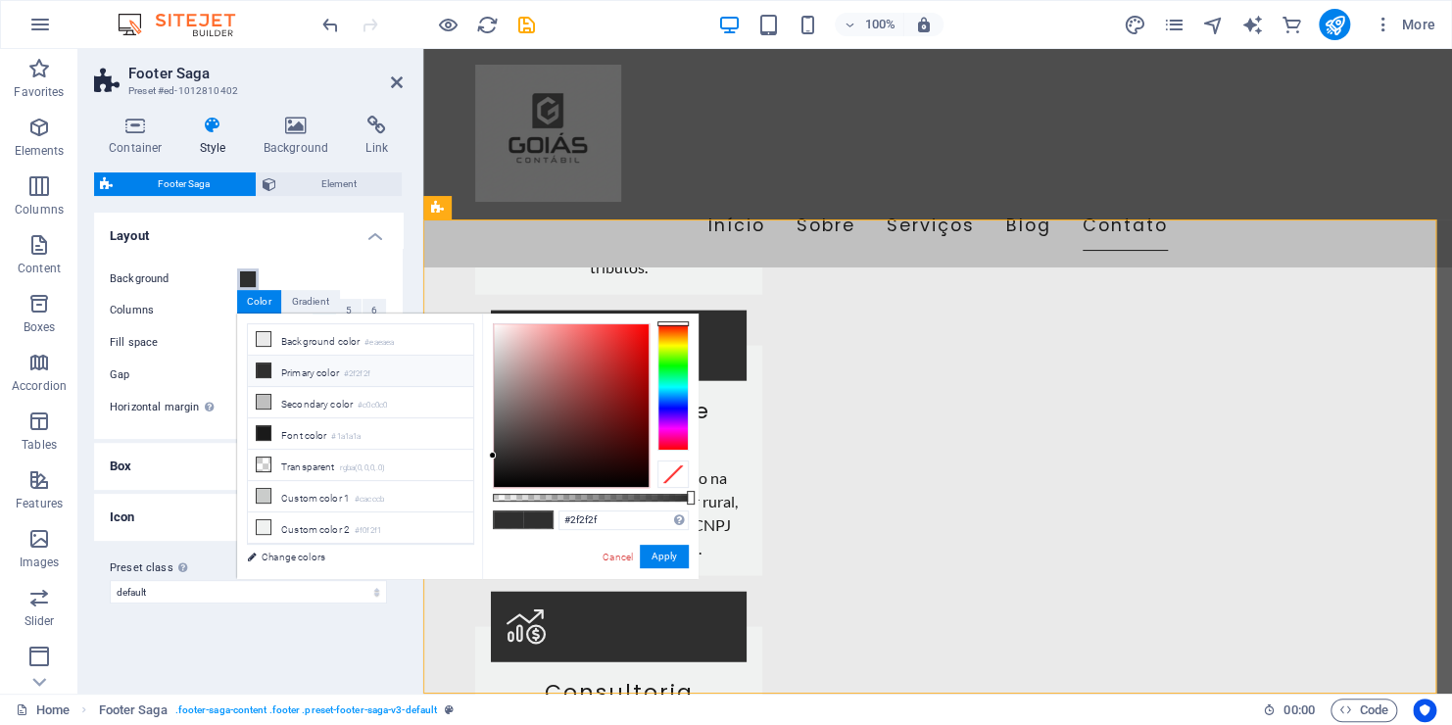
click at [249, 282] on span at bounding box center [248, 279] width 16 height 16
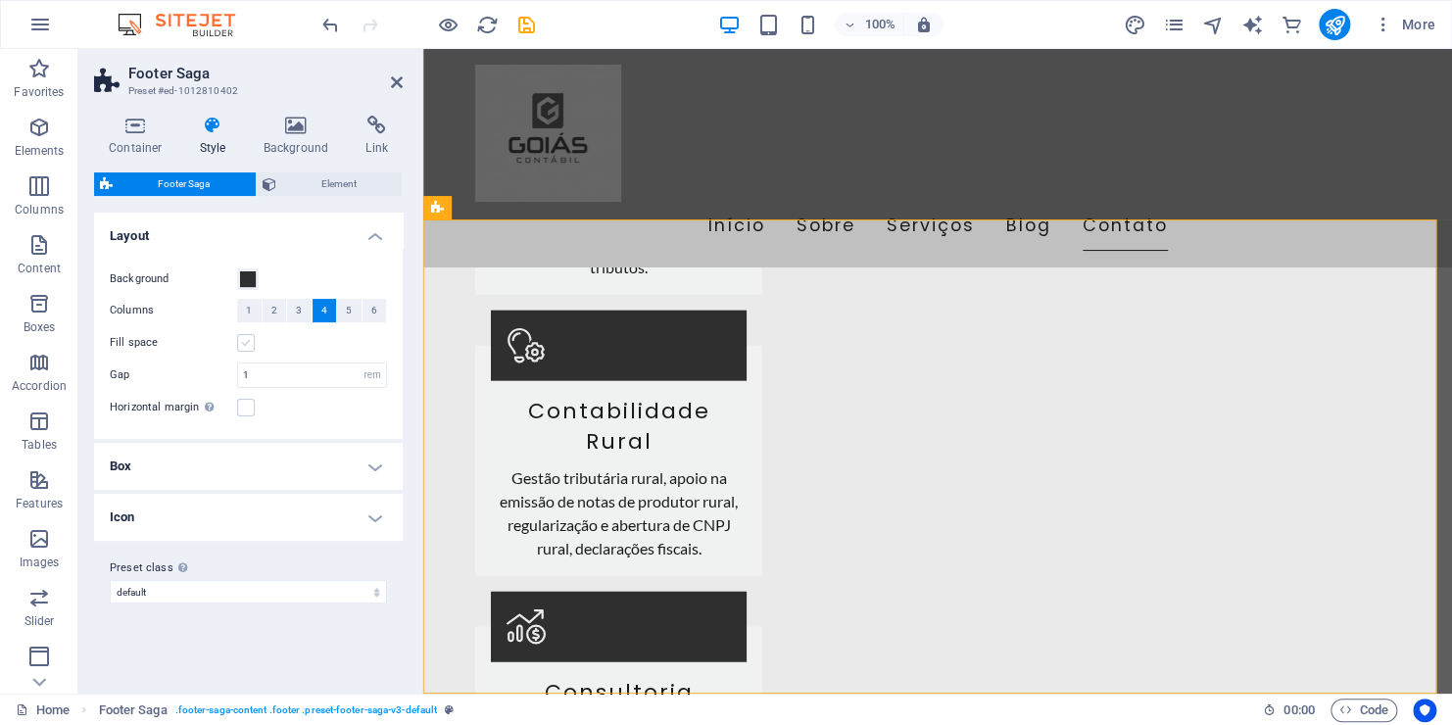
click at [252, 348] on label at bounding box center [246, 343] width 18 height 18
click at [0, 0] on input "Fill space" at bounding box center [0, 0] width 0 height 0
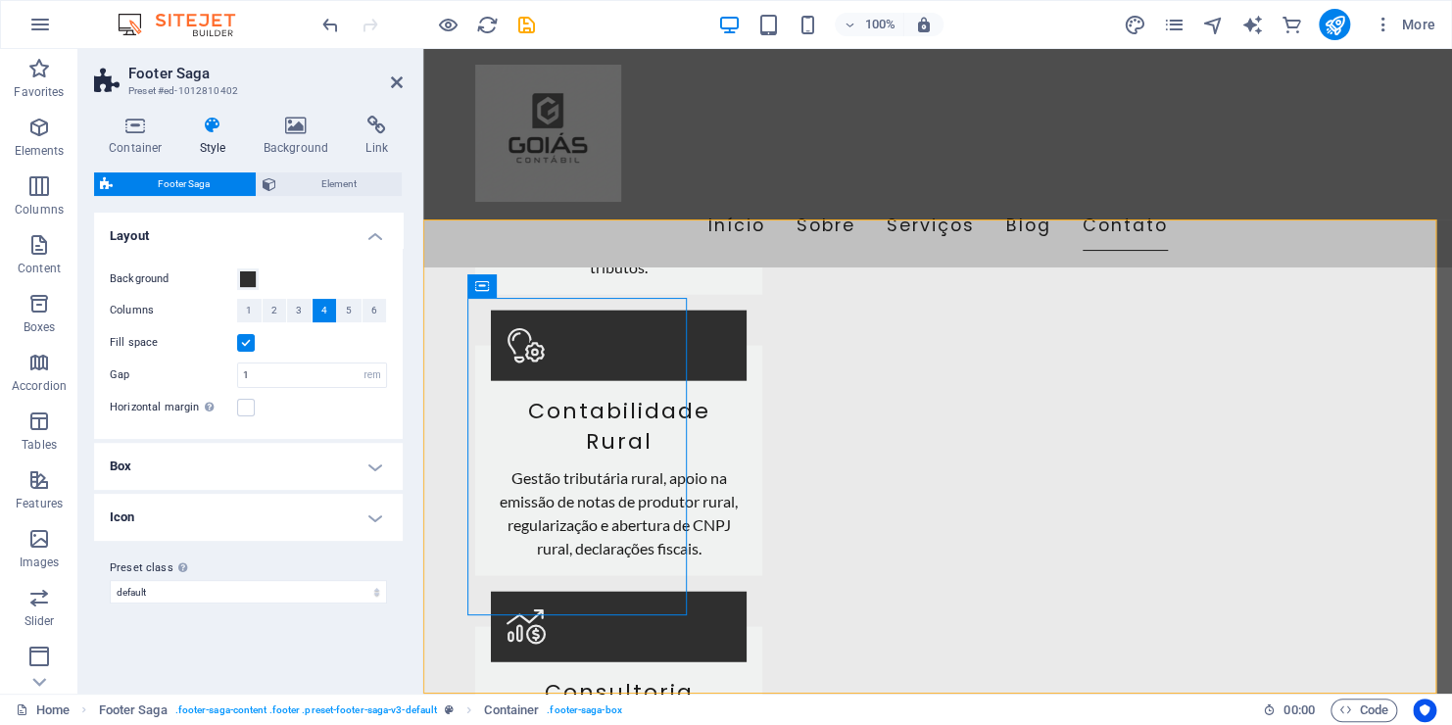
click at [249, 341] on label at bounding box center [246, 343] width 18 height 18
click at [0, 0] on input "Fill space" at bounding box center [0, 0] width 0 height 0
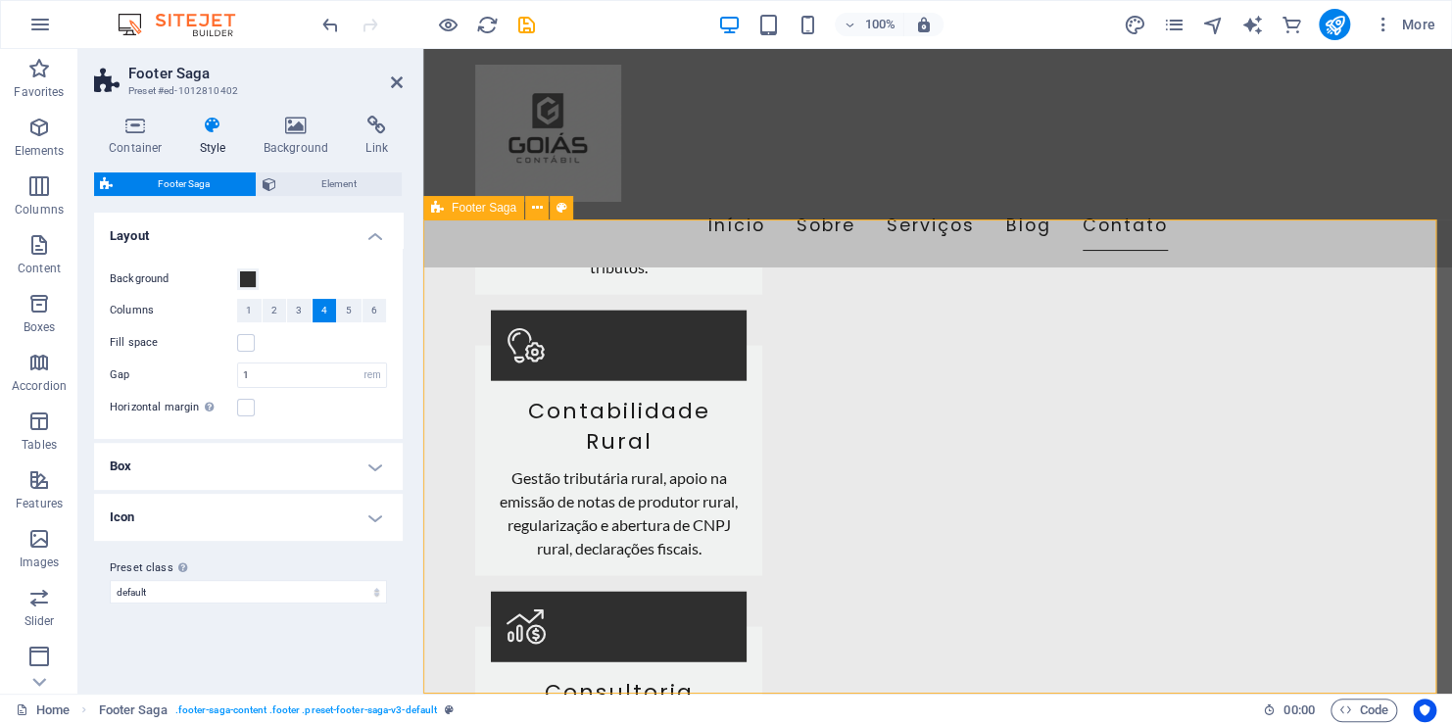
drag, startPoint x: 523, startPoint y: 292, endPoint x: 514, endPoint y: 302, distance: 13.2
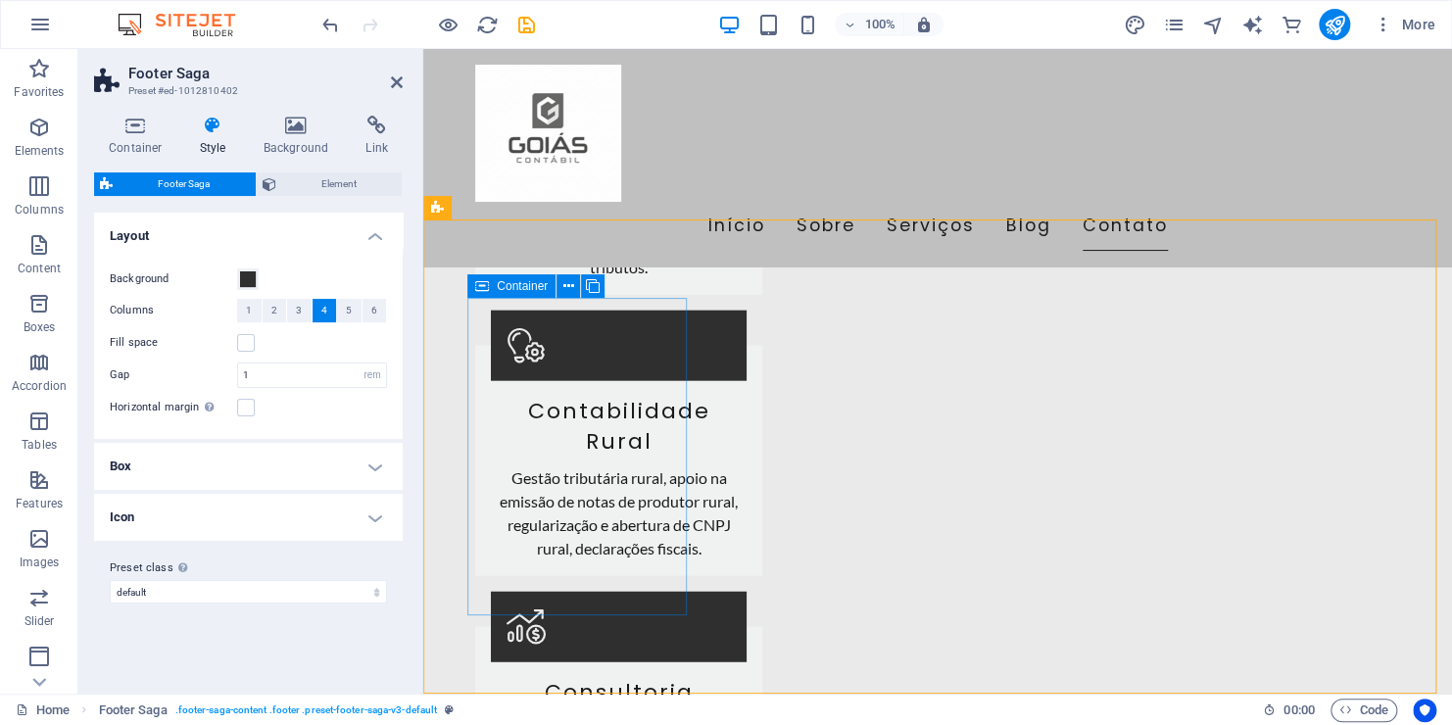
click at [565, 283] on icon at bounding box center [568, 286] width 11 height 21
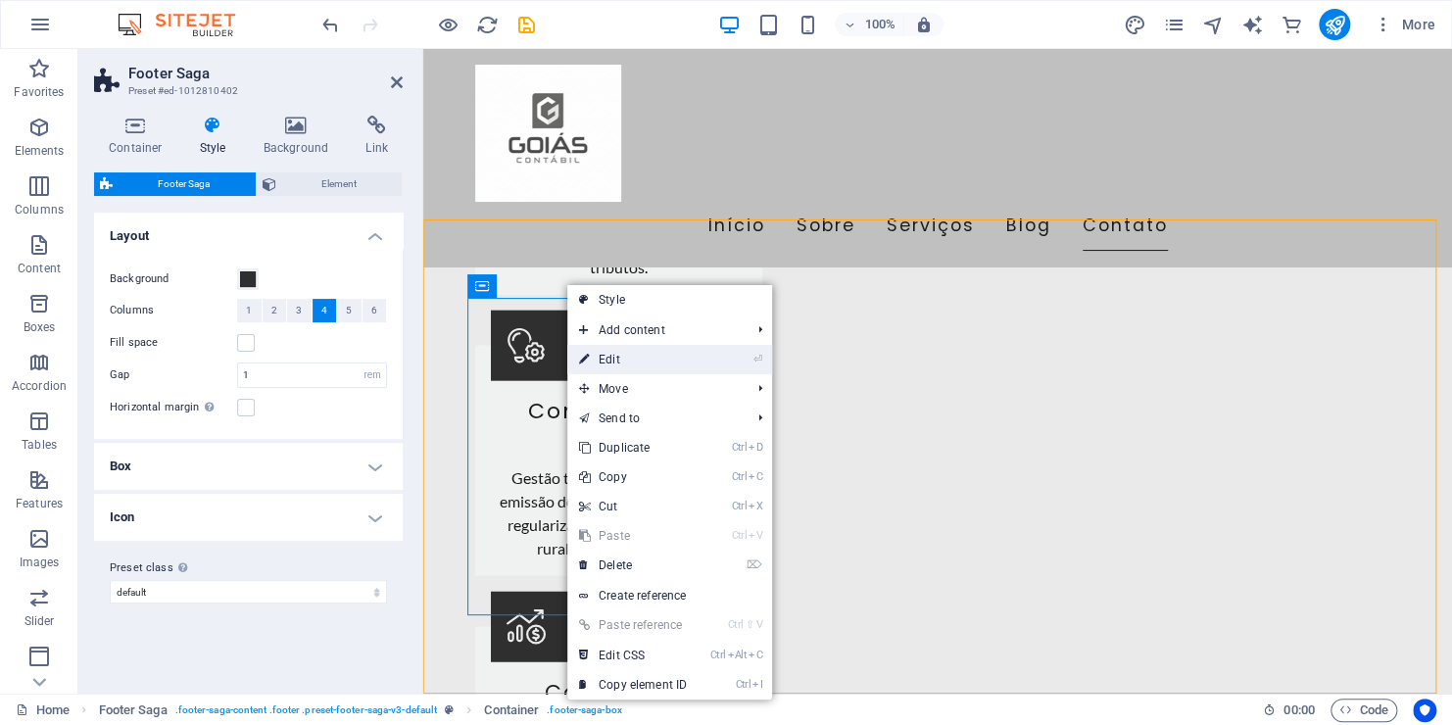
click at [646, 360] on link "⏎ Edit" at bounding box center [632, 359] width 131 height 29
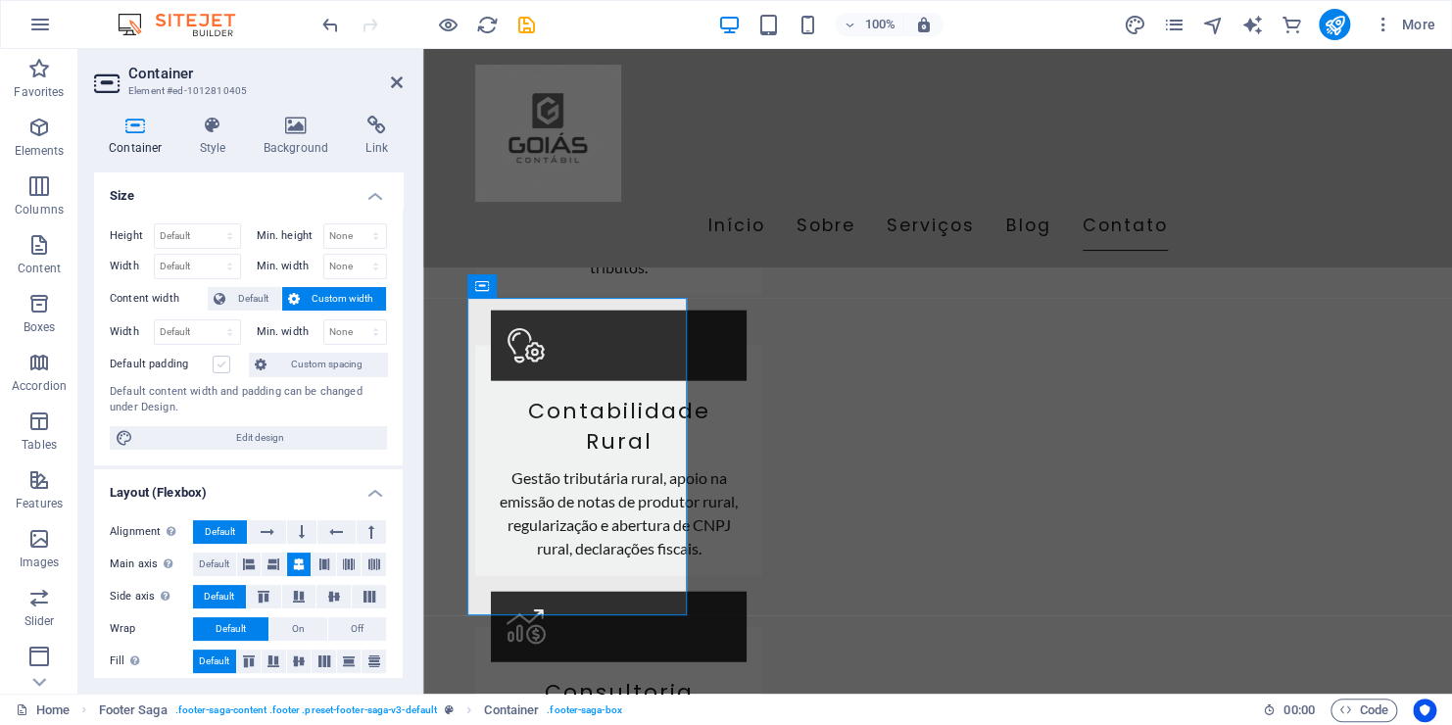
click at [224, 364] on label at bounding box center [222, 365] width 18 height 18
click at [0, 0] on input "Default padding" at bounding box center [0, 0] width 0 height 0
click at [227, 365] on label at bounding box center [222, 365] width 18 height 18
click at [0, 0] on input "Default padding" at bounding box center [0, 0] width 0 height 0
click at [256, 293] on span "Default" at bounding box center [253, 299] width 44 height 24
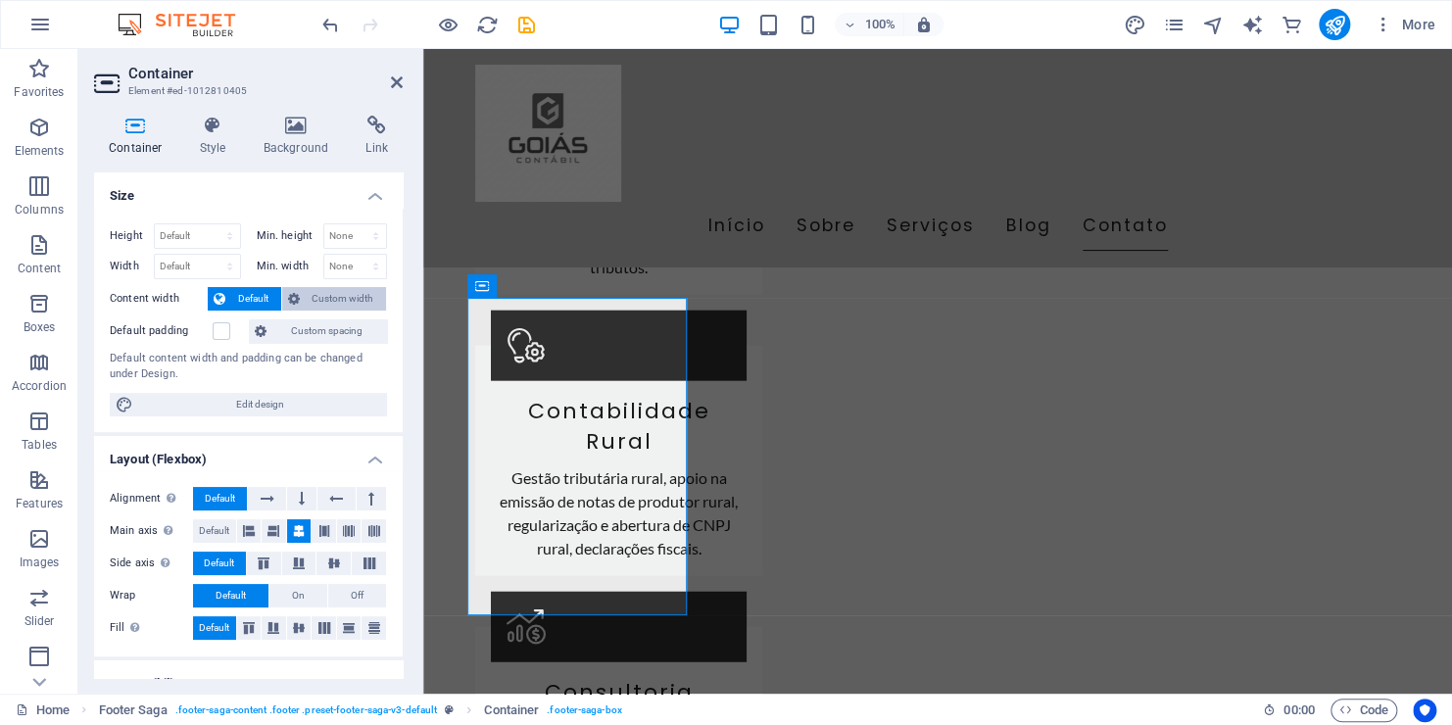
click at [318, 291] on span "Custom width" at bounding box center [343, 299] width 75 height 24
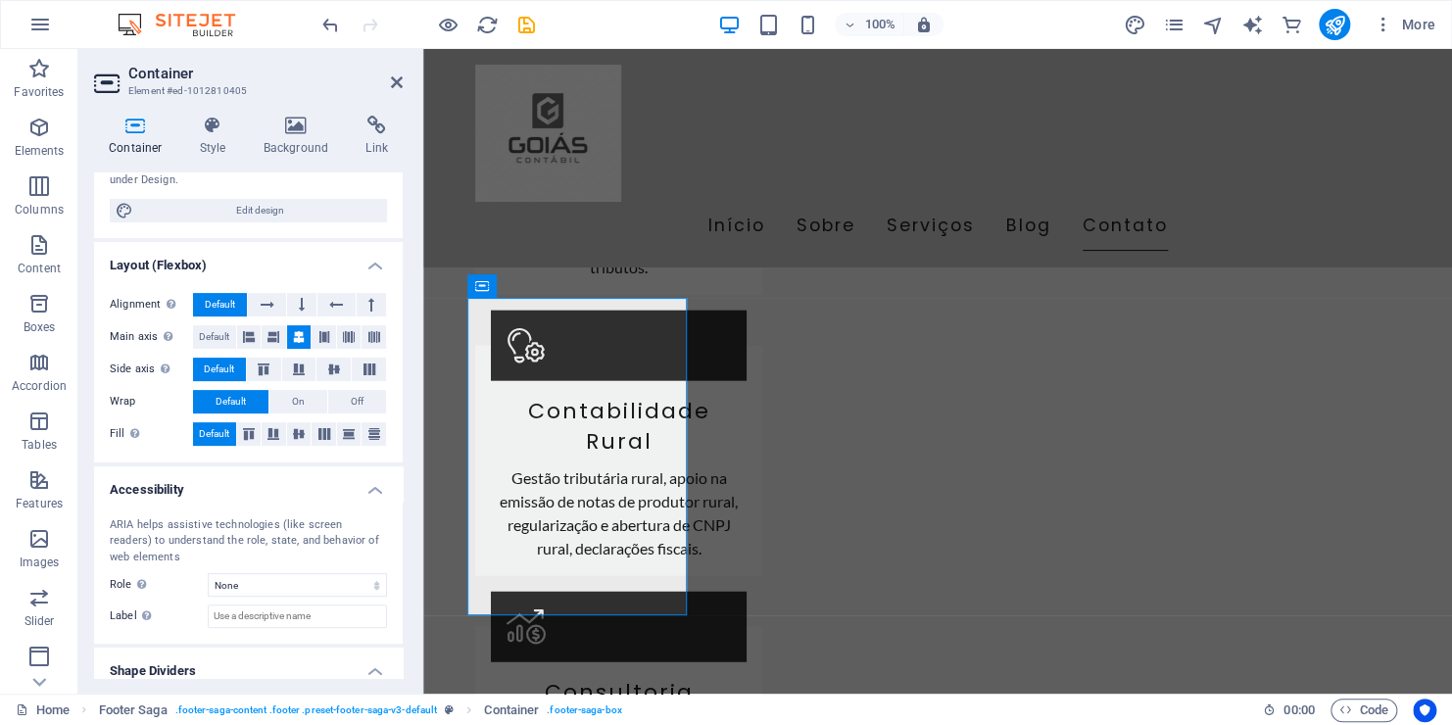
scroll to position [285, 0]
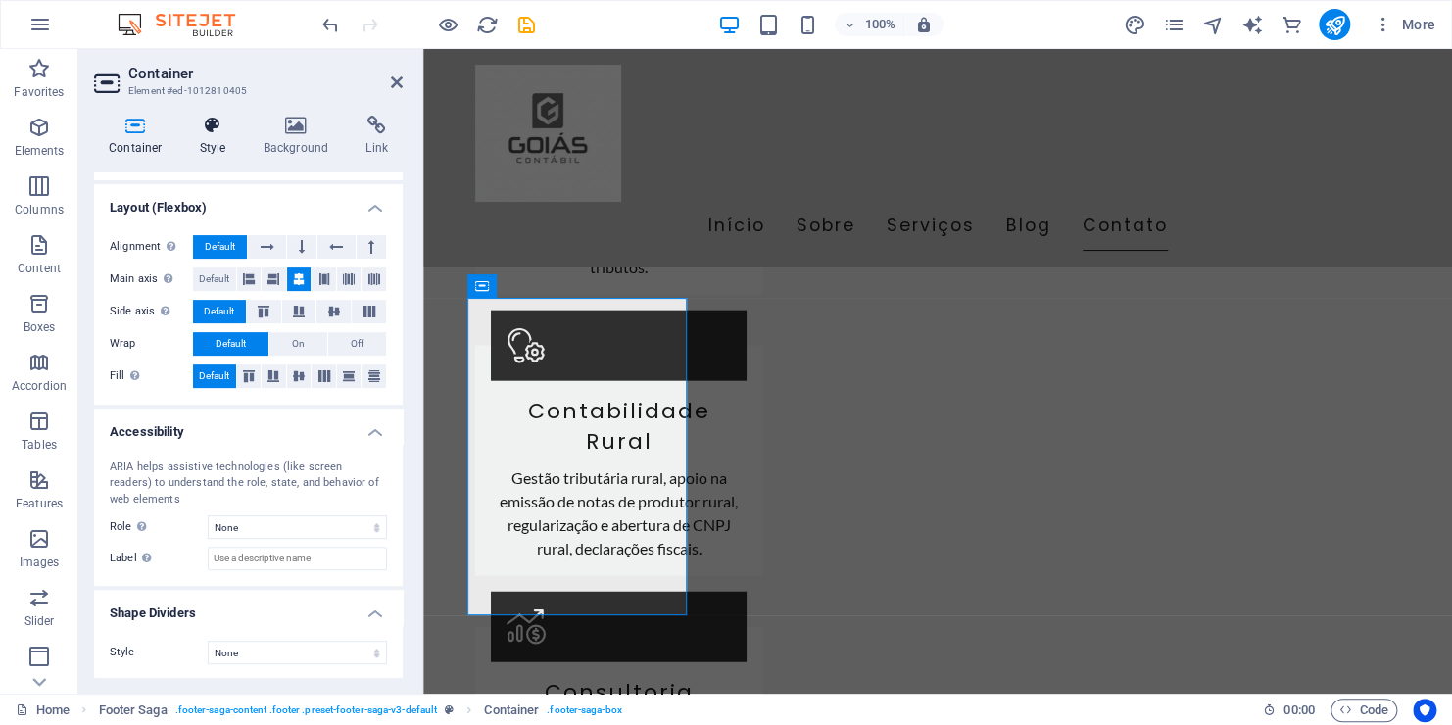
click at [238, 133] on icon at bounding box center [213, 126] width 56 height 20
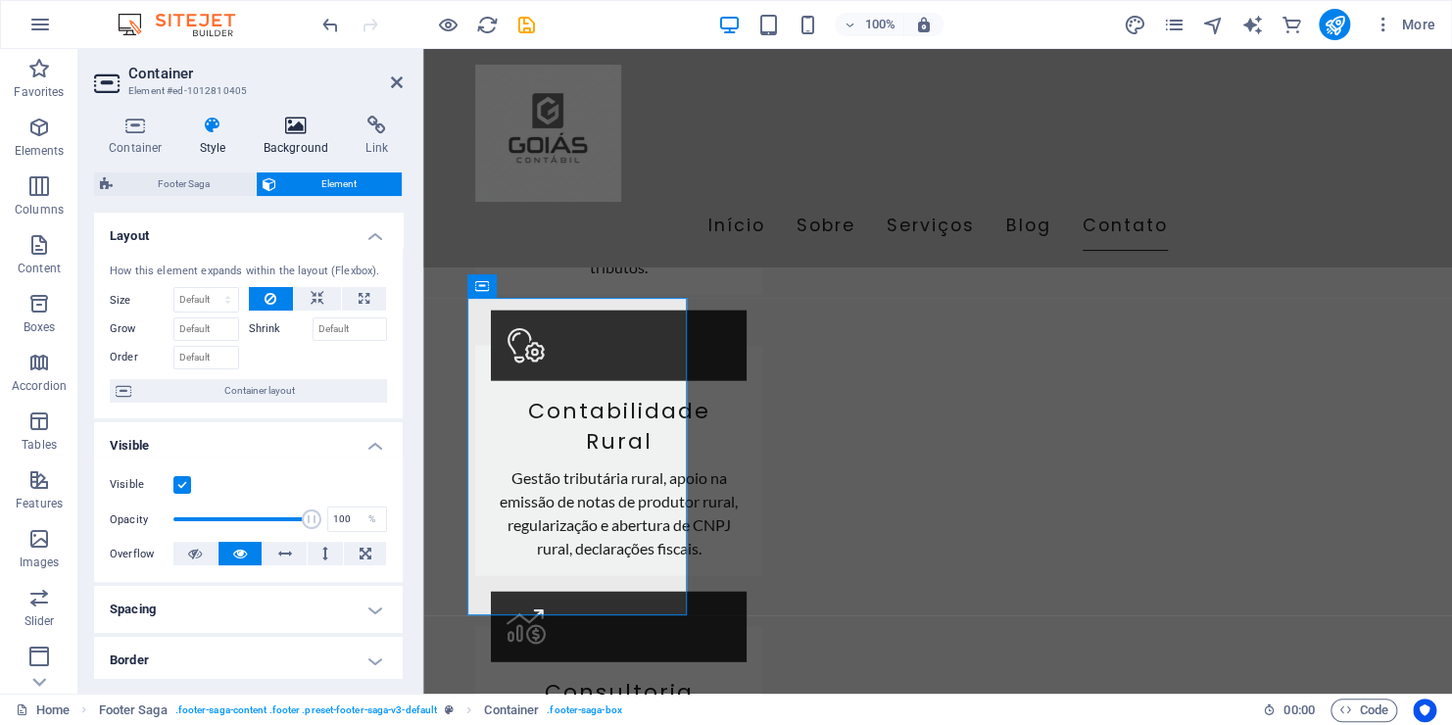
click at [324, 153] on h4 "Background" at bounding box center [300, 136] width 103 height 41
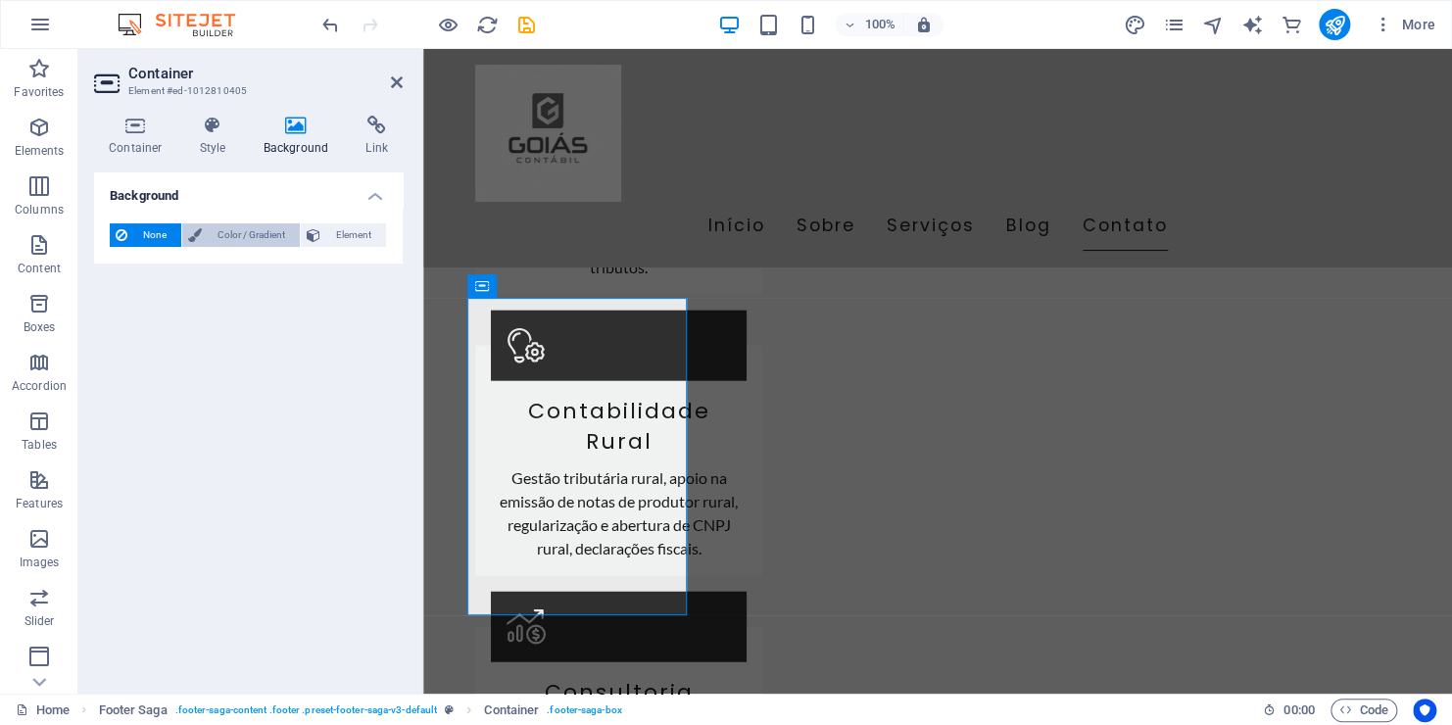
click at [226, 240] on span "Color / Gradient" at bounding box center [251, 235] width 86 height 24
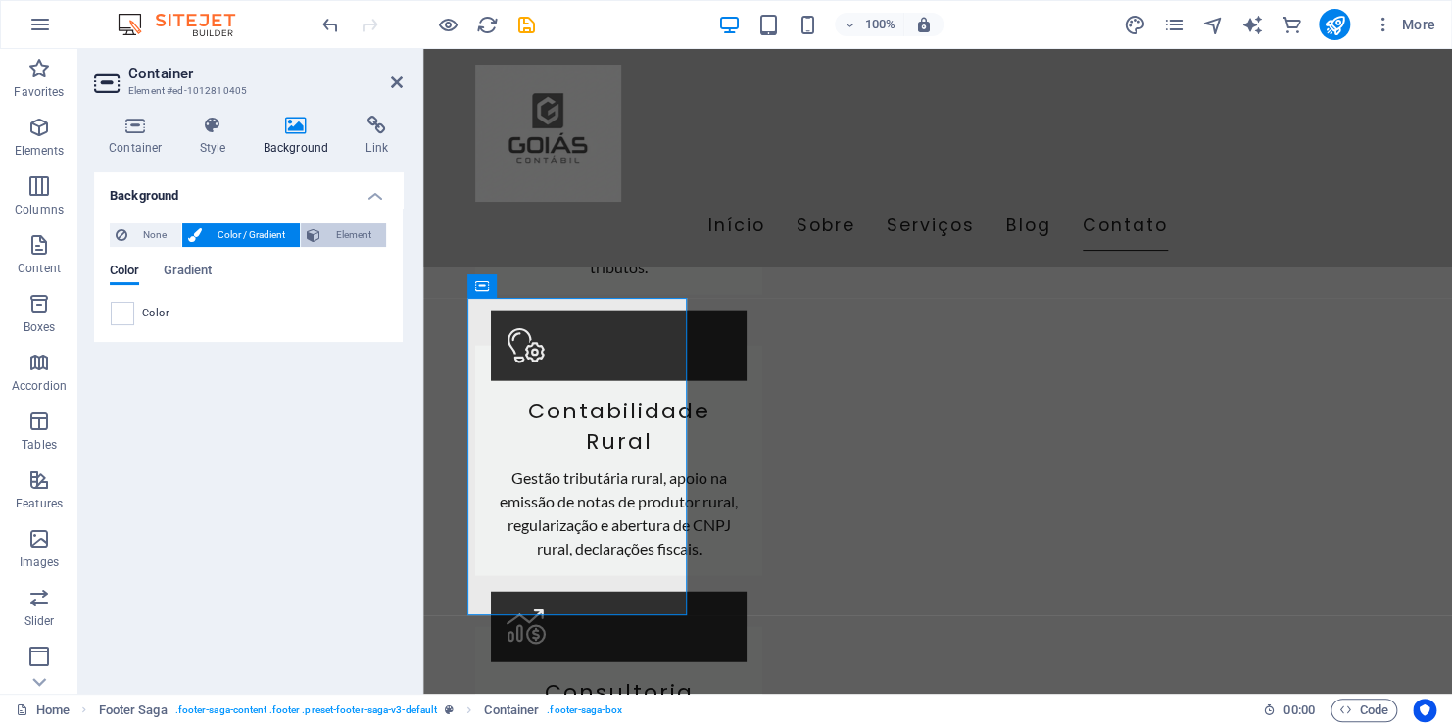
click at [331, 230] on span "Element" at bounding box center [353, 235] width 54 height 24
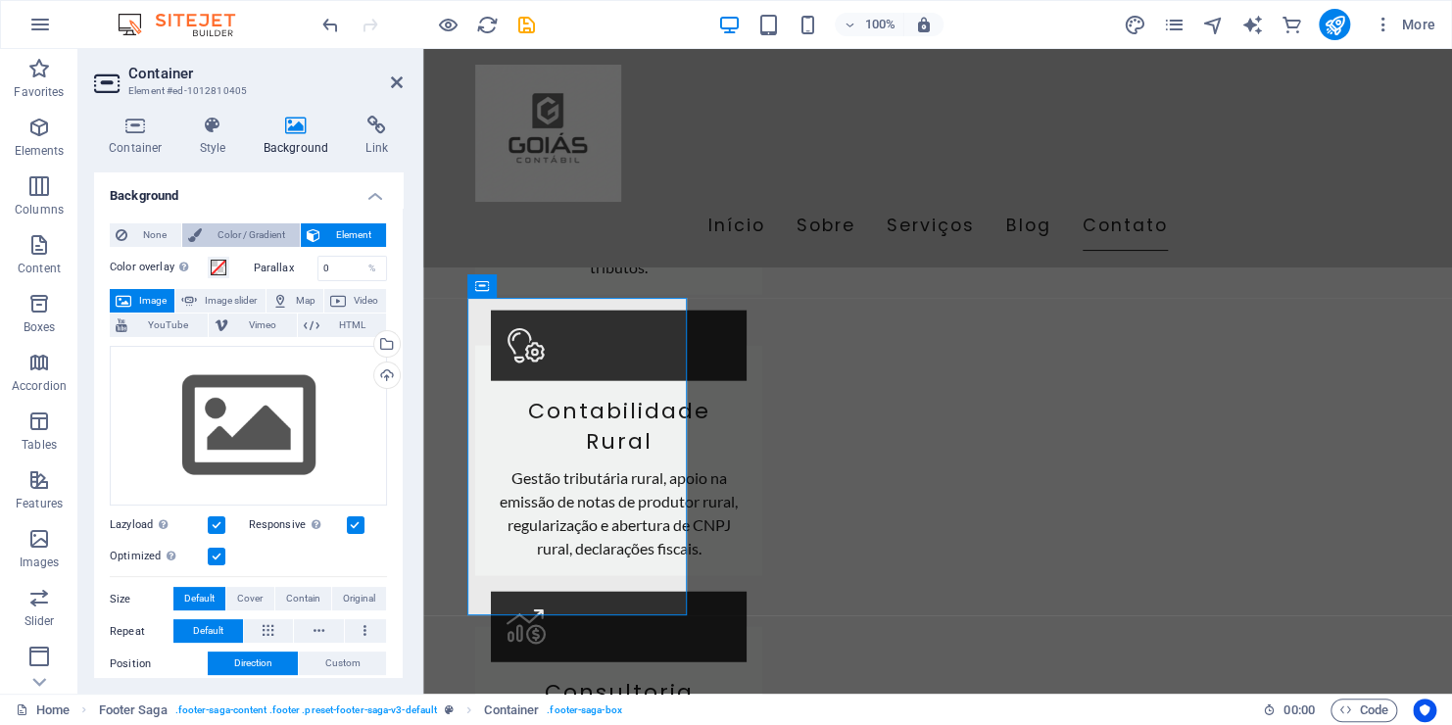
click at [260, 228] on span "Color / Gradient" at bounding box center [251, 235] width 86 height 24
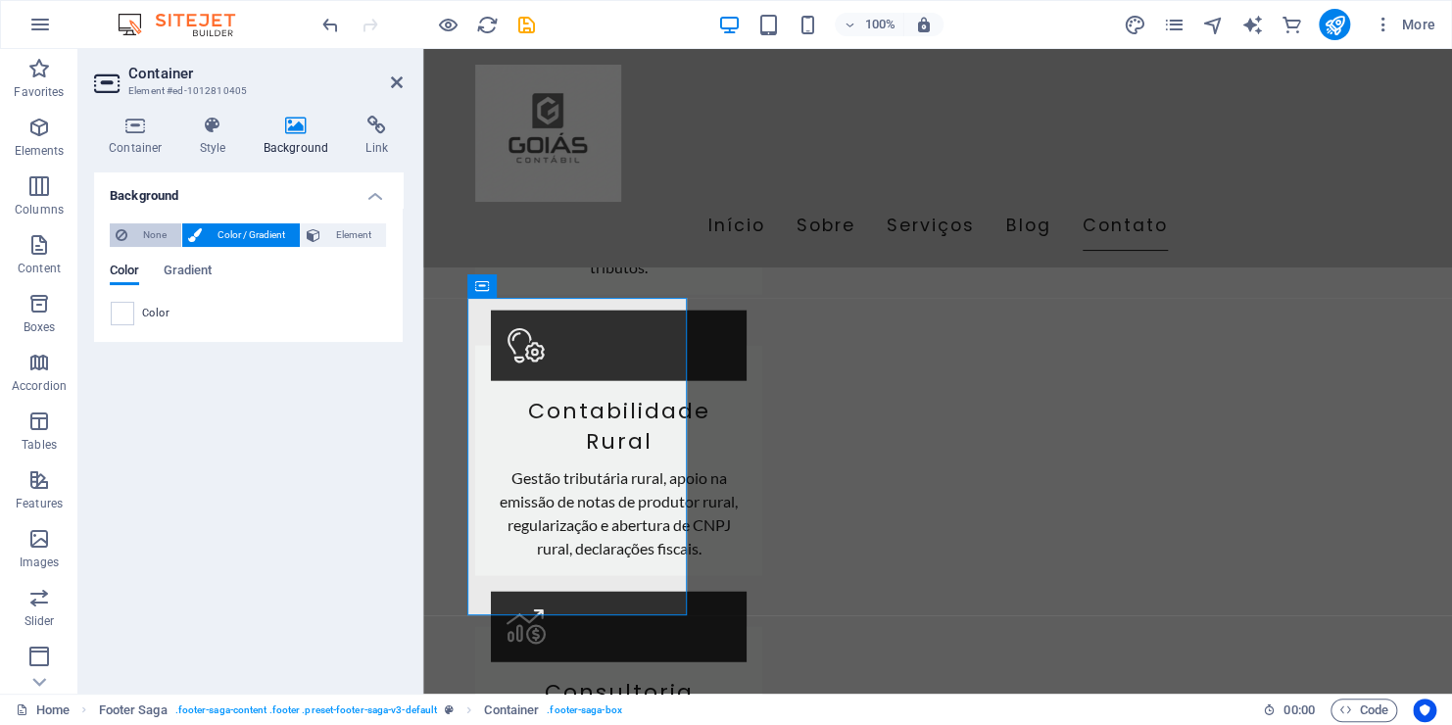
click at [166, 231] on span "None" at bounding box center [154, 235] width 42 height 24
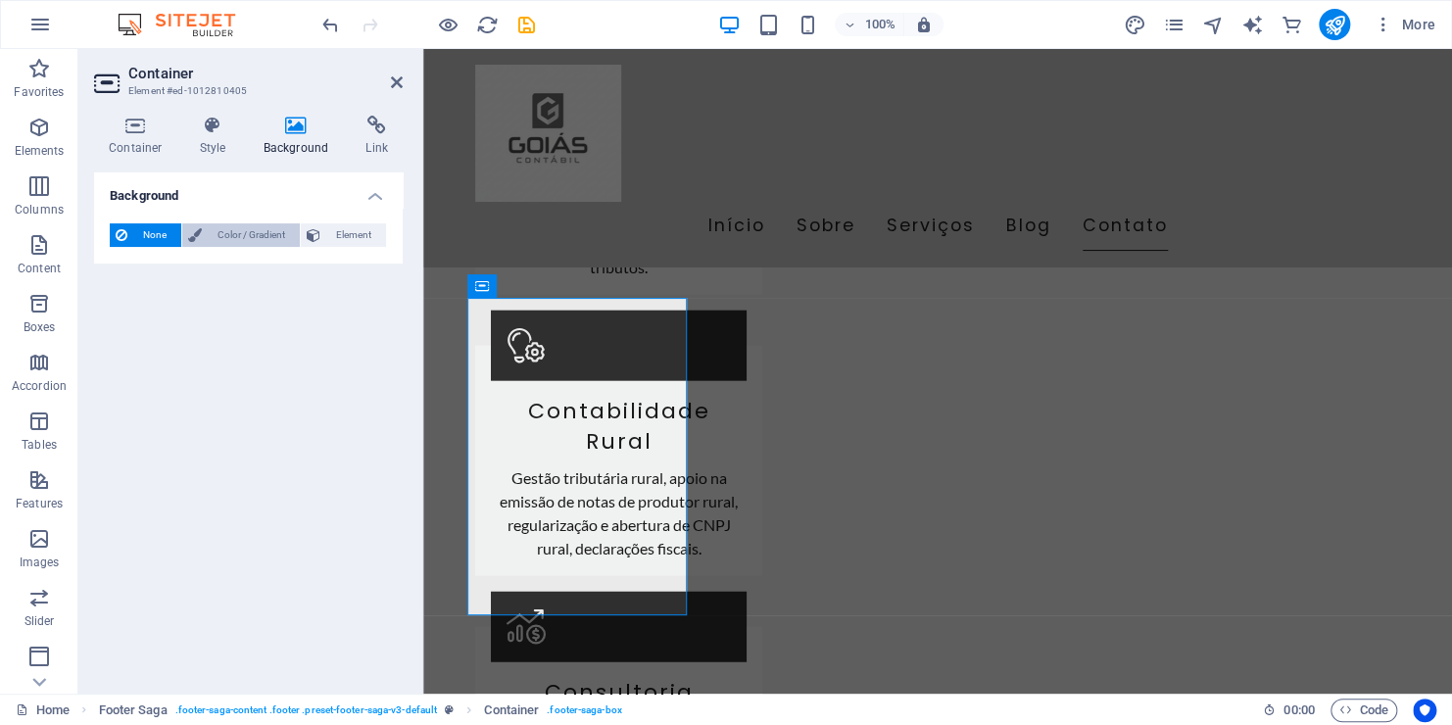
click at [230, 231] on span "Color / Gradient" at bounding box center [251, 235] width 86 height 24
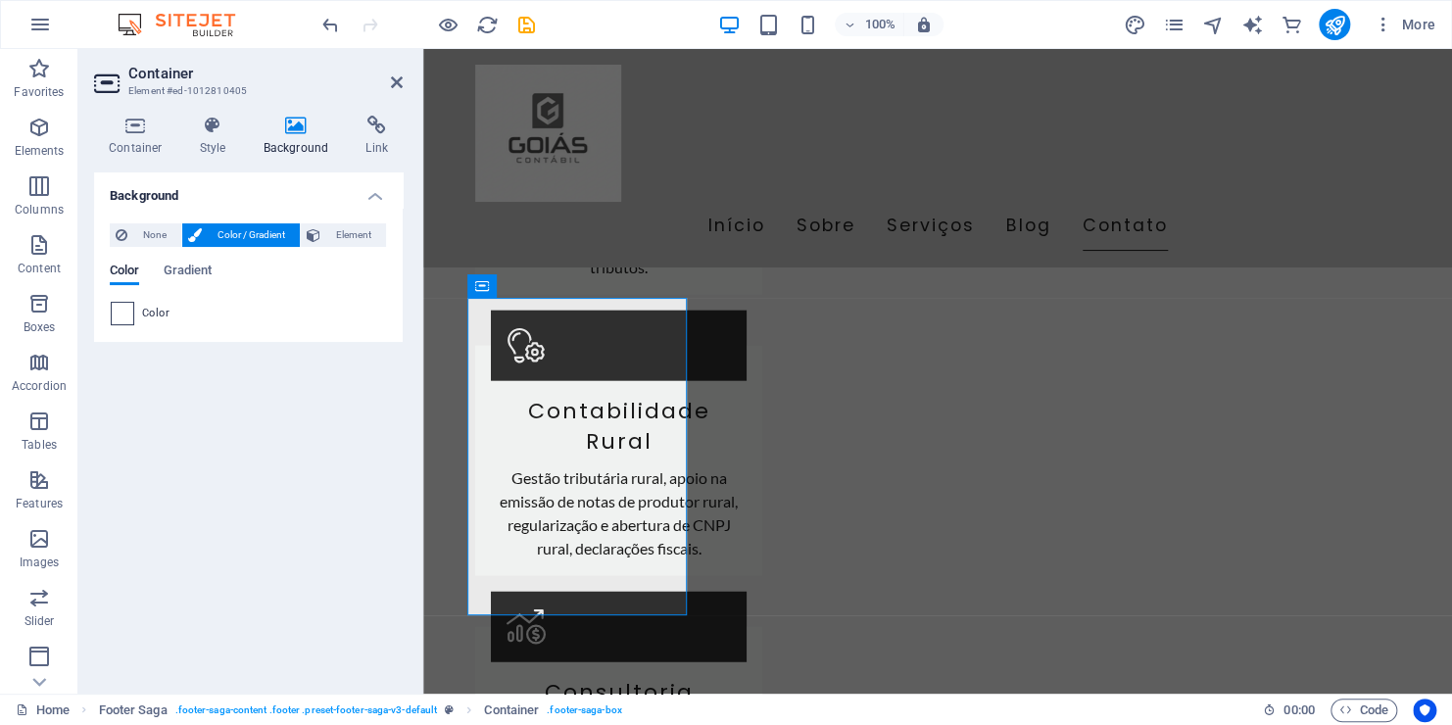
click at [124, 323] on span at bounding box center [123, 314] width 22 height 22
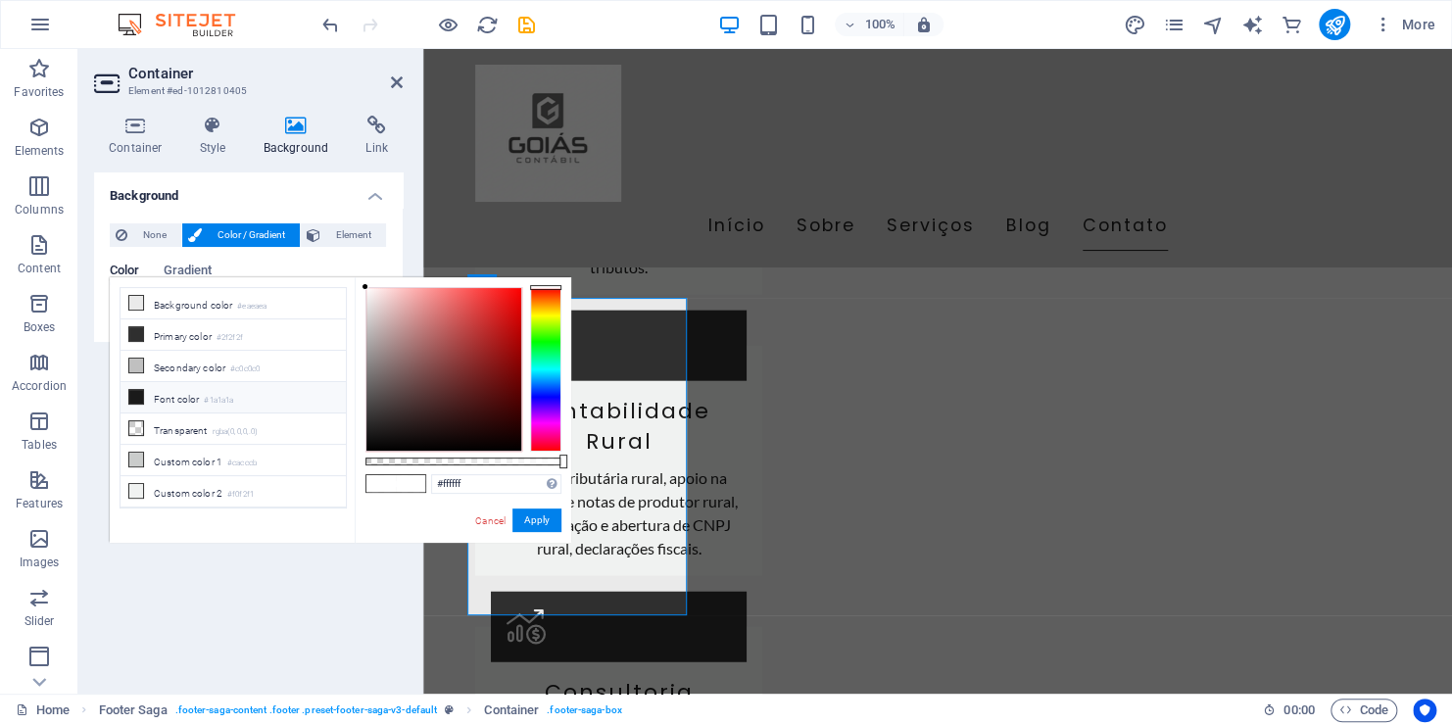
click at [151, 397] on li "Font color #1a1a1a" at bounding box center [233, 397] width 225 height 31
click at [169, 351] on li "Secondary color #c0c0c0" at bounding box center [233, 366] width 225 height 31
click at [169, 358] on li "Secondary color #c0c0c0" at bounding box center [233, 366] width 225 height 31
click at [189, 382] on li "Font color #1a1a1a" at bounding box center [233, 397] width 225 height 31
click at [196, 455] on li "Custom color 1 #cacccb" at bounding box center [233, 460] width 225 height 31
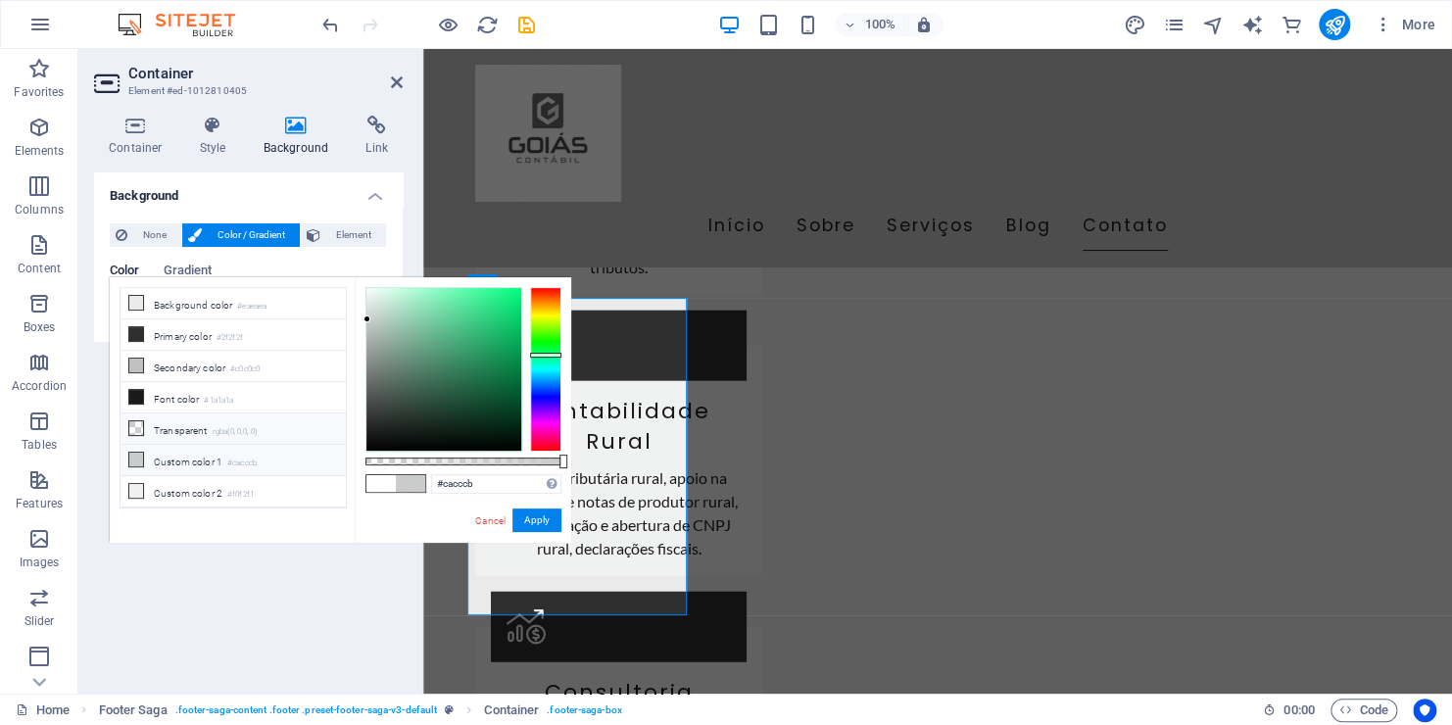
click at [197, 427] on li "Transparent rgba(0,0,0,.0)" at bounding box center [233, 428] width 225 height 31
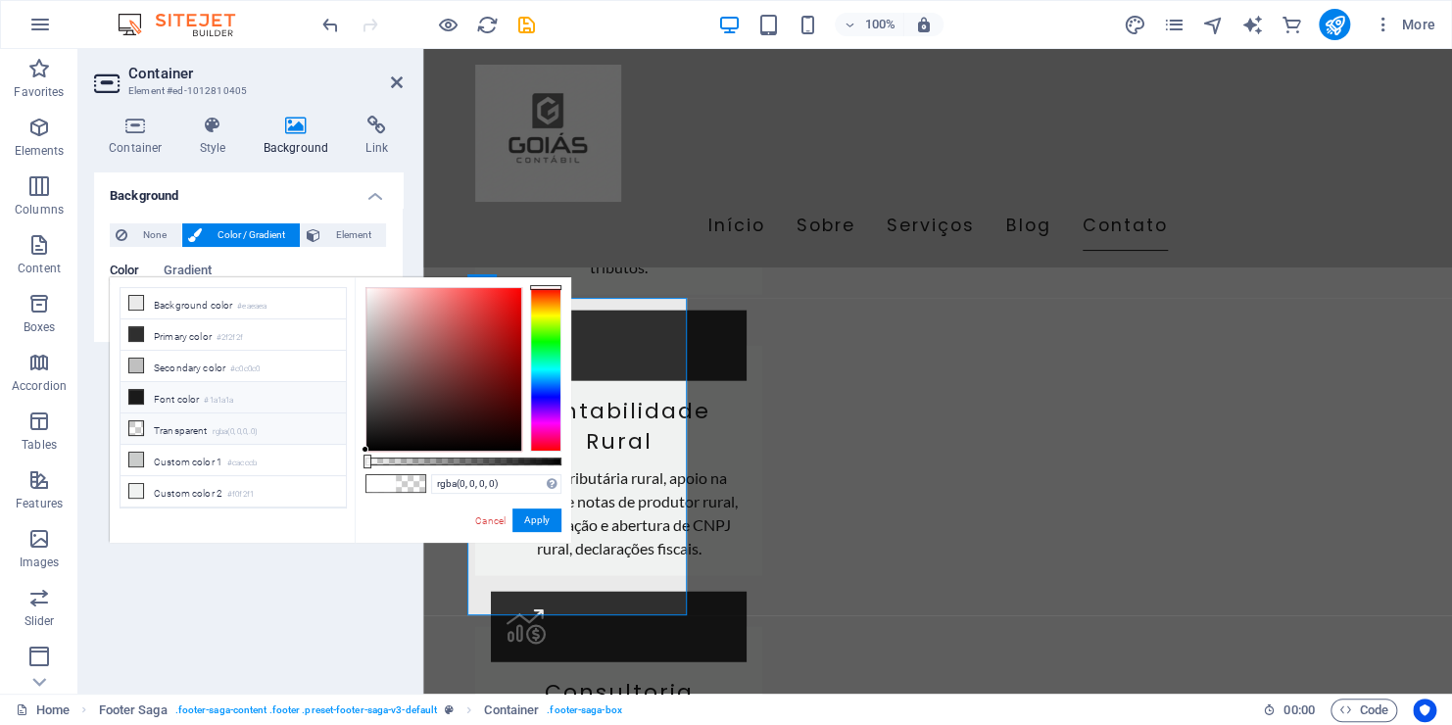
click at [195, 388] on li "Font color #1a1a1a" at bounding box center [233, 397] width 225 height 31
click at [193, 333] on li "Primary color #2f2f2f" at bounding box center [233, 334] width 225 height 31
click at [203, 423] on li "Transparent rgba(0,0,0,.0)" at bounding box center [233, 428] width 225 height 31
type input "rgba(0, 0, 0, 0)"
click at [165, 425] on li "Transparent rgba(0,0,0,.0)" at bounding box center [233, 428] width 225 height 31
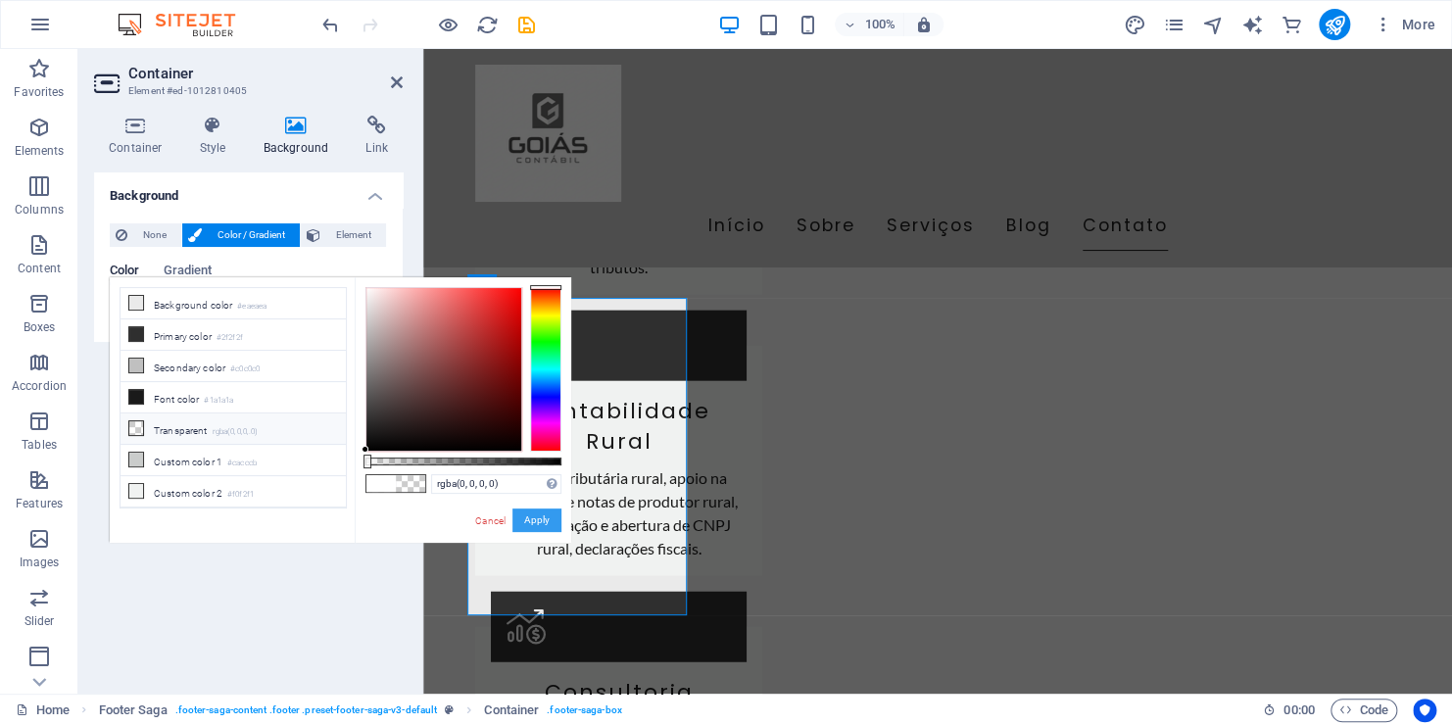
drag, startPoint x: 534, startPoint y: 516, endPoint x: 419, endPoint y: 499, distance: 116.0
click at [534, 516] on button "Apply" at bounding box center [536, 520] width 49 height 24
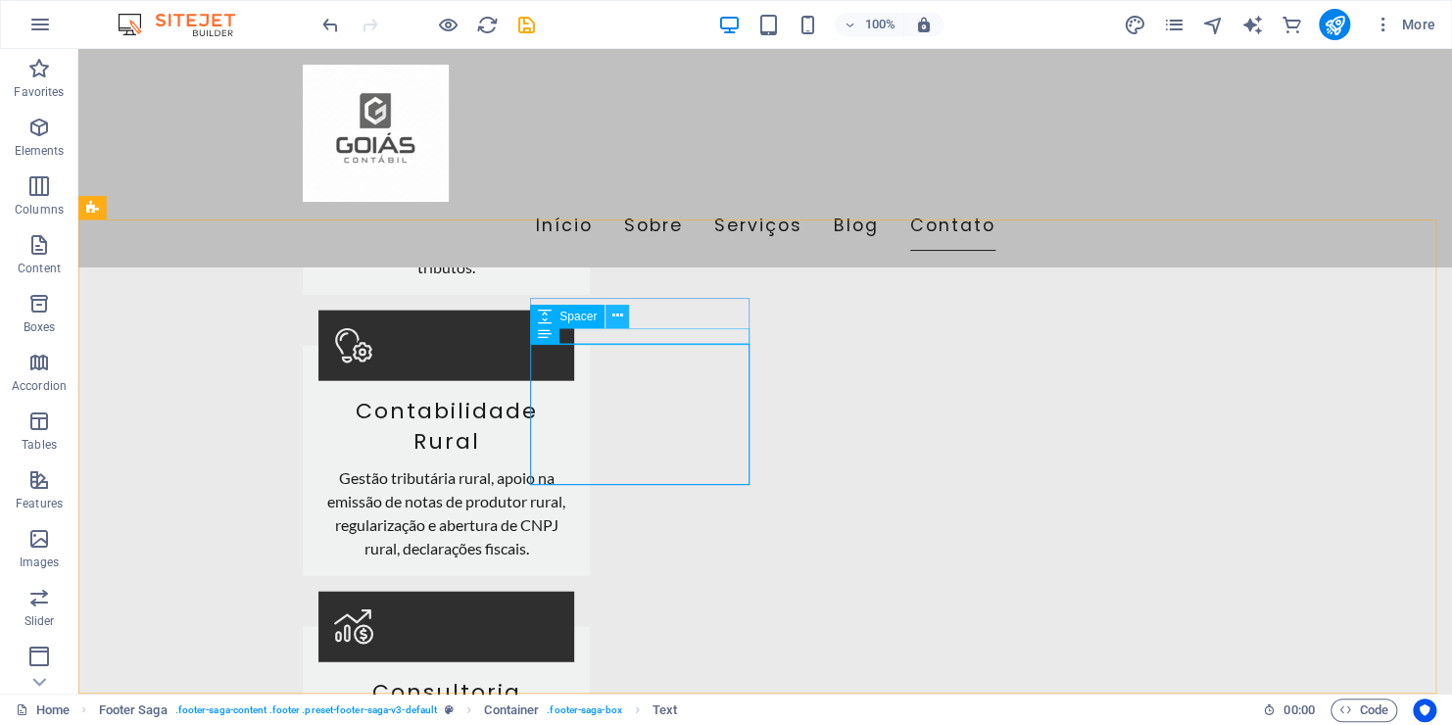
click at [616, 314] on icon at bounding box center [617, 316] width 11 height 21
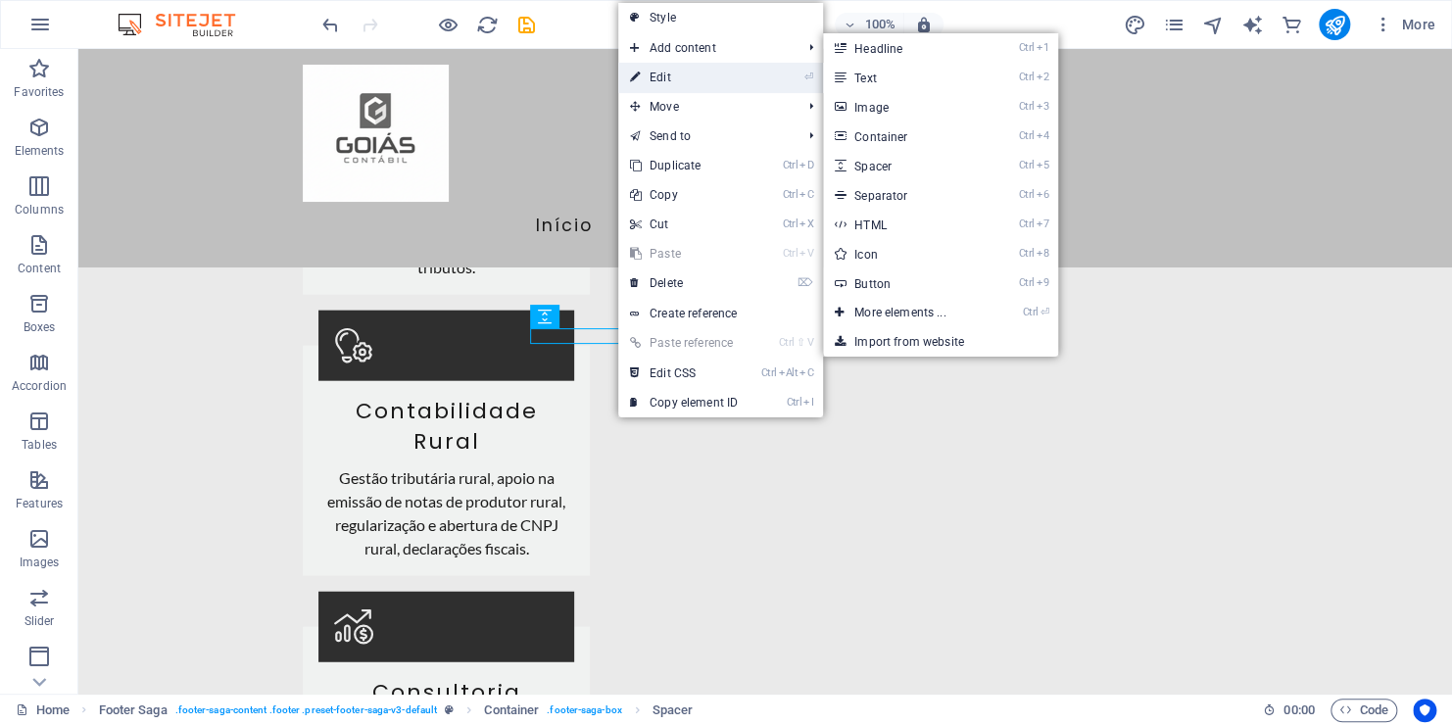
click at [666, 72] on link "⏎ Edit" at bounding box center [683, 77] width 131 height 29
select select "px"
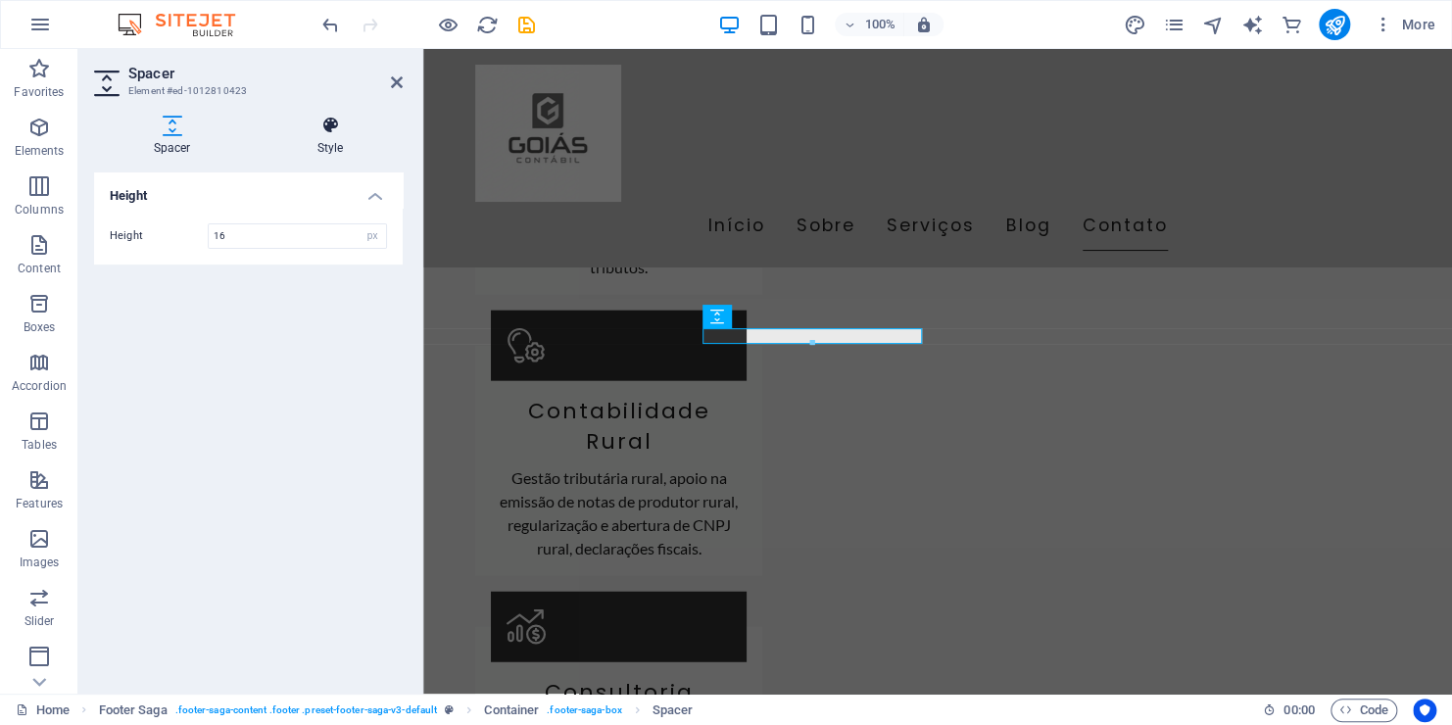
click at [322, 137] on h4 "Style" at bounding box center [330, 136] width 145 height 41
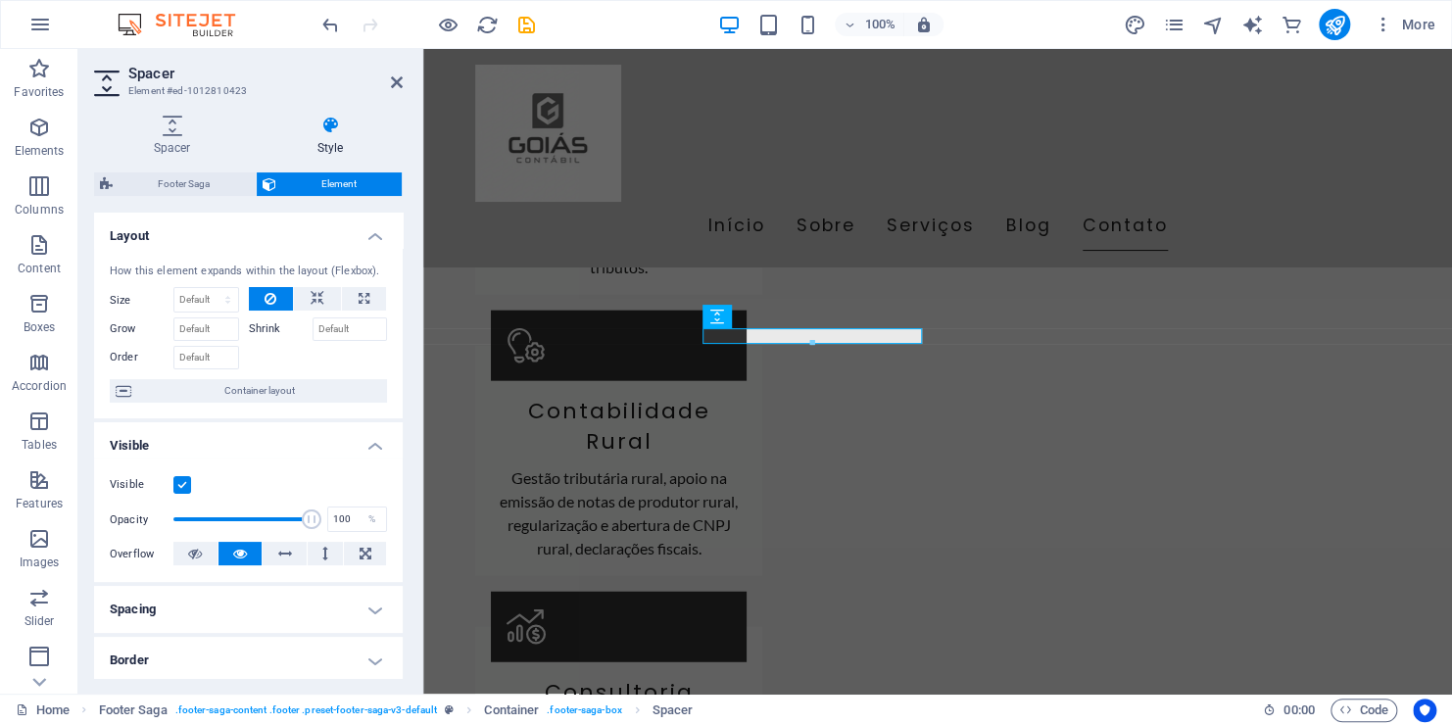
click at [314, 177] on span "Element" at bounding box center [339, 184] width 115 height 24
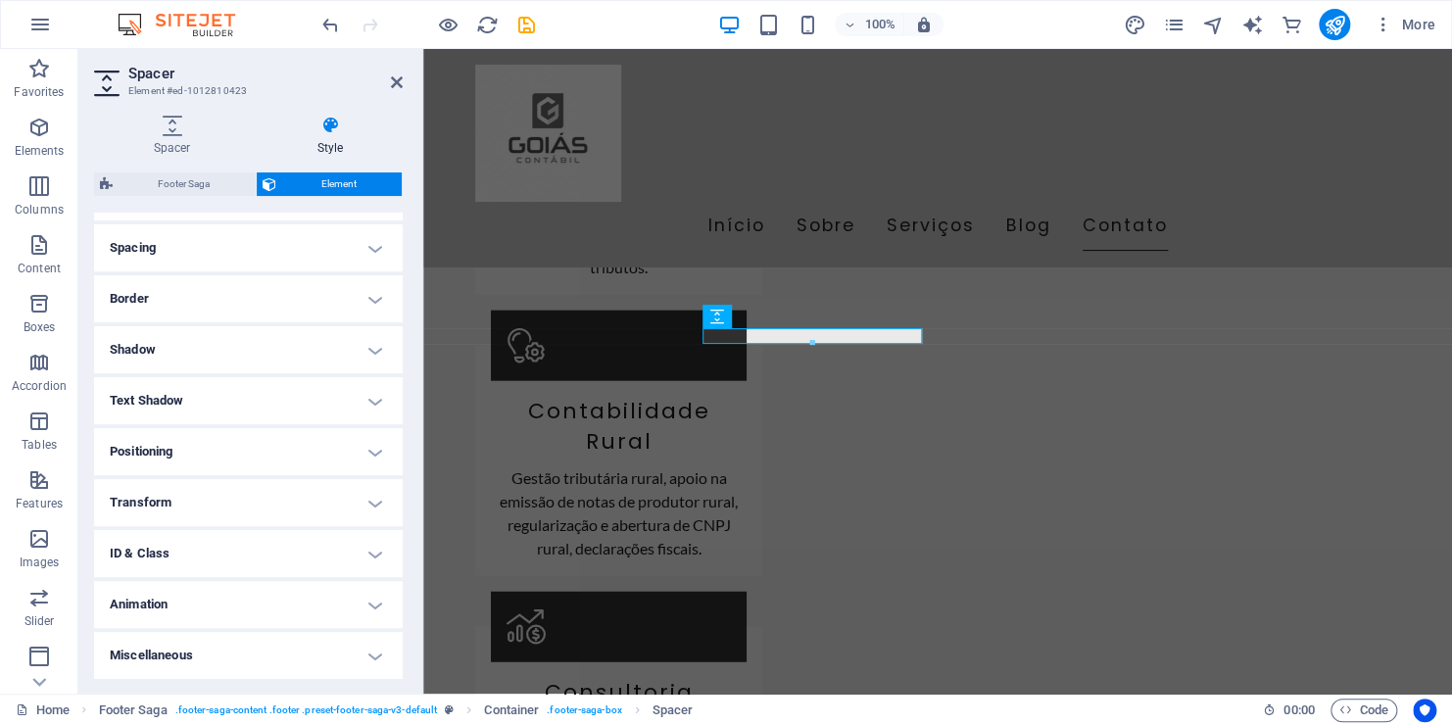
scroll to position [0, 0]
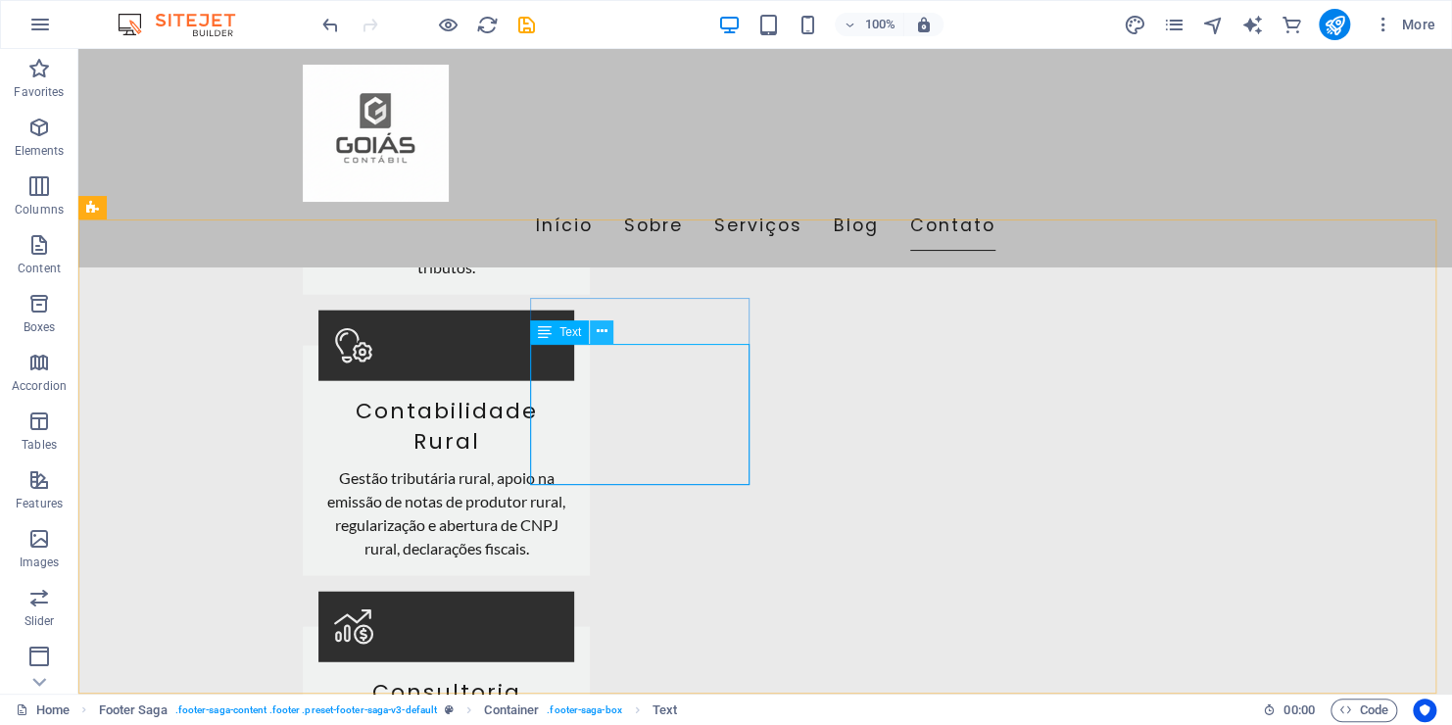
click at [601, 331] on icon at bounding box center [602, 331] width 11 height 21
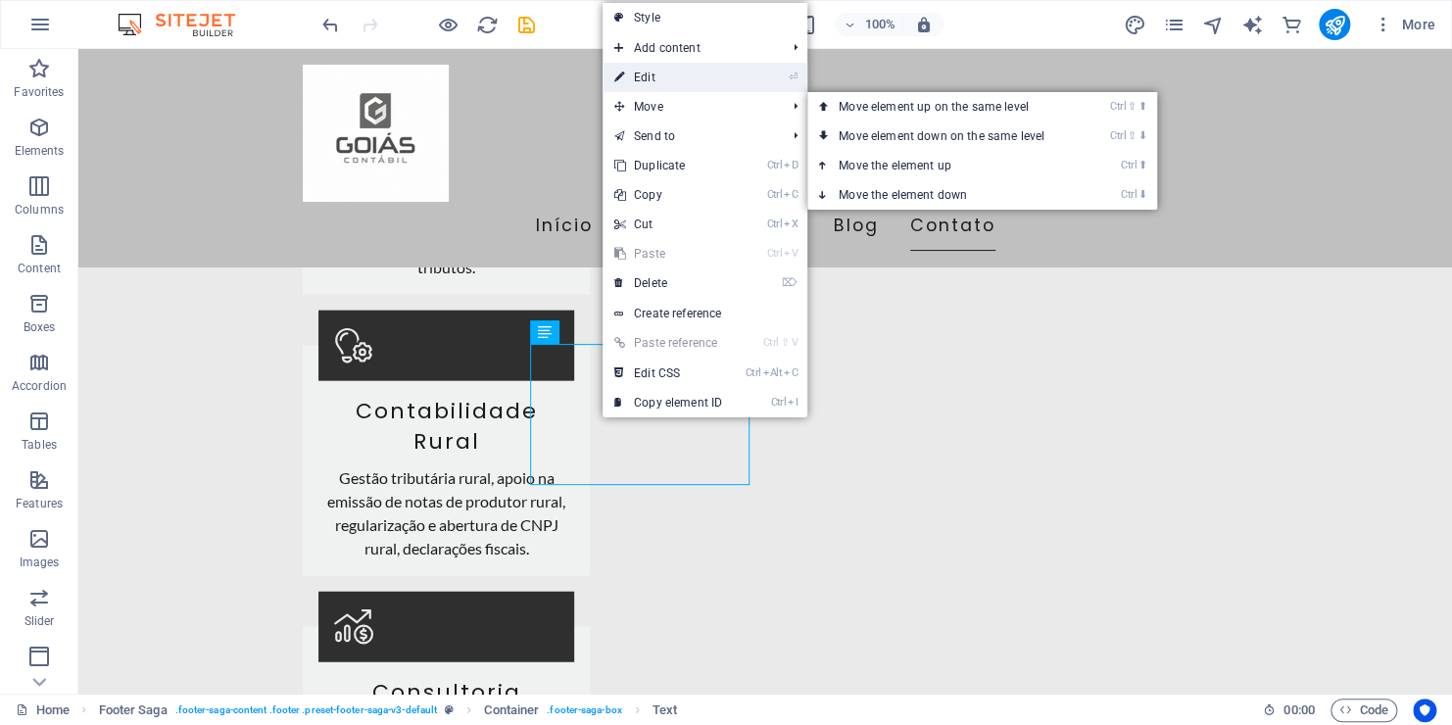
click at [663, 82] on link "⏎ Edit" at bounding box center [668, 77] width 131 height 29
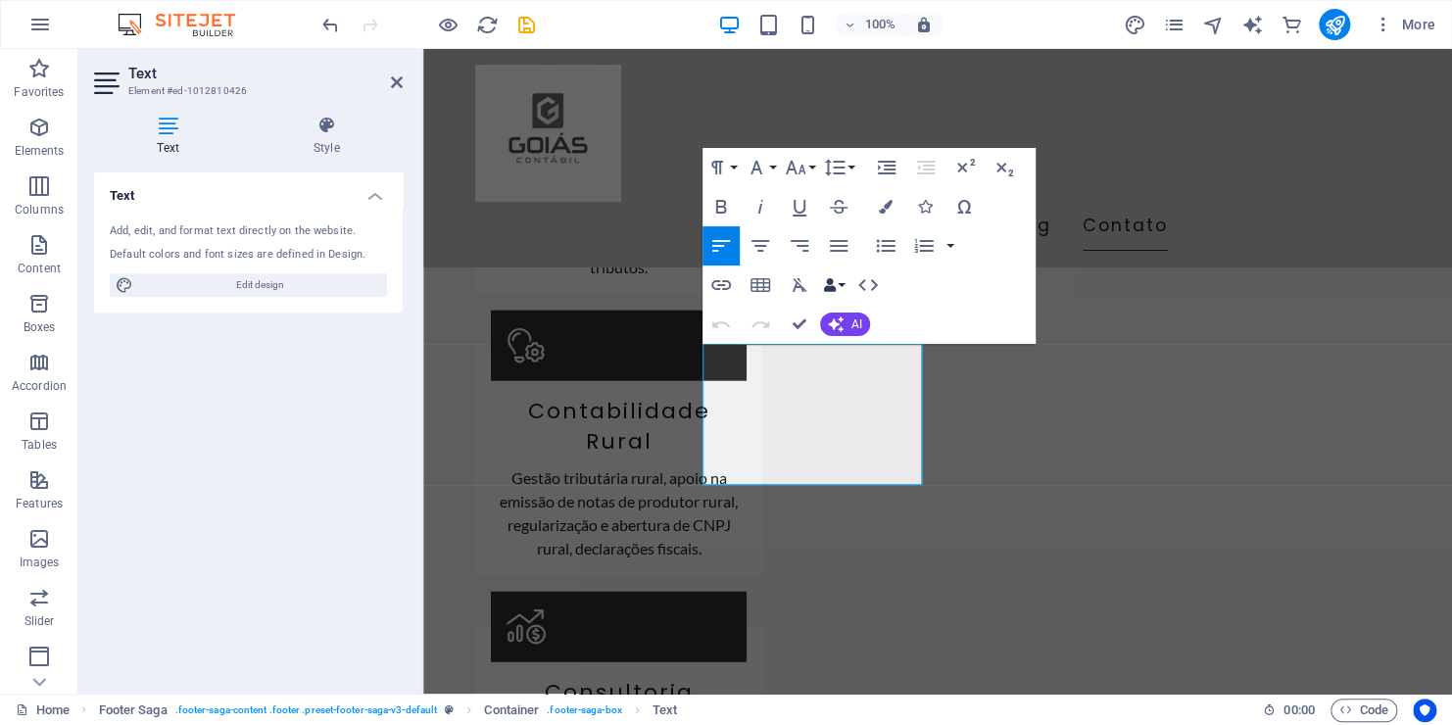
drag, startPoint x: 294, startPoint y: 282, endPoint x: 574, endPoint y: 274, distance: 280.3
click at [295, 282] on span "Edit design" at bounding box center [260, 285] width 242 height 24
select select "px"
select select "200"
select select "px"
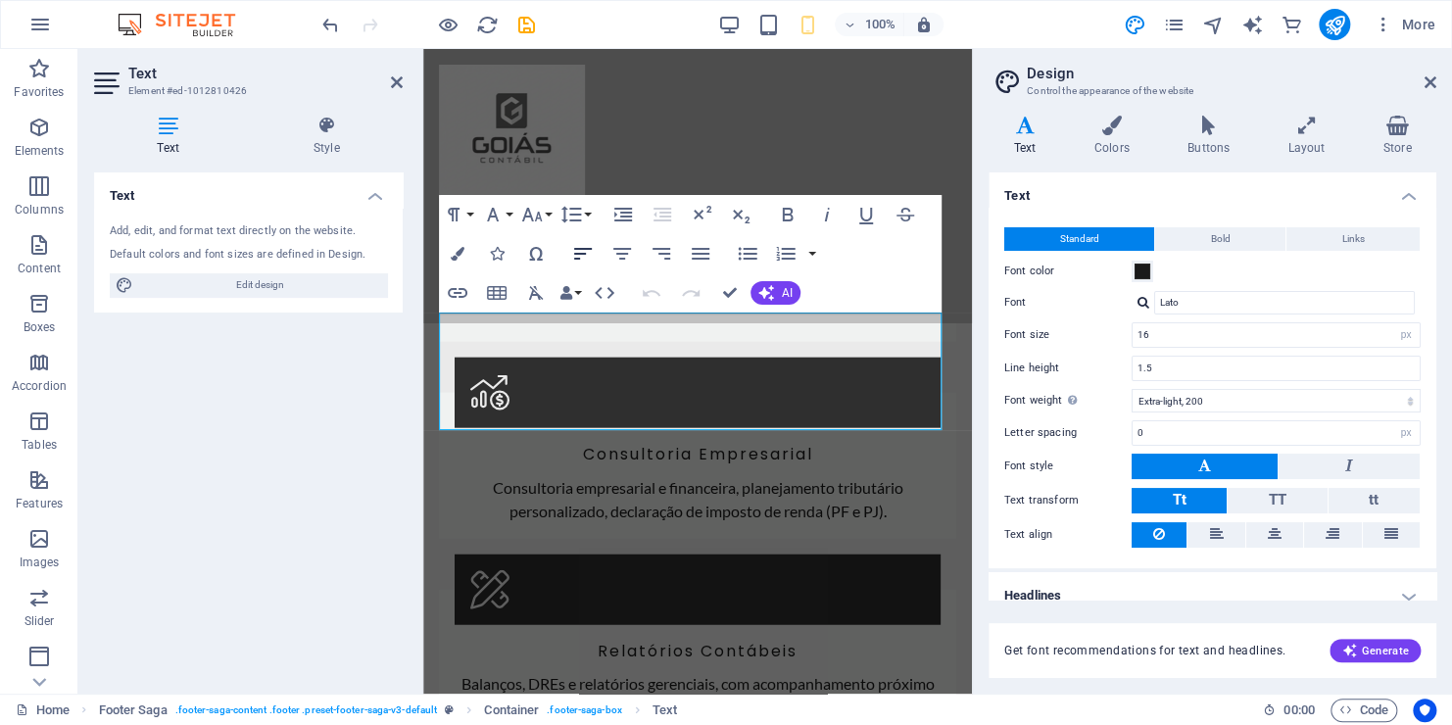
scroll to position [3521, 0]
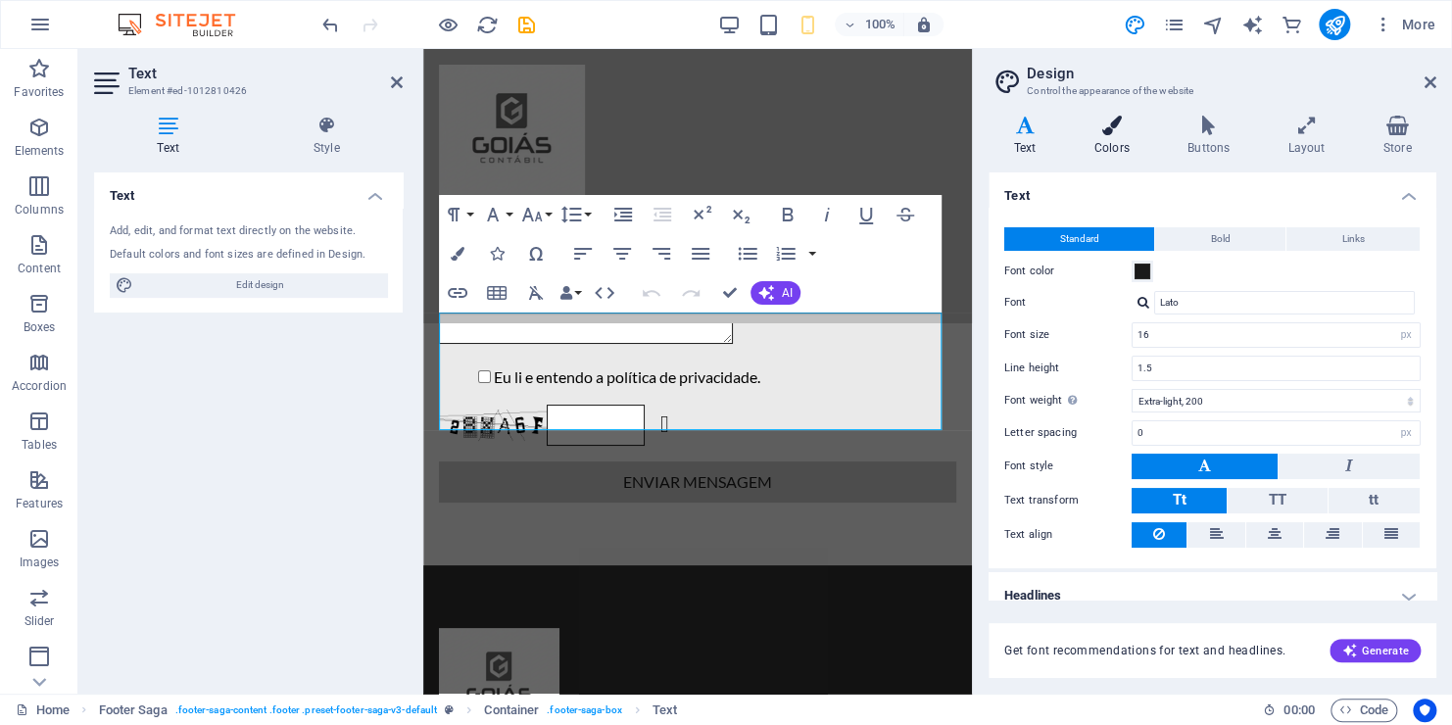
click at [1108, 128] on icon at bounding box center [1111, 126] width 85 height 20
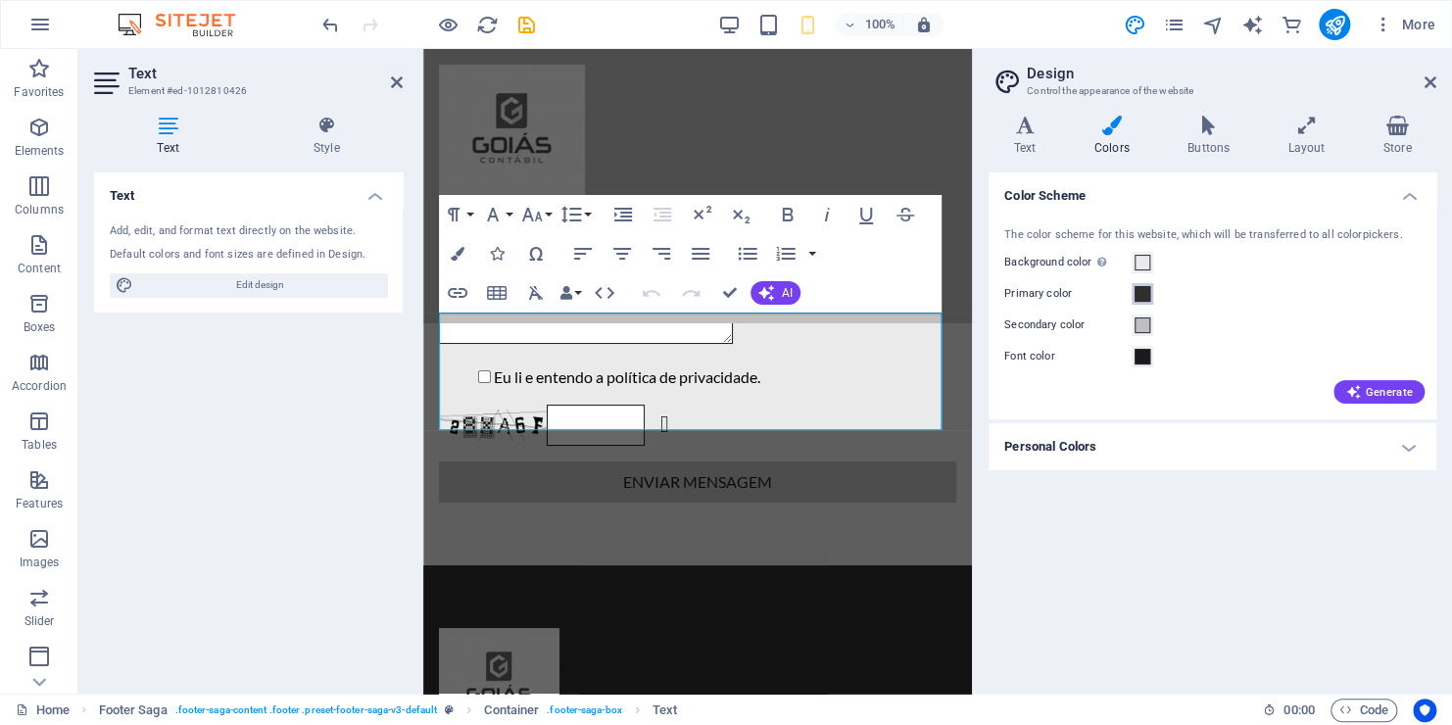
click at [1140, 298] on span at bounding box center [1142, 294] width 16 height 16
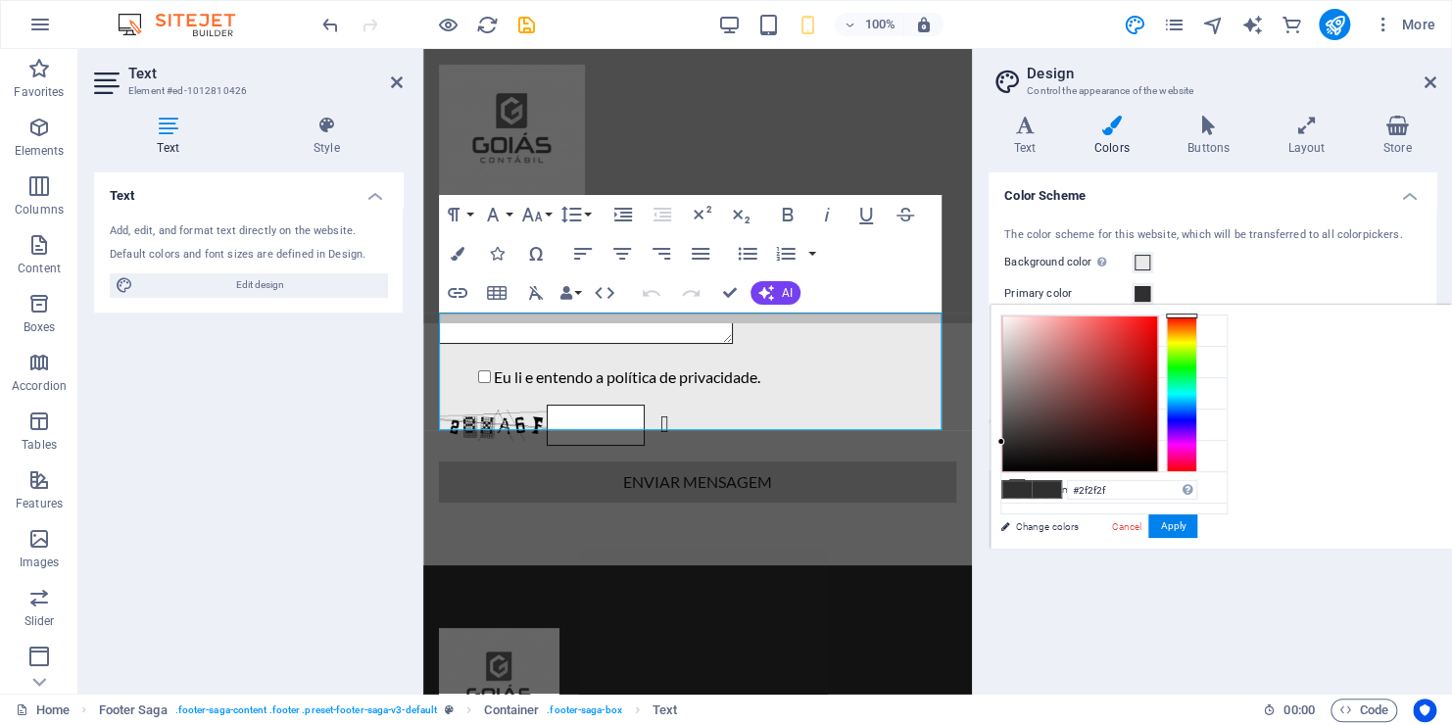
click at [1233, 243] on div "The color scheme for this website, which will be transferred to all colorpicker…" at bounding box center [1213, 314] width 456 height 213
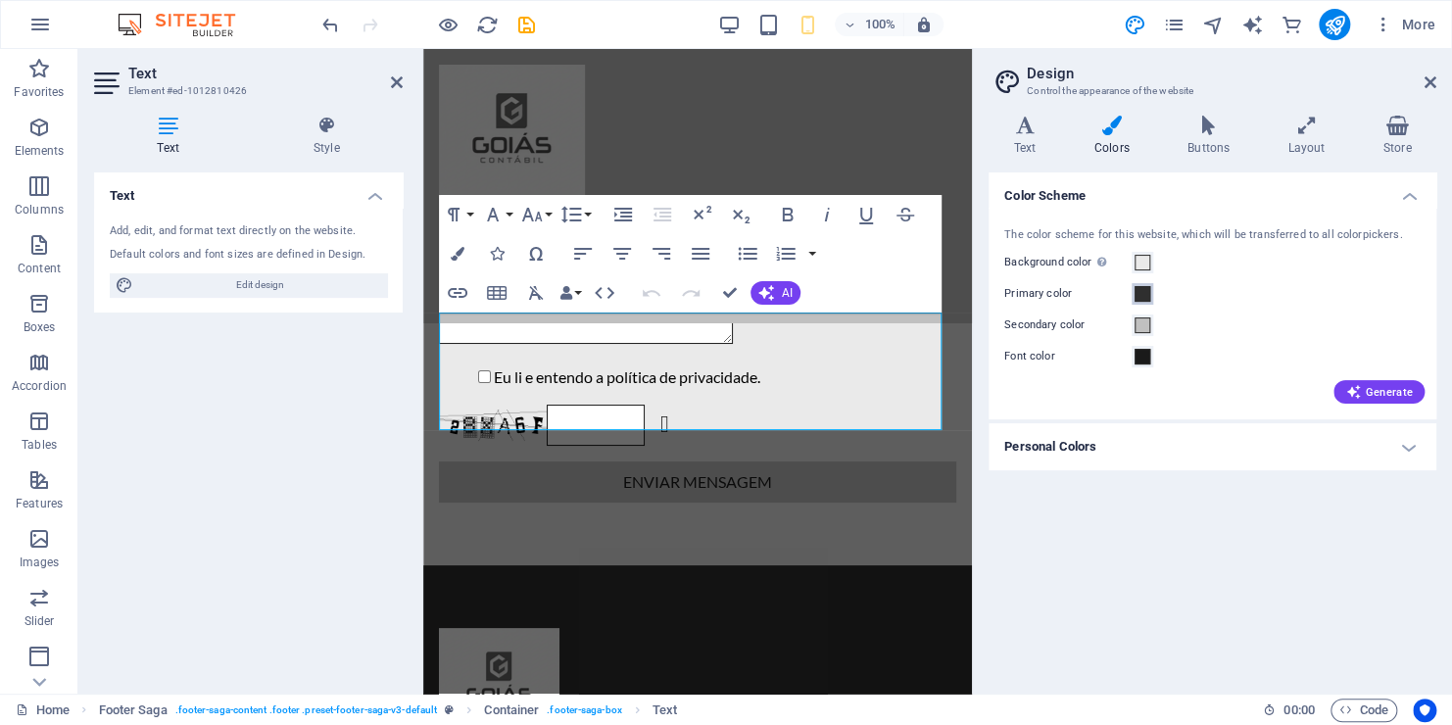
click at [1145, 290] on span at bounding box center [1142, 294] width 16 height 16
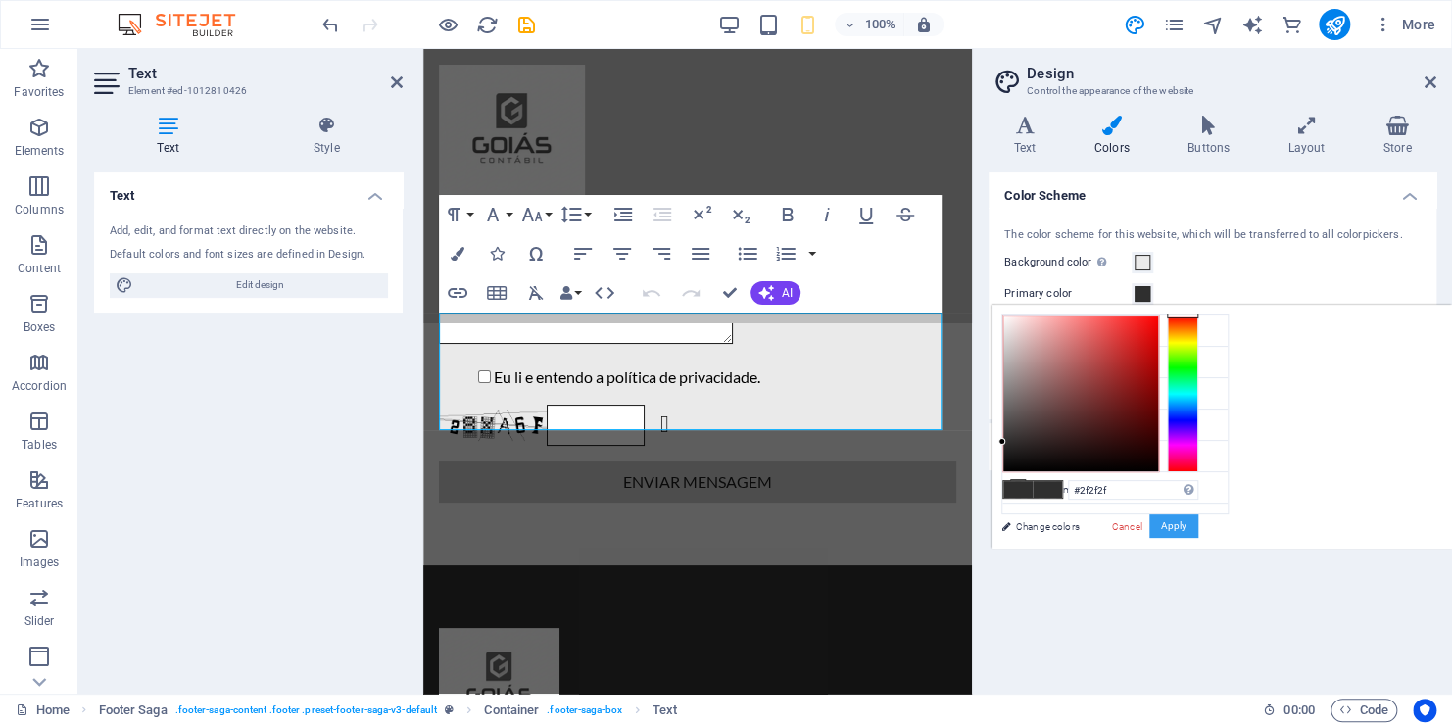
click at [1192, 524] on button "Apply" at bounding box center [1173, 526] width 49 height 24
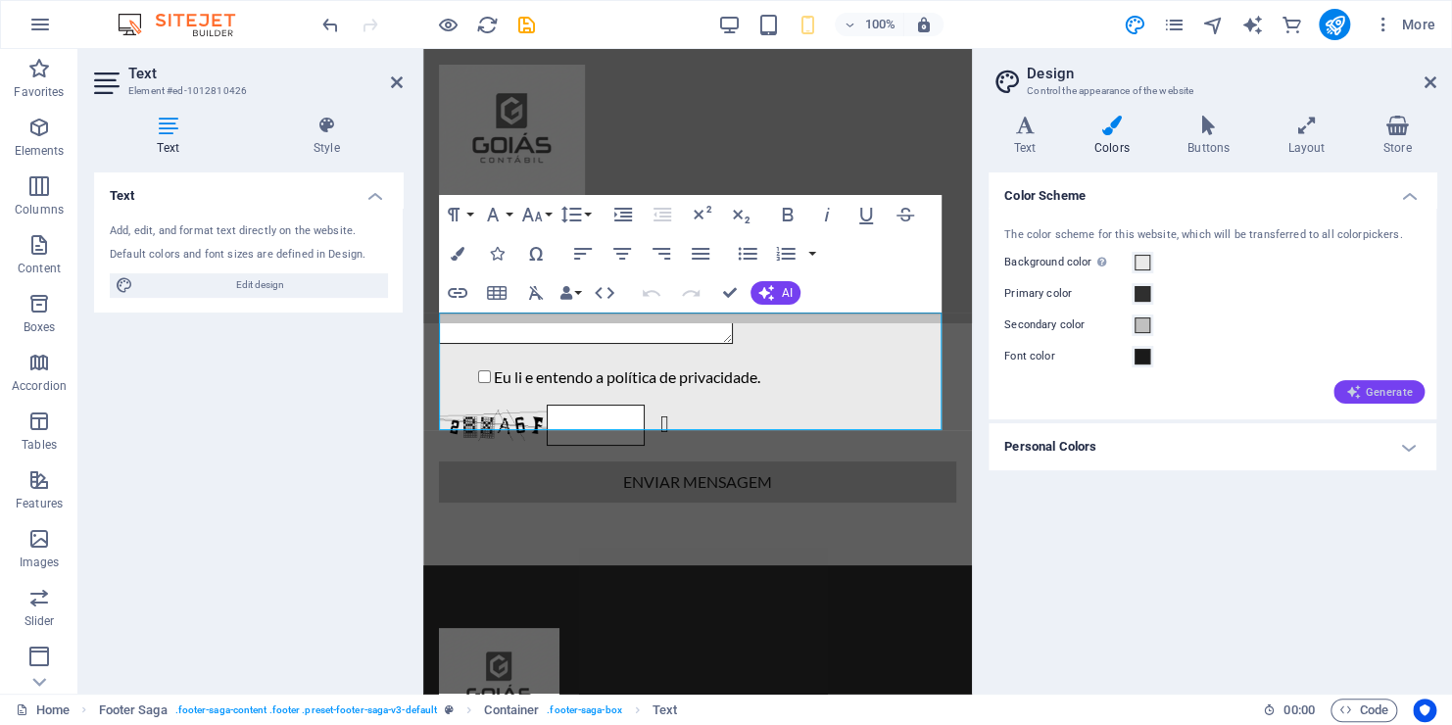
click at [1393, 391] on span "Generate" at bounding box center [1379, 392] width 68 height 16
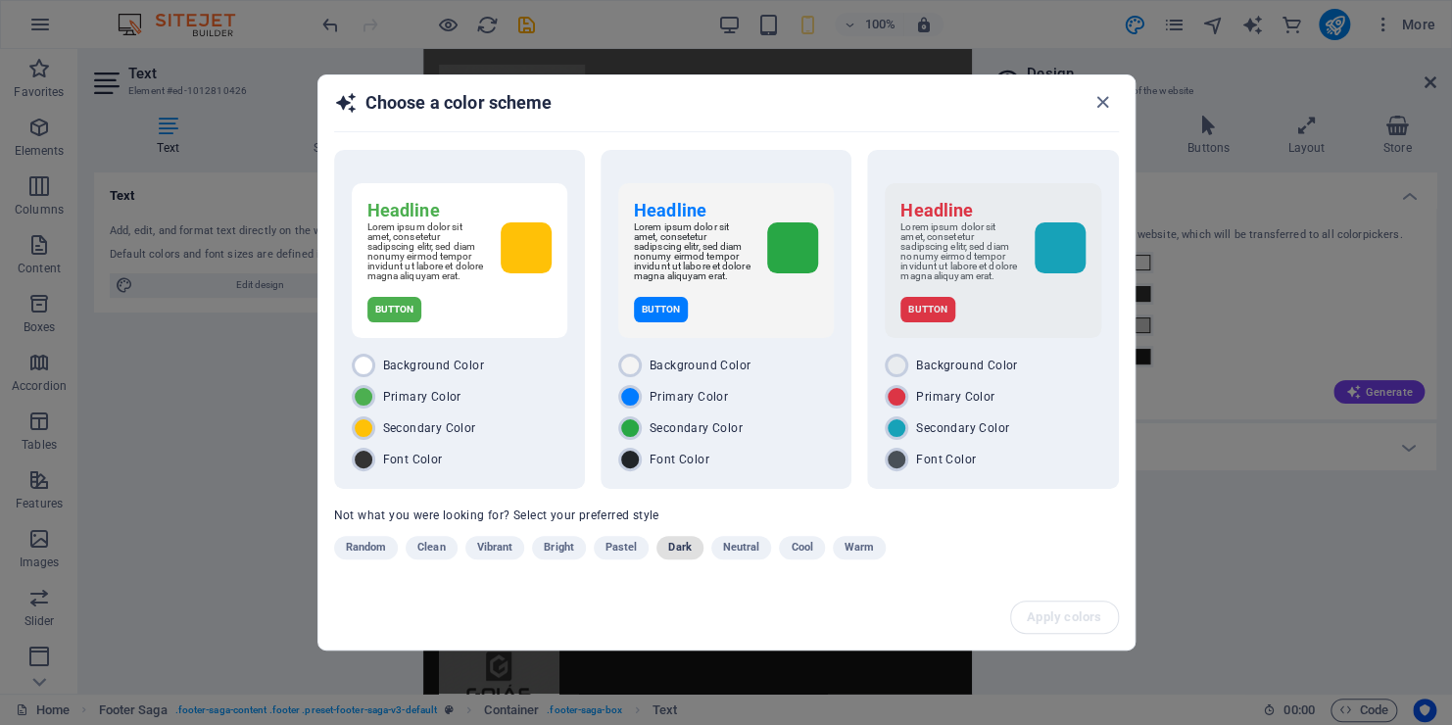
click at [671, 556] on span "Dark" at bounding box center [679, 548] width 23 height 24
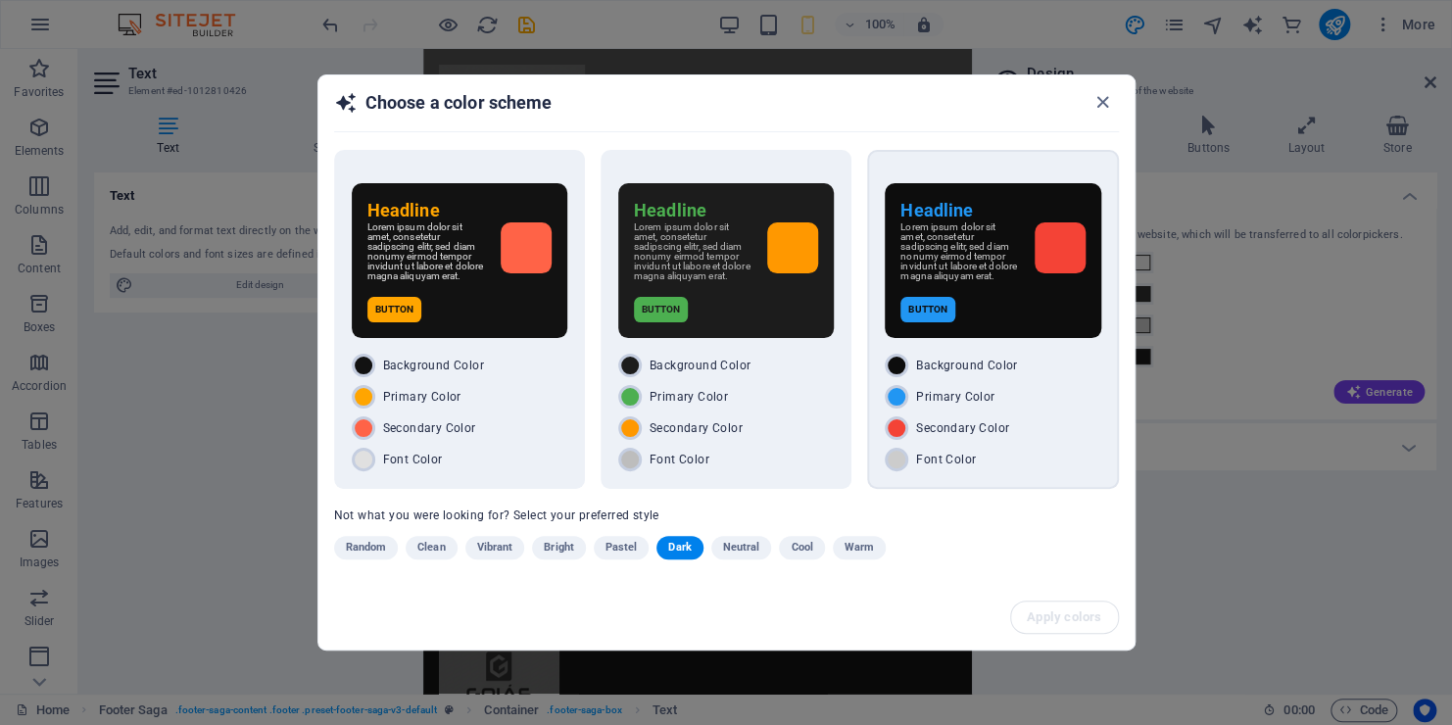
click at [941, 255] on p "Lorem ipsum dolor sit amet, consetetur sadipscing elitr, sed diam nonumy eirmod…" at bounding box center [959, 251] width 118 height 59
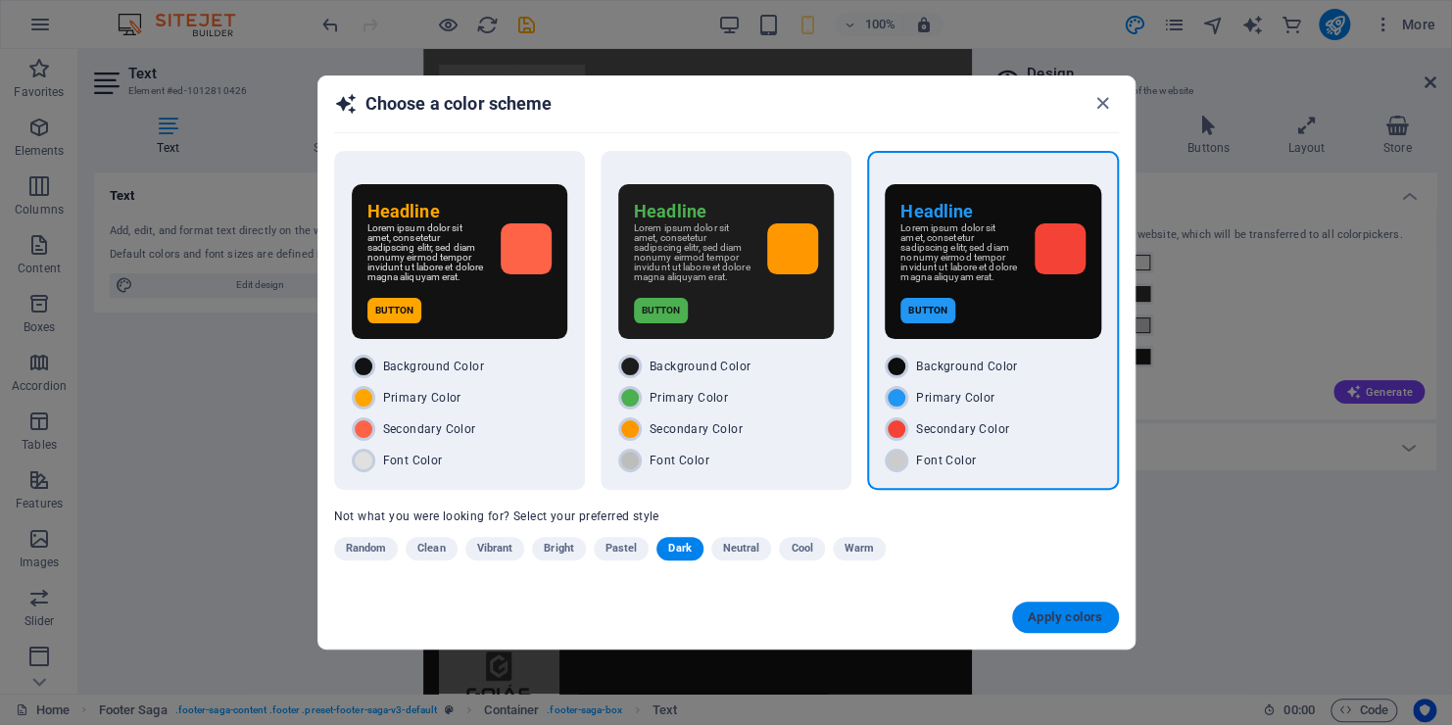
click at [1079, 619] on span "Apply colors" at bounding box center [1065, 617] width 75 height 16
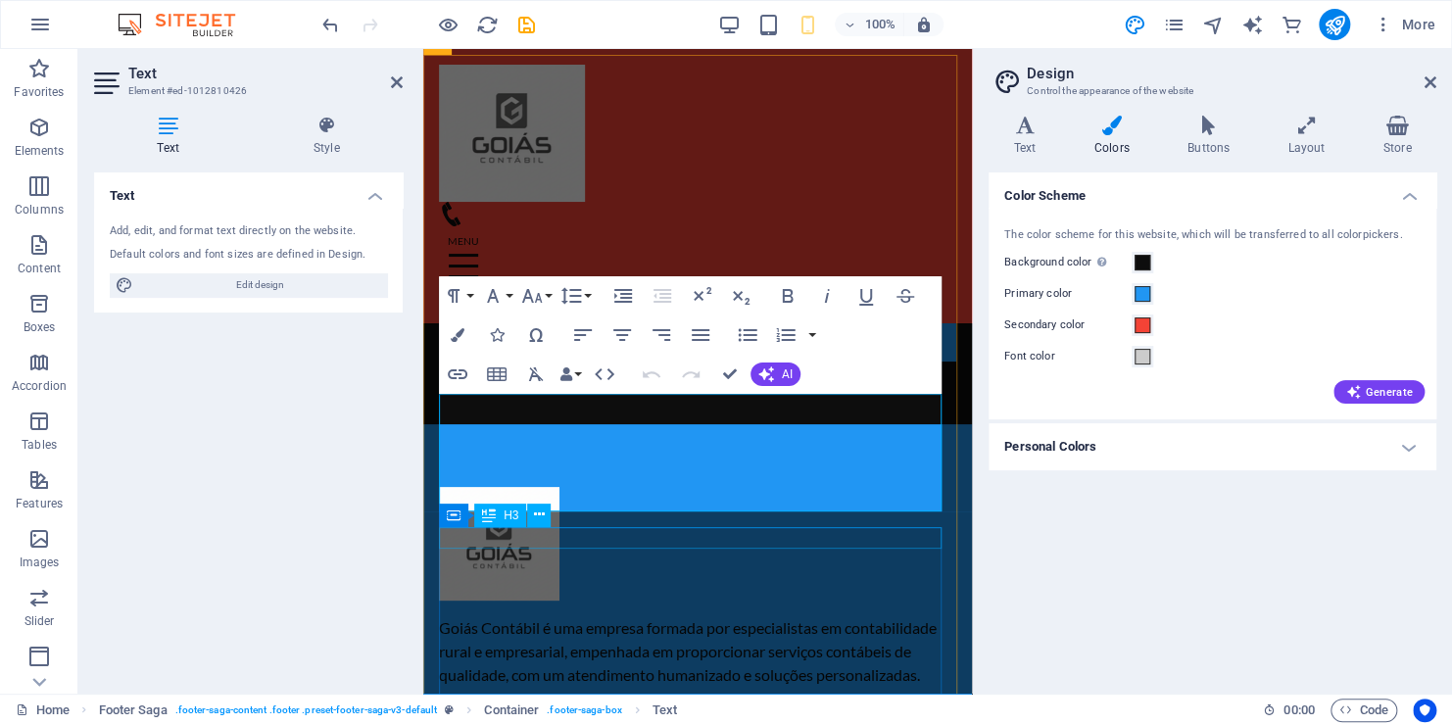
scroll to position [3364, 0]
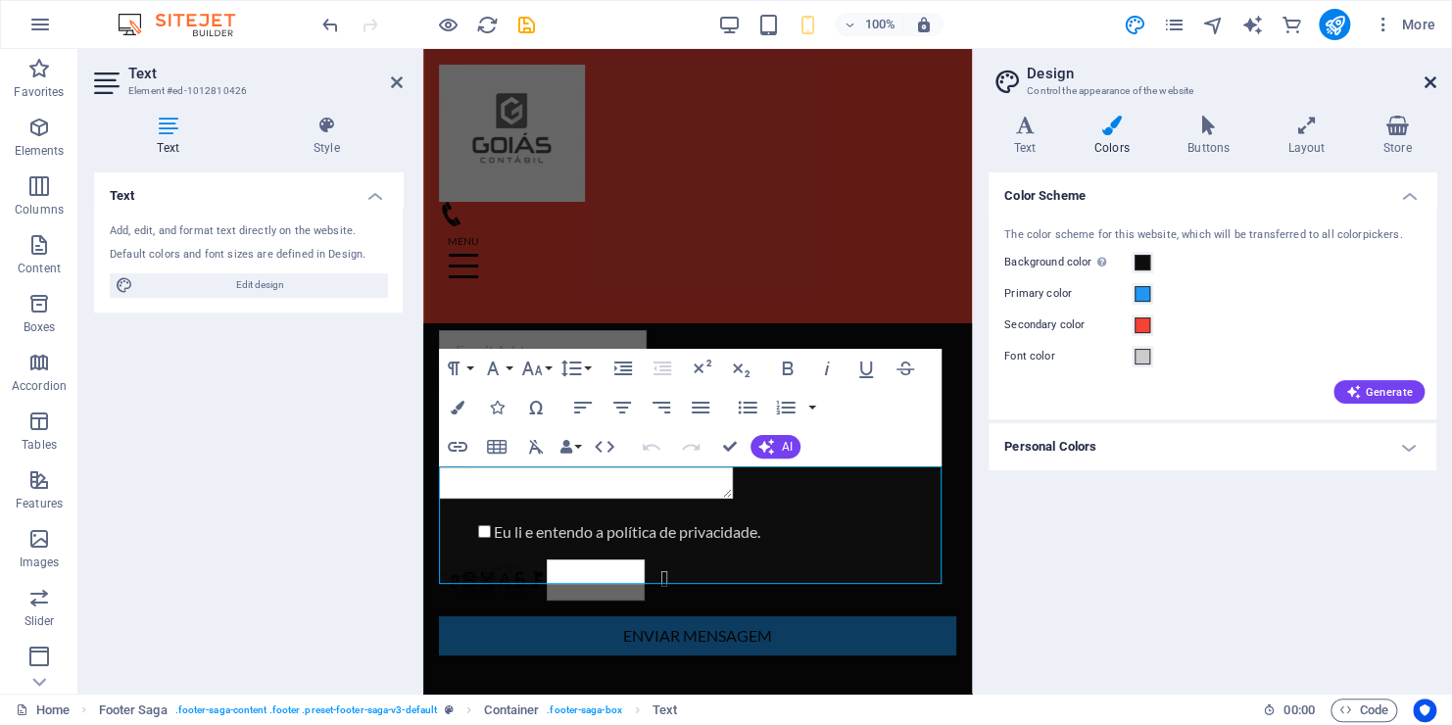
click at [1424, 76] on icon at bounding box center [1430, 82] width 12 height 16
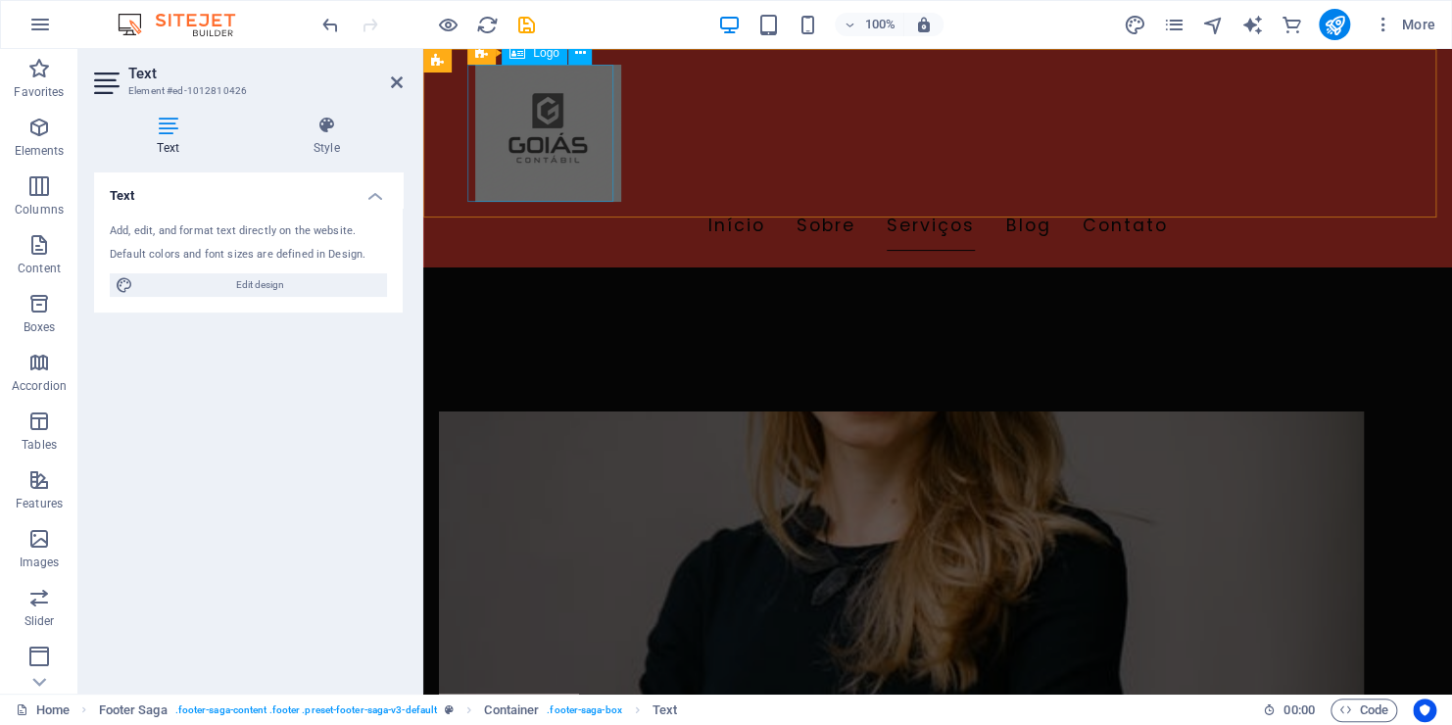
scroll to position [756, 0]
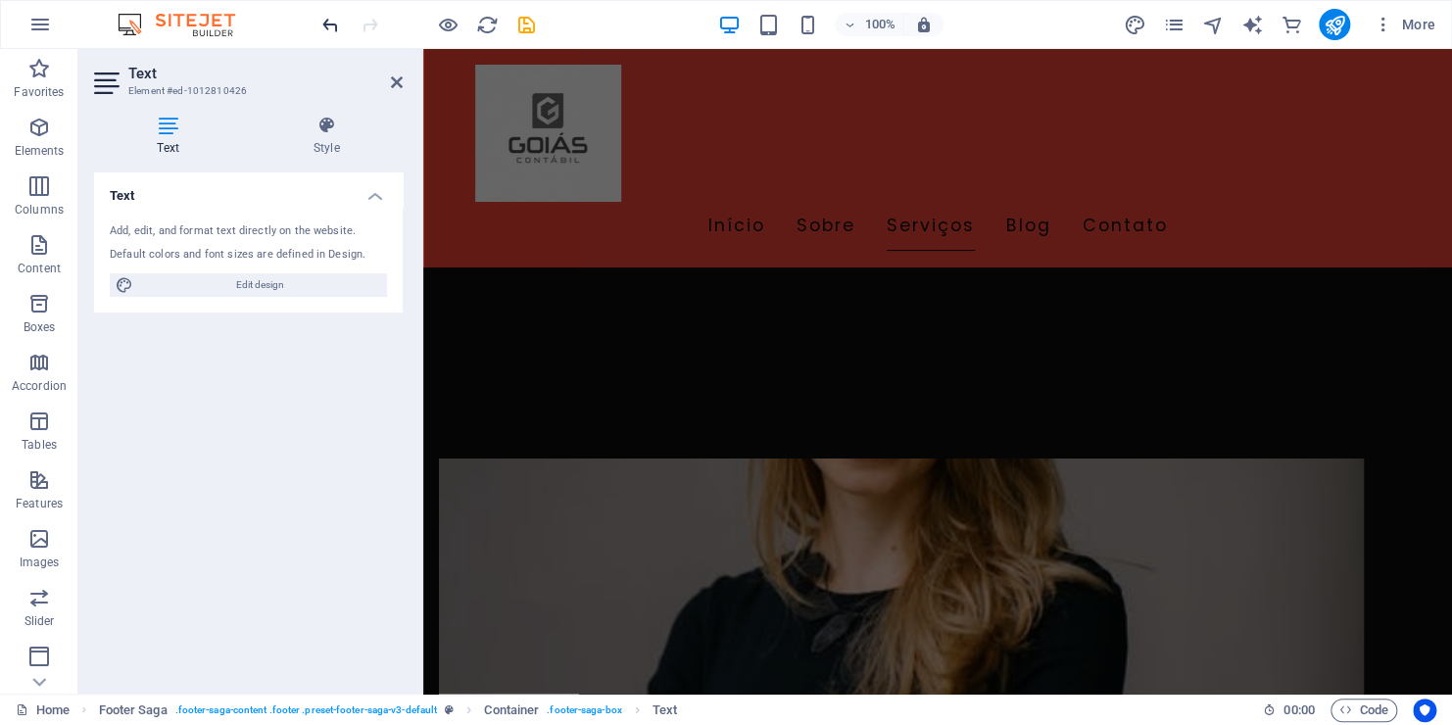
click at [326, 23] on icon "undo" at bounding box center [330, 25] width 23 height 23
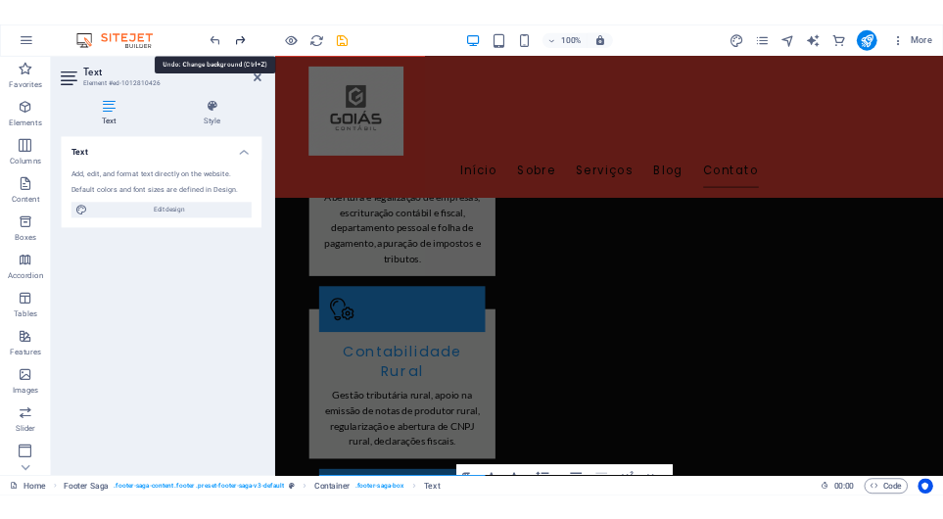
scroll to position [2128, 0]
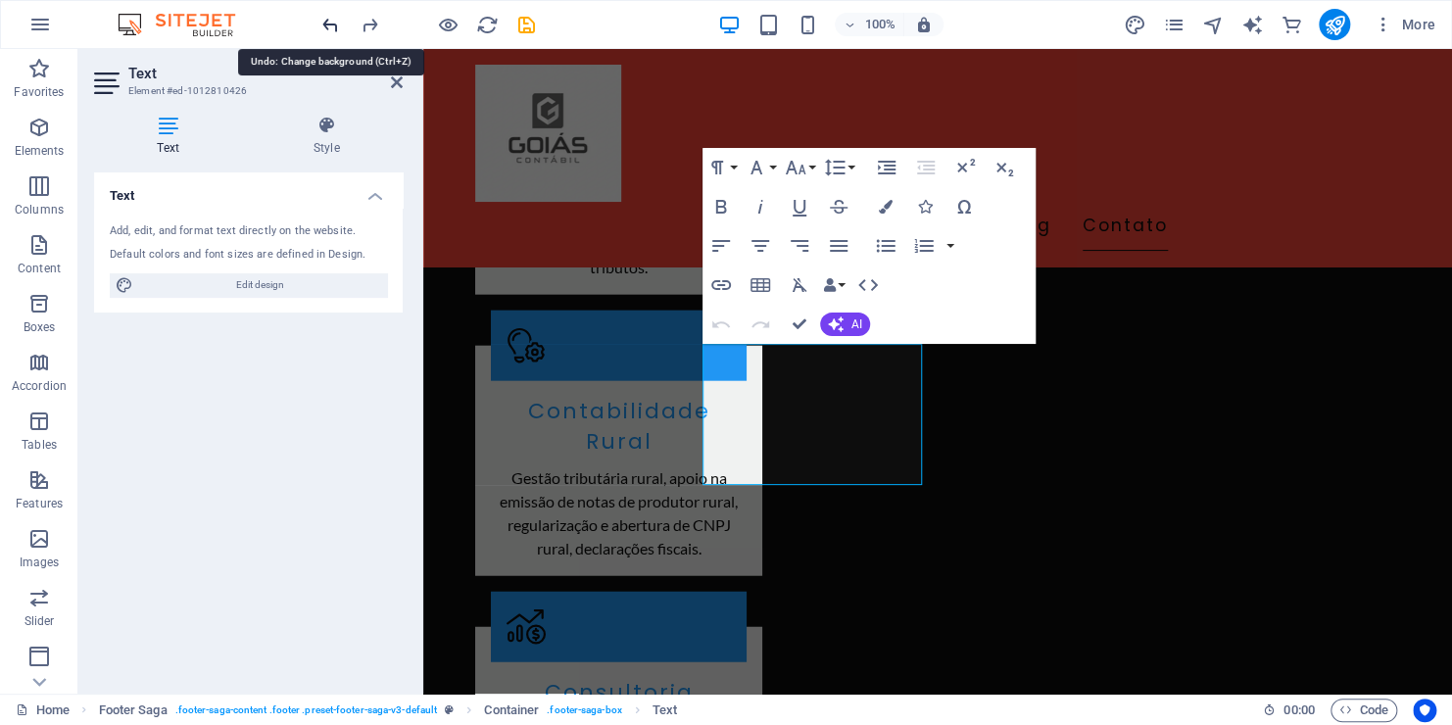
click at [330, 26] on icon "undo" at bounding box center [330, 25] width 23 height 23
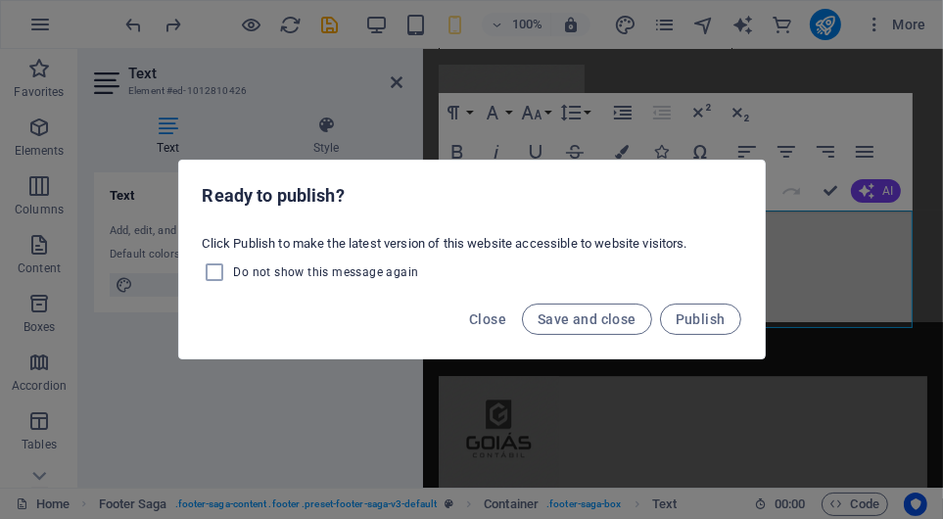
scroll to position [3623, 0]
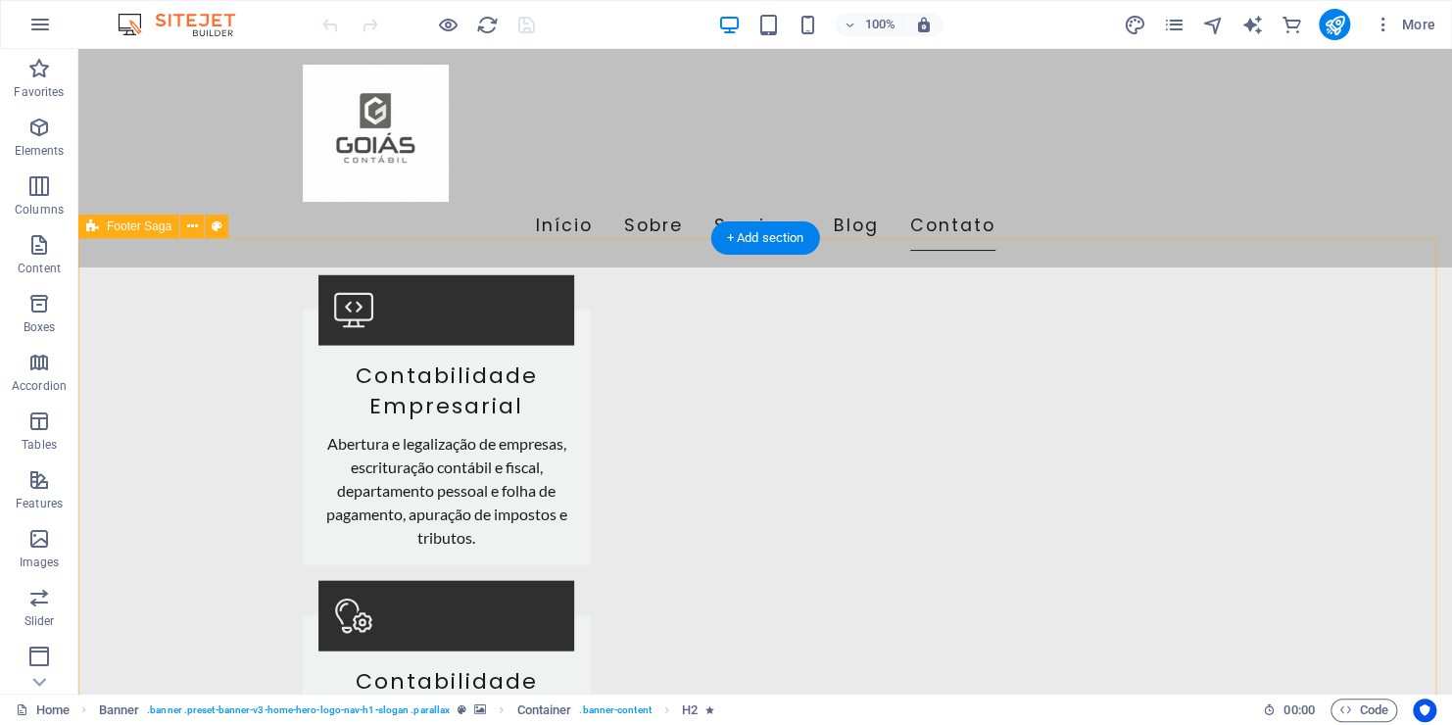
scroll to position [2131, 0]
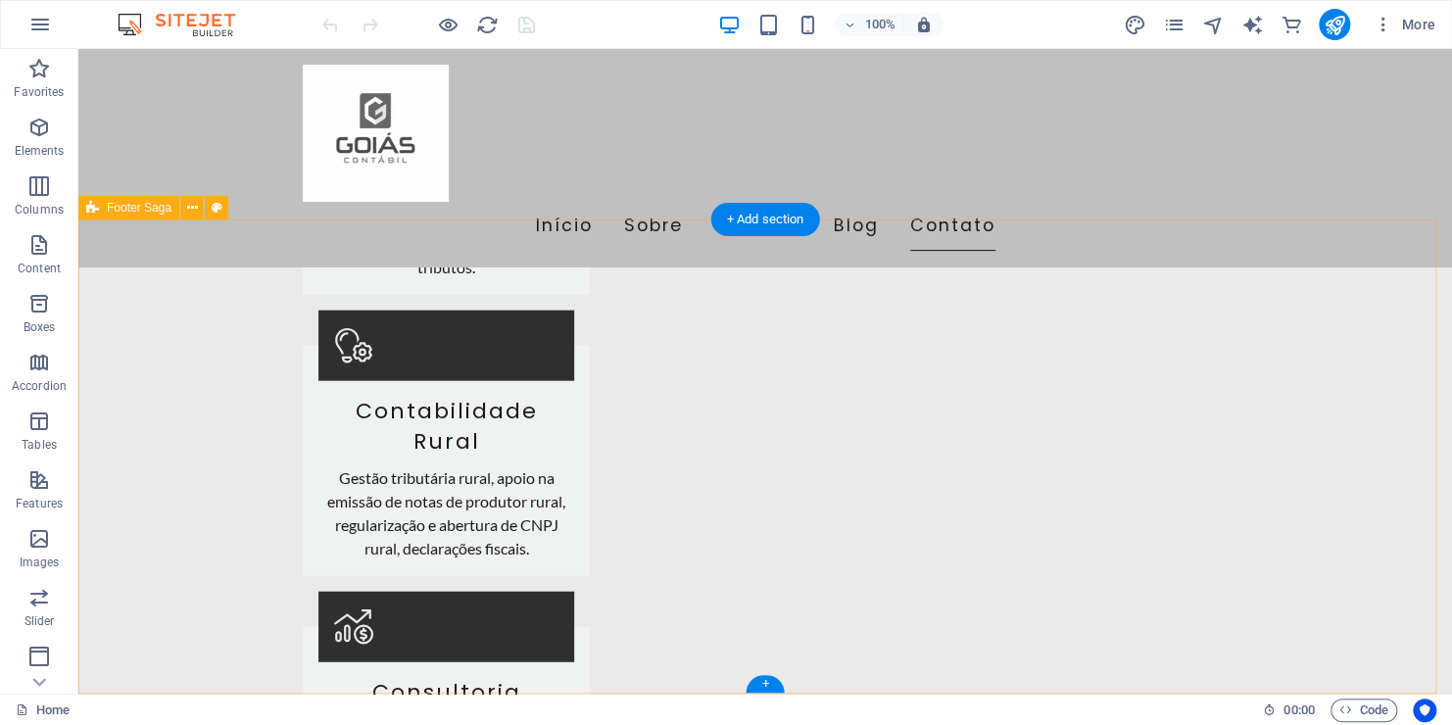
drag, startPoint x: 539, startPoint y: 547, endPoint x: 490, endPoint y: 545, distance: 49.0
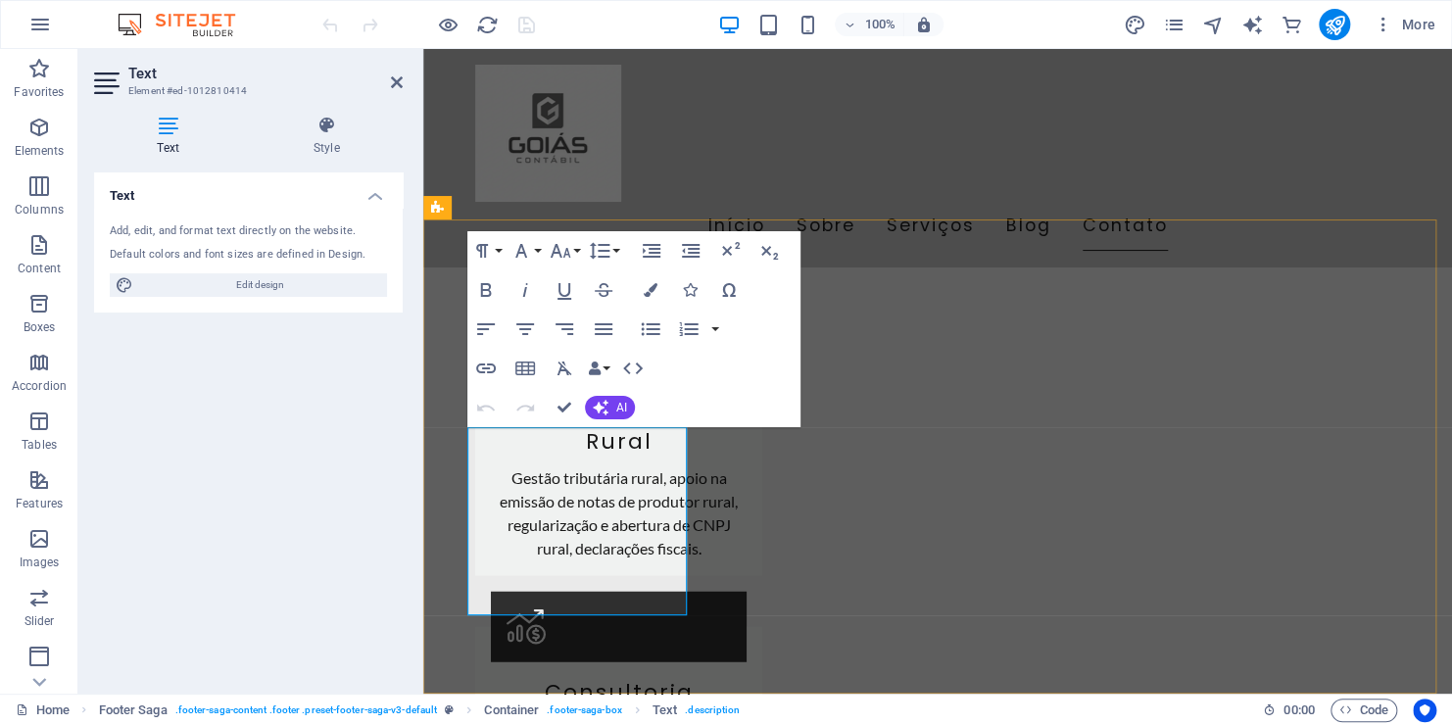
click at [616, 388] on div "Undo Redo Confirm (Ctrl+⏎) AI Improve Make shorter Make longer Fix spelling & g…" at bounding box center [551, 407] width 169 height 39
click at [613, 410] on button "AI" at bounding box center [610, 408] width 50 height 24
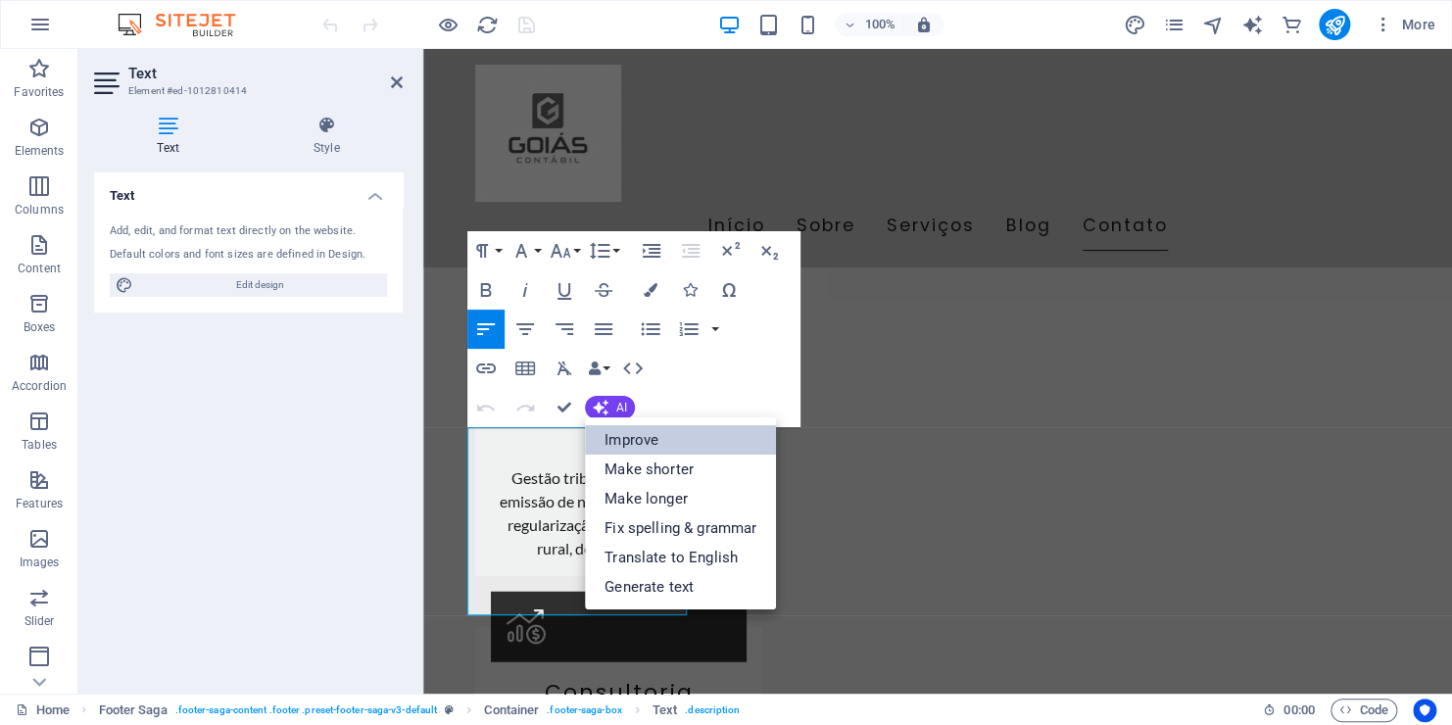
click at [689, 443] on link "Improve" at bounding box center [680, 439] width 191 height 29
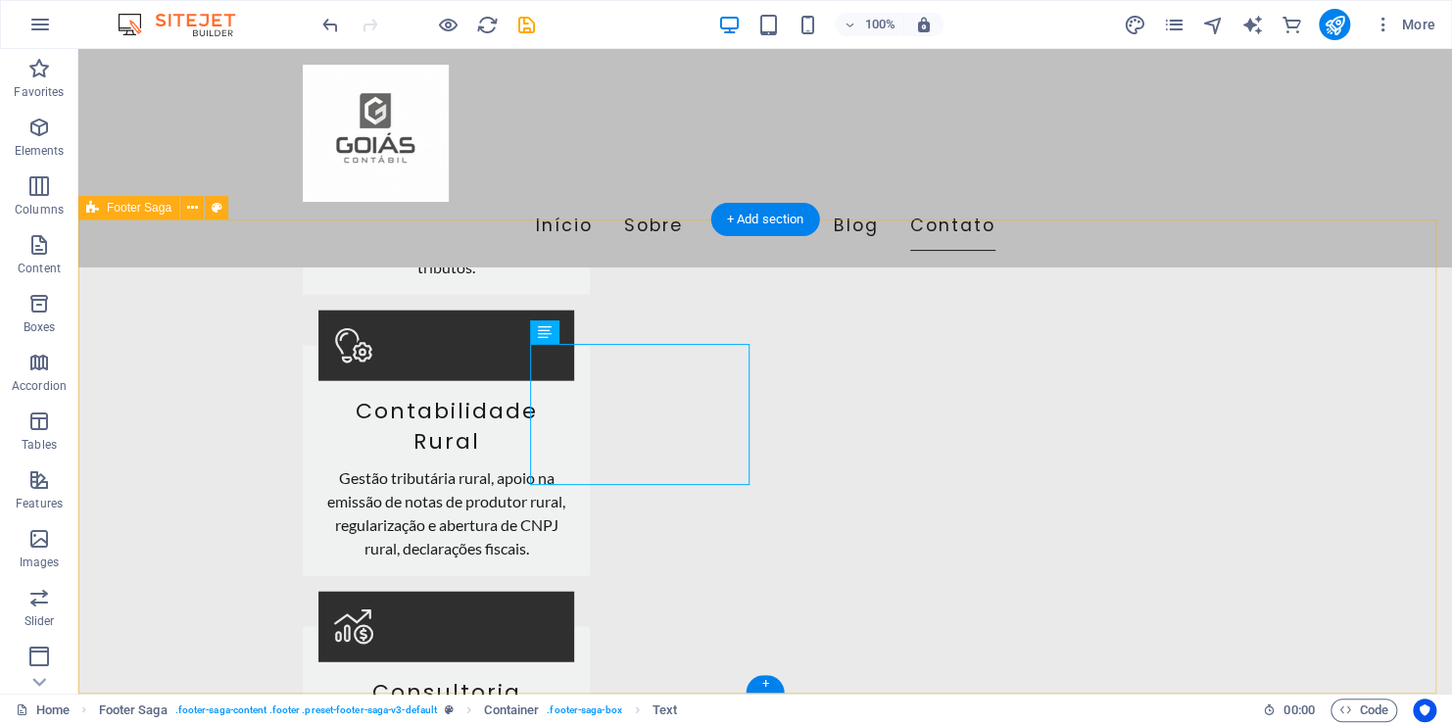
click at [773, 518] on div "+" at bounding box center [765, 684] width 38 height 18
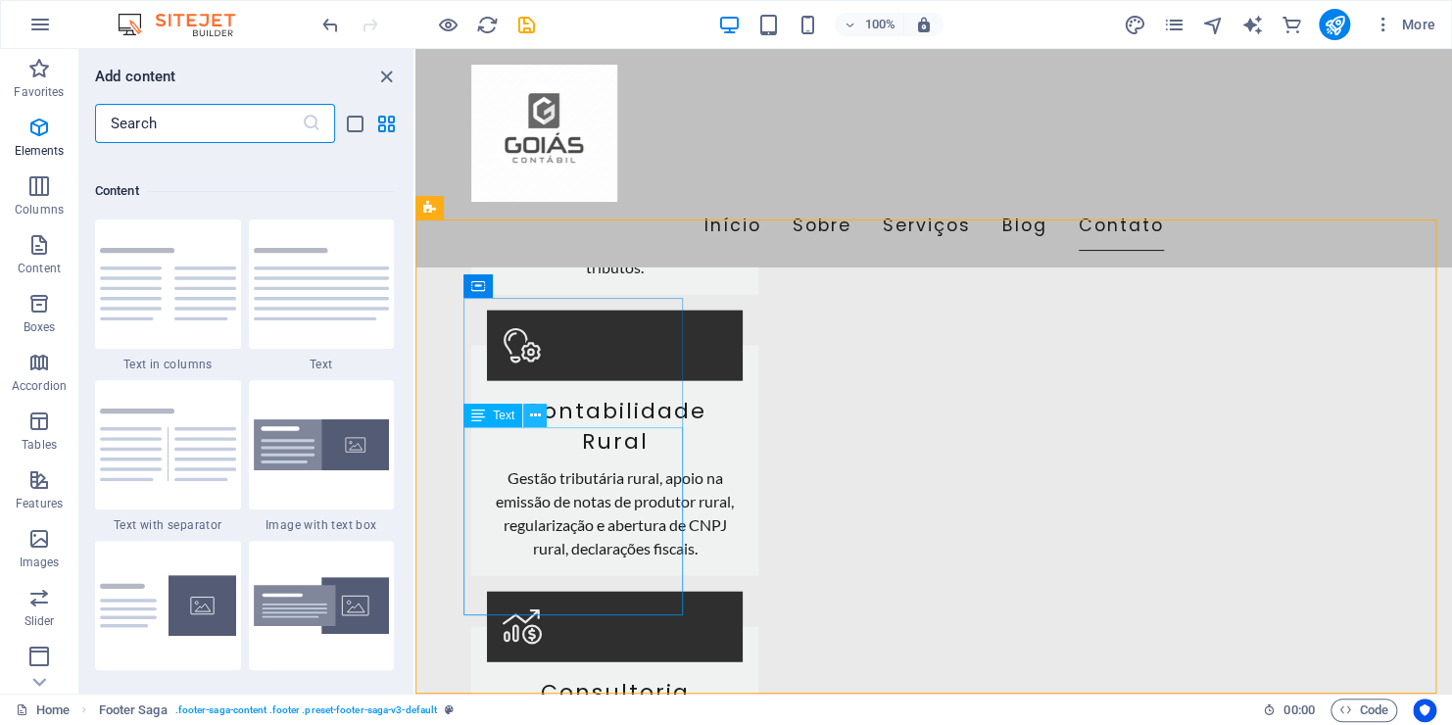
scroll to position [3428, 0]
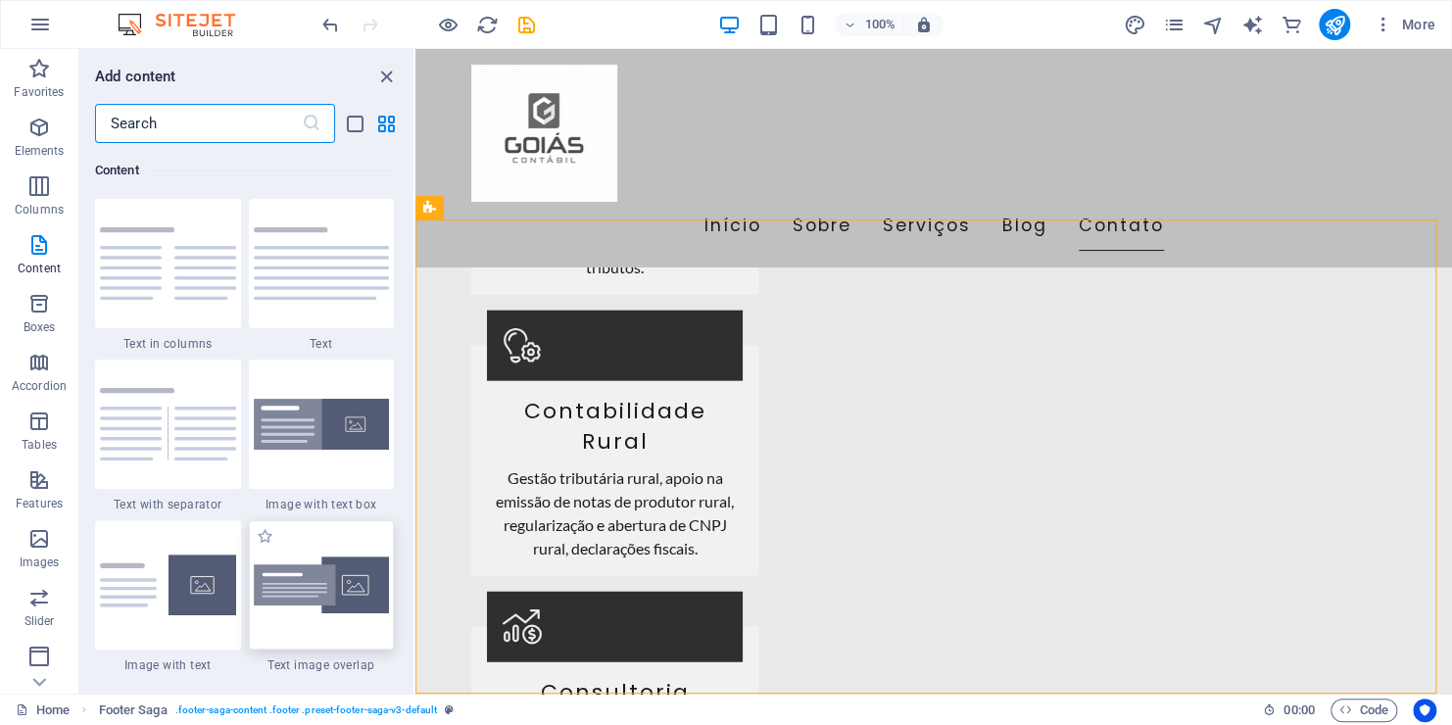
click at [333, 518] on div at bounding box center [322, 584] width 146 height 129
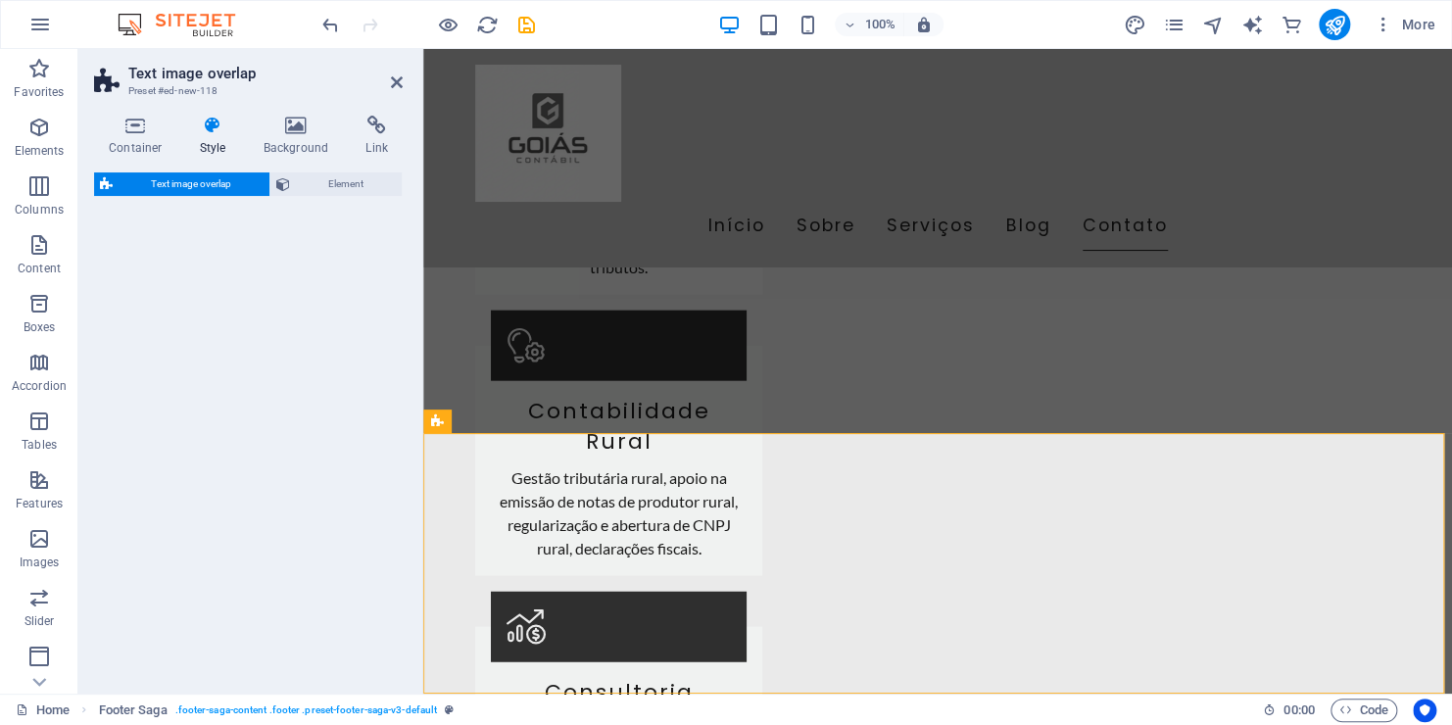
select select "rem"
select select "px"
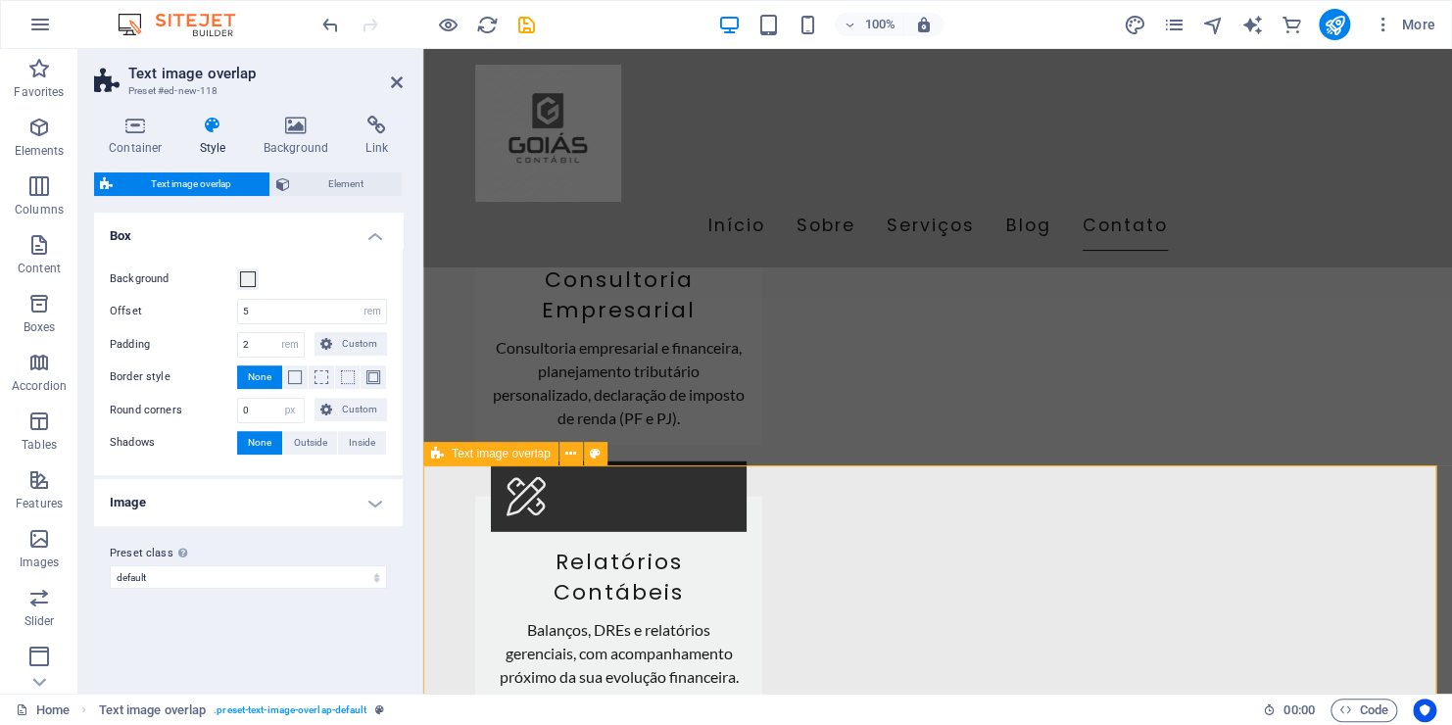
scroll to position [2622, 0]
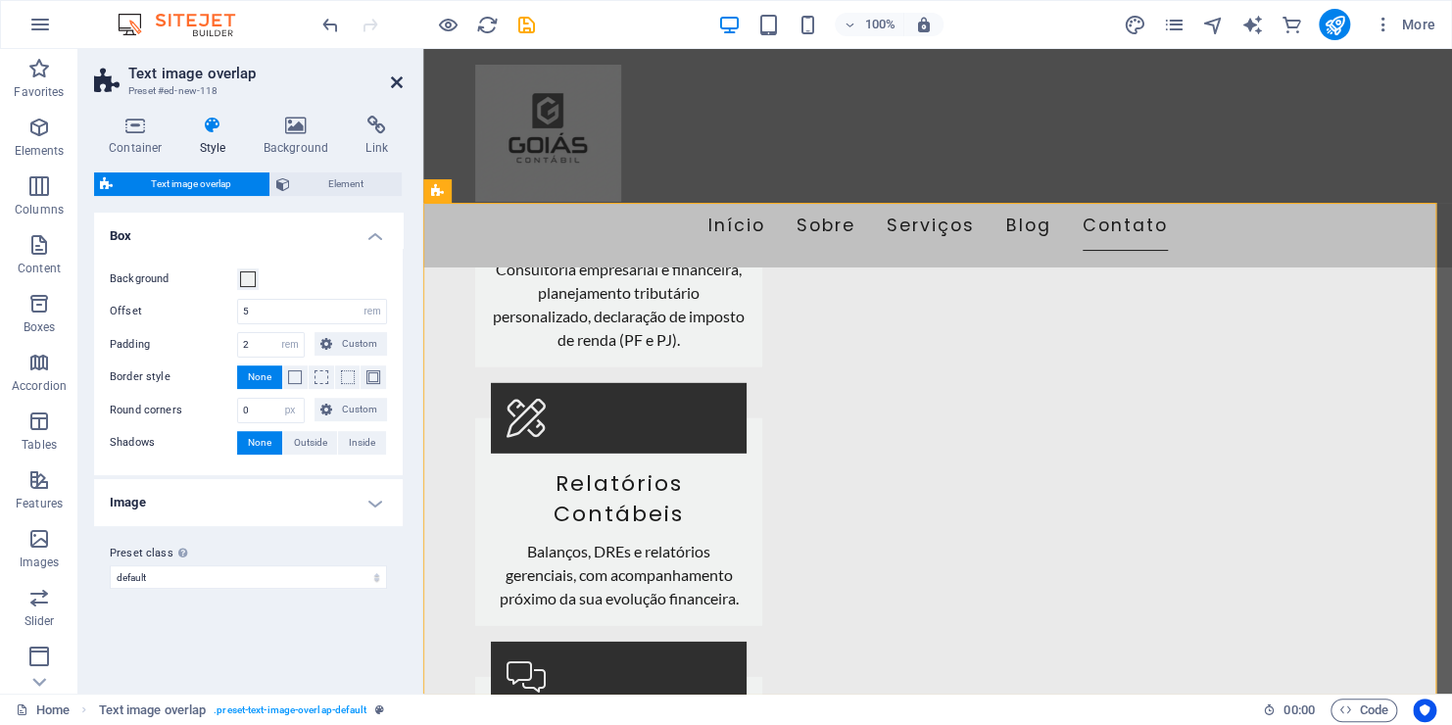
click at [397, 78] on icon at bounding box center [397, 82] width 12 height 16
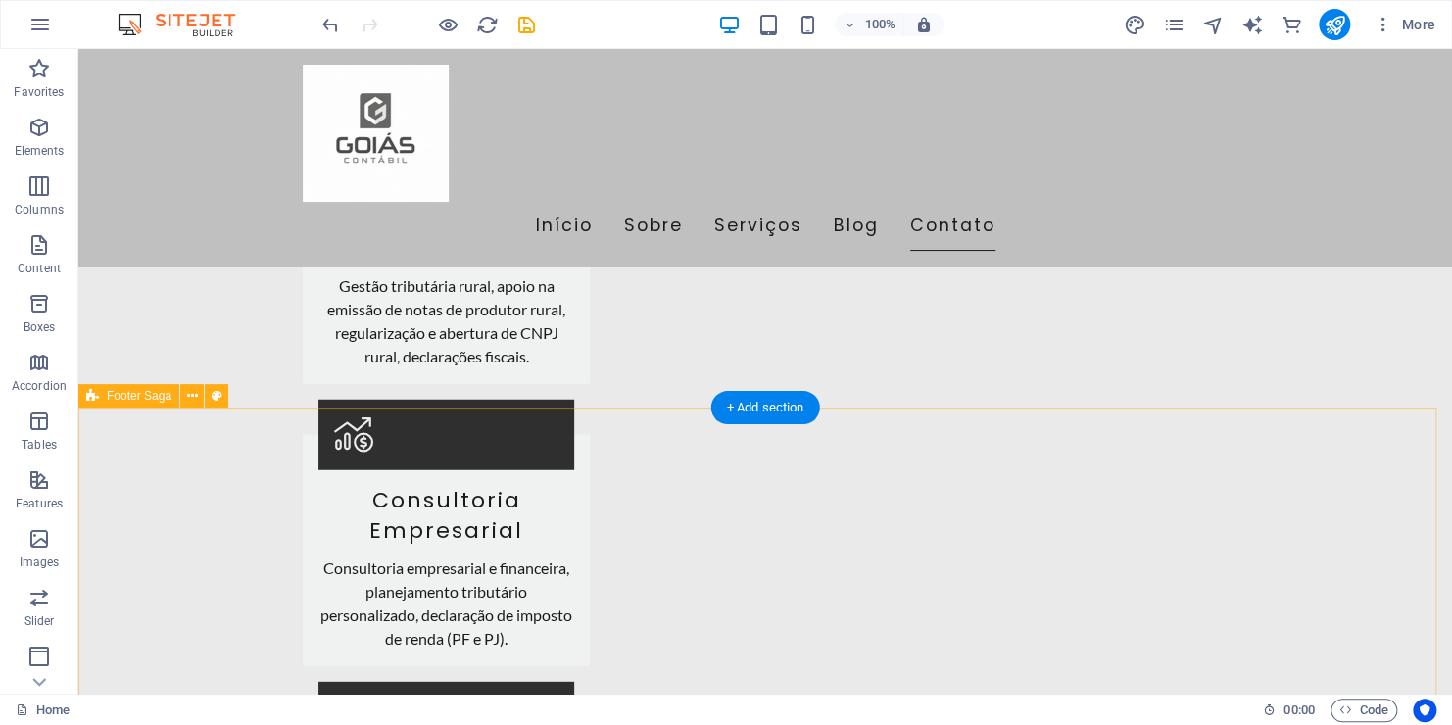
scroll to position [2426, 0]
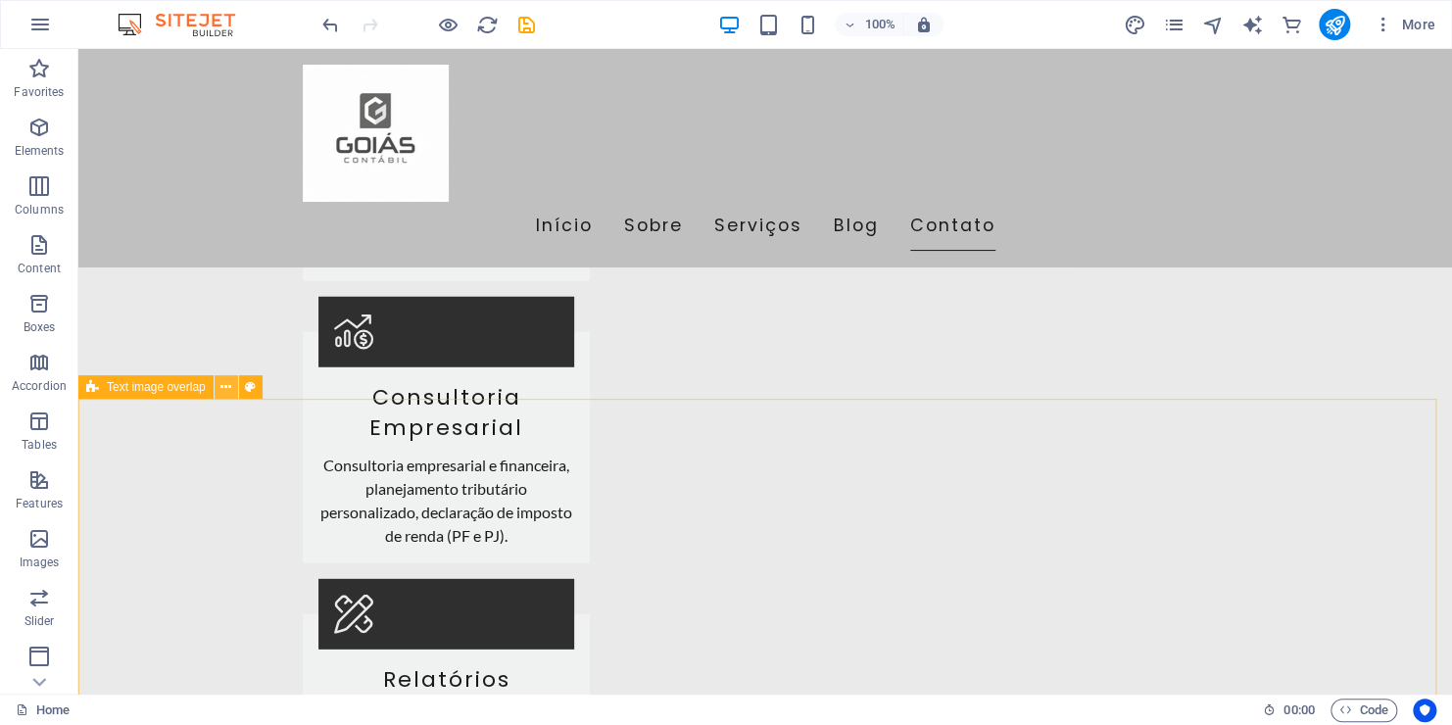
click at [221, 392] on icon at bounding box center [225, 387] width 11 height 21
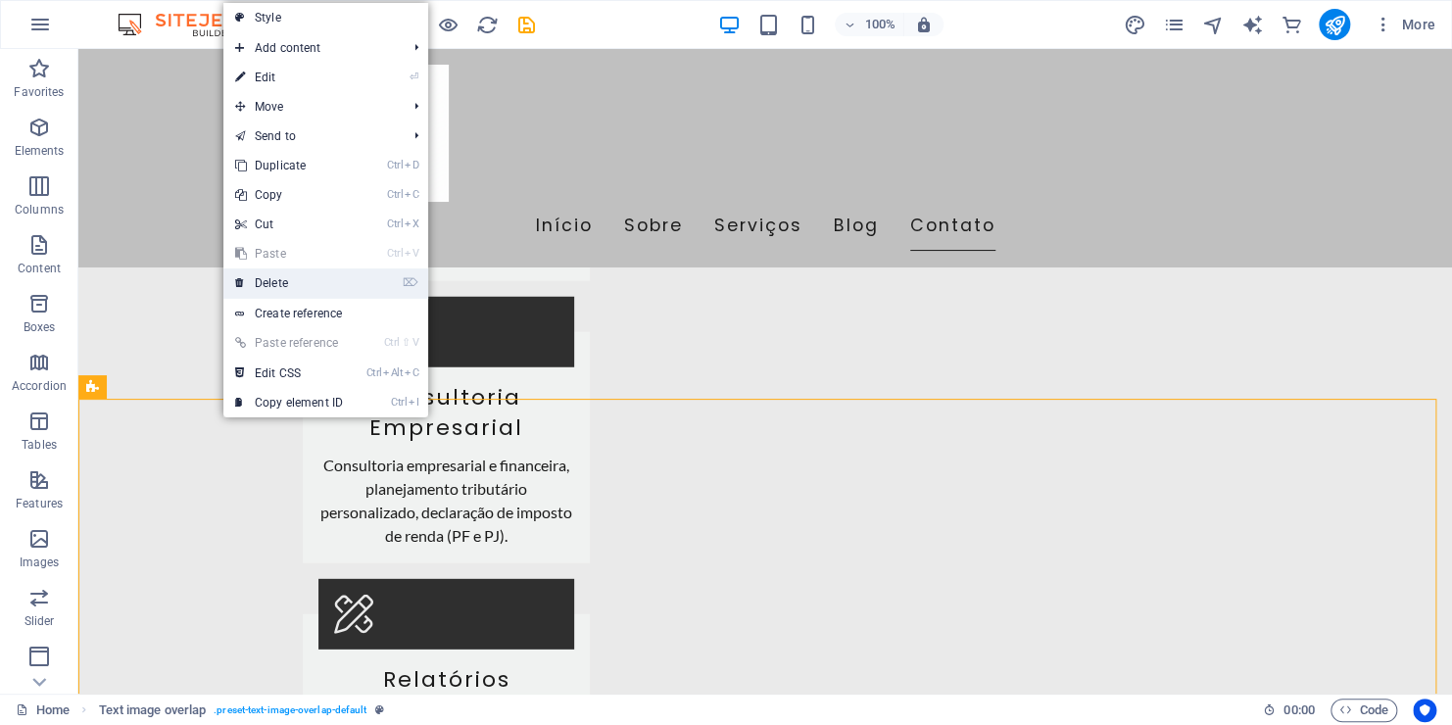
click at [307, 274] on link "⌦ Delete" at bounding box center [288, 282] width 131 height 29
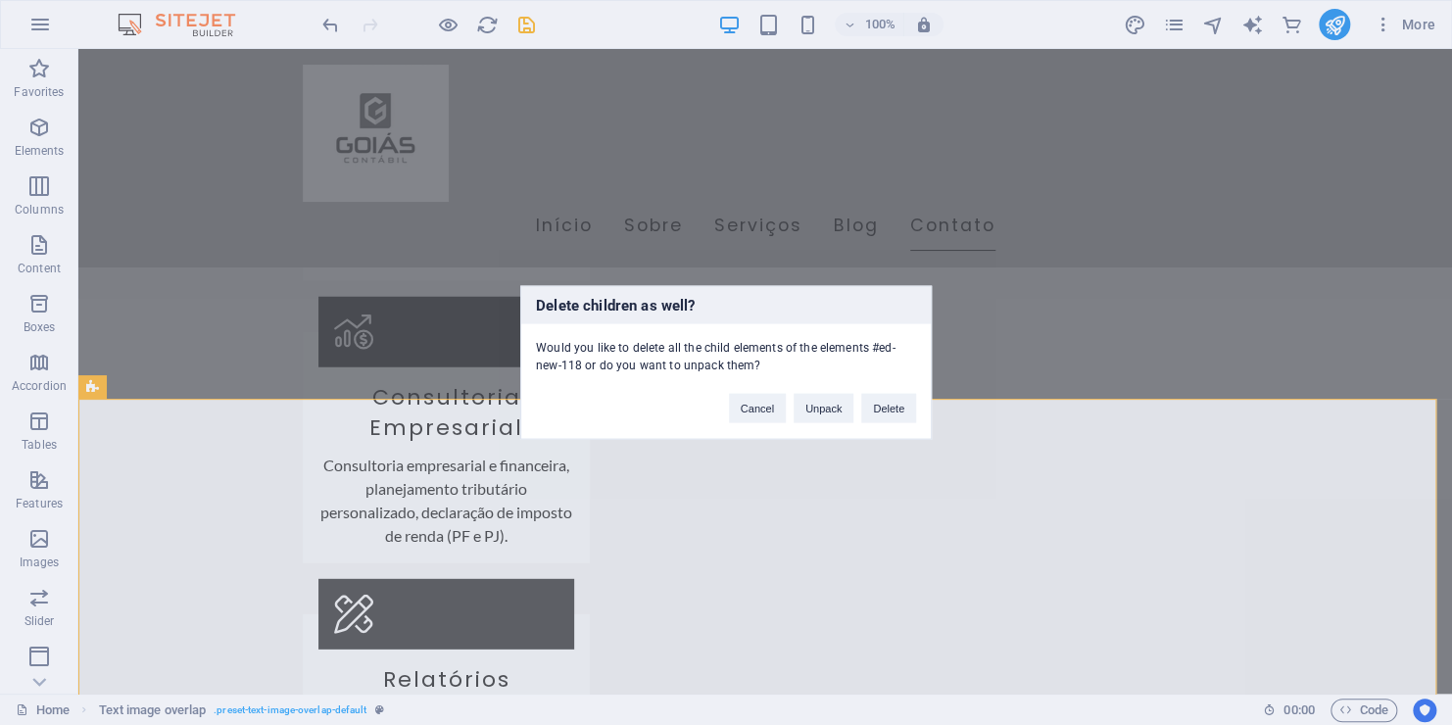
click at [884, 423] on div "Delete children as well? Would you like to delete all the child elements of the…" at bounding box center [725, 363] width 411 height 154
click at [883, 415] on button "Delete" at bounding box center [888, 408] width 55 height 29
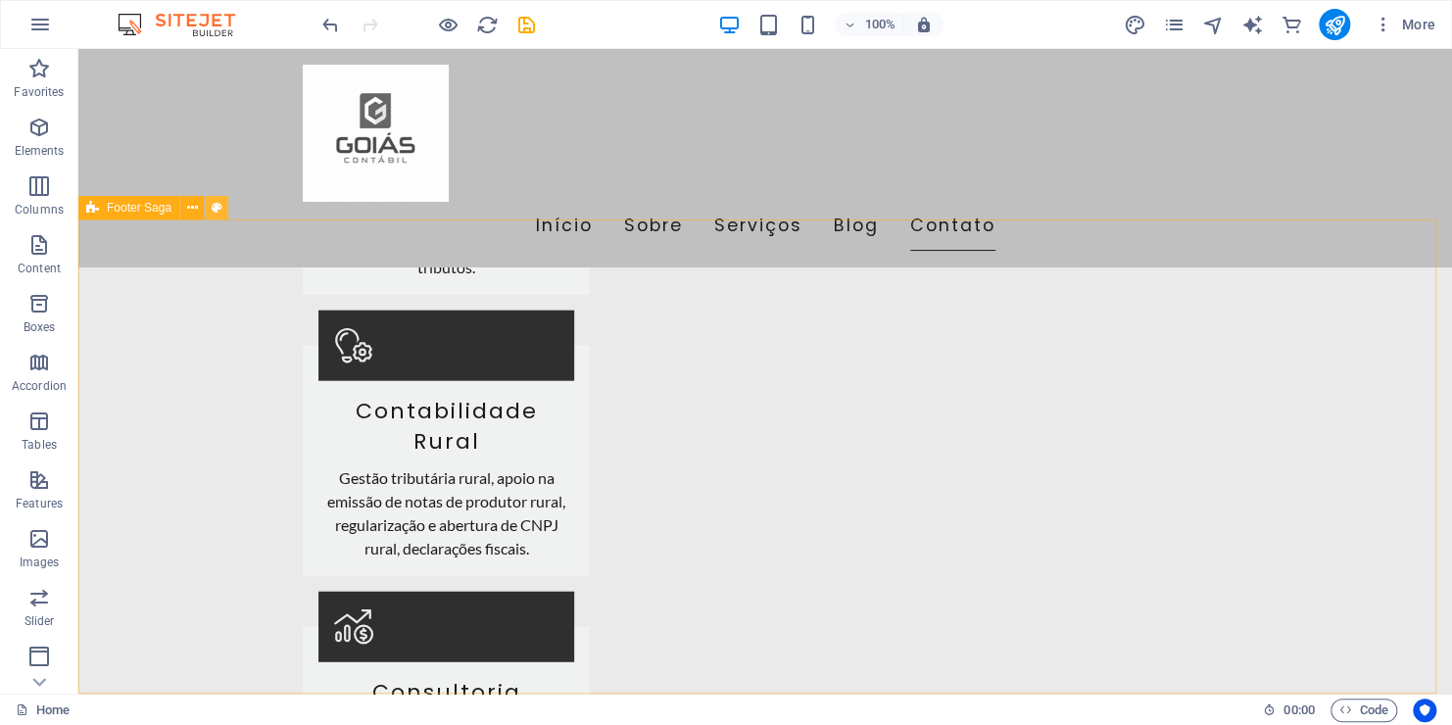
click at [217, 203] on icon at bounding box center [217, 208] width 11 height 21
select select "rem"
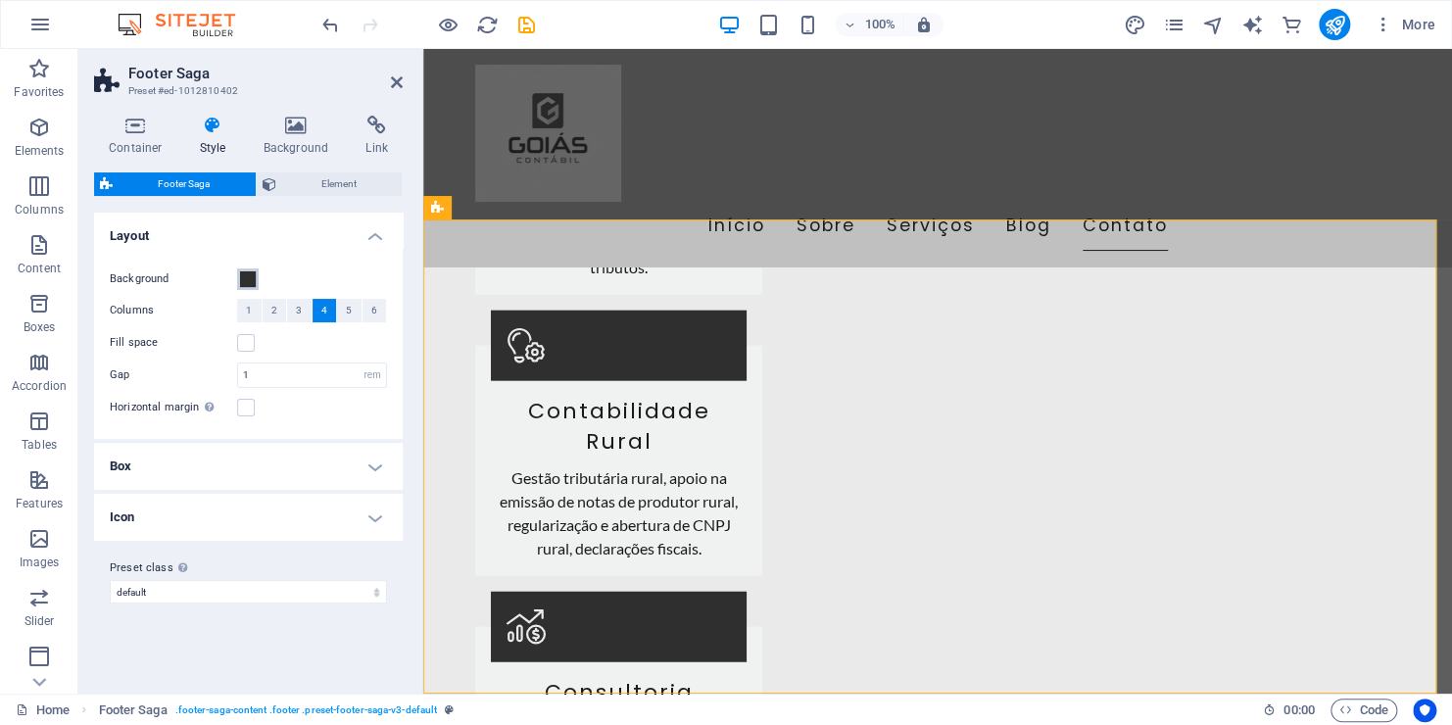
click at [252, 280] on span at bounding box center [248, 279] width 16 height 16
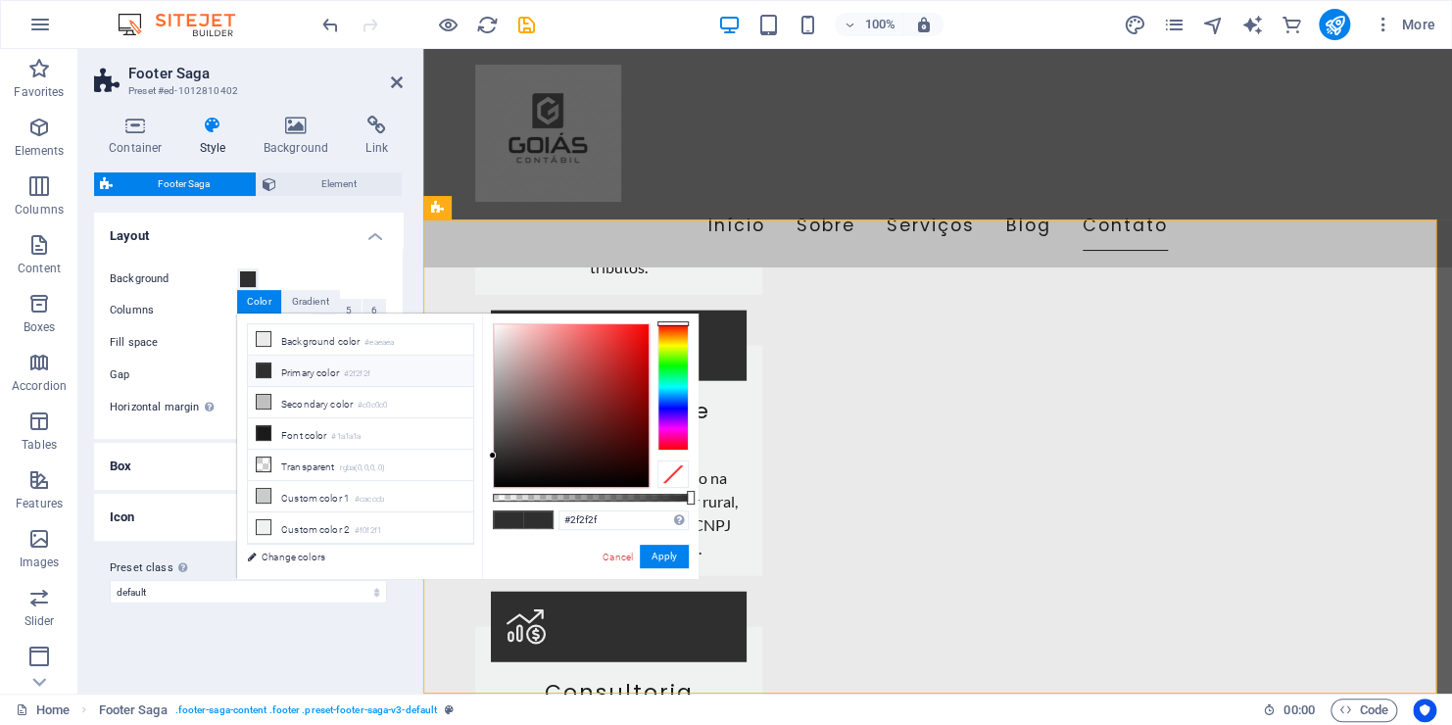
click at [264, 371] on icon at bounding box center [264, 370] width 14 height 14
drag, startPoint x: 188, startPoint y: 333, endPoint x: 249, endPoint y: 390, distance: 83.2
click at [188, 337] on label "Fill space" at bounding box center [173, 343] width 127 height 24
click at [0, 0] on input "Fill space" at bounding box center [0, 0] width 0 height 0
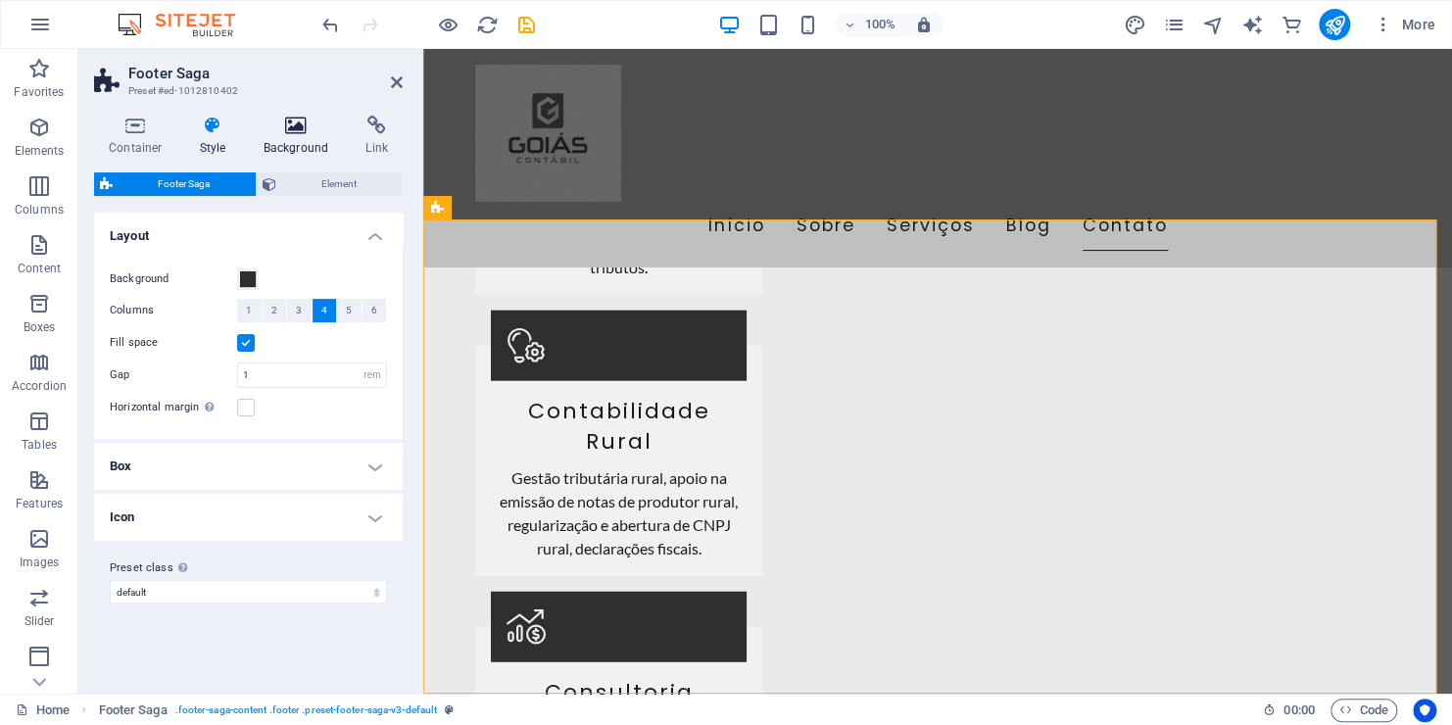
click at [305, 136] on h4 "Background" at bounding box center [300, 136] width 103 height 41
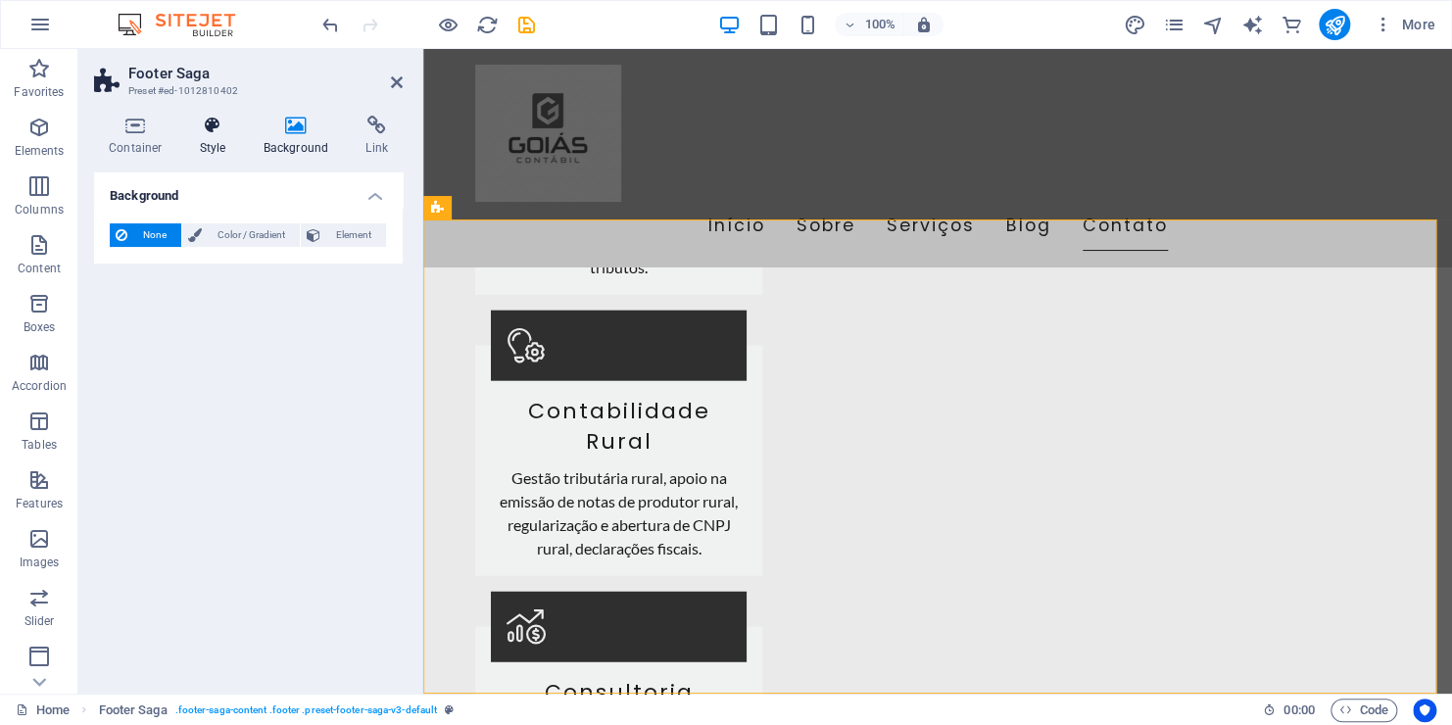
click at [224, 132] on icon at bounding box center [213, 126] width 56 height 20
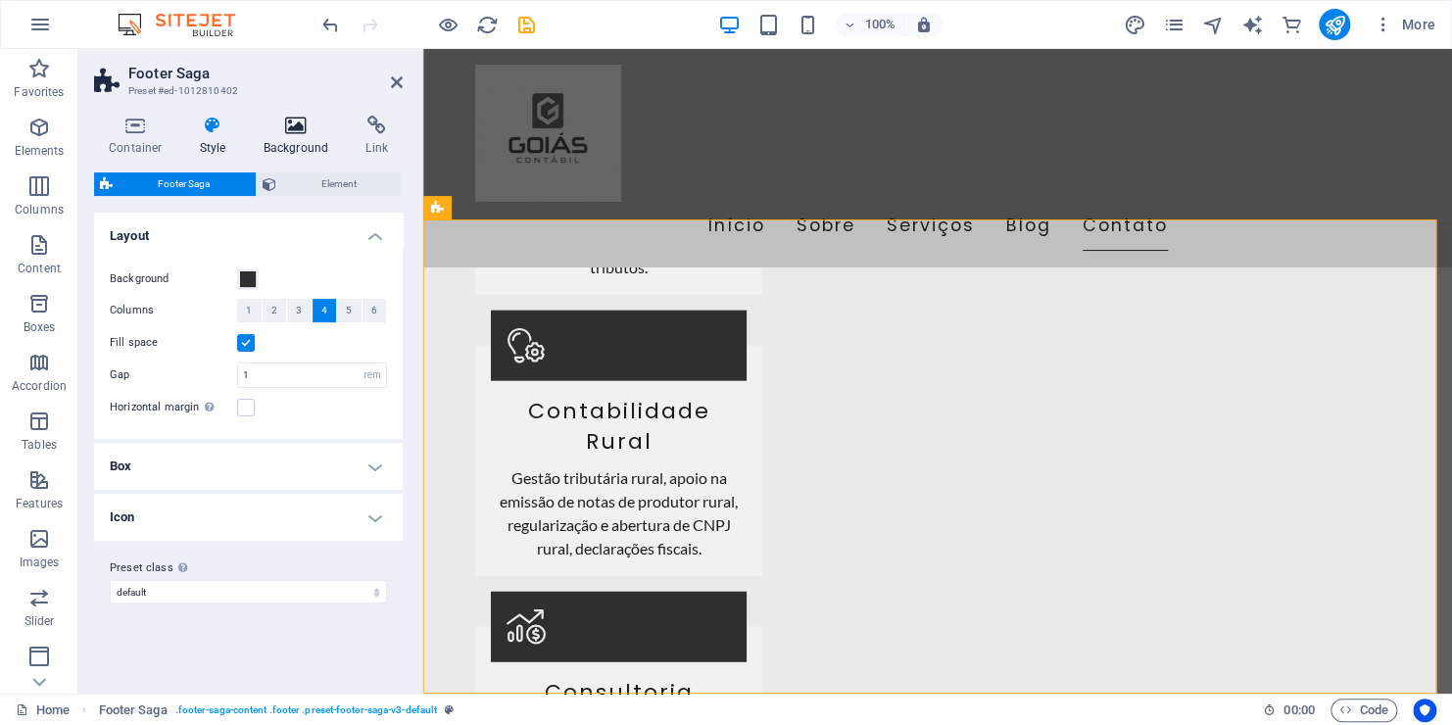
click at [279, 130] on icon at bounding box center [296, 126] width 95 height 20
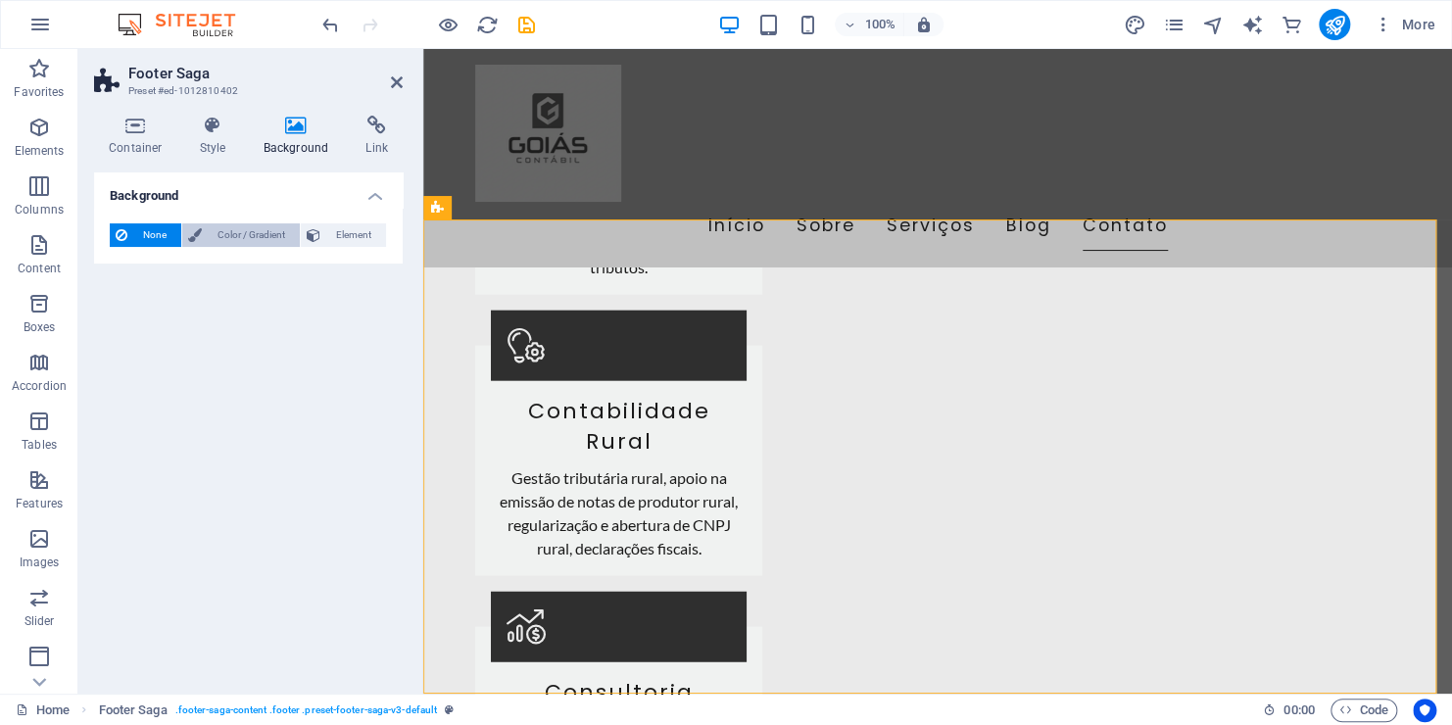
click at [227, 230] on span "Color / Gradient" at bounding box center [251, 235] width 86 height 24
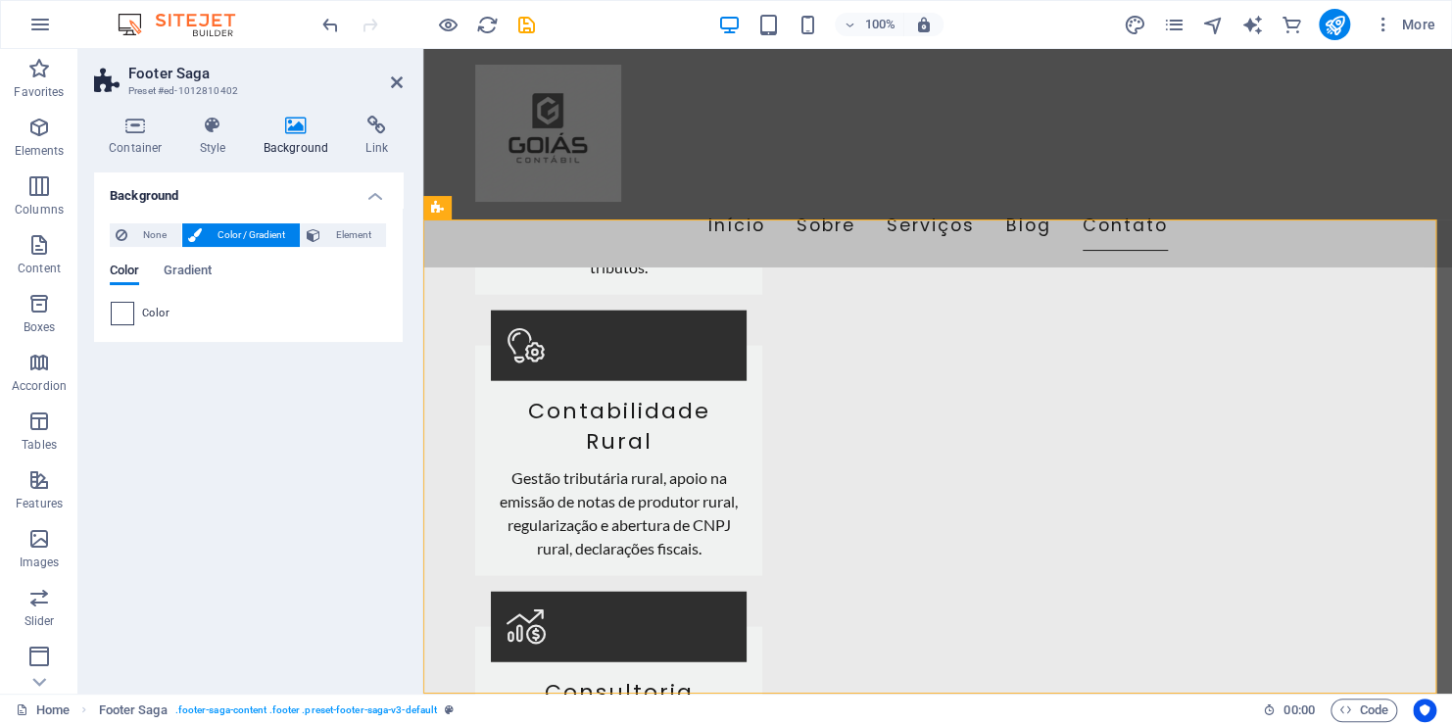
click at [130, 318] on span at bounding box center [123, 314] width 22 height 22
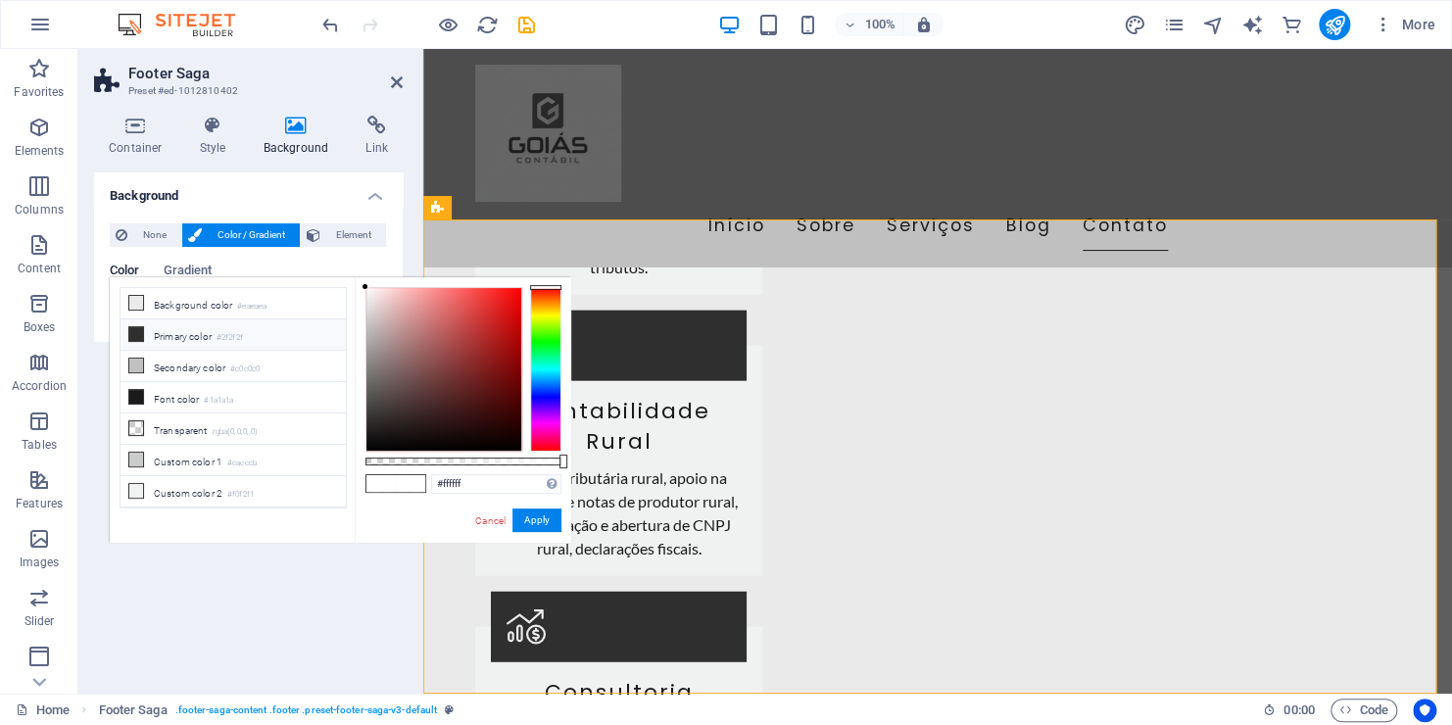
click at [164, 330] on li "Primary color #2f2f2f" at bounding box center [233, 334] width 225 height 31
click at [192, 426] on li "Transparent rgba(0,0,0,.0)" at bounding box center [233, 428] width 225 height 31
click at [209, 456] on li "Custom color 1 #cacccb" at bounding box center [233, 460] width 225 height 31
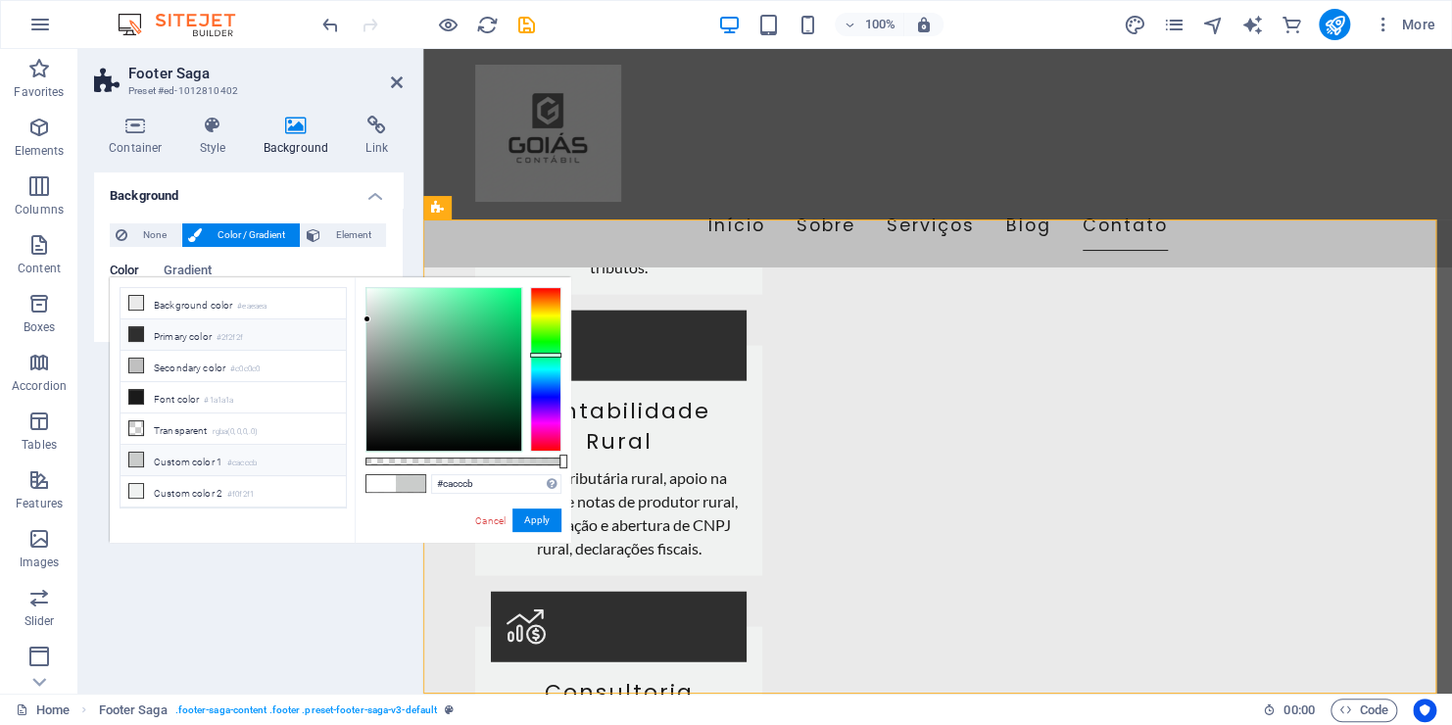
click at [217, 342] on li "Primary color #2f2f2f" at bounding box center [233, 334] width 225 height 31
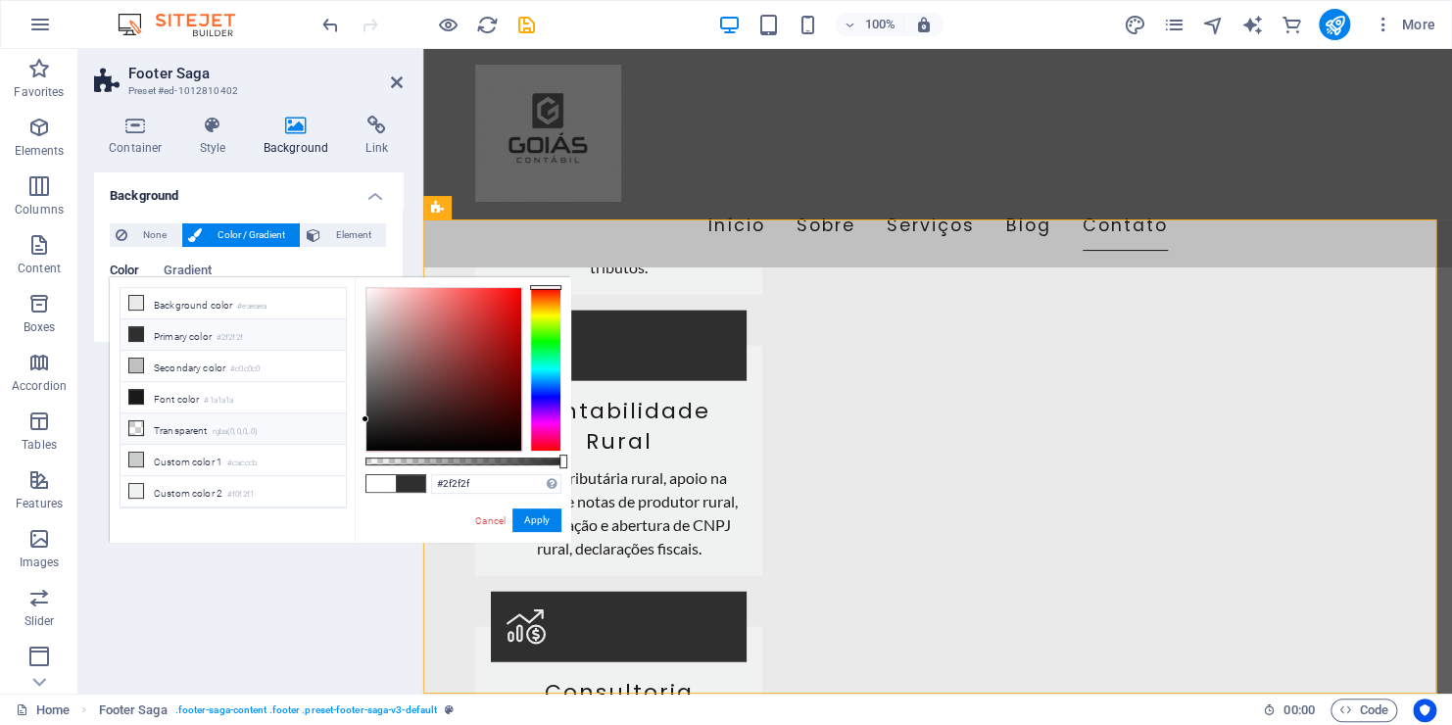
click at [217, 413] on li "Transparent rgba(0,0,0,.0)" at bounding box center [233, 428] width 225 height 31
click at [218, 407] on li "Font color #1a1a1a" at bounding box center [233, 397] width 225 height 31
click at [220, 402] on small "#1a1a1a" at bounding box center [218, 401] width 29 height 14
click at [203, 343] on li "Primary color #2f2f2f" at bounding box center [233, 334] width 225 height 31
type input "#2f2f2f"
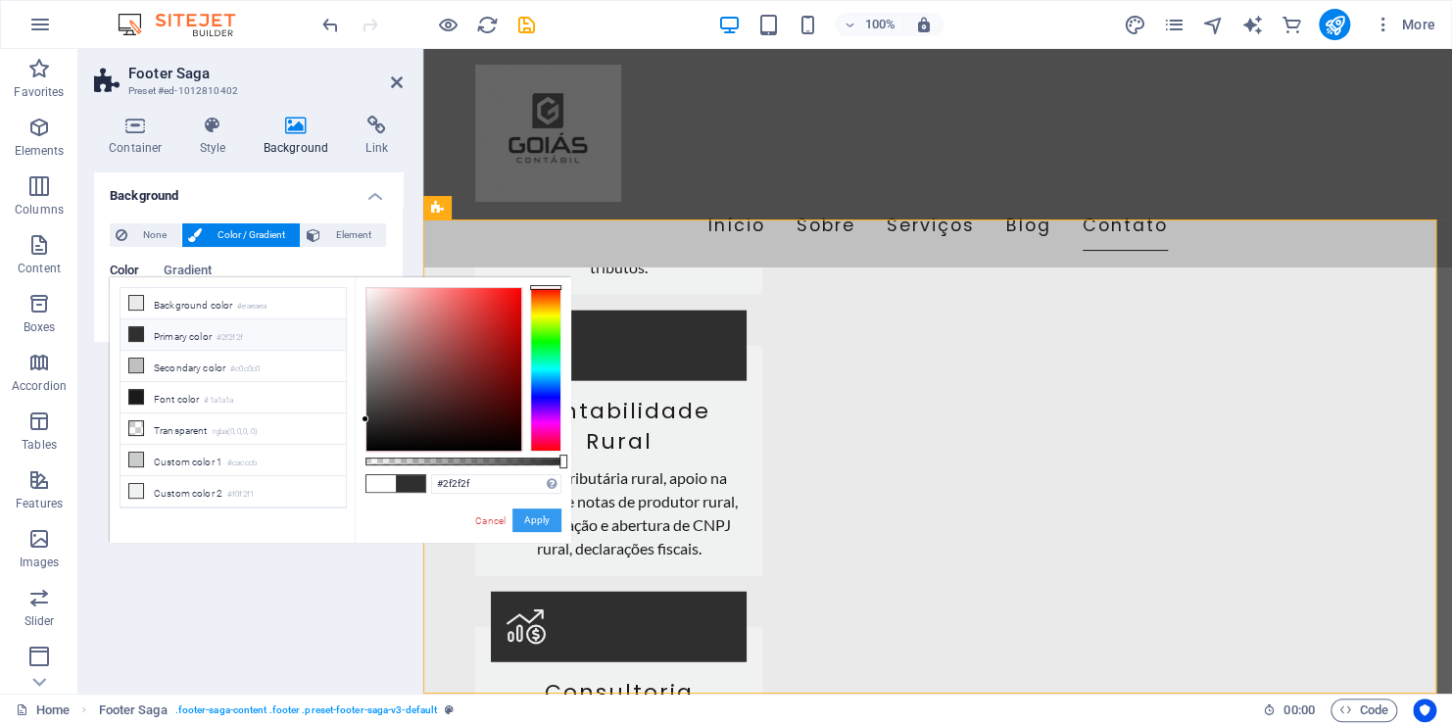
click at [547, 517] on button "Apply" at bounding box center [536, 520] width 49 height 24
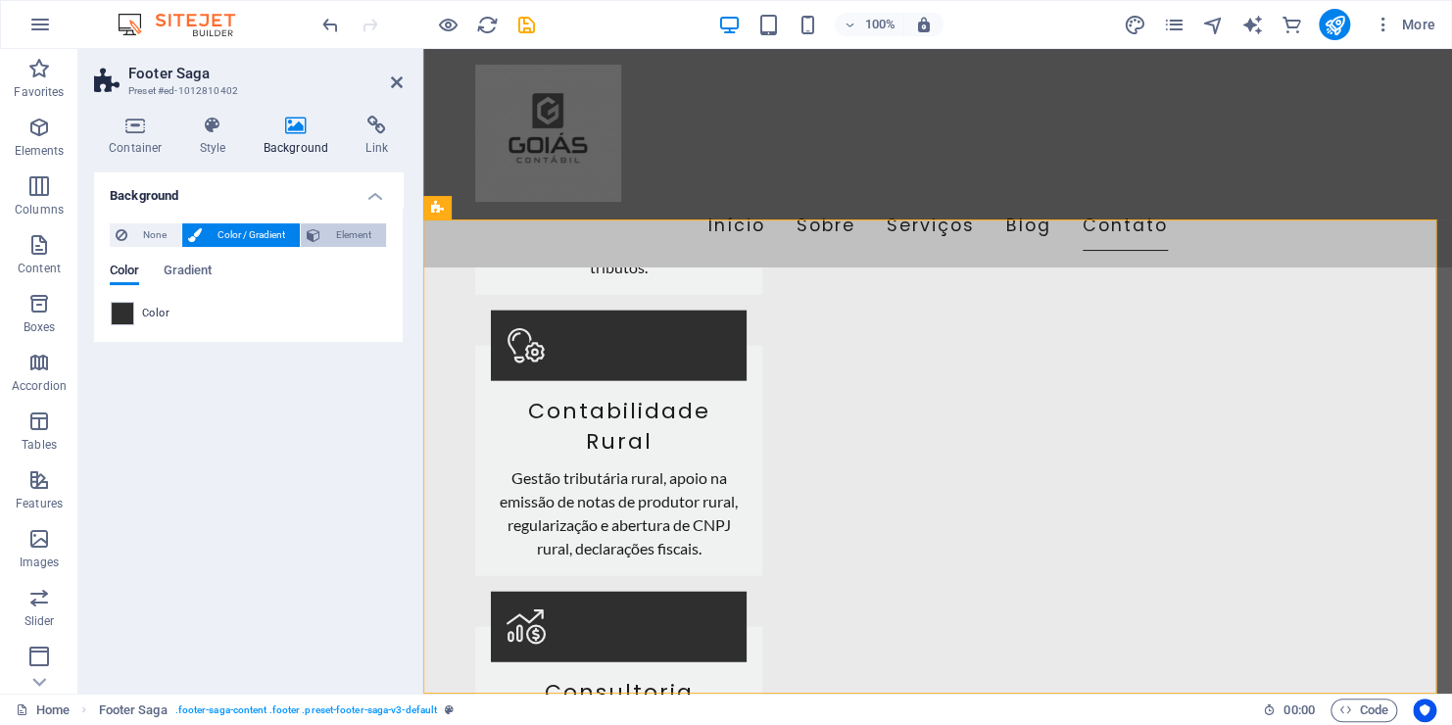
click at [355, 229] on span "Element" at bounding box center [353, 235] width 54 height 24
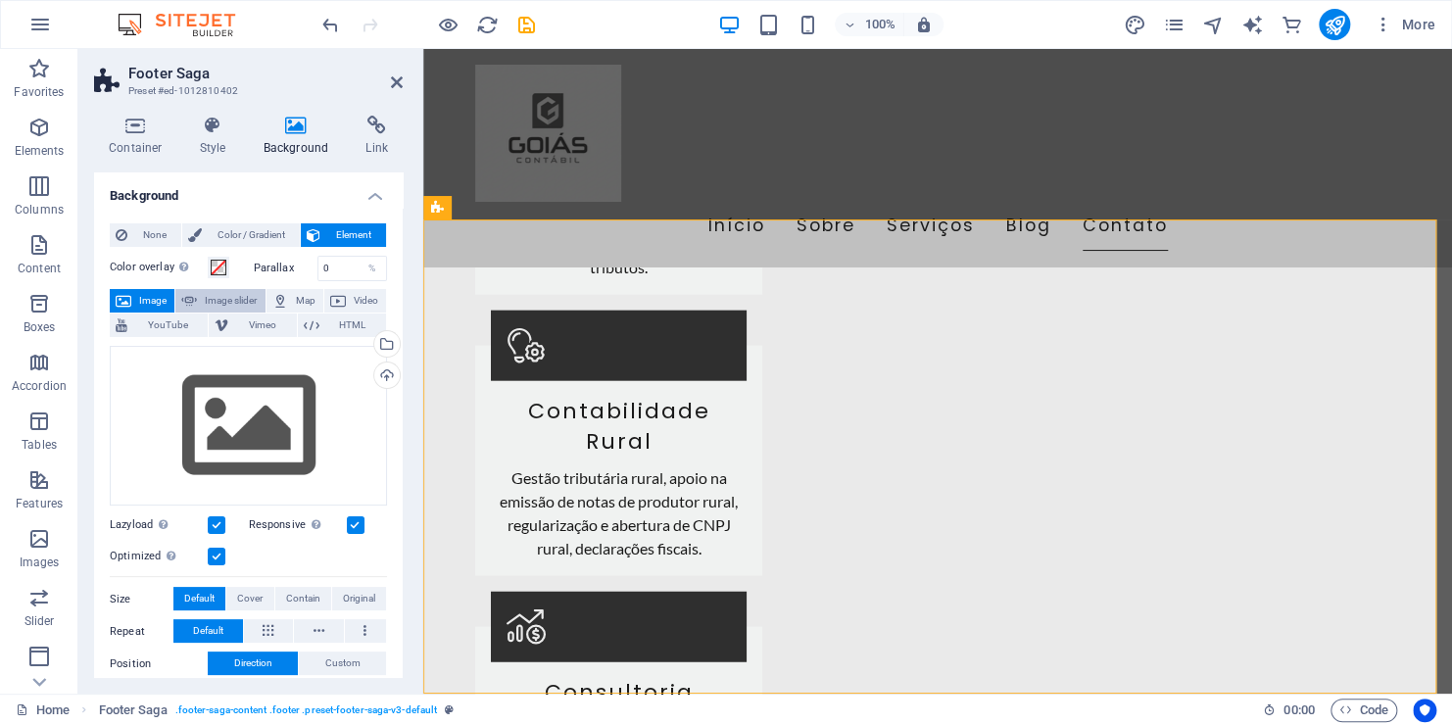
click at [227, 293] on span "Image slider" at bounding box center [231, 301] width 56 height 24
select select "ms"
select select "s"
select select "progressive"
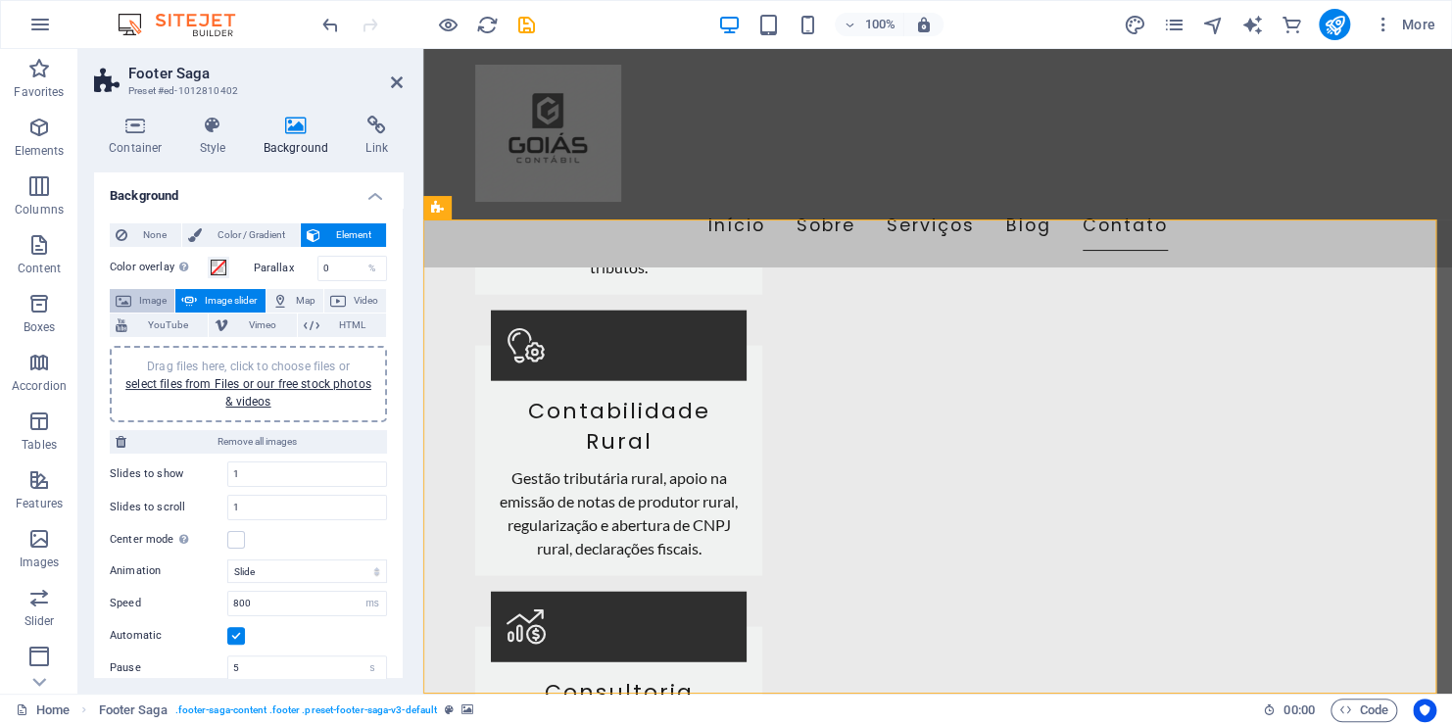
click at [135, 299] on button "Image" at bounding box center [142, 301] width 65 height 24
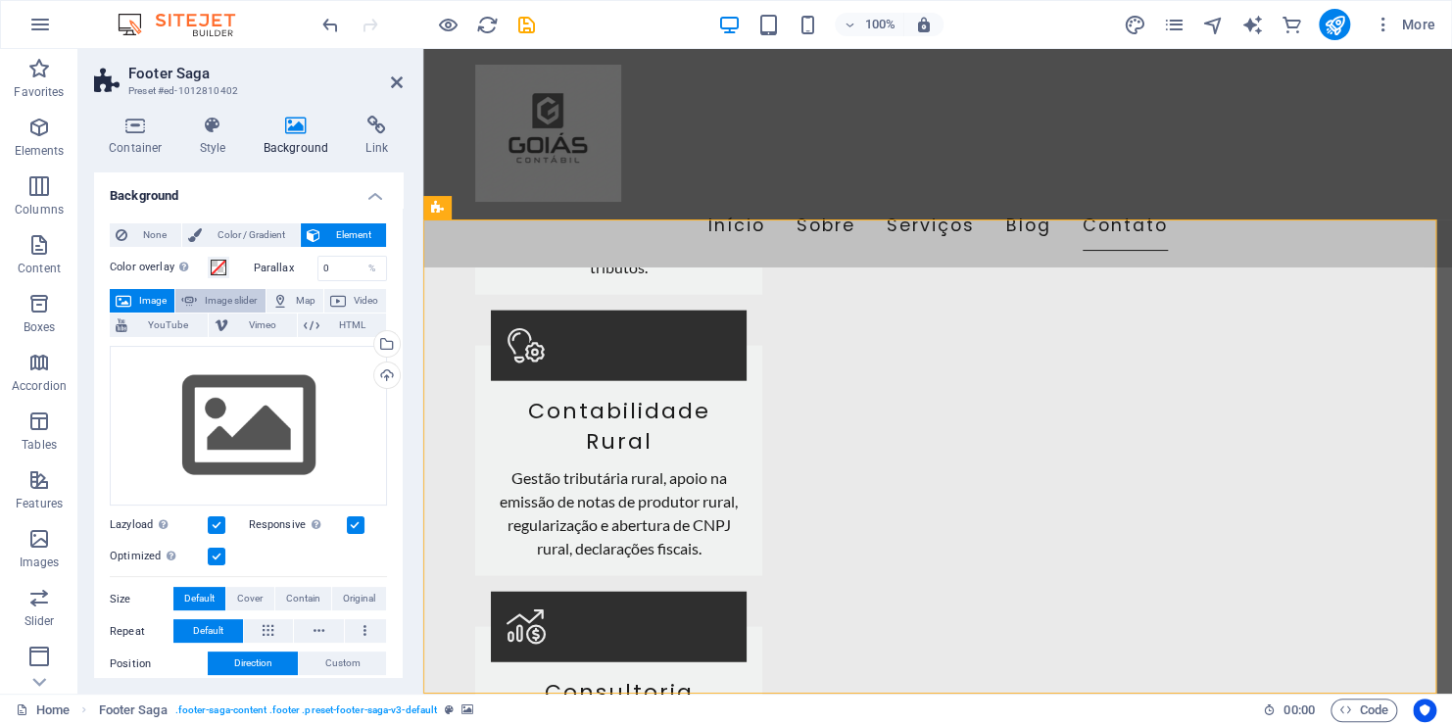
click at [219, 306] on span "Image slider" at bounding box center [231, 301] width 56 height 24
select select "ms"
select select "s"
select select "progressive"
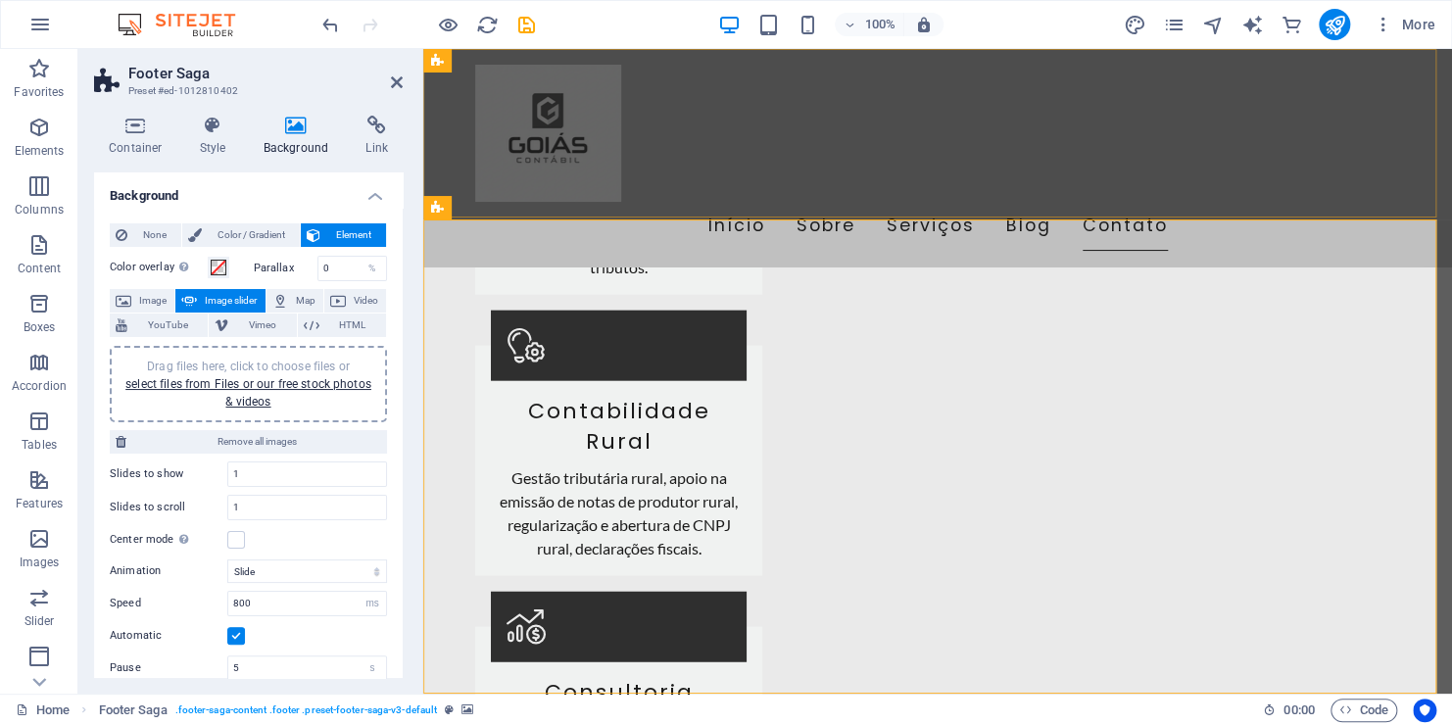
click at [942, 165] on div "Início Sobre Serviços Blog Contato" at bounding box center [937, 157] width 1029 height 217
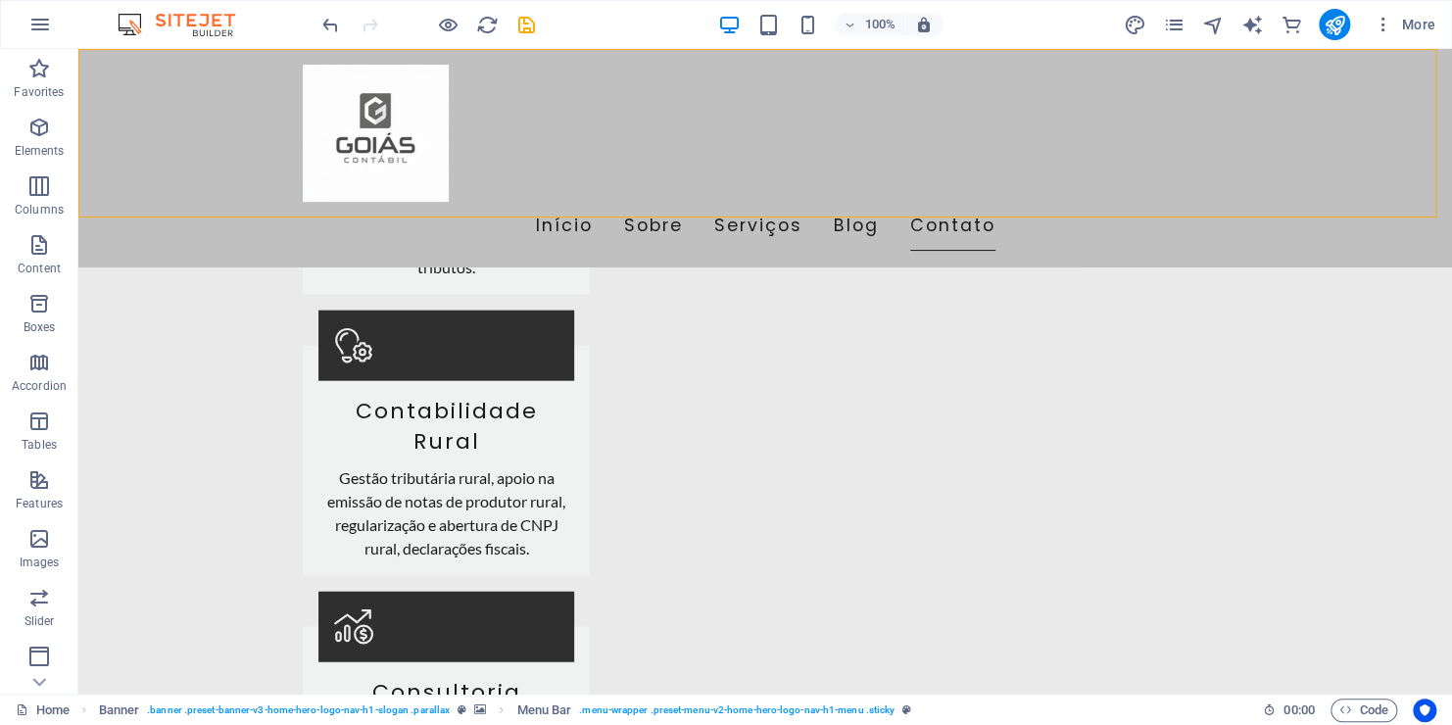
click at [942, 41] on div "100% More" at bounding box center [726, 24] width 1450 height 47
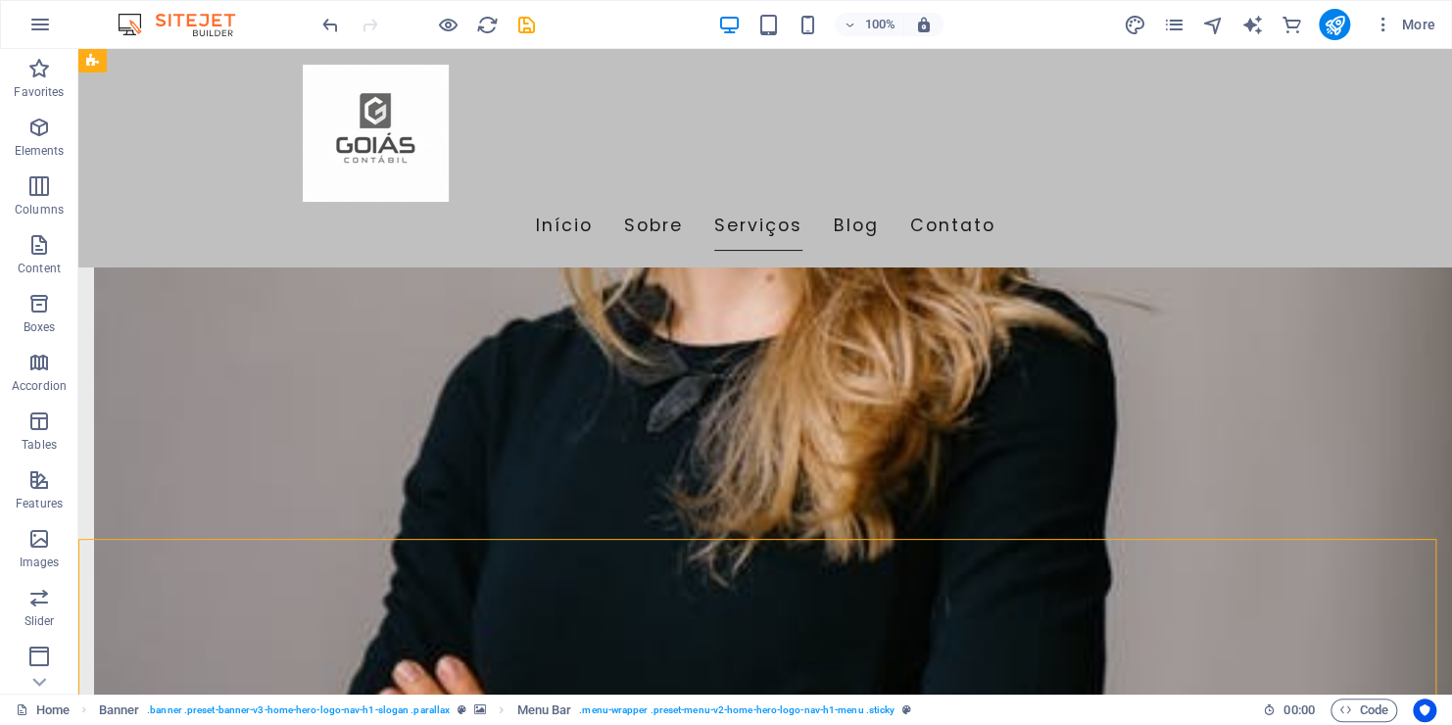
scroll to position [1151, 0]
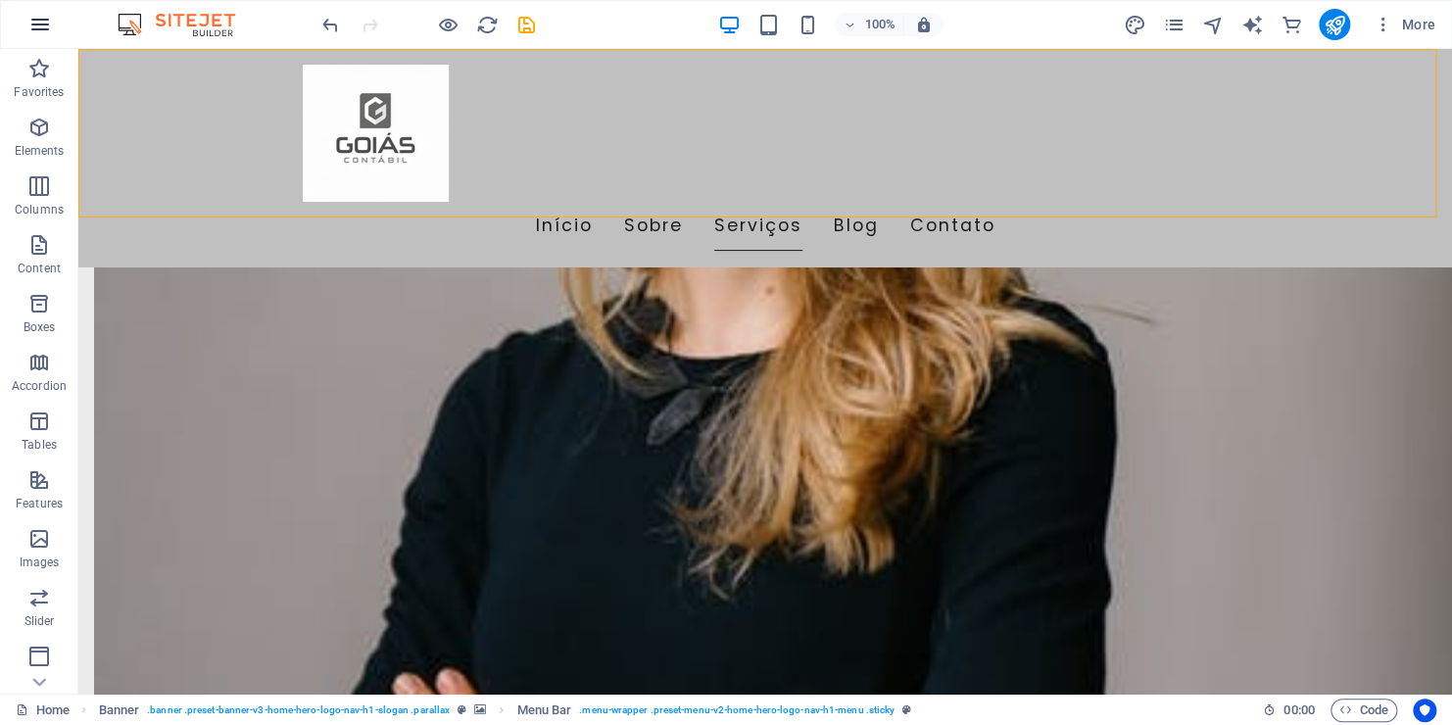
click at [46, 27] on icon "button" at bounding box center [40, 25] width 24 height 24
